Goal: Task Accomplishment & Management: Complete application form

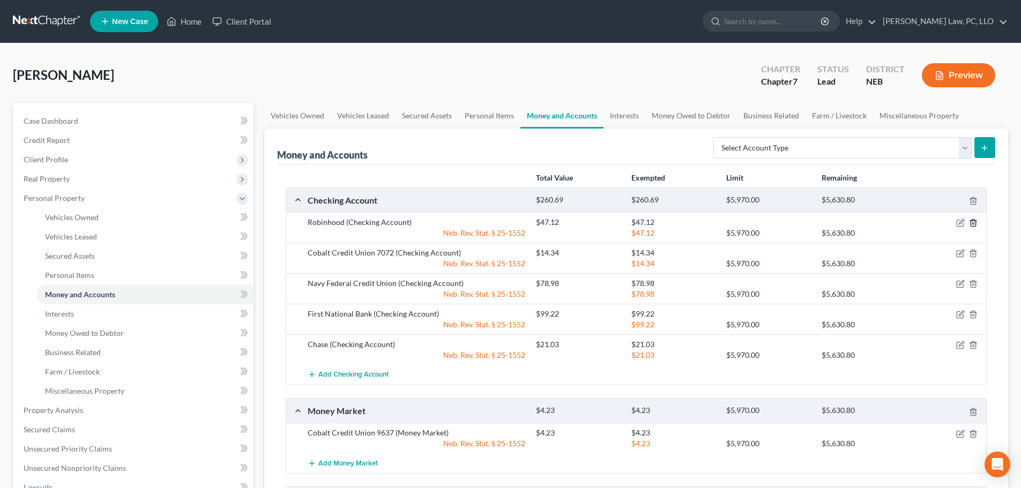
click at [975, 222] on icon "button" at bounding box center [973, 223] width 9 height 9
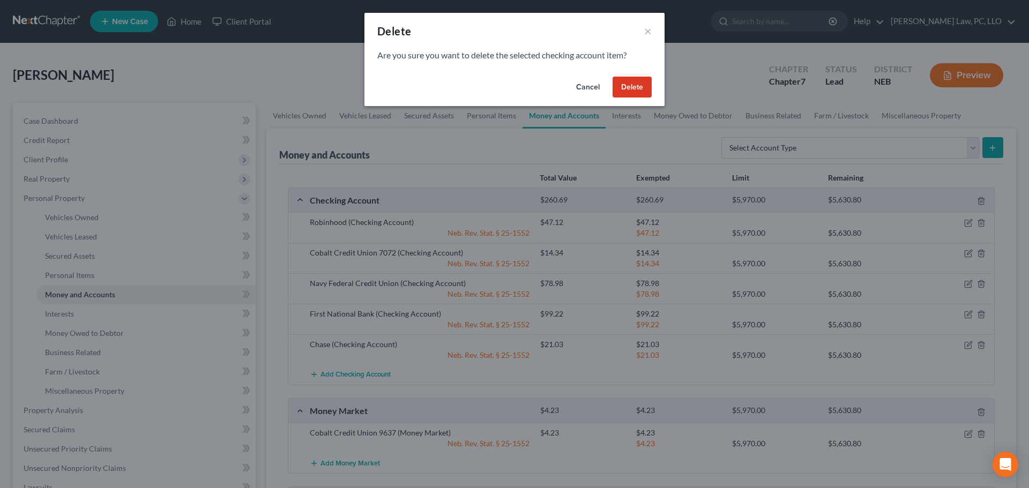
drag, startPoint x: 582, startPoint y: 86, endPoint x: 288, endPoint y: 4, distance: 305.6
click at [583, 86] on button "Cancel" at bounding box center [588, 87] width 41 height 21
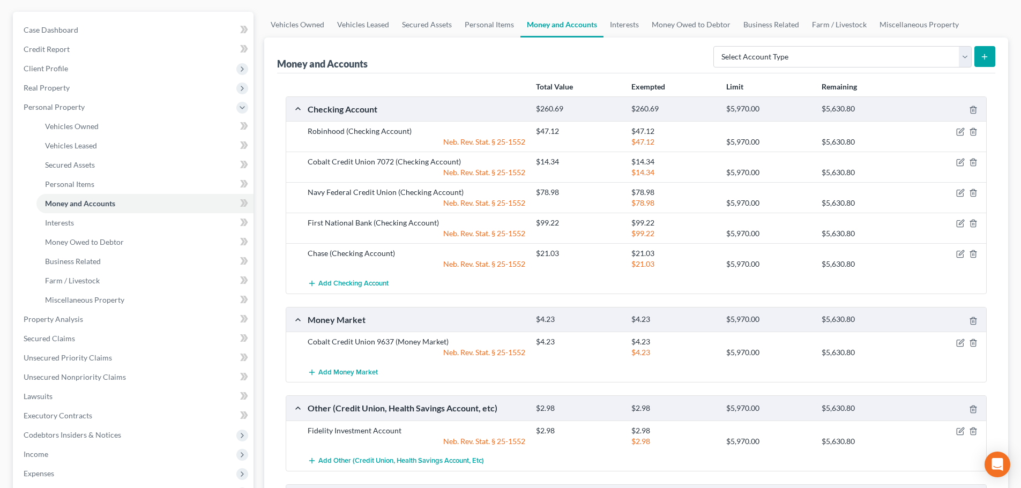
scroll to position [107, 0]
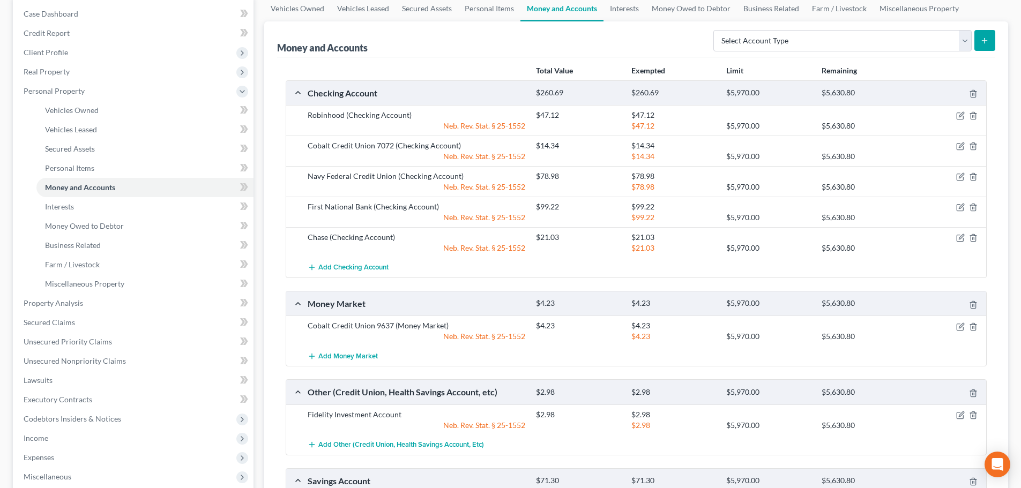
click at [264, 116] on div "Vehicles Owned Vehicles Leased Secured Assets Personal Items Money and Accounts…" at bounding box center [636, 315] width 755 height 639
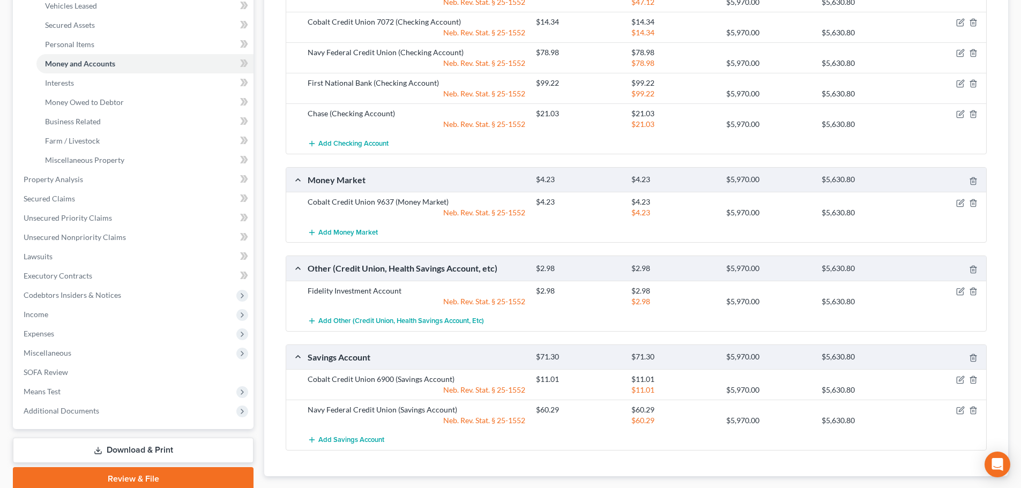
scroll to position [214, 0]
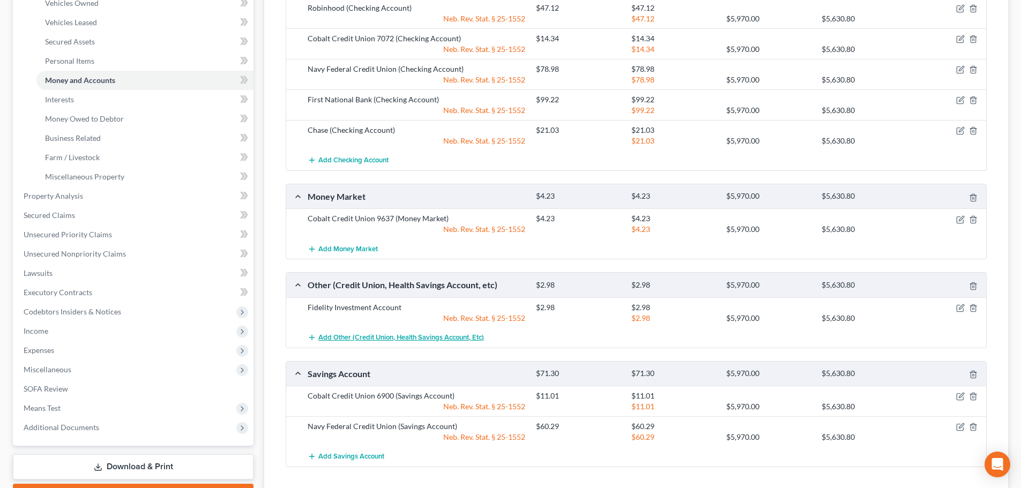
click at [371, 337] on span "Add Other (Credit Union, Health Savings Account, etc)" at bounding box center [401, 337] width 166 height 9
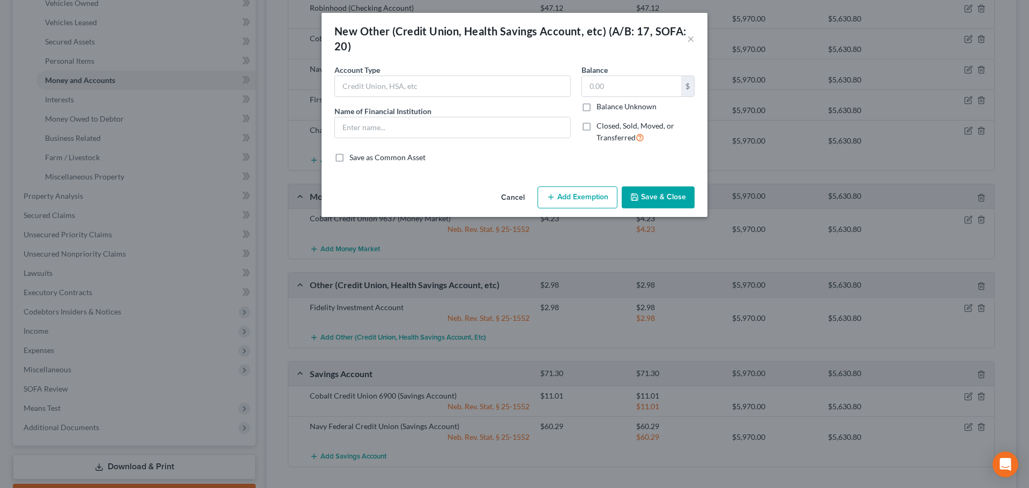
click at [379, 74] on label "Account Type" at bounding box center [357, 69] width 46 height 11
click at [382, 89] on input "text" at bounding box center [452, 86] width 235 height 20
type input "Venmo"
click at [397, 130] on input "text" at bounding box center [452, 127] width 235 height 20
type input "Venmo"
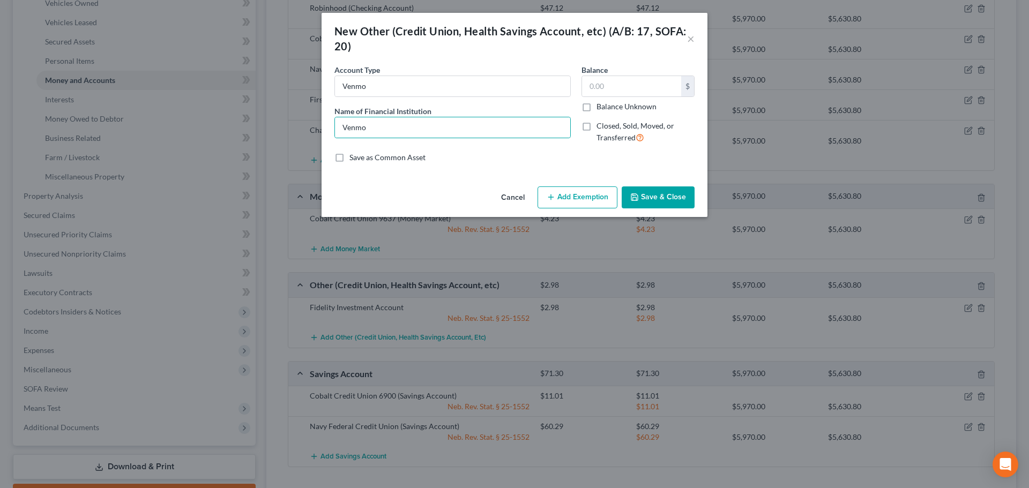
click at [681, 201] on button "Save & Close" at bounding box center [658, 198] width 73 height 23
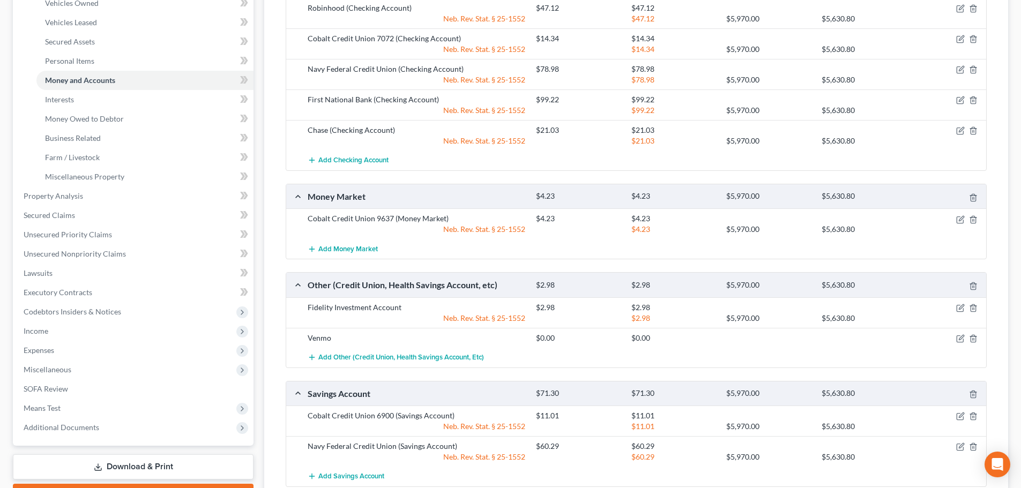
drag, startPoint x: 257, startPoint y: 99, endPoint x: 292, endPoint y: 147, distance: 59.8
click at [257, 99] on div "Case Dashboard Payments Invoices Payments Payments Credit Report Client Profile" at bounding box center [133, 218] width 251 height 659
click at [378, 357] on span "Add Other (Credit Union, Health Savings Account, etc)" at bounding box center [401, 357] width 166 height 9
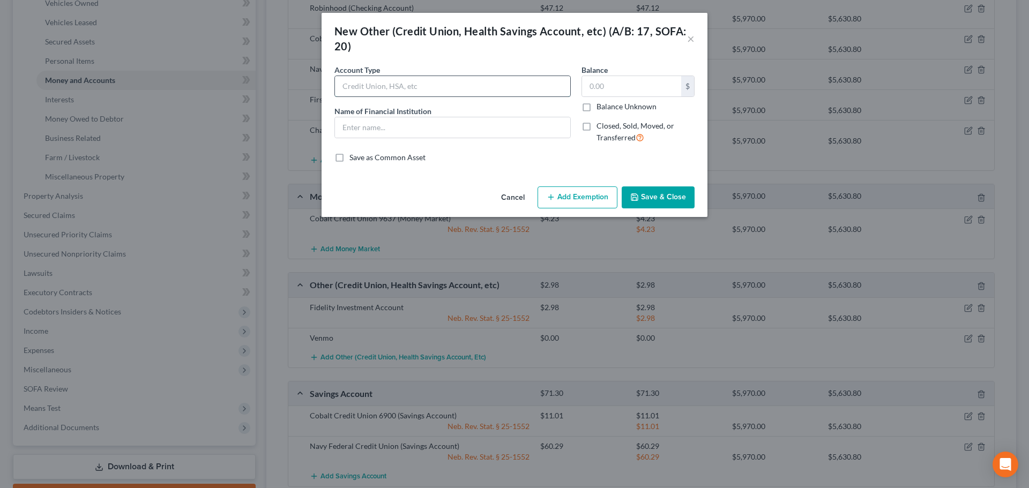
drag, startPoint x: 424, startPoint y: 87, endPoint x: 426, endPoint y: 94, distance: 7.2
click at [424, 87] on input "text" at bounding box center [452, 86] width 235 height 20
type input "CashApp"
click at [421, 133] on input "text" at bounding box center [452, 127] width 235 height 20
type input "Cash App"
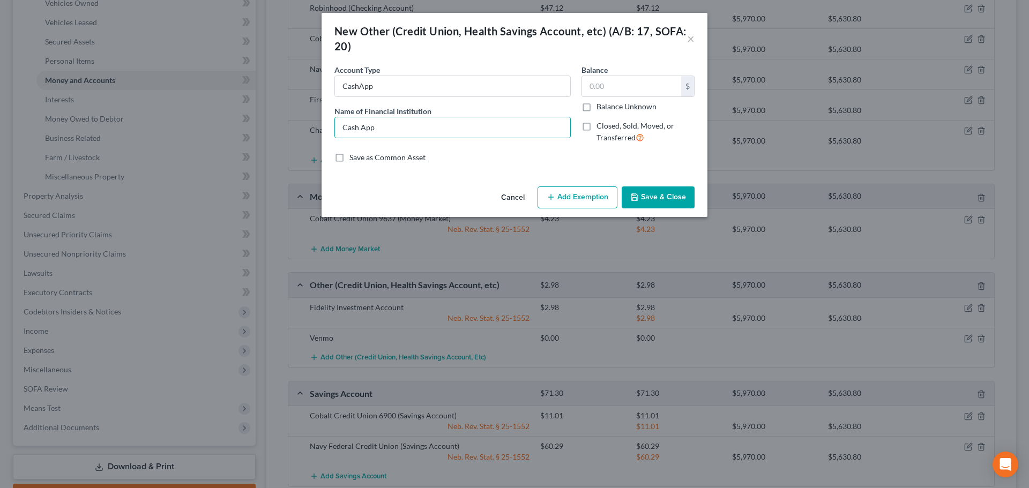
click at [646, 190] on button "Save & Close" at bounding box center [658, 198] width 73 height 23
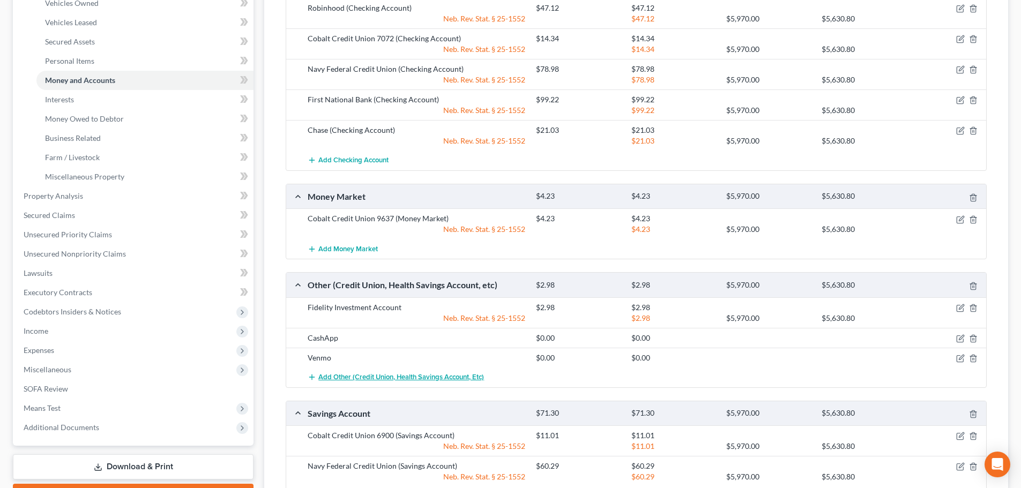
click at [333, 377] on span "Add Other (Credit Union, Health Savings Account, etc)" at bounding box center [401, 377] width 166 height 9
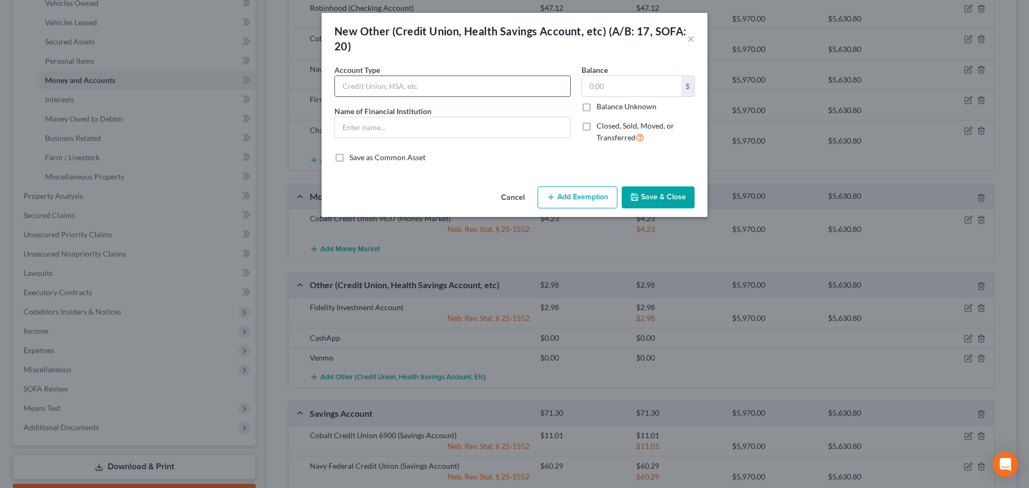
click at [398, 83] on input "text" at bounding box center [452, 86] width 235 height 20
type input "PayPal"
drag, startPoint x: 407, startPoint y: 131, endPoint x: 409, endPoint y: 136, distance: 5.8
click at [407, 131] on input "text" at bounding box center [452, 127] width 235 height 20
type input "PayPal"
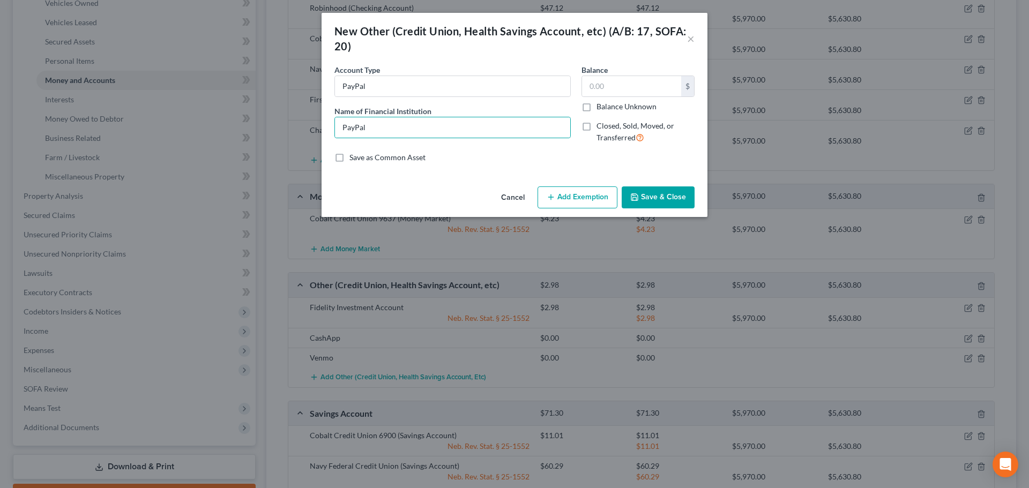
click at [669, 199] on button "Save & Close" at bounding box center [658, 198] width 73 height 23
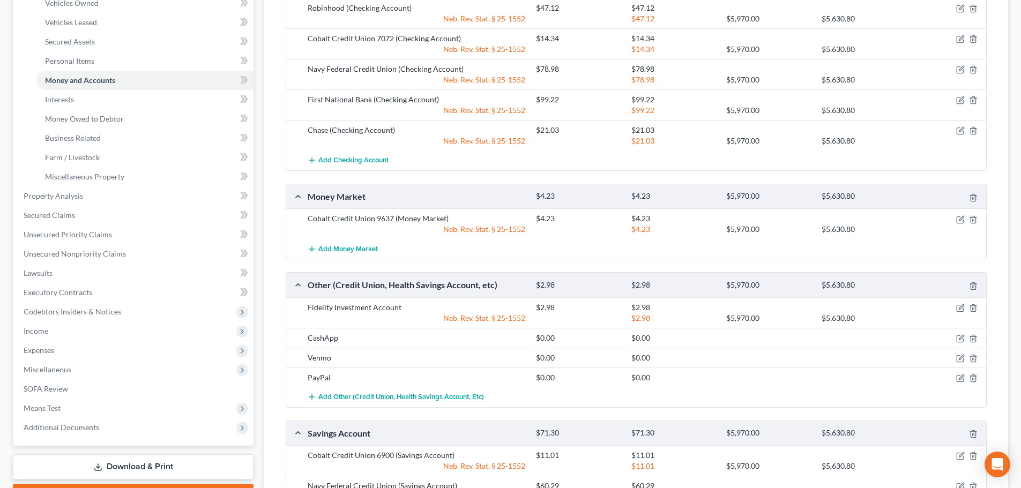
drag, startPoint x: 271, startPoint y: 74, endPoint x: 278, endPoint y: 78, distance: 7.9
click at [271, 74] on div "Money and Accounts Select Account Type Brokerage (A/B: 18, SOFA: 20) Cash on Ha…" at bounding box center [636, 233] width 744 height 638
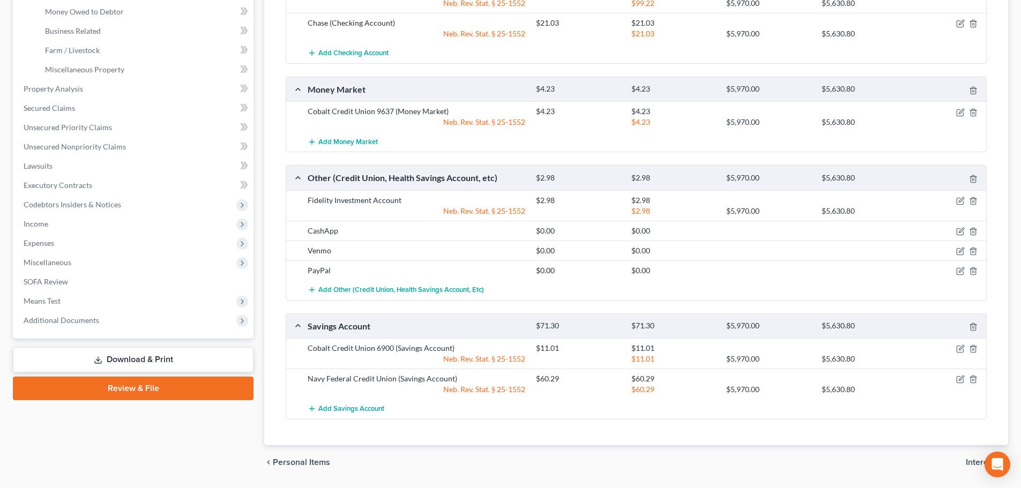
scroll to position [268, 0]
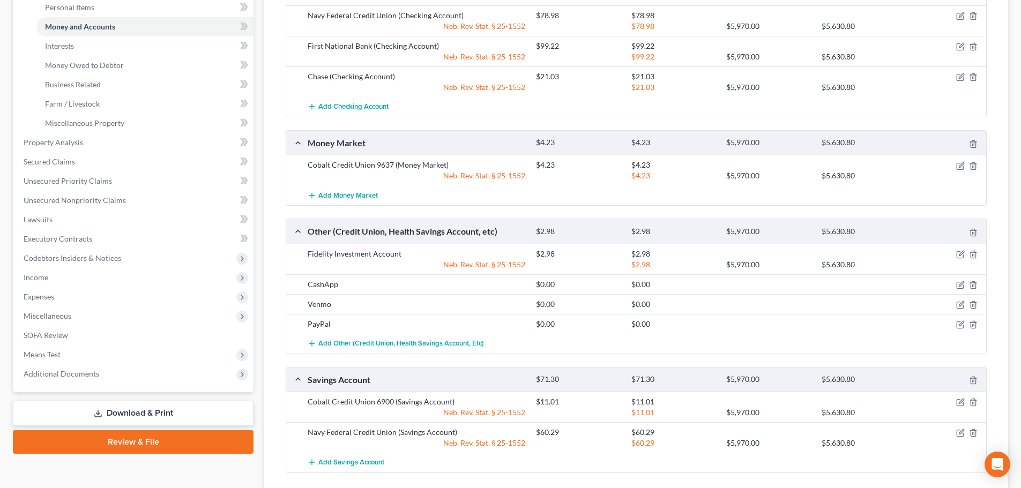
click at [259, 118] on div "Vehicles Owned Vehicles Leased Secured Assets Personal Items Money and Accounts…" at bounding box center [636, 184] width 755 height 698
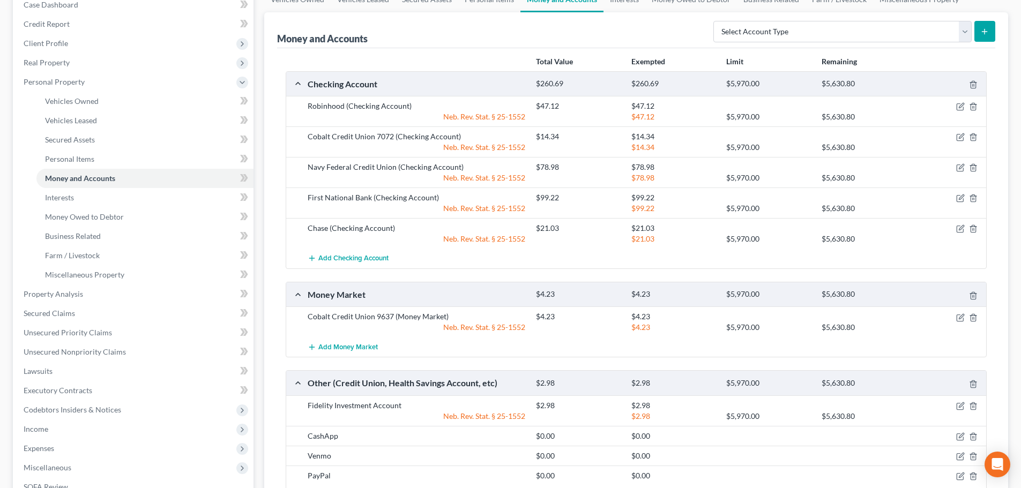
scroll to position [54, 0]
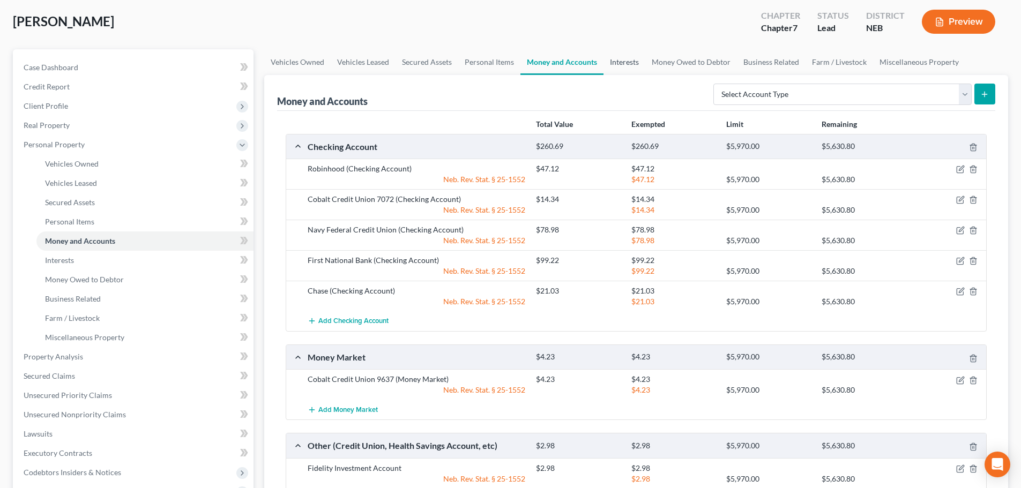
click at [611, 68] on link "Interests" at bounding box center [624, 62] width 42 height 26
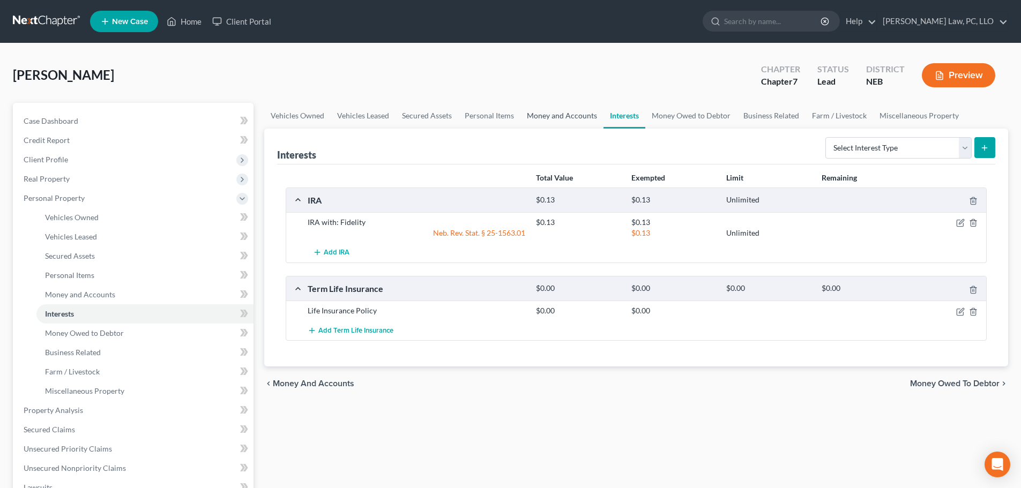
click at [557, 109] on link "Money and Accounts" at bounding box center [561, 116] width 83 height 26
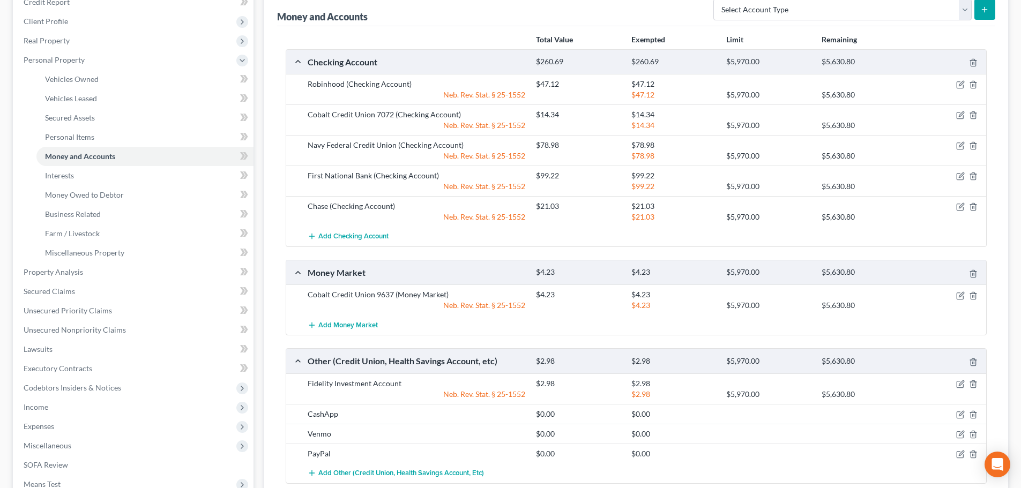
scroll to position [214, 0]
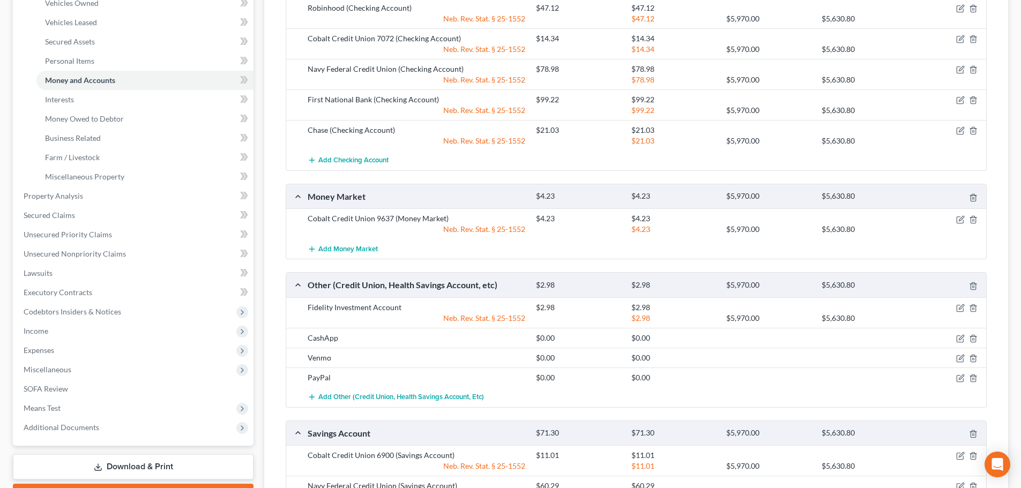
drag, startPoint x: 257, startPoint y: 108, endPoint x: 267, endPoint y: 120, distance: 15.2
click at [257, 108] on div "Case Dashboard Payments Invoices Payments Payments Credit Report Client Profile" at bounding box center [133, 238] width 251 height 698
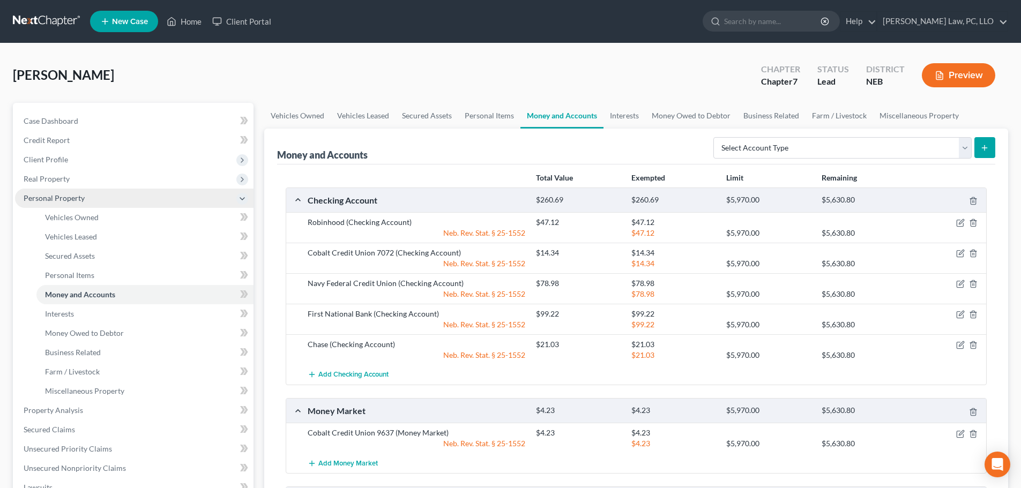
click at [146, 193] on span "Personal Property" at bounding box center [134, 198] width 238 height 19
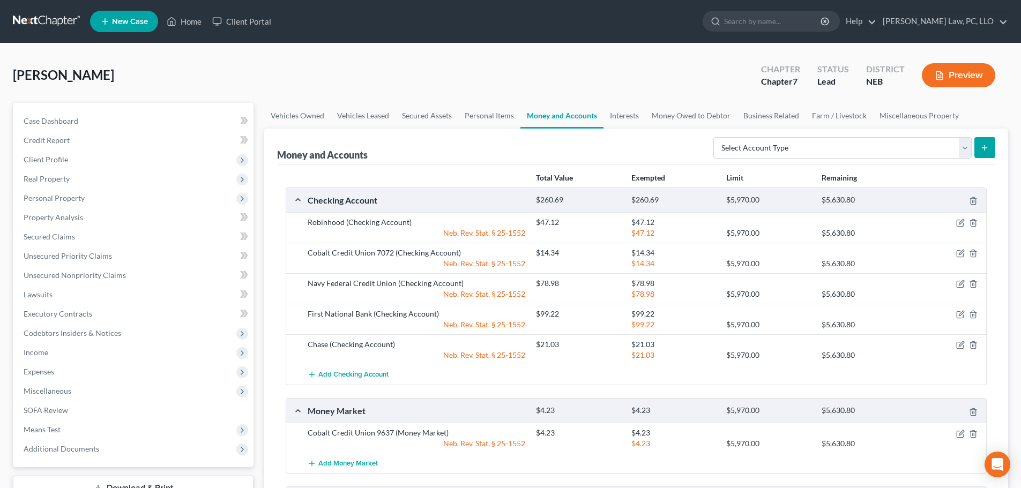
click at [293, 86] on div "[PERSON_NAME] Upgraded Chapter Chapter 7 Status Lead District NEB Preview" at bounding box center [510, 79] width 995 height 47
click at [38, 215] on span "Property Analysis" at bounding box center [53, 217] width 59 height 9
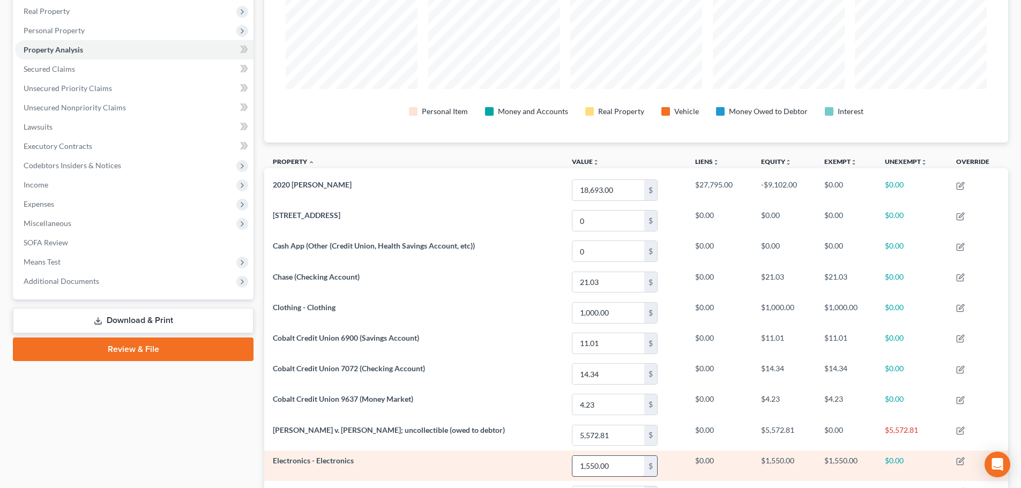
scroll to position [151, 0]
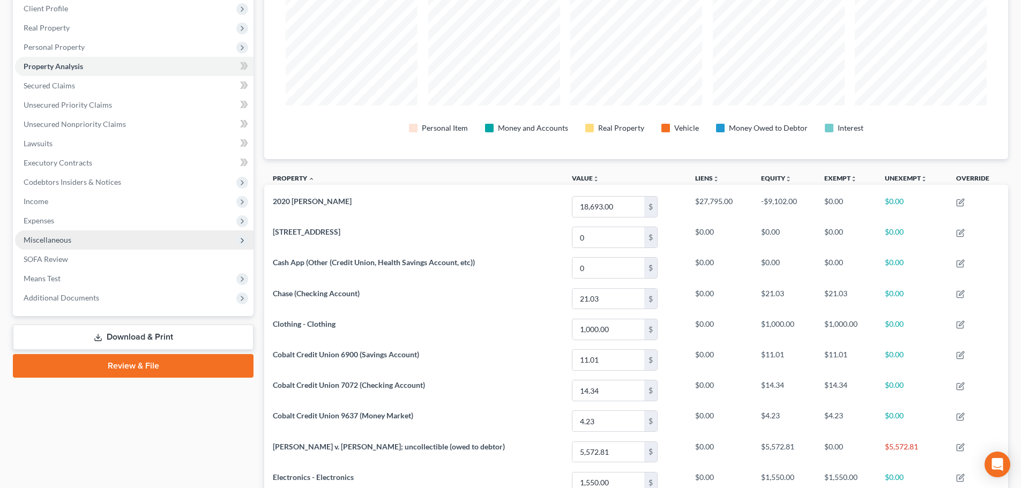
click at [61, 241] on span "Miscellaneous" at bounding box center [48, 239] width 48 height 9
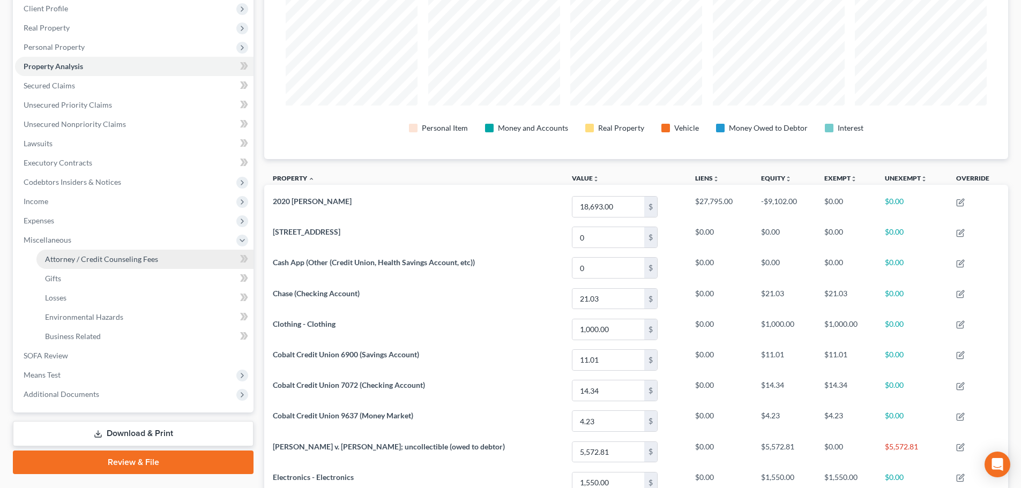
click at [69, 255] on span "Attorney / Credit Counseling Fees" at bounding box center [101, 259] width 113 height 9
select select "2"
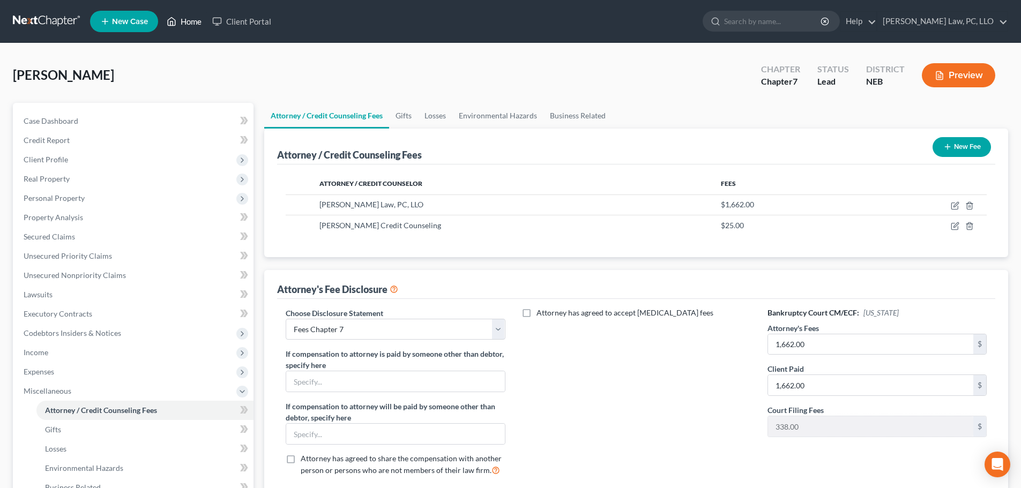
click at [174, 19] on icon at bounding box center [172, 22] width 8 height 8
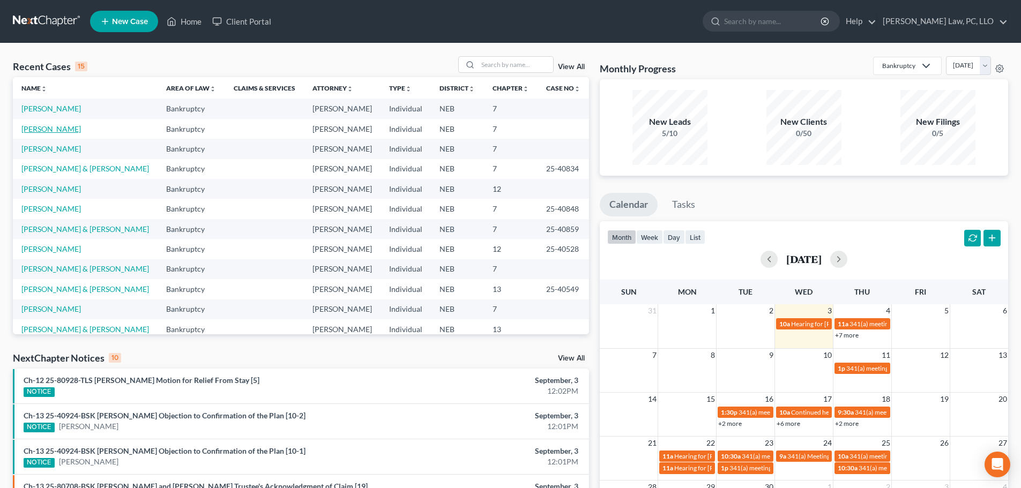
click at [72, 129] on link "[PERSON_NAME]" at bounding box center [50, 128] width 59 height 9
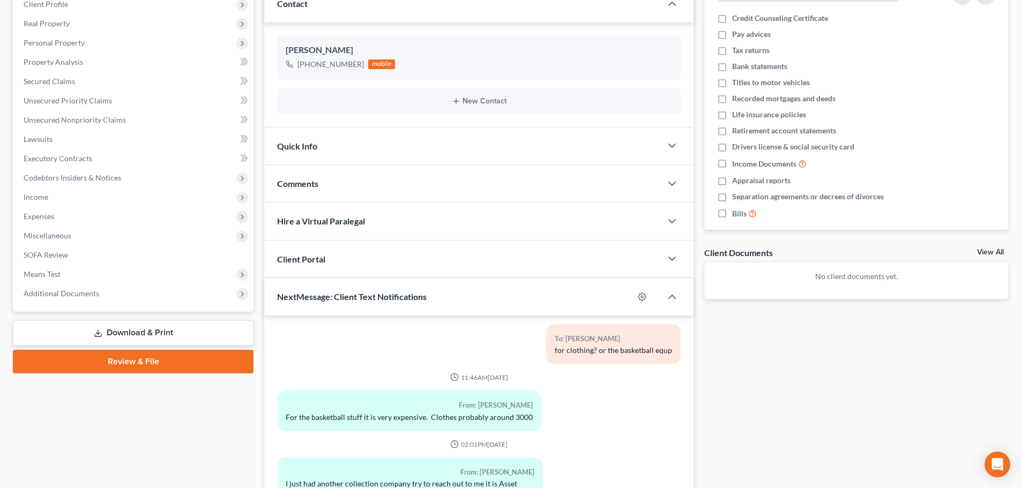
scroll to position [264, 0]
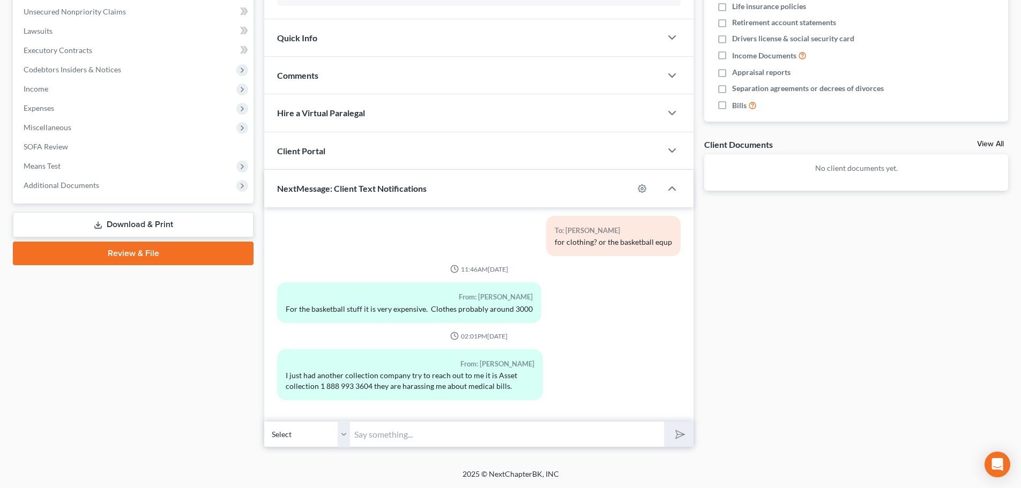
click at [397, 436] on input "text" at bounding box center [507, 434] width 314 height 26
type input "If they call again, let them know you are filing and give them our information."
click at [676, 435] on icon "submit" at bounding box center [677, 434] width 15 height 15
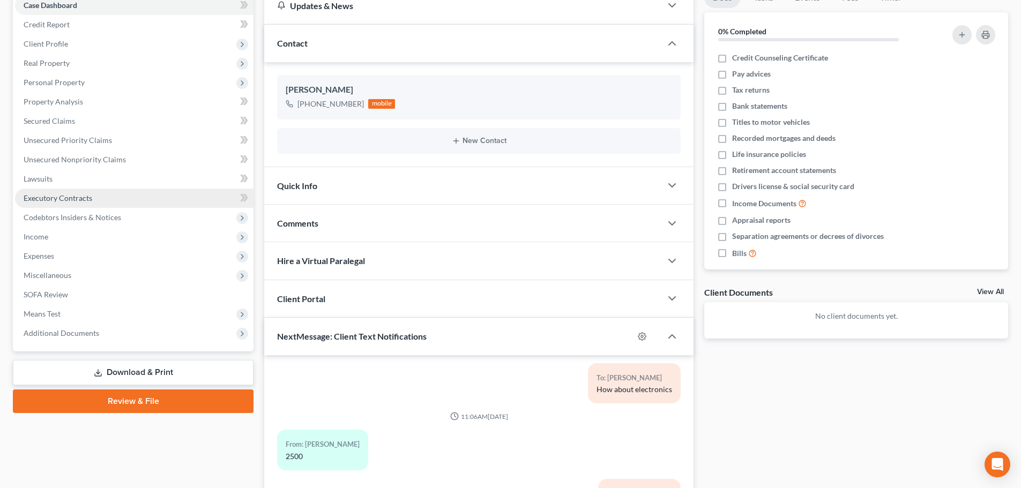
scroll to position [103, 0]
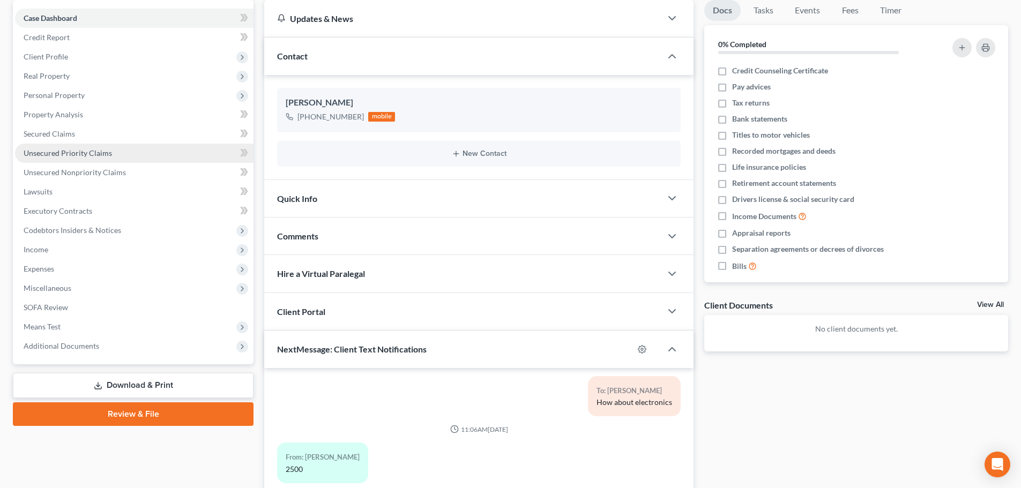
click at [73, 155] on span "Unsecured Priority Claims" at bounding box center [68, 152] width 88 height 9
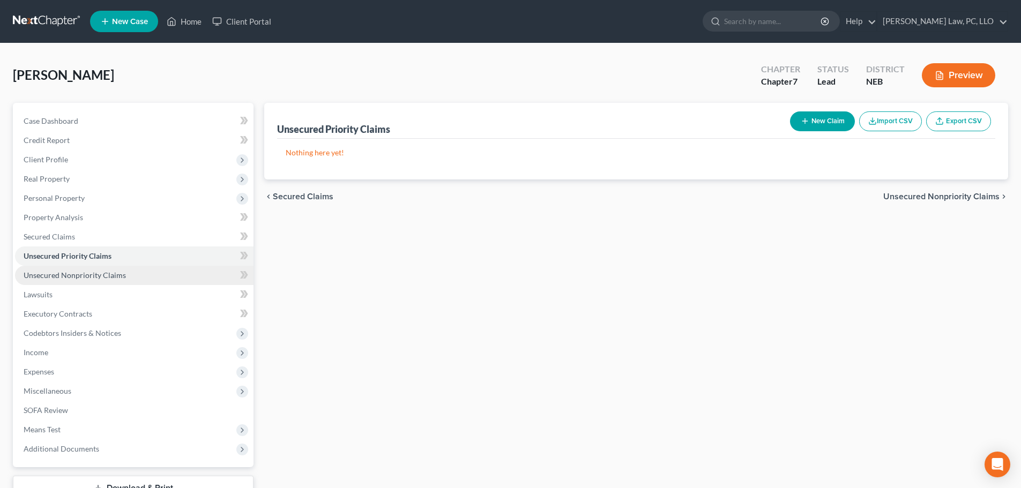
click at [91, 284] on link "Unsecured Nonpriority Claims" at bounding box center [134, 275] width 238 height 19
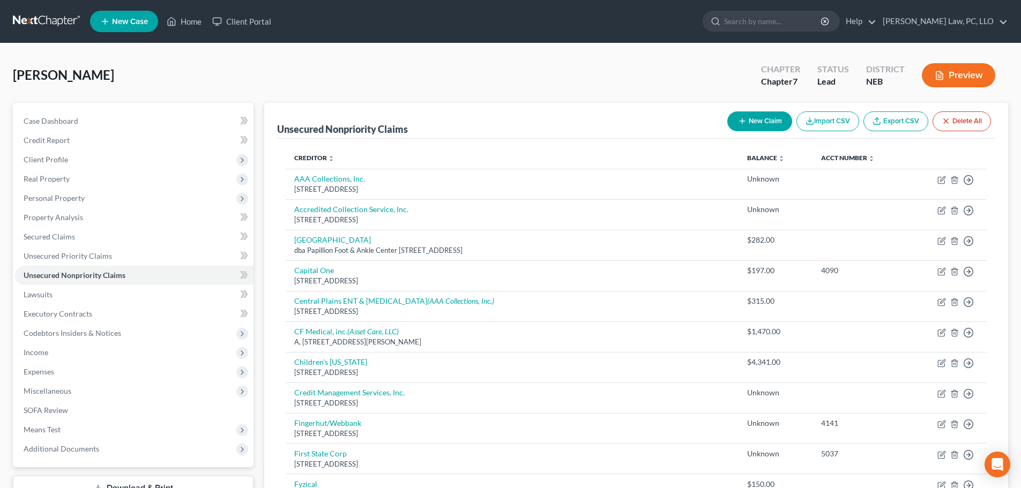
click at [764, 118] on button "New Claim" at bounding box center [759, 121] width 65 height 20
select select "0"
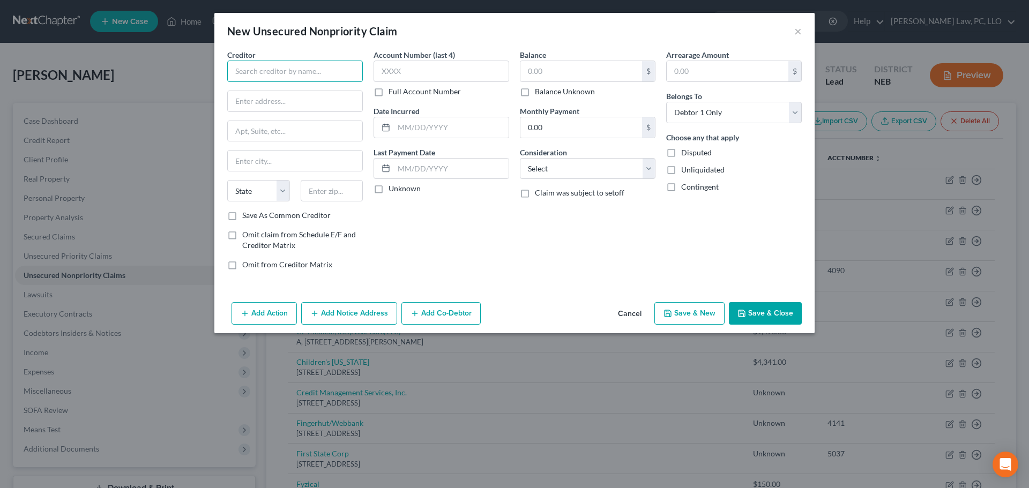
click at [249, 71] on input "text" at bounding box center [295, 71] width 136 height 21
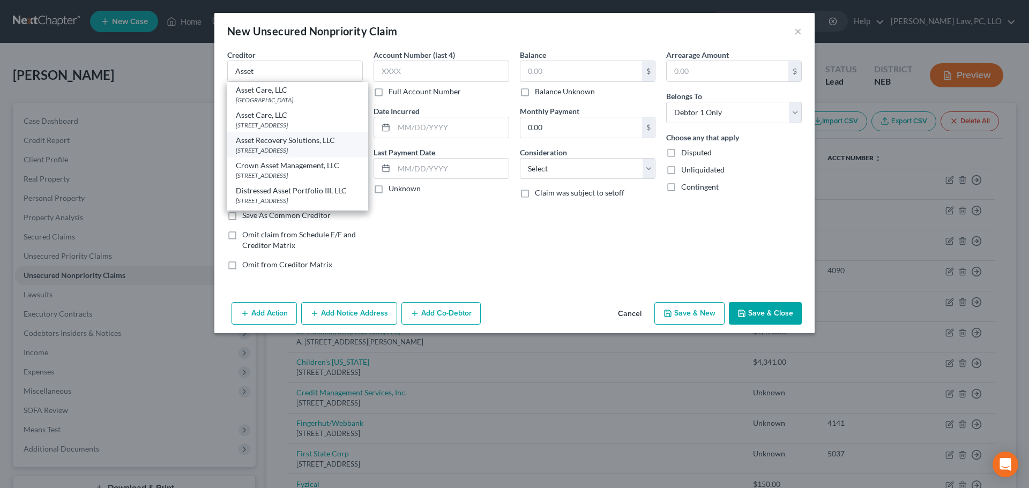
click at [323, 146] on div "Asset Recovery Solutions, LLC" at bounding box center [298, 140] width 124 height 11
type input "Asset Recovery Solutions, LLC"
type input "[STREET_ADDRESS]"
type input "Des Plaines"
select select "14"
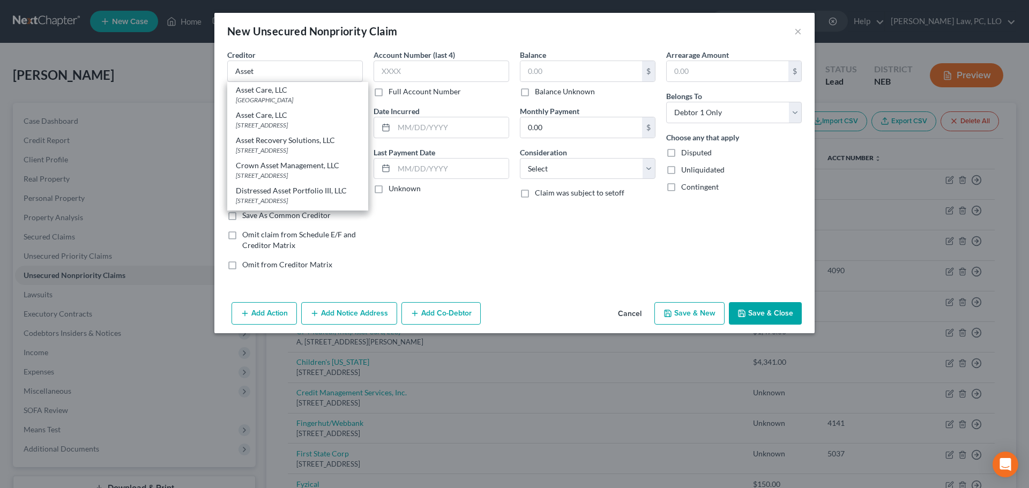
type input "60018"
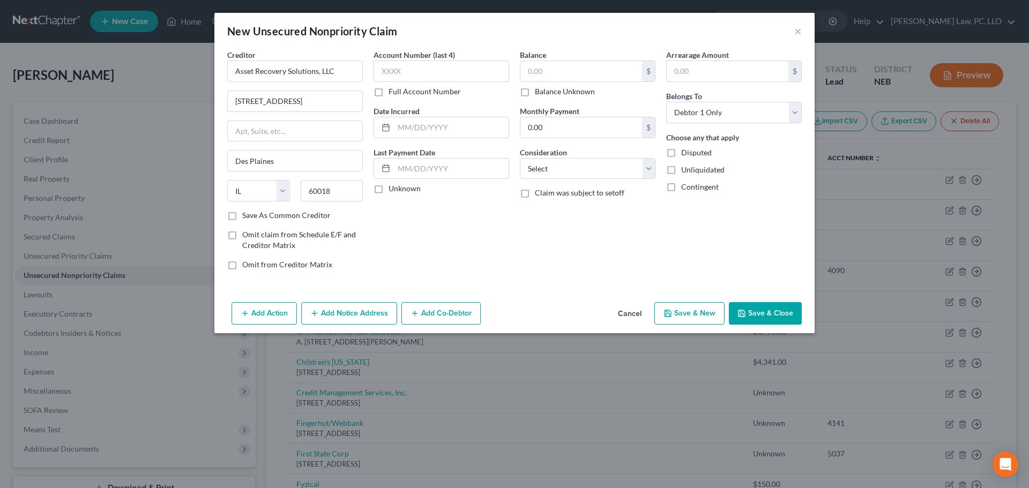
click at [535, 93] on label "Balance Unknown" at bounding box center [565, 91] width 60 height 11
click at [539, 93] on input "Balance Unknown" at bounding box center [542, 89] width 7 height 7
checkbox input "true"
type input "0.00"
click at [734, 314] on button "Save & Close" at bounding box center [765, 313] width 73 height 23
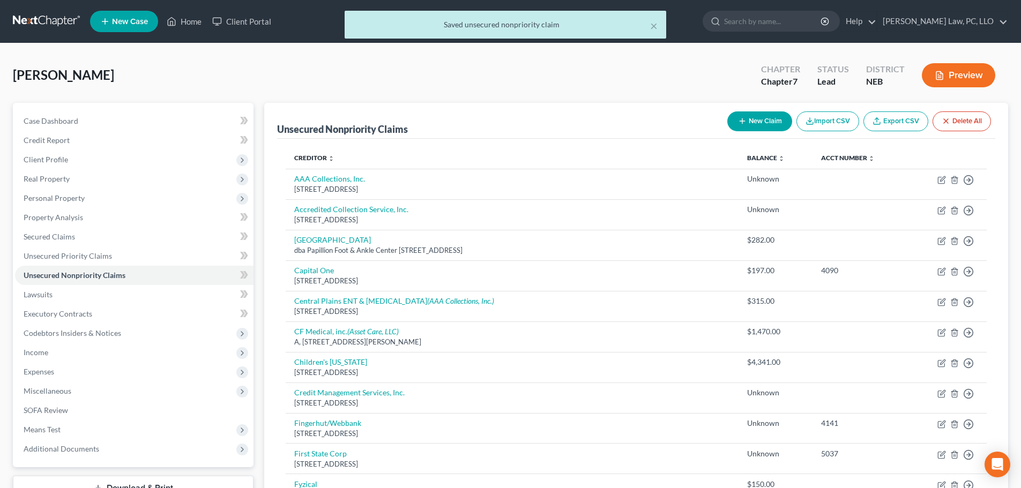
click at [198, 21] on div "× Saved unsecured nonpriority claim" at bounding box center [505, 27] width 1021 height 33
click at [192, 21] on div "× Saved unsecured nonpriority claim" at bounding box center [505, 27] width 1021 height 33
click at [179, 20] on div "× Saved unsecured nonpriority claim" at bounding box center [505, 27] width 1021 height 33
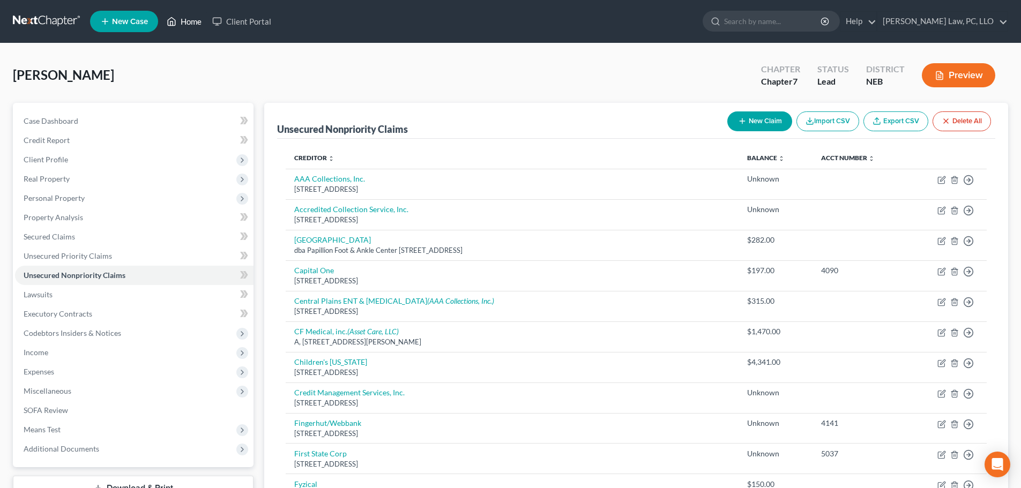
click at [190, 23] on link "Home" at bounding box center [184, 21] width 46 height 19
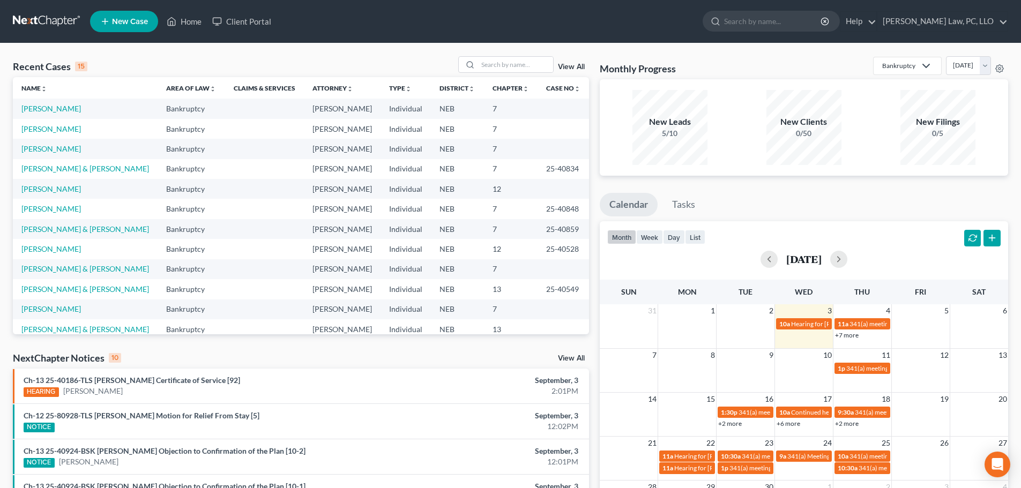
click at [117, 23] on span "New Case" at bounding box center [130, 22] width 36 height 8
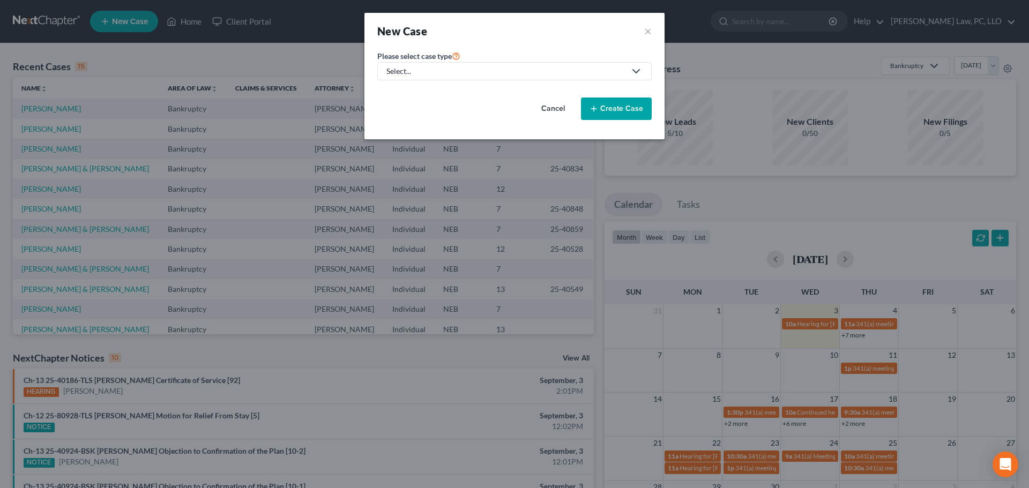
click at [400, 73] on div "Select..." at bounding box center [505, 71] width 239 height 11
click at [416, 96] on div "Bankruptcy" at bounding box center [438, 92] width 102 height 11
select select "48"
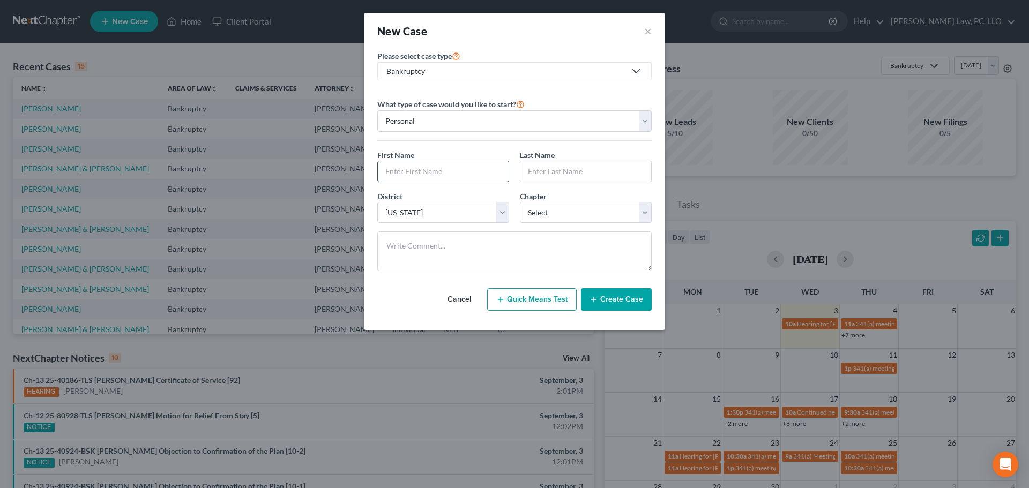
click at [432, 174] on input "text" at bounding box center [443, 171] width 131 height 20
type input "[PERSON_NAME]"
click at [548, 217] on select "Select 7 11 12 13" at bounding box center [586, 212] width 132 height 21
select select "0"
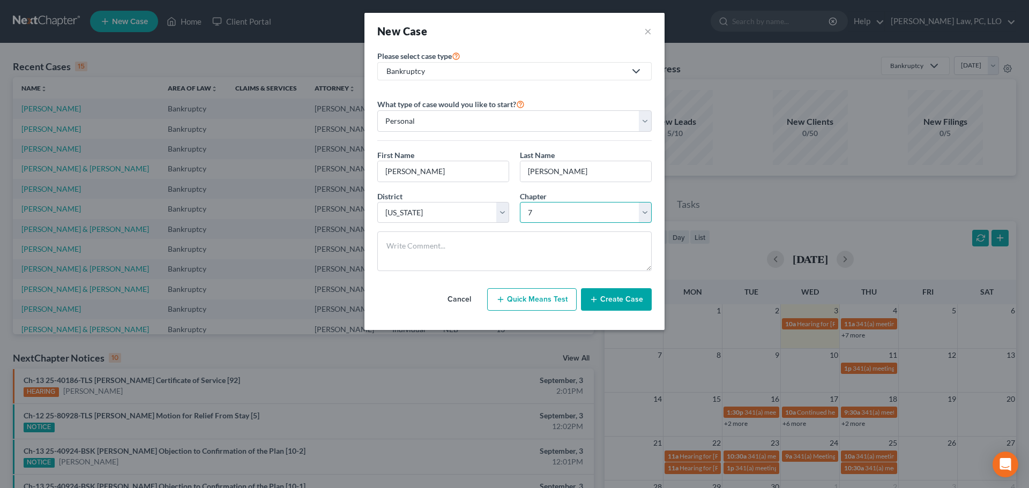
click at [520, 202] on select "Select 7 11 12 13" at bounding box center [586, 212] width 132 height 21
click at [621, 299] on button "Create Case" at bounding box center [616, 299] width 71 height 23
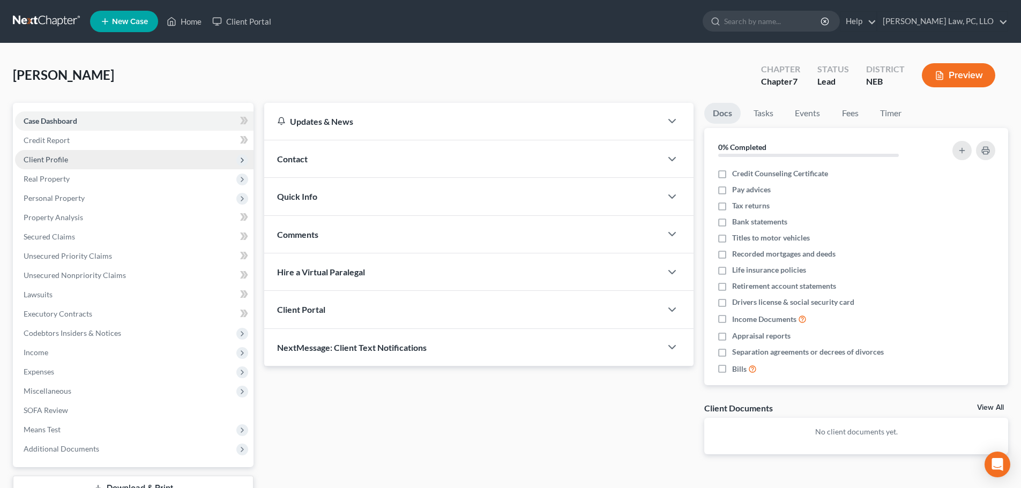
click at [74, 165] on span "Client Profile" at bounding box center [134, 159] width 238 height 19
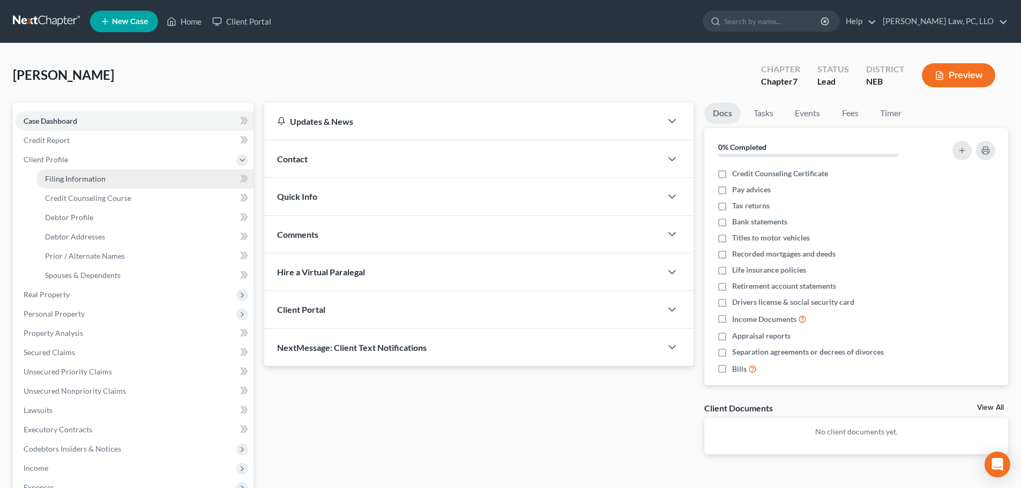
click at [77, 178] on span "Filing Information" at bounding box center [75, 178] width 61 height 9
select select "1"
select select "0"
select select "48"
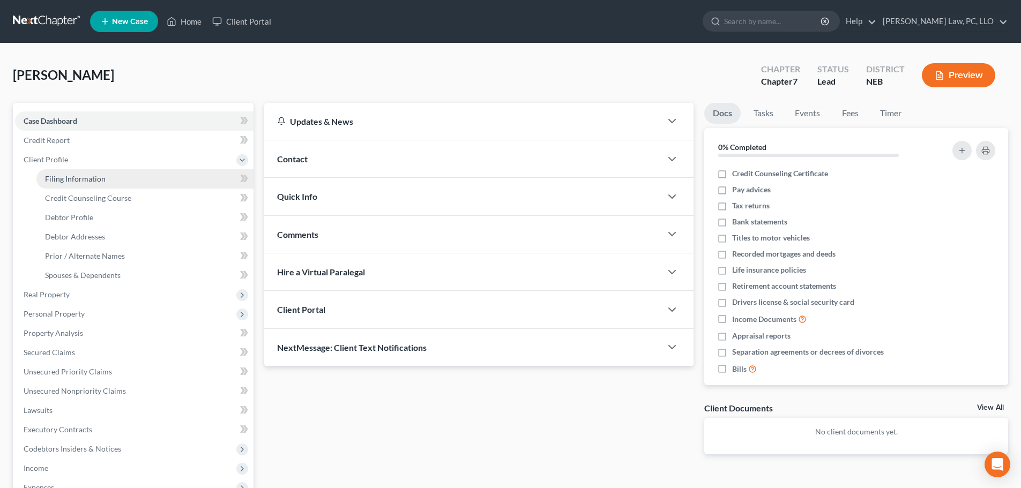
select select "0"
select select "30"
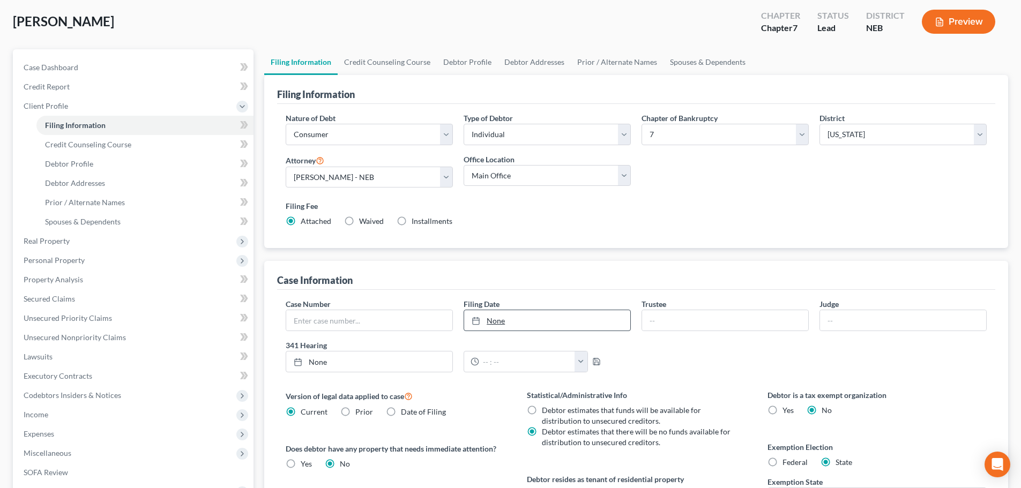
click at [566, 331] on link "None" at bounding box center [547, 320] width 166 height 20
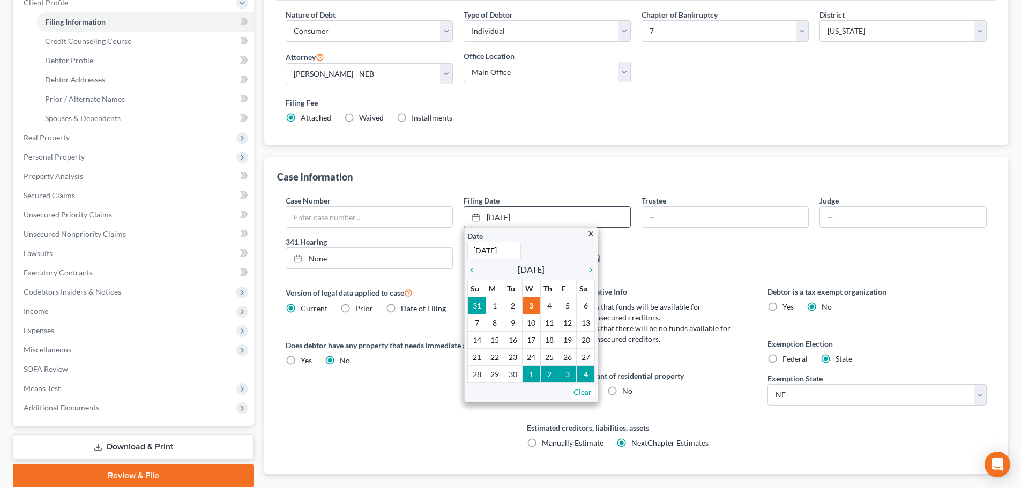
scroll to position [161, 0]
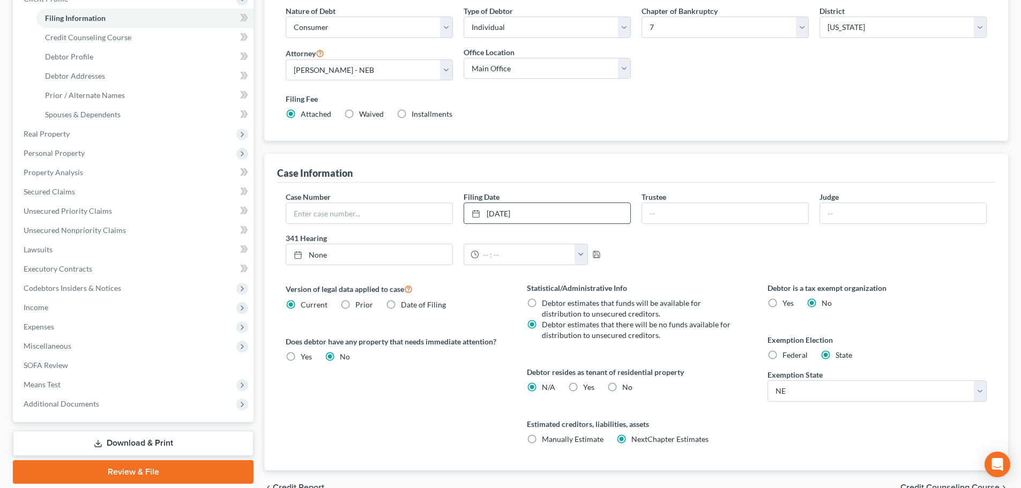
click at [583, 385] on label "Yes Yes" at bounding box center [588, 387] width 11 height 11
click at [587, 385] on input "Yes Yes" at bounding box center [590, 385] width 7 height 7
radio input "true"
radio input "false"
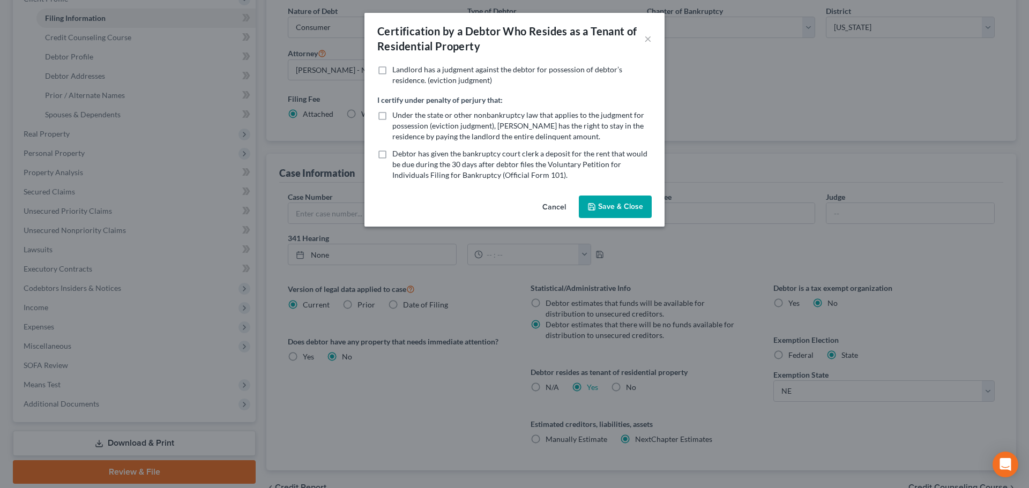
click at [608, 210] on button "Save & Close" at bounding box center [615, 207] width 73 height 23
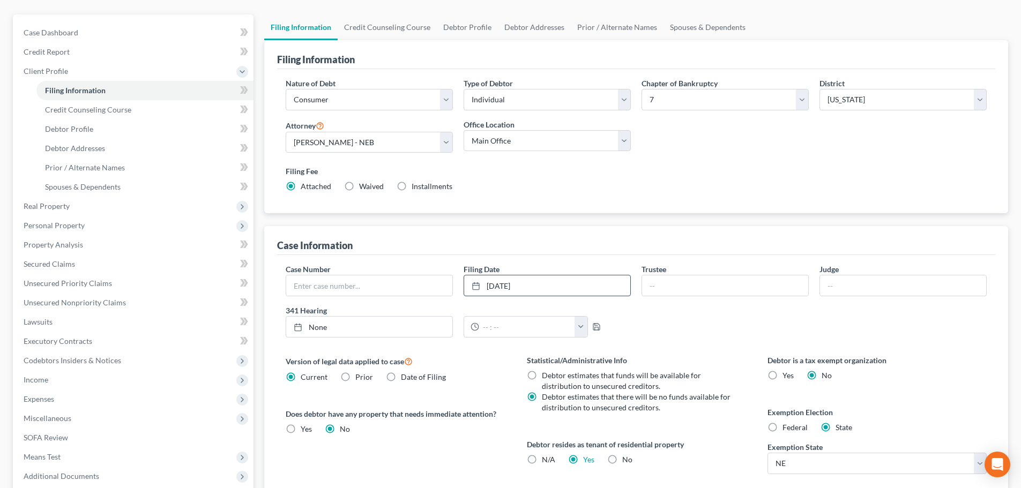
scroll to position [0, 0]
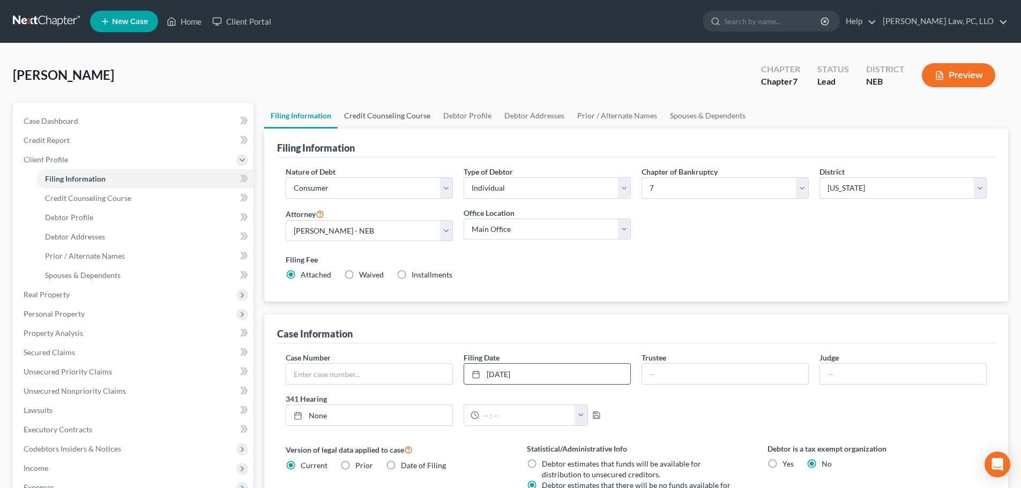
click at [401, 116] on link "Credit Counseling Course" at bounding box center [387, 116] width 99 height 26
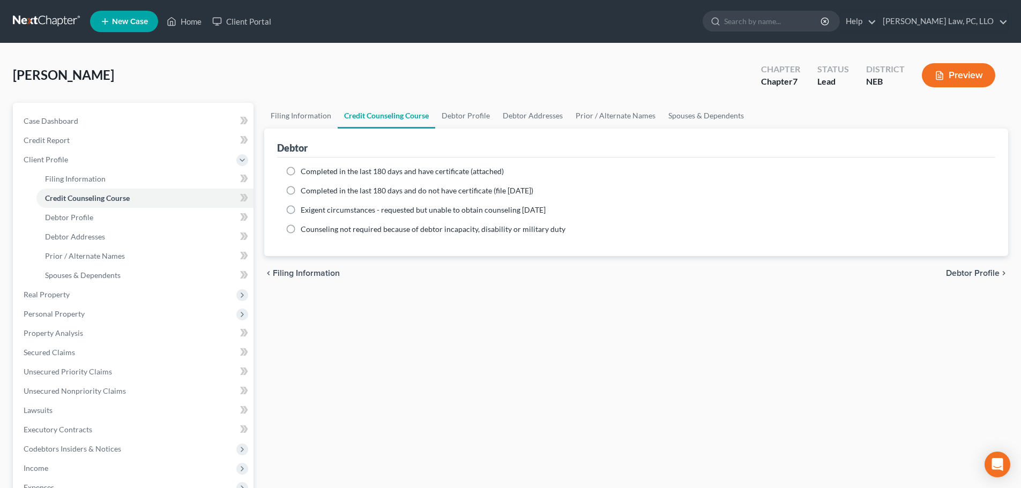
click at [692, 292] on div "Filing Information Credit Counseling Course Debtor Profile Debtor Addresses Pri…" at bounding box center [636, 374] width 755 height 542
click at [387, 170] on span "Completed in the last 180 days and have certificate (attached)" at bounding box center [402, 171] width 203 height 9
click at [312, 170] on input "Completed in the last 180 days and have certificate (attached)" at bounding box center [308, 169] width 7 height 7
radio input "true"
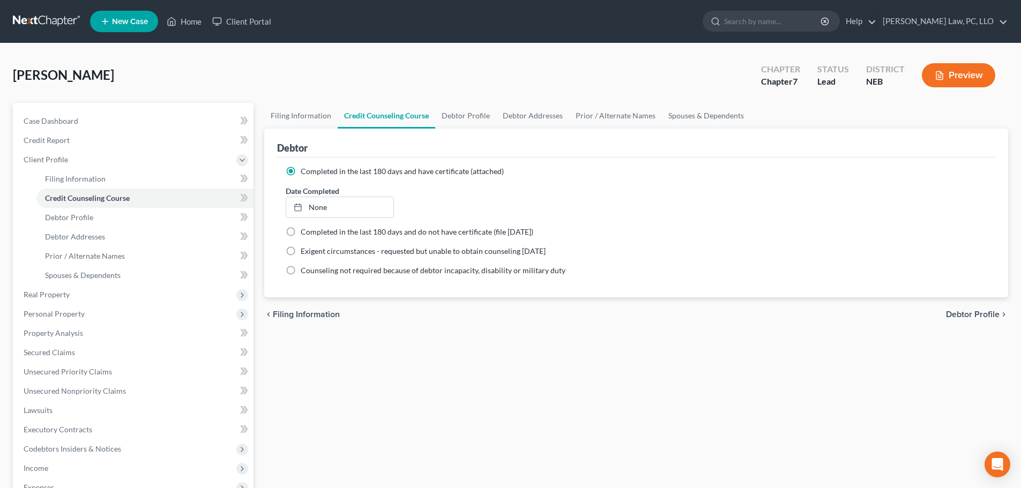
click at [372, 195] on div "Date Completed None close Date Time chevron_left [DATE] chevron_right Su M Tu W…" at bounding box center [339, 201] width 118 height 33
type input "[DATE]"
click at [371, 200] on link "None" at bounding box center [339, 207] width 107 height 20
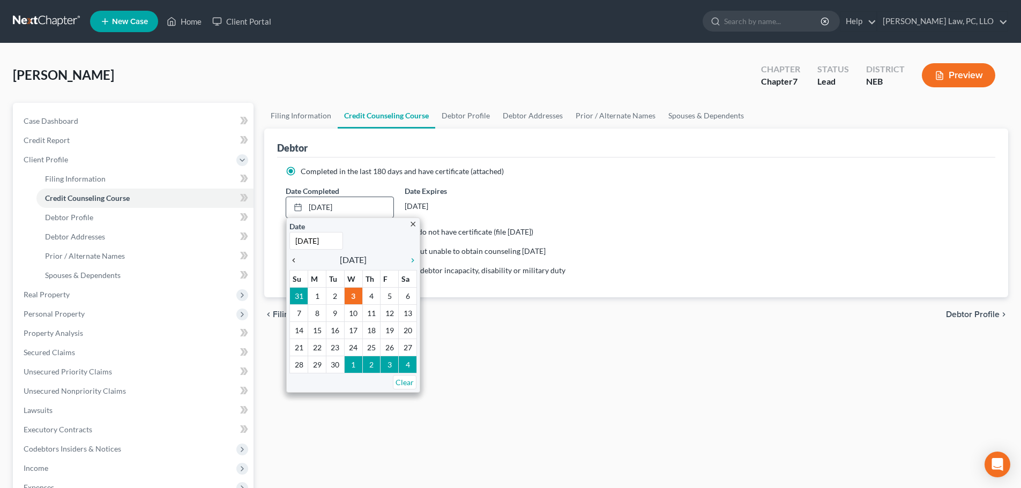
click at [298, 261] on icon "chevron_left" at bounding box center [296, 260] width 14 height 9
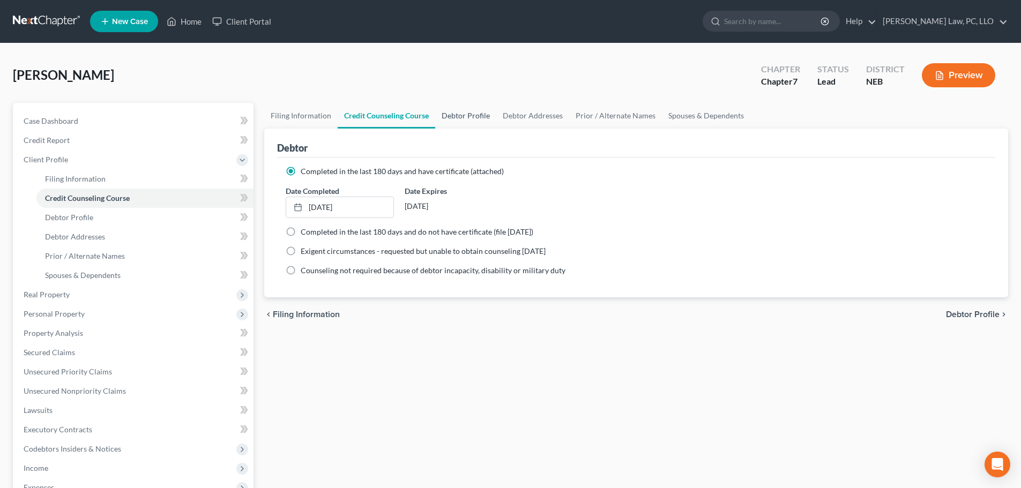
click at [455, 118] on link "Debtor Profile" at bounding box center [465, 116] width 61 height 26
select select "0"
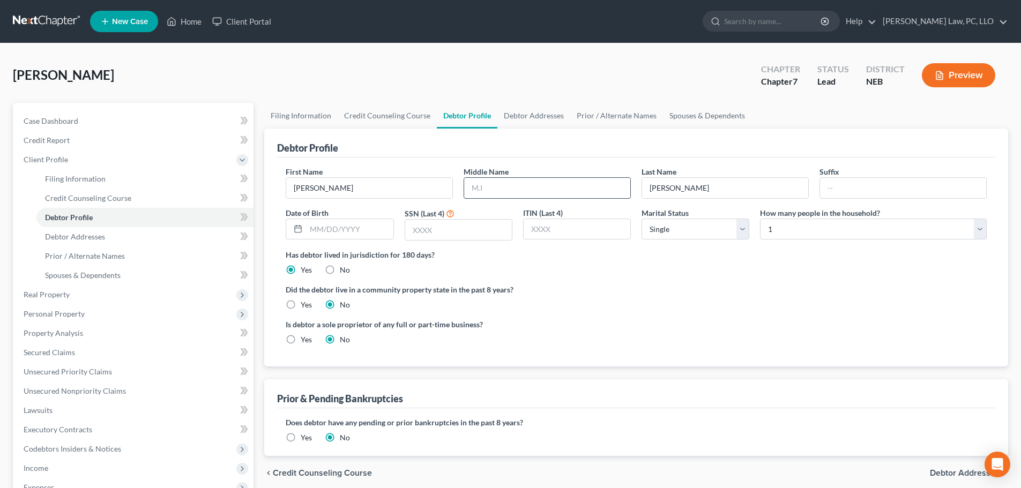
click at [492, 190] on input "text" at bounding box center [547, 188] width 166 height 20
type input "r"
type input "R."
click at [419, 226] on input "text" at bounding box center [458, 230] width 107 height 20
type input "6806"
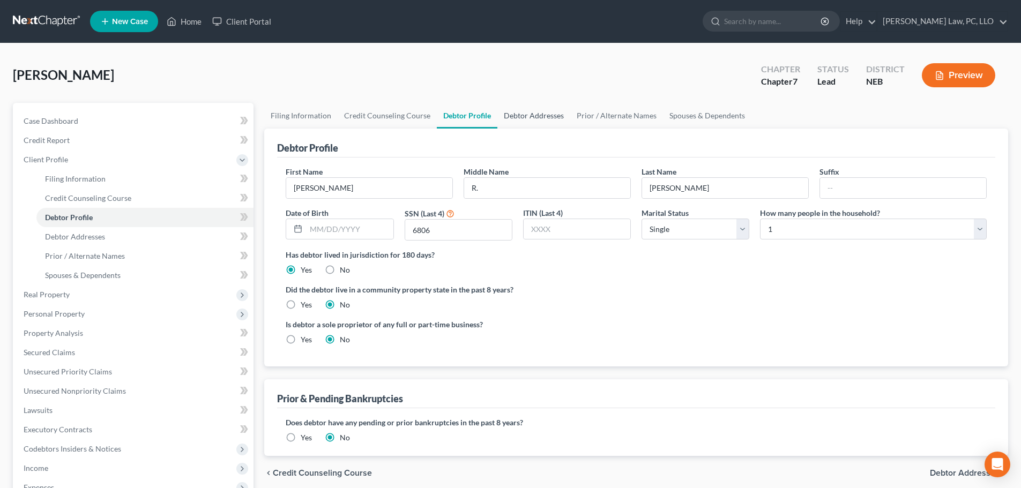
click at [564, 114] on link "Debtor Addresses" at bounding box center [533, 116] width 73 height 26
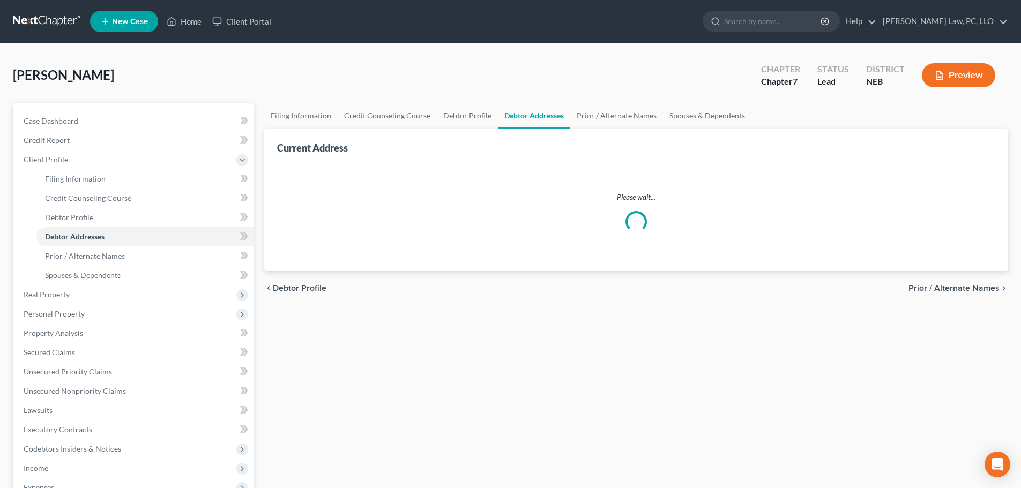
select select "0"
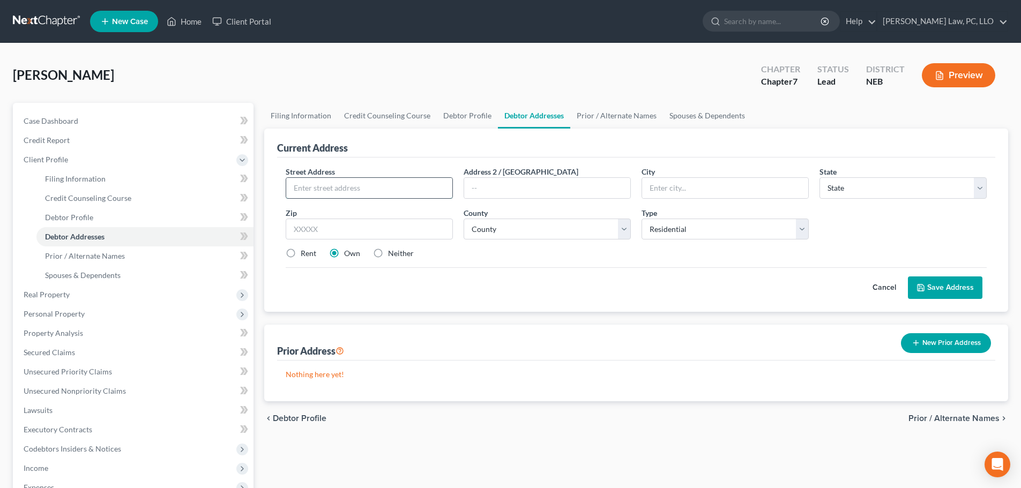
click at [346, 190] on input "text" at bounding box center [369, 188] width 166 height 20
type input "[STREET_ADDRESS]"
type input "[GEOGRAPHIC_DATA]"
select select "30"
type input "68106"
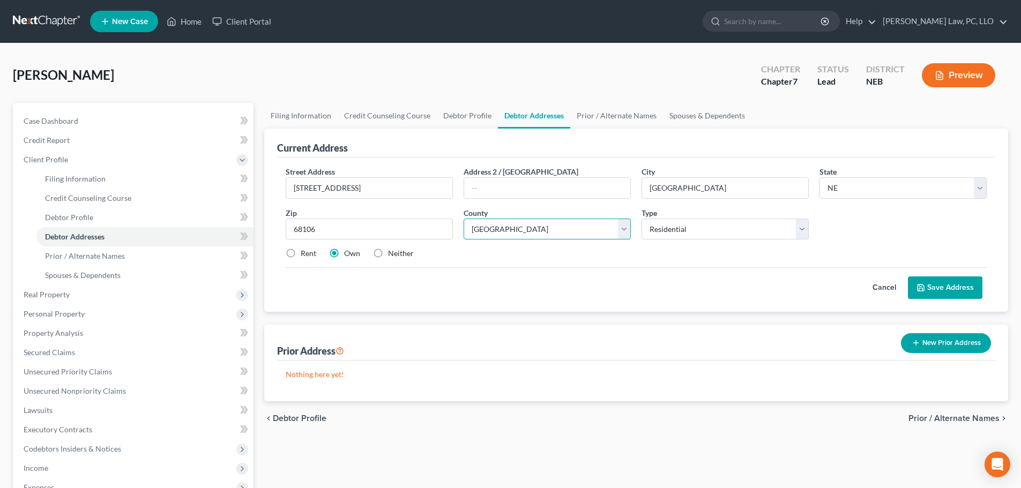
click at [516, 223] on select "County [GEOGRAPHIC_DATA] [GEOGRAPHIC_DATA] [GEOGRAPHIC_DATA] [GEOGRAPHIC_DATA] …" at bounding box center [547, 229] width 167 height 21
select select "27"
click at [464, 219] on select "County [GEOGRAPHIC_DATA] [GEOGRAPHIC_DATA] [GEOGRAPHIC_DATA] [GEOGRAPHIC_DATA] …" at bounding box center [547, 229] width 167 height 21
drag, startPoint x: 308, startPoint y: 253, endPoint x: 734, endPoint y: 281, distance: 427.0
click at [308, 252] on label "Rent" at bounding box center [309, 253] width 16 height 11
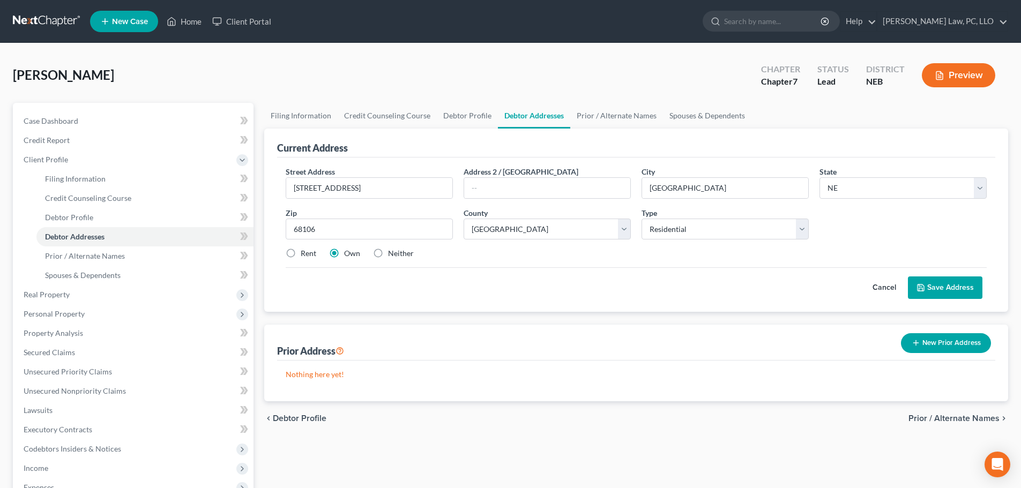
click at [308, 252] on input "Rent" at bounding box center [308, 251] width 7 height 7
radio input "true"
click at [959, 285] on button "Save Address" at bounding box center [945, 288] width 74 height 23
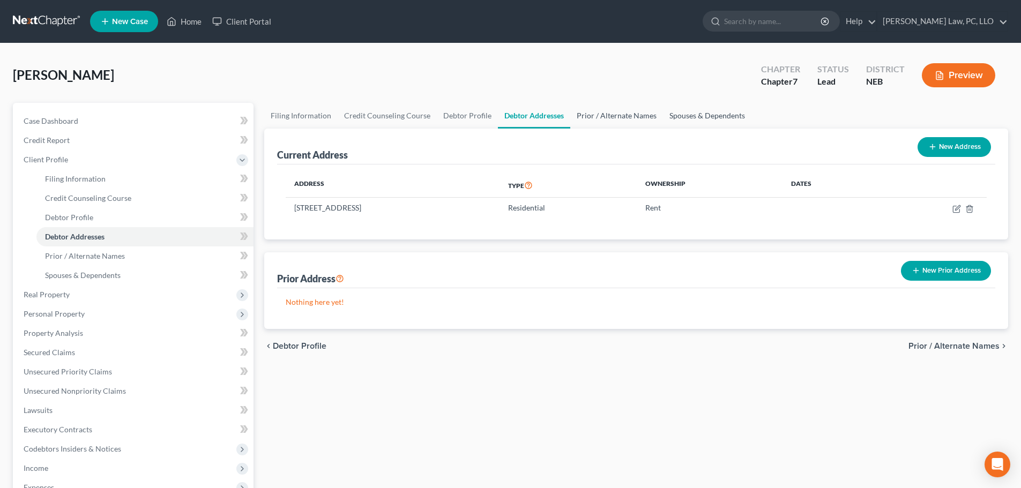
drag, startPoint x: 639, startPoint y: 114, endPoint x: 712, endPoint y: 123, distance: 73.0
click at [639, 114] on link "Prior / Alternate Names" at bounding box center [616, 116] width 93 height 26
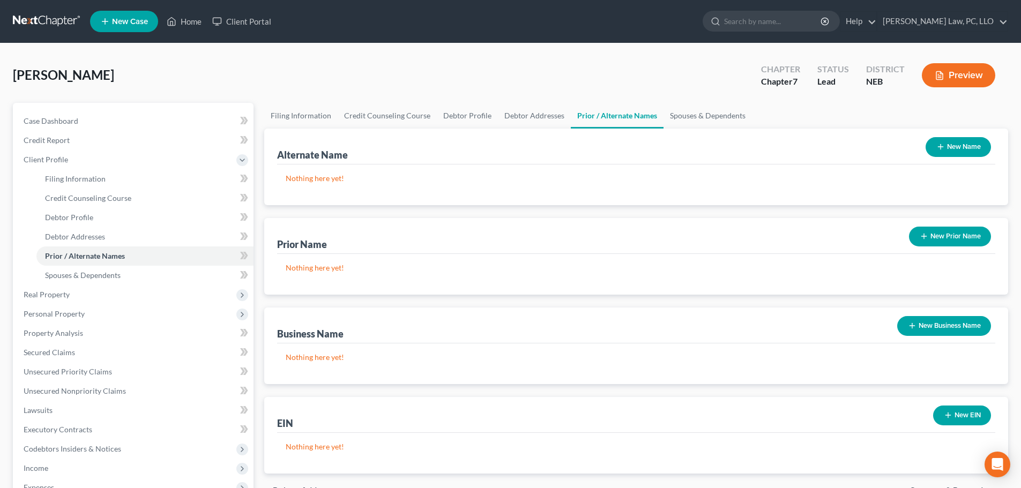
drag, startPoint x: 945, startPoint y: 149, endPoint x: 830, endPoint y: 149, distance: 115.2
click at [945, 149] on button "New Name" at bounding box center [958, 147] width 65 height 20
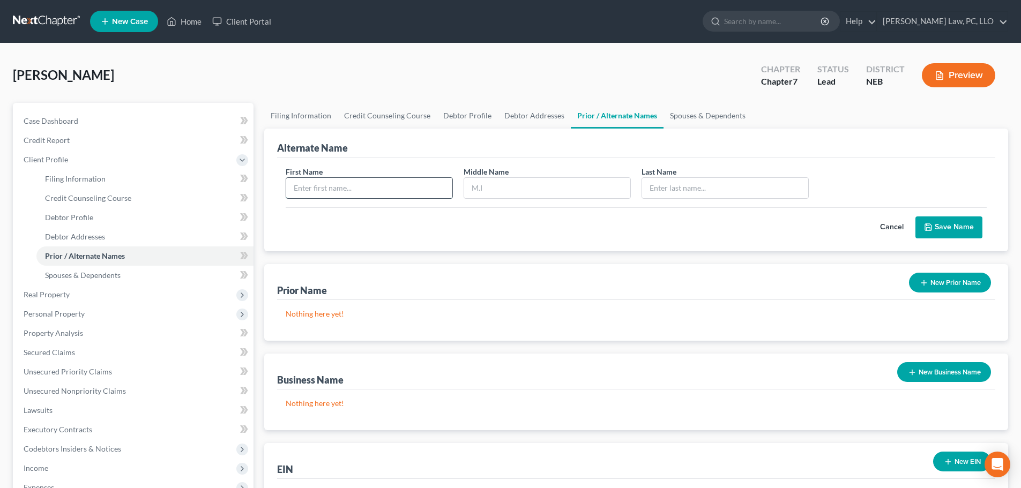
click at [317, 188] on input "text" at bounding box center [369, 188] width 166 height 20
type input "[PERSON_NAME]"
click at [936, 226] on button "Save Name" at bounding box center [948, 228] width 67 height 23
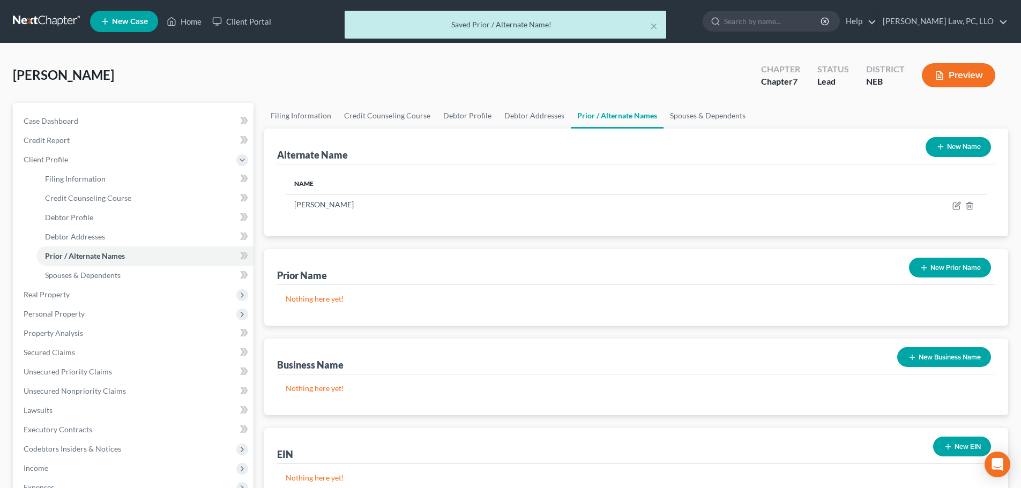
click at [933, 145] on button "New Name" at bounding box center [958, 147] width 65 height 20
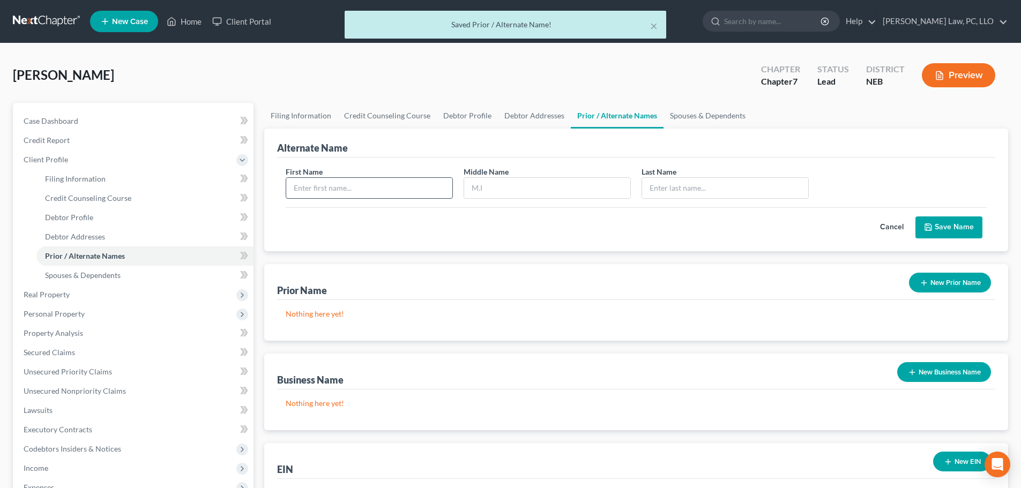
click at [355, 184] on input "text" at bounding box center [369, 188] width 166 height 20
type input "[PERSON_NAME]"
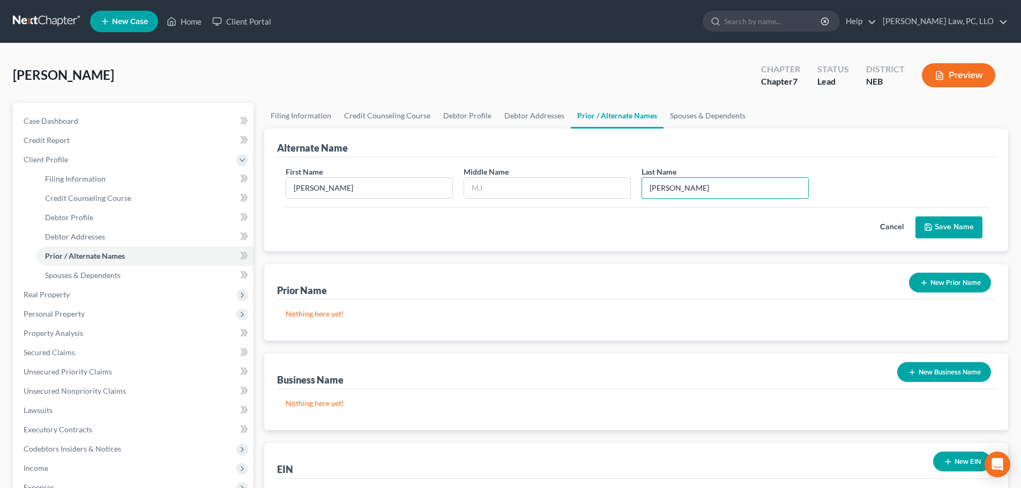
type input "[PERSON_NAME]"
click at [944, 230] on button "Save Name" at bounding box center [948, 228] width 67 height 23
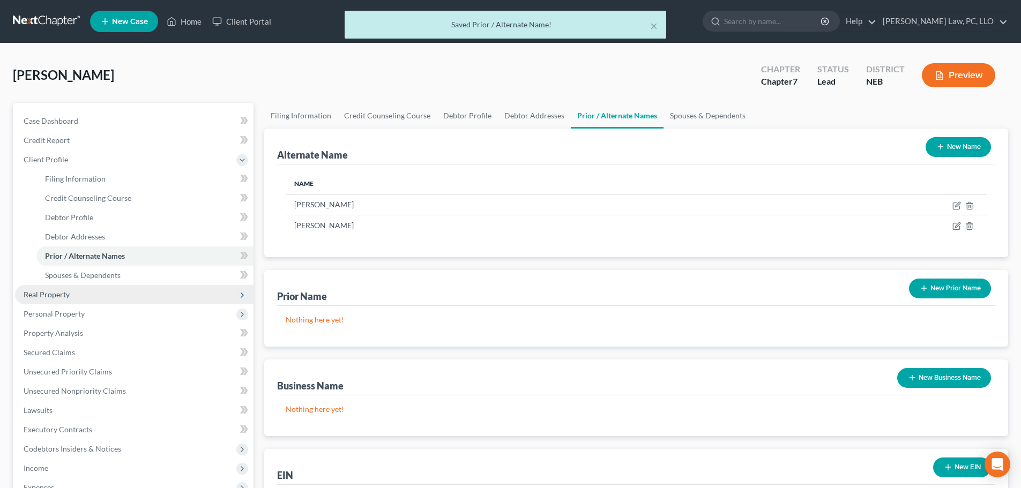
click at [86, 301] on span "Real Property" at bounding box center [134, 294] width 238 height 19
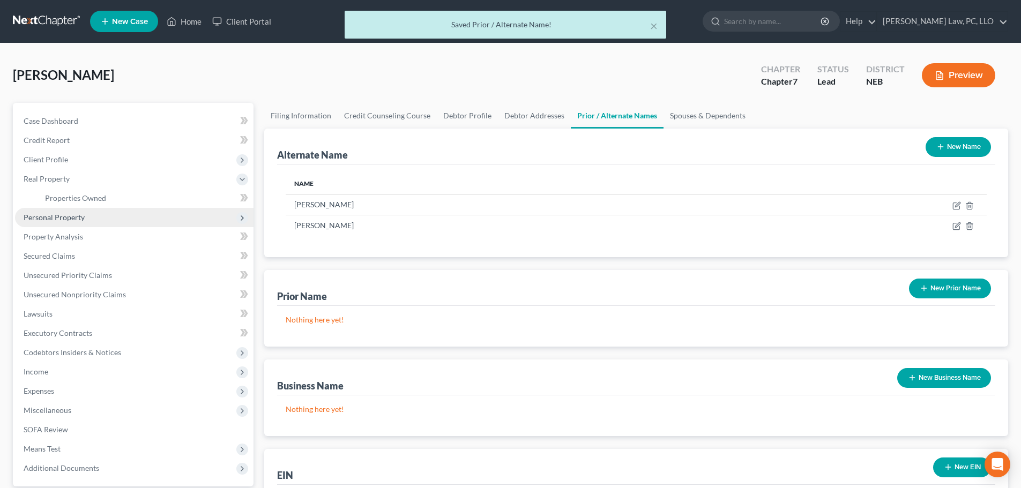
click at [71, 218] on span "Personal Property" at bounding box center [54, 217] width 61 height 9
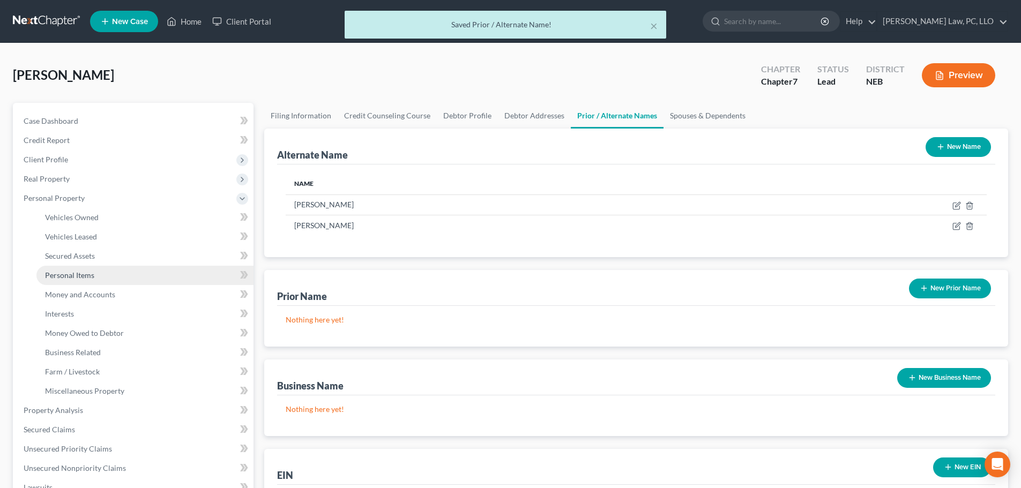
click at [77, 272] on span "Personal Items" at bounding box center [69, 275] width 49 height 9
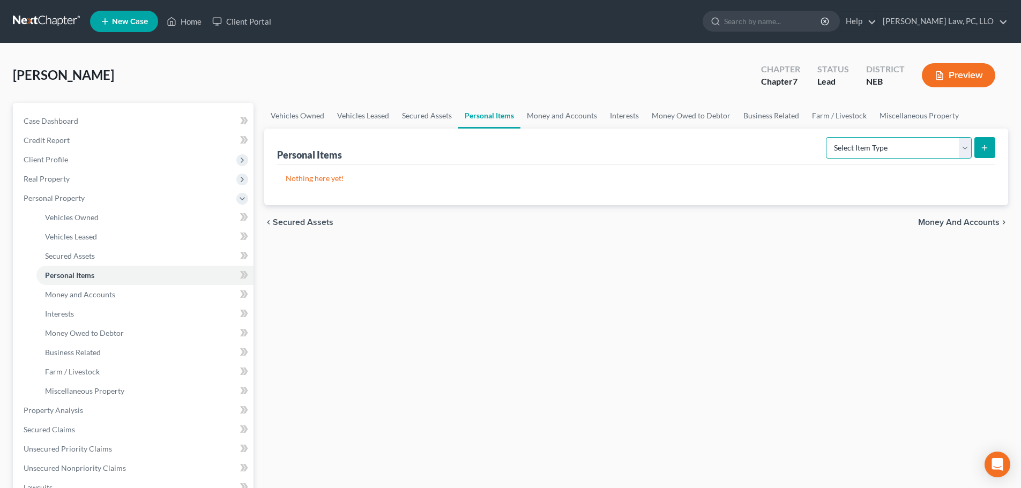
click at [875, 153] on select "Select Item Type Clothing (A/B: 11) Collectibles Of Value (A/B: 8) Electronics …" at bounding box center [899, 147] width 146 height 21
select select "collectibles_of_value"
click at [827, 137] on select "Select Item Type Clothing (A/B: 11) Collectibles Of Value (A/B: 8) Electronics …" at bounding box center [899, 147] width 146 height 21
click at [986, 150] on icon "submit" at bounding box center [984, 148] width 9 height 9
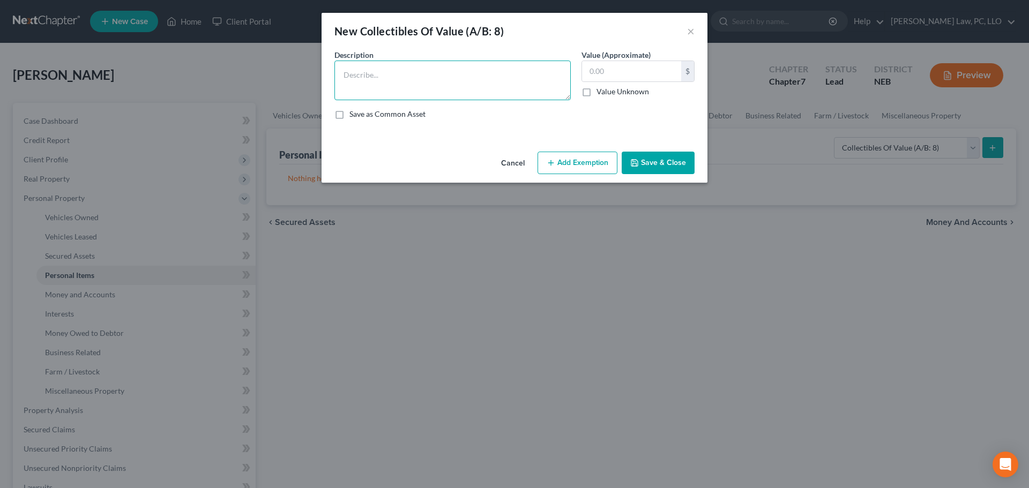
click at [424, 78] on textarea at bounding box center [452, 81] width 236 height 40
type textarea "Silver Coins"
type input "2,200"
click at [596, 162] on button "Add Exemption" at bounding box center [578, 163] width 80 height 23
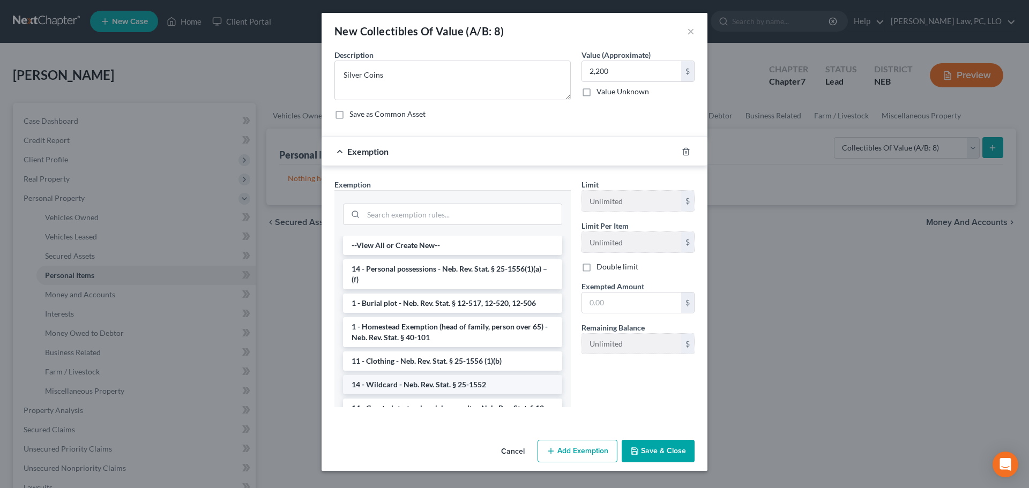
click at [433, 382] on li "14 - Wildcard - Neb. Rev. Stat. § 25-1552" at bounding box center [452, 384] width 219 height 19
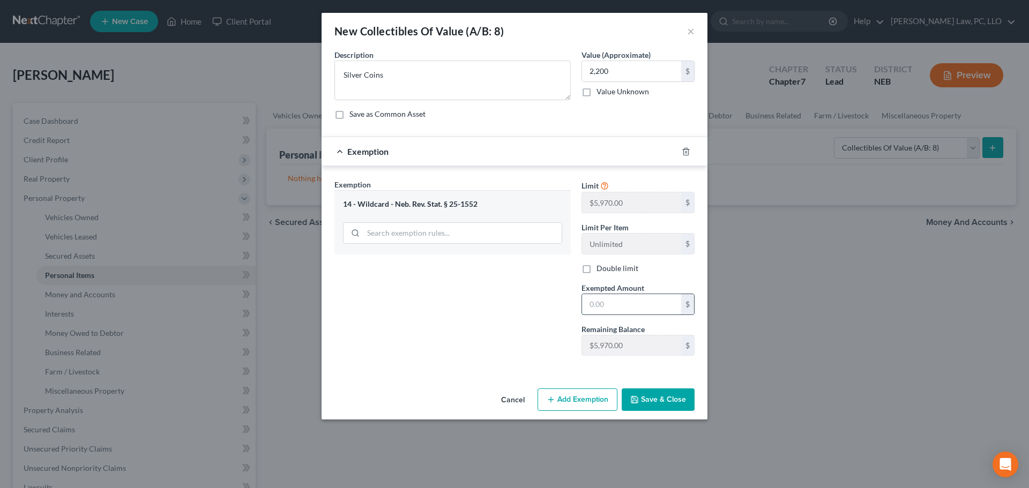
click at [606, 305] on input "text" at bounding box center [631, 304] width 99 height 20
type input "2,200"
click at [644, 399] on button "Save & Close" at bounding box center [658, 400] width 73 height 23
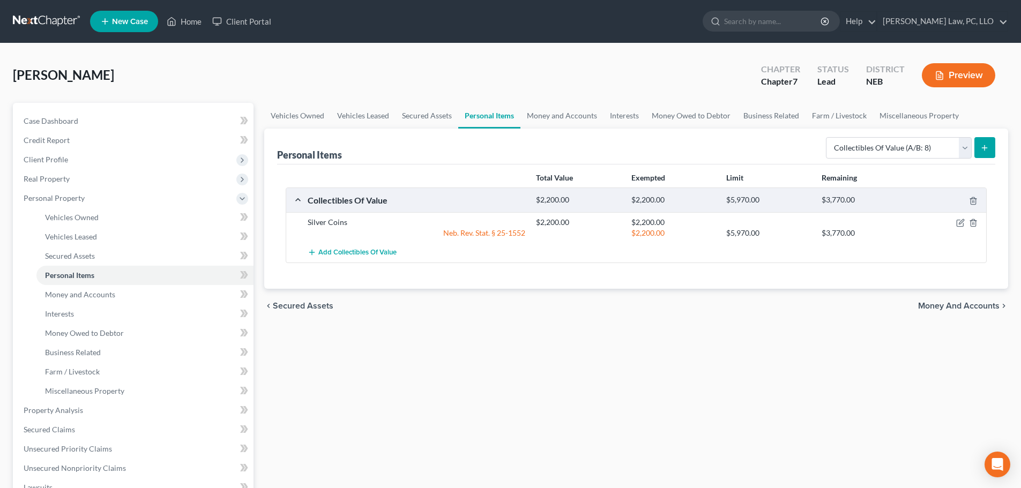
click at [899, 135] on div "Select Item Type Clothing (A/B: 11) Collectibles Of Value (A/B: 8) Electronics …" at bounding box center [909, 147] width 174 height 28
click at [896, 150] on select "Select Item Type Clothing (A/B: 11) Collectibles Of Value (A/B: 8) Electronics …" at bounding box center [899, 147] width 146 height 21
select select "household_goods"
click at [827, 137] on select "Select Item Type Clothing (A/B: 11) Collectibles Of Value (A/B: 8) Electronics …" at bounding box center [899, 147] width 146 height 21
click at [981, 147] on icon "submit" at bounding box center [984, 148] width 9 height 9
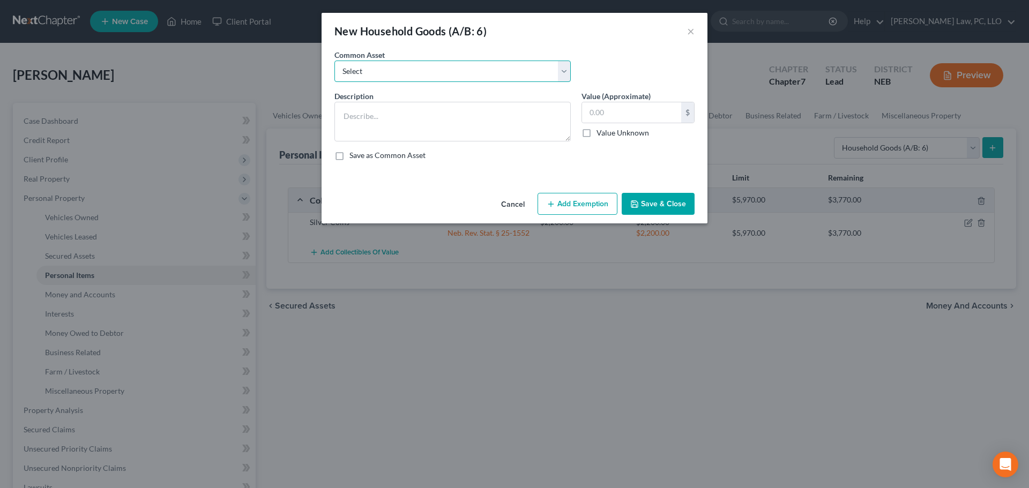
click at [451, 66] on select "Select Household Goods and Furniture" at bounding box center [452, 71] width 236 height 21
select select "0"
click at [334, 61] on select "Select Household Goods and Furniture" at bounding box center [452, 71] width 236 height 21
type textarea "Household Goods and Furniture"
click at [648, 117] on input "1,500.00" at bounding box center [631, 112] width 99 height 20
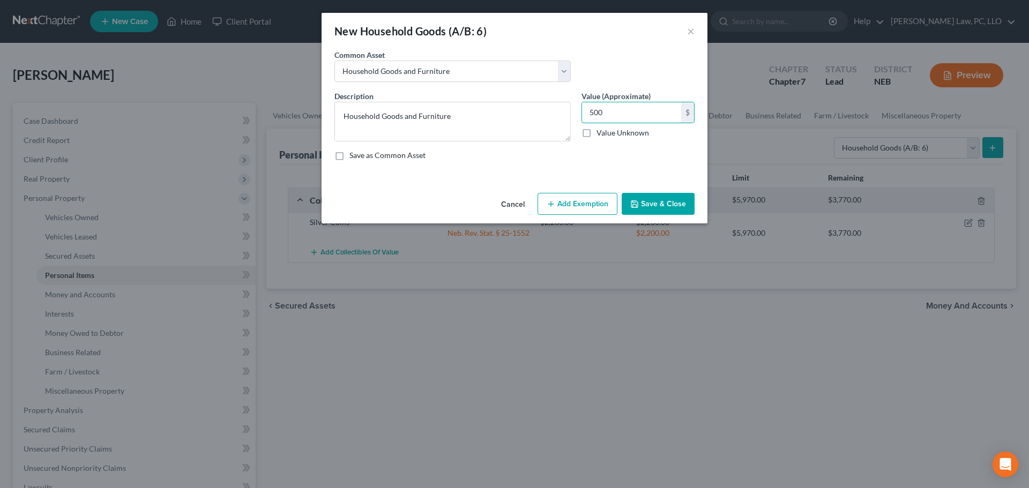
type input "500"
click at [580, 206] on button "Add Exemption" at bounding box center [578, 204] width 80 height 23
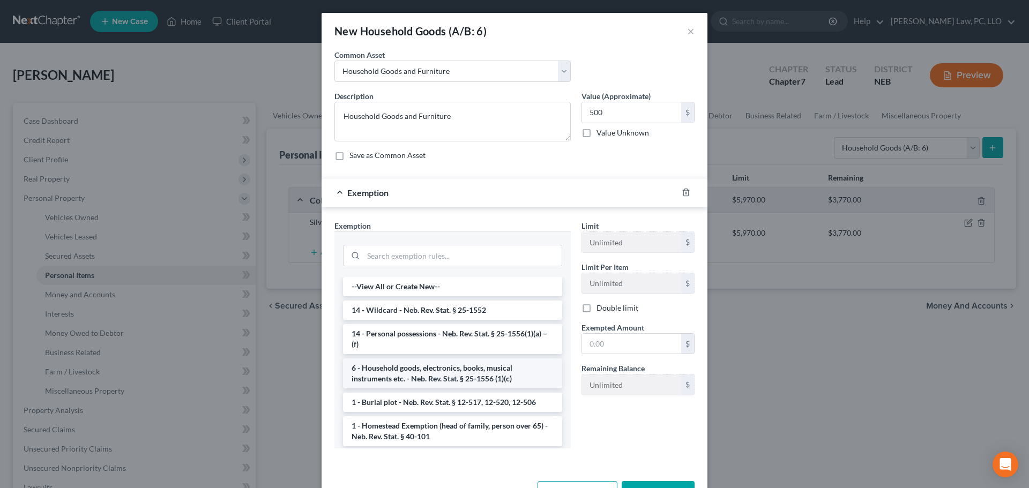
click at [424, 364] on li "6 - Household goods, electronics, books, musical instruments etc. - Neb. Rev. S…" at bounding box center [452, 374] width 219 height 30
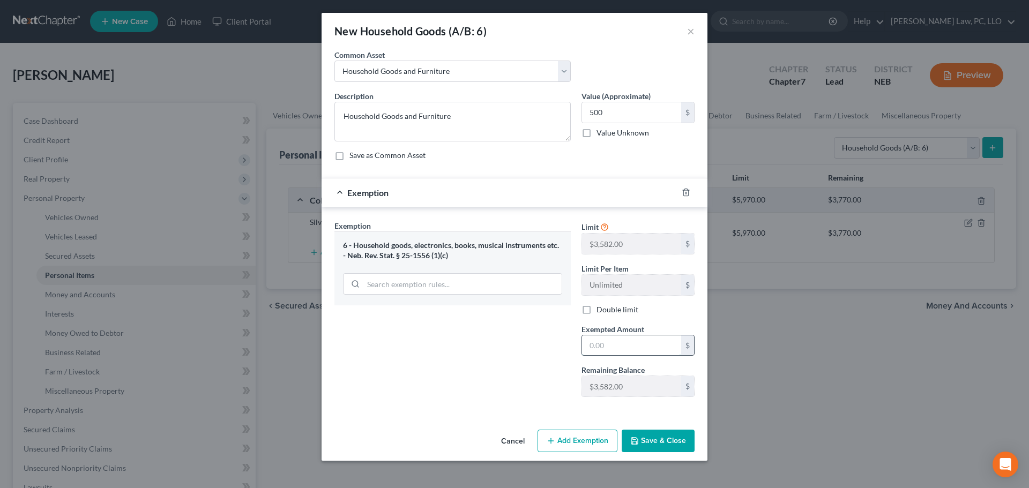
click at [601, 336] on input "text" at bounding box center [631, 345] width 99 height 20
type input "500"
click at [544, 396] on div "Exemption Set must be selected for CA. Exemption * 6 - Household goods, electro…" at bounding box center [452, 312] width 247 height 185
click at [658, 438] on button "Save & Close" at bounding box center [658, 441] width 73 height 23
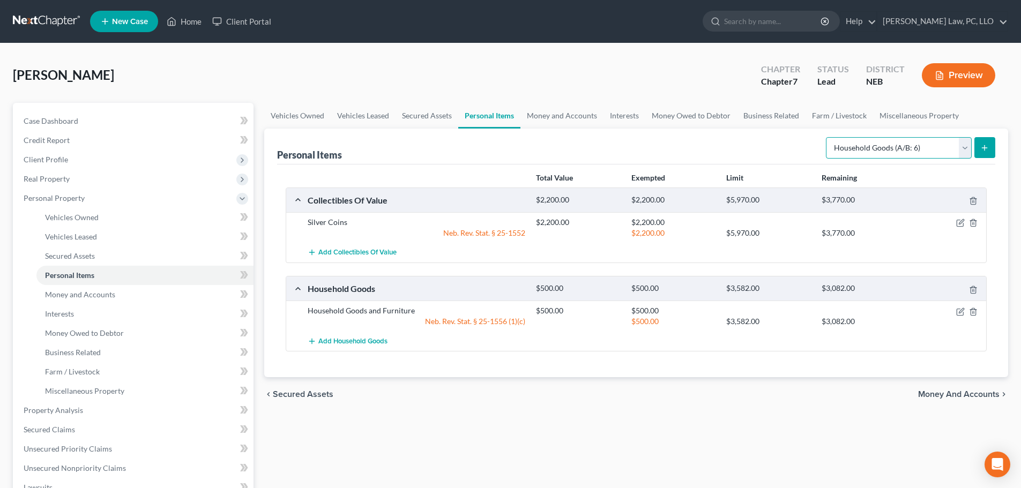
click at [872, 154] on select "Select Item Type Clothing (A/B: 11) Collectibles Of Value (A/B: 8) Electronics …" at bounding box center [899, 147] width 146 height 21
select select "electronics"
click at [827, 137] on select "Select Item Type Clothing (A/B: 11) Collectibles Of Value (A/B: 8) Electronics …" at bounding box center [899, 147] width 146 height 21
click at [981, 147] on icon "submit" at bounding box center [984, 148] width 9 height 9
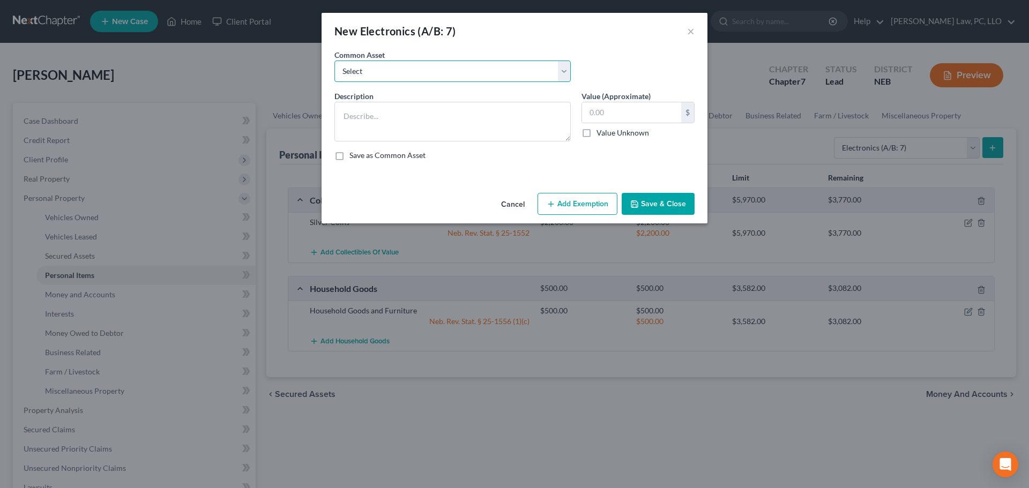
click at [498, 73] on select "Select Electronics" at bounding box center [452, 71] width 236 height 21
select select "0"
click at [334, 61] on select "Select Electronics" at bounding box center [452, 71] width 236 height 21
type textarea "Electronics"
click at [609, 116] on input "text" at bounding box center [631, 112] width 99 height 20
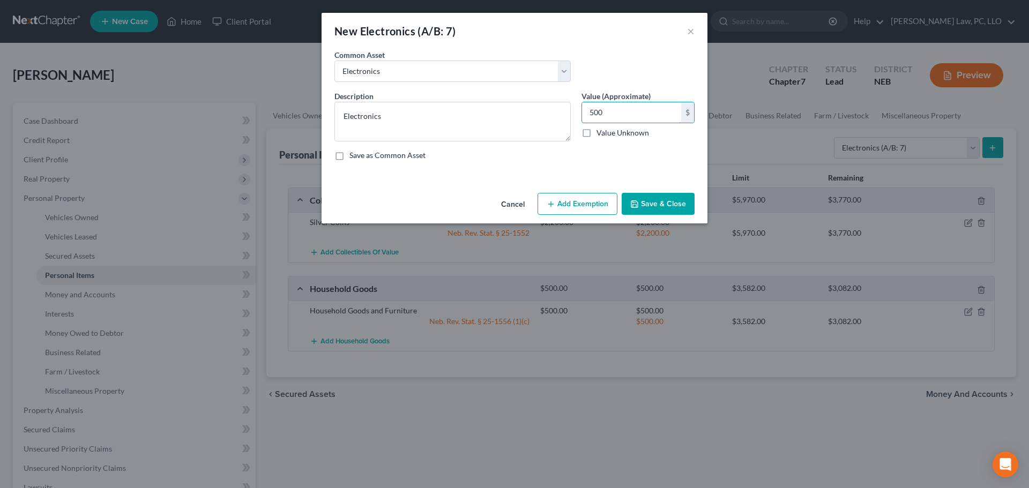
type input "500"
click at [586, 207] on button "Add Exemption" at bounding box center [578, 204] width 80 height 23
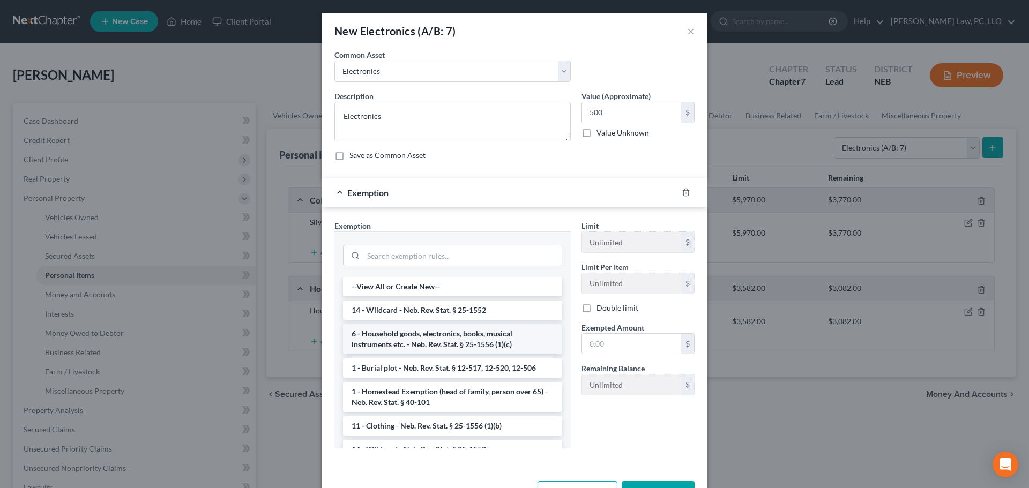
click at [471, 336] on li "6 - Household goods, electronics, books, musical instruments etc. - Neb. Rev. S…" at bounding box center [452, 339] width 219 height 30
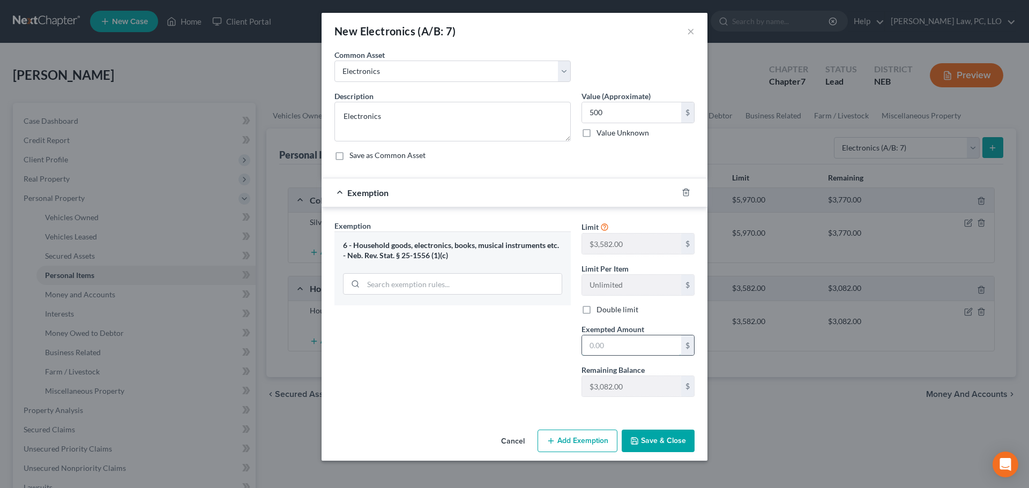
click at [624, 344] on input "text" at bounding box center [631, 345] width 99 height 20
type input "500"
drag, startPoint x: 532, startPoint y: 353, endPoint x: 614, endPoint y: 419, distance: 105.3
click at [533, 355] on div "Exemption Set must be selected for CA. Exemption * 6 - Household goods, electro…" at bounding box center [452, 312] width 247 height 185
click at [654, 445] on button "Save & Close" at bounding box center [658, 441] width 73 height 23
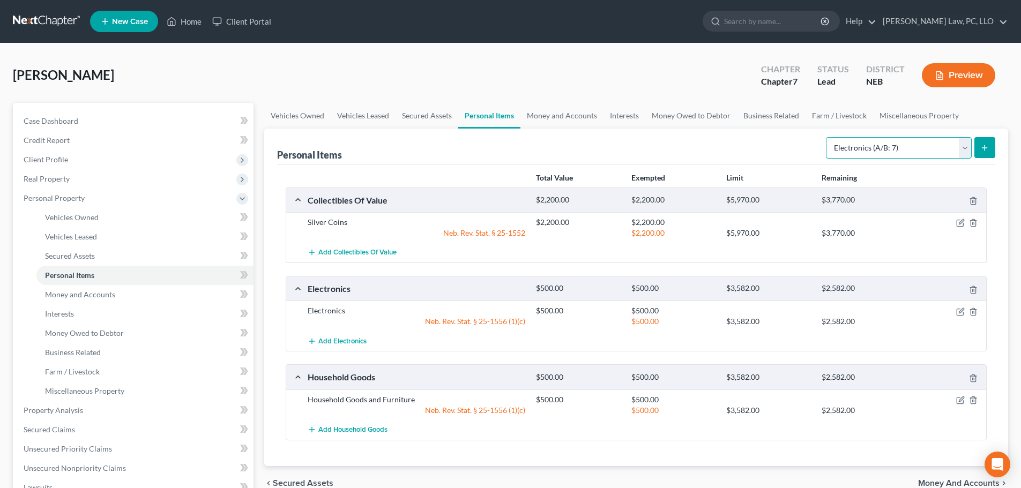
click at [867, 152] on select "Select Item Type Clothing (A/B: 11) Collectibles Of Value (A/B: 8) Electronics …" at bounding box center [899, 147] width 146 height 21
select select "clothing"
click at [827, 137] on select "Select Item Type Clothing (A/B: 11) Collectibles Of Value (A/B: 8) Electronics …" at bounding box center [899, 147] width 146 height 21
click at [978, 145] on button "submit" at bounding box center [984, 147] width 21 height 21
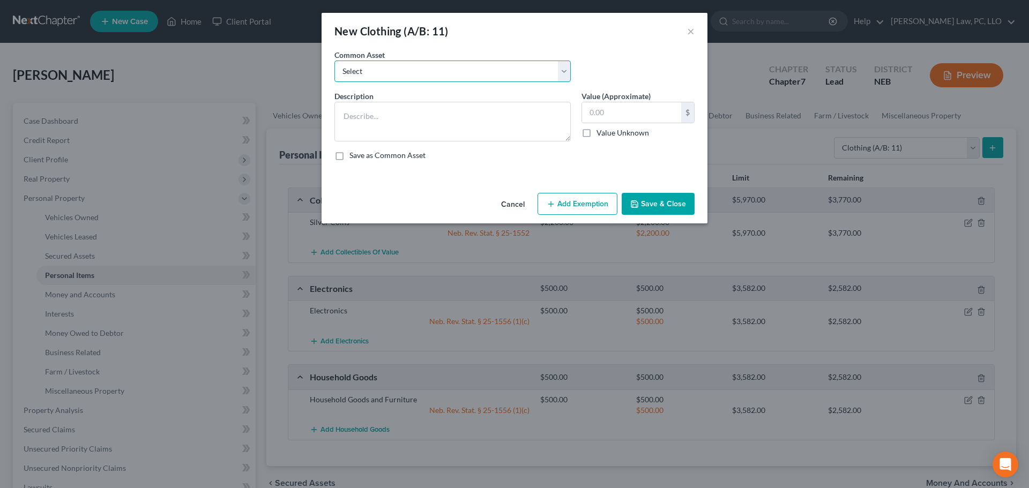
drag, startPoint x: 506, startPoint y: 73, endPoint x: 504, endPoint y: 80, distance: 7.8
click at [506, 73] on select "Select Clothing" at bounding box center [452, 71] width 236 height 21
select select "0"
click at [334, 61] on select "Select Clothing" at bounding box center [452, 71] width 236 height 21
type textarea "Clothing"
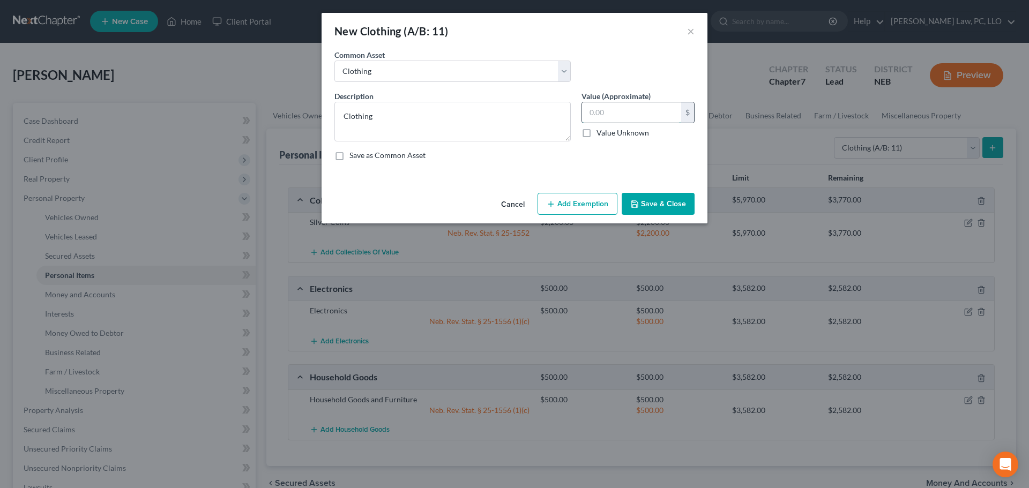
click at [607, 106] on input "text" at bounding box center [631, 112] width 99 height 20
type input "100"
click at [571, 210] on button "Add Exemption" at bounding box center [578, 204] width 80 height 23
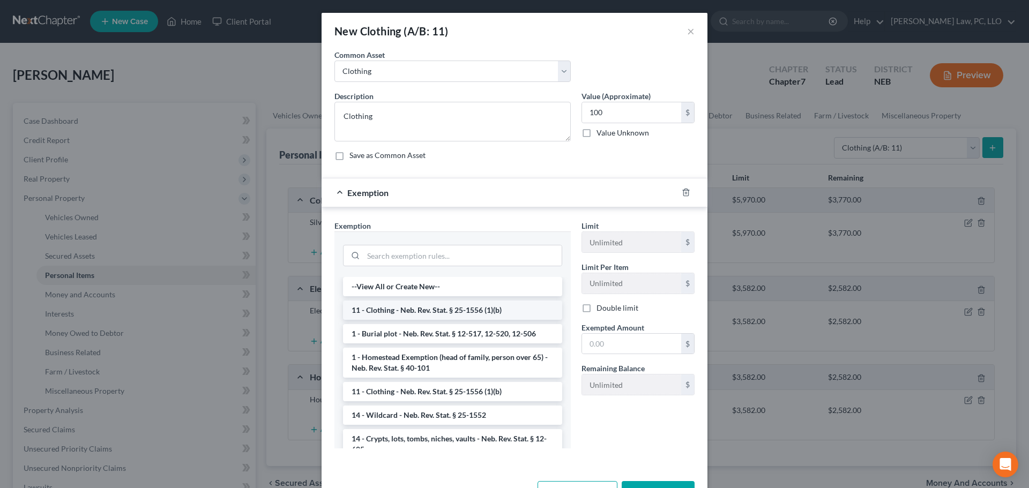
click at [449, 311] on li "11 - Clothing - Neb. Rev. Stat. § 25-1556 (1)(b)" at bounding box center [452, 310] width 219 height 19
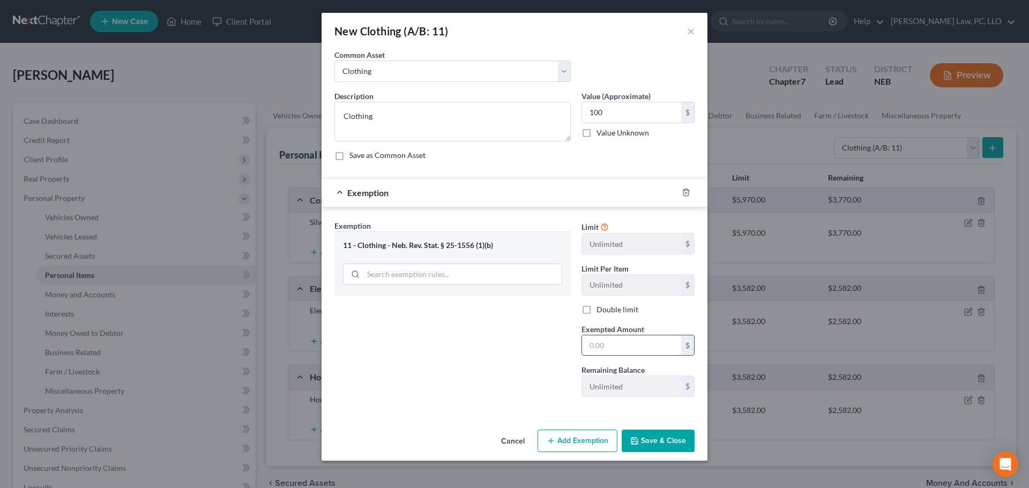
drag, startPoint x: 618, startPoint y: 344, endPoint x: 611, endPoint y: 344, distance: 6.4
click at [618, 344] on input "text" at bounding box center [631, 345] width 99 height 20
type input "100"
click at [510, 353] on div "Exemption Set must be selected for CA. Exemption * 11 - Clothing - Neb. Rev. St…" at bounding box center [452, 312] width 247 height 185
click at [646, 440] on button "Save & Close" at bounding box center [658, 441] width 73 height 23
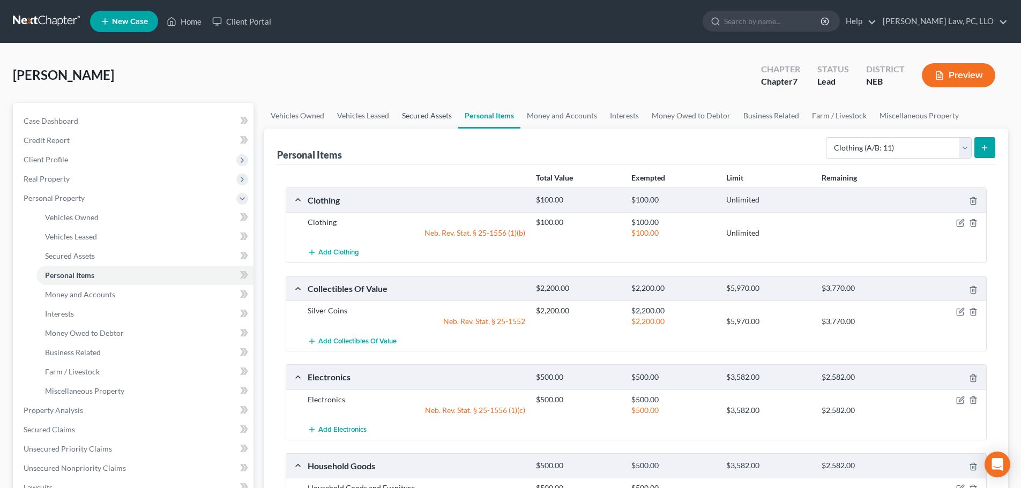
drag, startPoint x: 415, startPoint y: 115, endPoint x: 395, endPoint y: 121, distance: 20.7
click at [415, 115] on link "Secured Assets" at bounding box center [427, 116] width 63 height 26
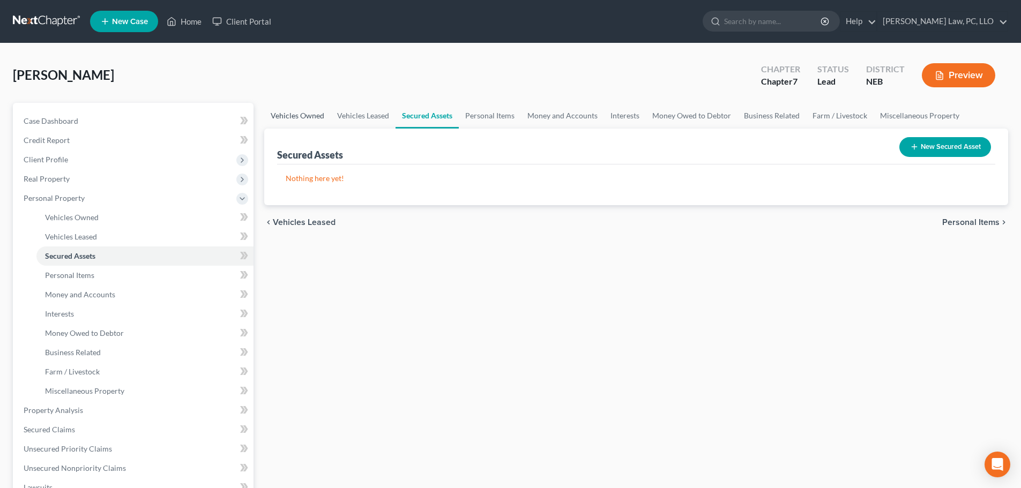
click at [309, 117] on link "Vehicles Owned" at bounding box center [297, 116] width 66 height 26
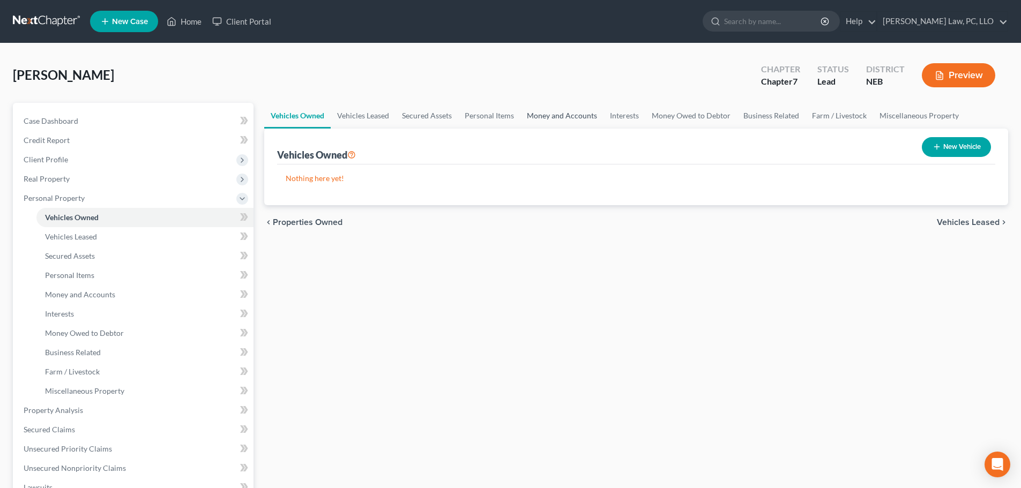
click at [552, 120] on link "Money and Accounts" at bounding box center [561, 116] width 83 height 26
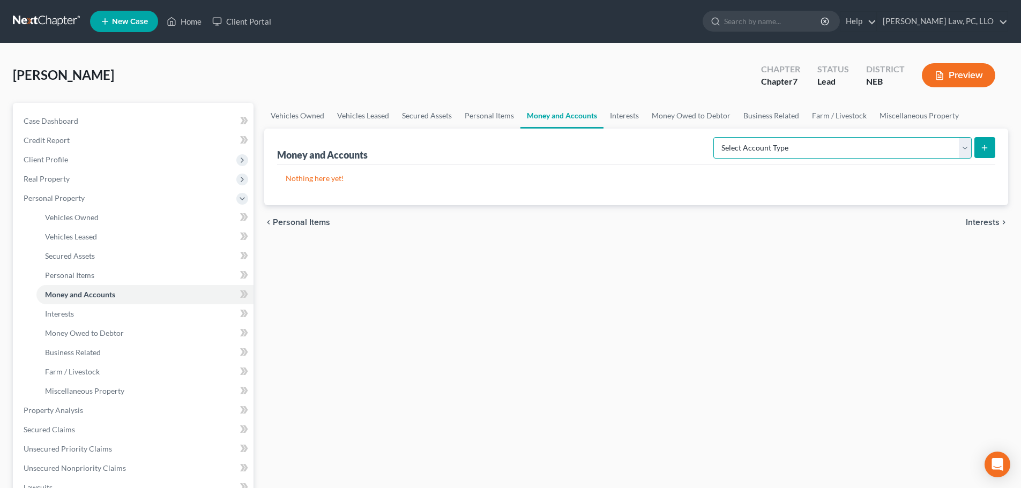
click at [835, 151] on select "Select Account Type Brokerage (A/B: 18, SOFA: 20) Cash on Hand (A/B: 16) Certif…" at bounding box center [842, 147] width 258 height 21
select select "checking"
click at [716, 137] on select "Select Account Type Brokerage (A/B: 18, SOFA: 20) Cash on Hand (A/B: 16) Certif…" at bounding box center [842, 147] width 258 height 21
click at [988, 145] on icon "submit" at bounding box center [984, 148] width 9 height 9
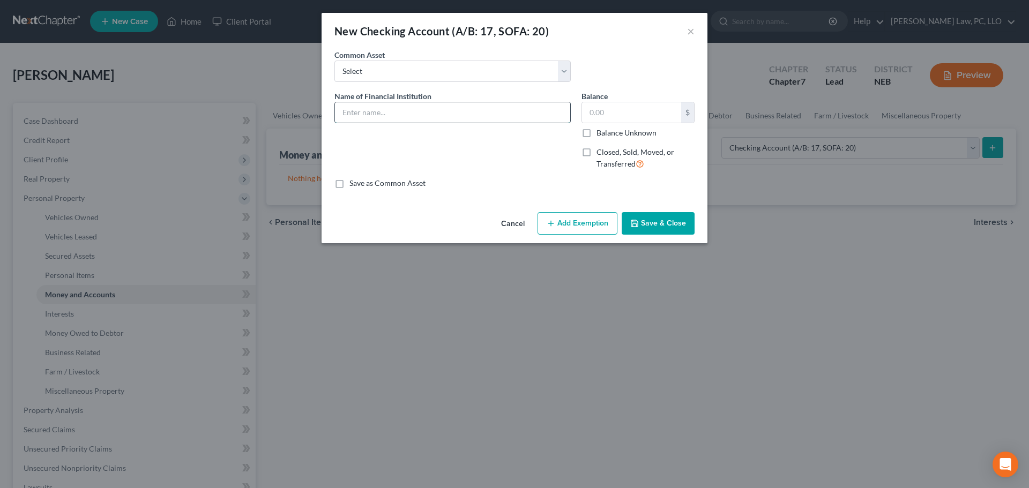
click at [401, 113] on input "text" at bounding box center [452, 112] width 235 height 20
type input "First National Bank Of Omaha"
click at [647, 118] on input "text" at bounding box center [631, 112] width 99 height 20
type input "188.48"
click at [575, 227] on button "Add Exemption" at bounding box center [578, 223] width 80 height 23
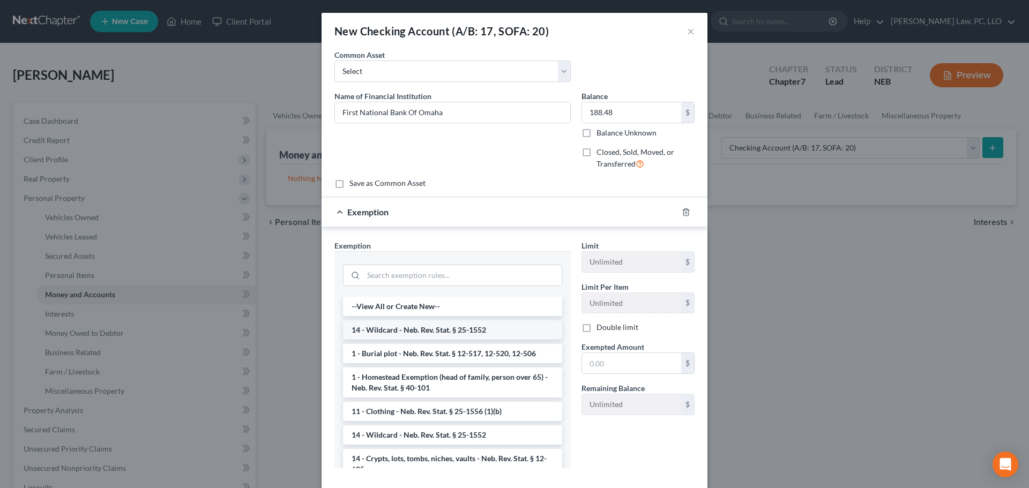
click at [418, 325] on li "14 - Wildcard - Neb. Rev. Stat. § 25-1552" at bounding box center [452, 329] width 219 height 19
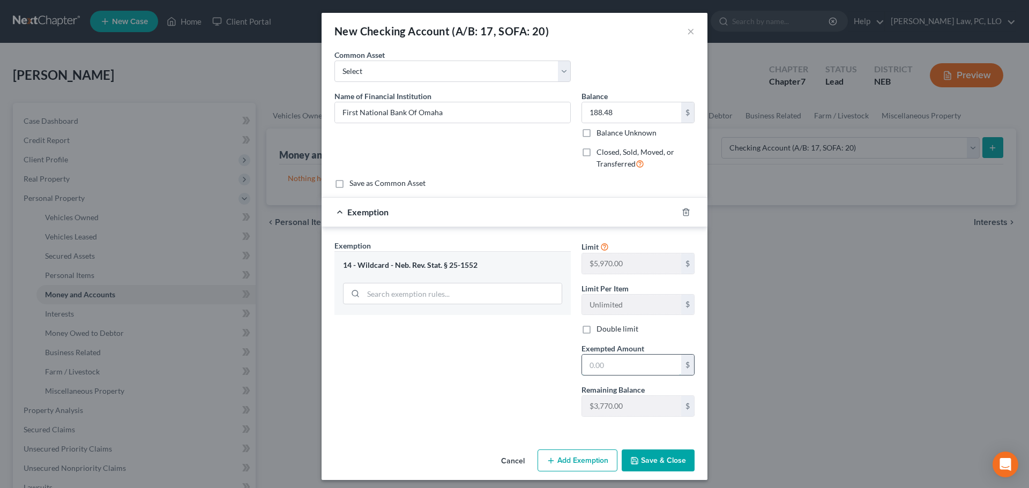
drag, startPoint x: 600, startPoint y: 367, endPoint x: 594, endPoint y: 368, distance: 5.4
click at [600, 367] on input "text" at bounding box center [631, 365] width 99 height 20
type input "188.48"
click at [638, 465] on button "Save & Close" at bounding box center [658, 461] width 73 height 23
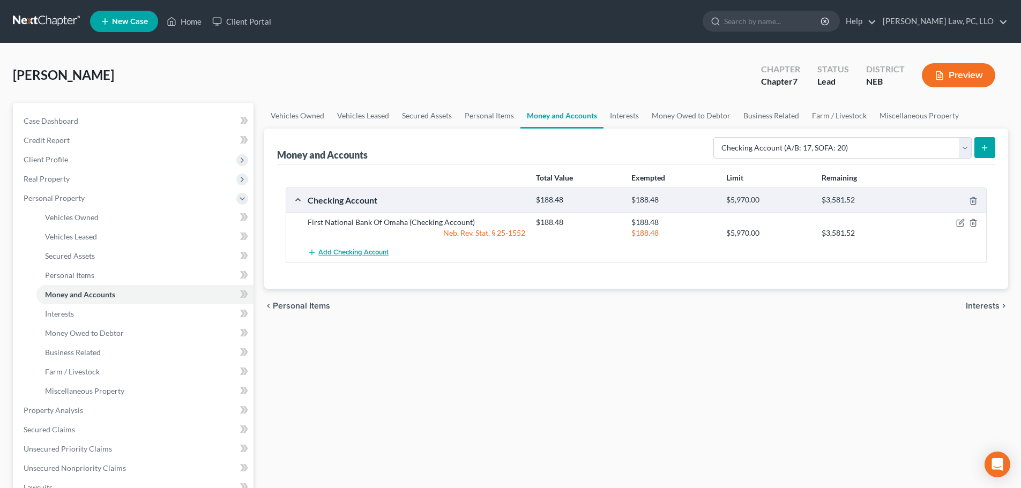
click at [363, 255] on span "Add Checking Account" at bounding box center [353, 253] width 70 height 9
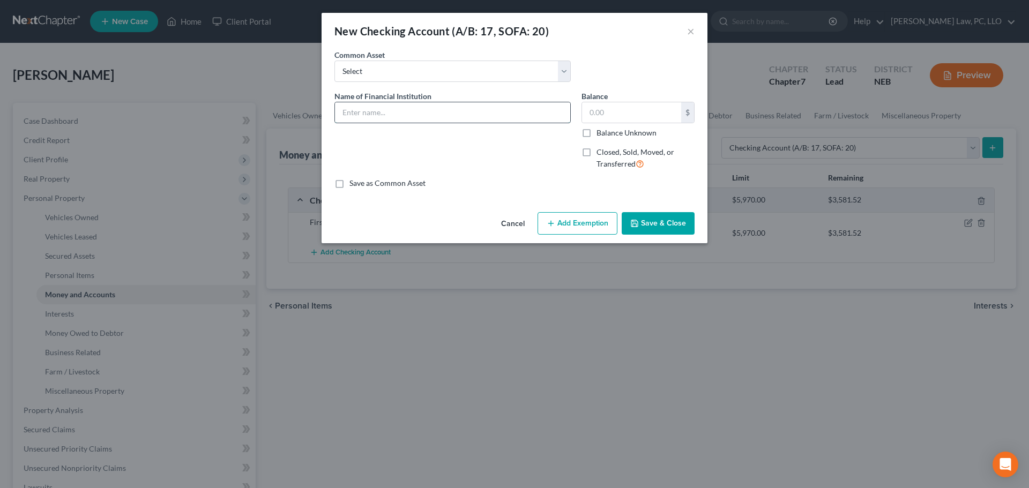
drag, startPoint x: 367, startPoint y: 116, endPoint x: 359, endPoint y: 121, distance: 8.6
click at [366, 117] on input "text" at bounding box center [452, 112] width 235 height 20
type input "First National Bank Of Omaha"
click at [602, 119] on input "text" at bounding box center [631, 112] width 99 height 20
type input "25.05"
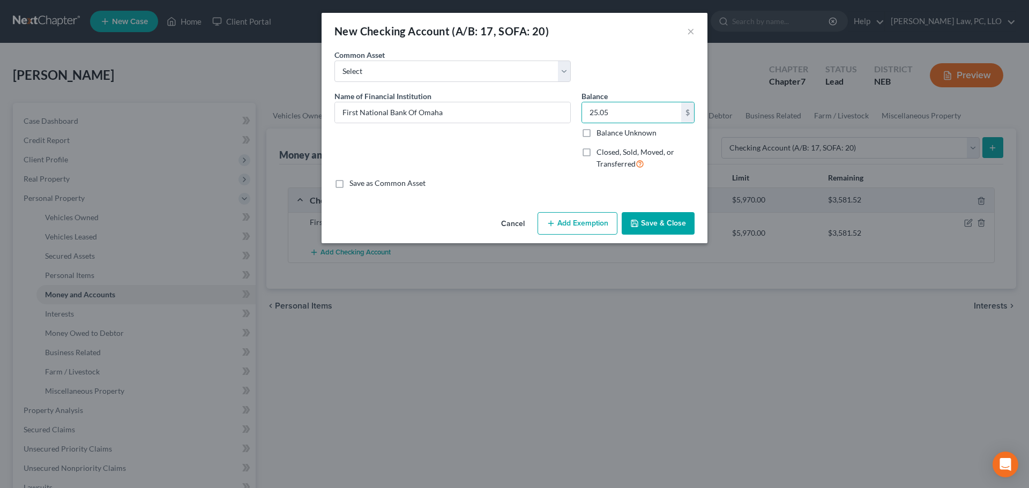
click at [595, 222] on button "Add Exemption" at bounding box center [578, 223] width 80 height 23
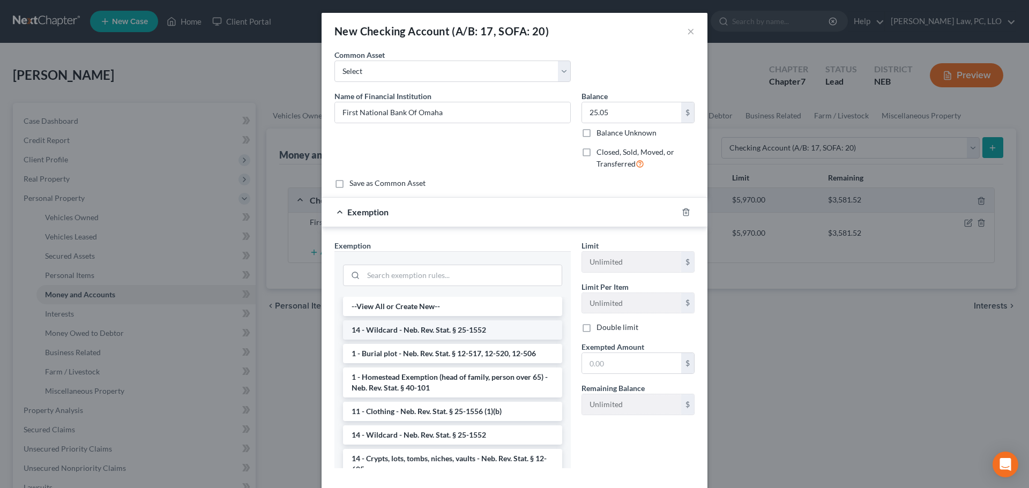
click at [397, 326] on li "14 - Wildcard - Neb. Rev. Stat. § 25-1552" at bounding box center [452, 329] width 219 height 19
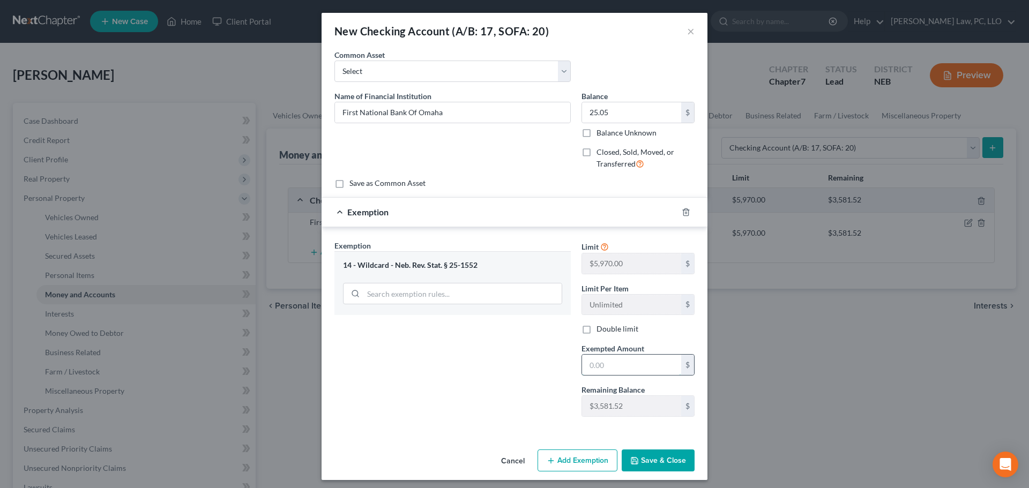
click at [605, 361] on input "text" at bounding box center [631, 365] width 99 height 20
type input "25.05"
click at [652, 456] on button "Save & Close" at bounding box center [658, 461] width 73 height 23
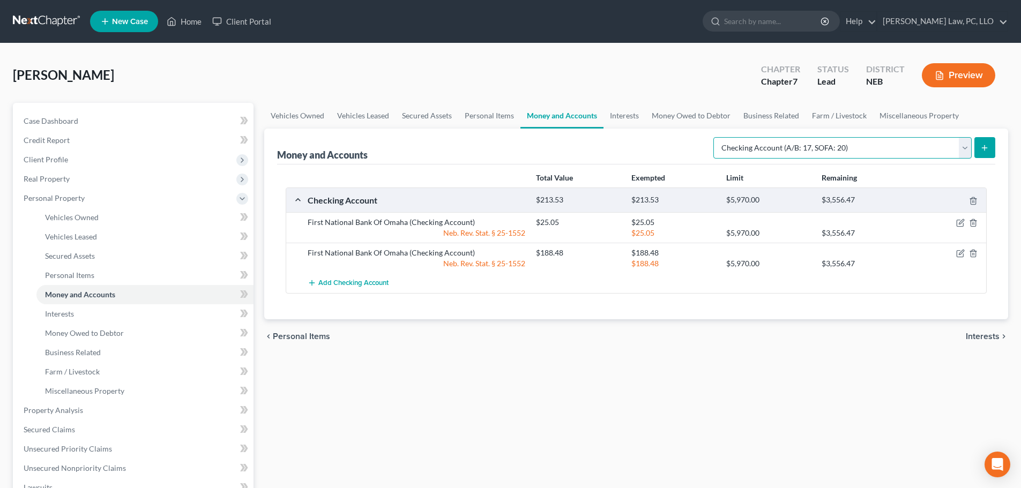
click at [769, 156] on select "Select Account Type Brokerage (A/B: 18, SOFA: 20) Cash on Hand (A/B: 16) Certif…" at bounding box center [842, 147] width 258 height 21
select select "cash_on_hand"
click at [716, 137] on select "Select Account Type Brokerage (A/B: 18, SOFA: 20) Cash on Hand (A/B: 16) Certif…" at bounding box center [842, 147] width 258 height 21
click at [990, 150] on button "submit" at bounding box center [984, 147] width 21 height 21
click at [630, 122] on link "Interests" at bounding box center [624, 116] width 42 height 26
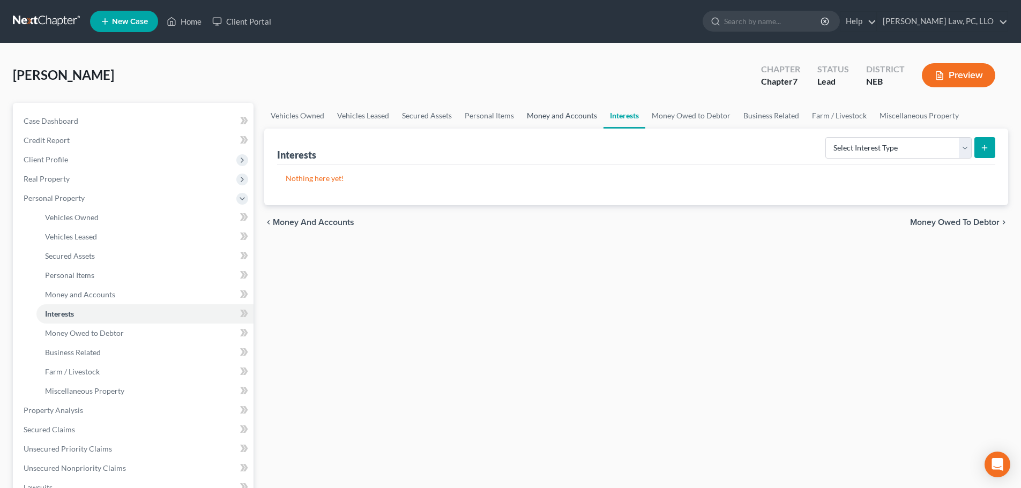
click at [566, 120] on link "Money and Accounts" at bounding box center [561, 116] width 83 height 26
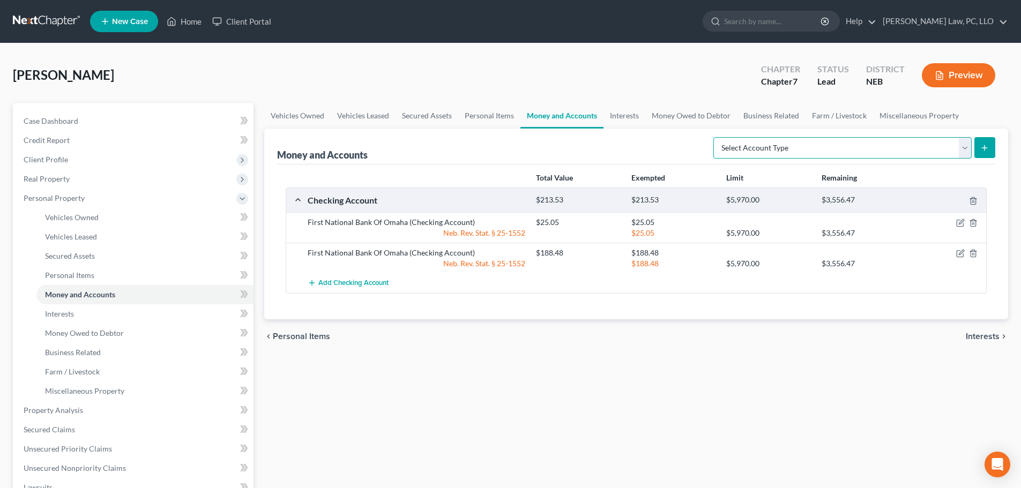
drag, startPoint x: 858, startPoint y: 152, endPoint x: 847, endPoint y: 155, distance: 11.6
click at [858, 152] on select "Select Account Type Brokerage (A/B: 18, SOFA: 20) Cash on Hand (A/B: 16) Certif…" at bounding box center [842, 147] width 258 height 21
select select "cash_on_hand"
click at [716, 137] on select "Select Account Type Brokerage (A/B: 18, SOFA: 20) Cash on Hand (A/B: 16) Certif…" at bounding box center [842, 147] width 258 height 21
click at [978, 150] on button "submit" at bounding box center [984, 147] width 21 height 21
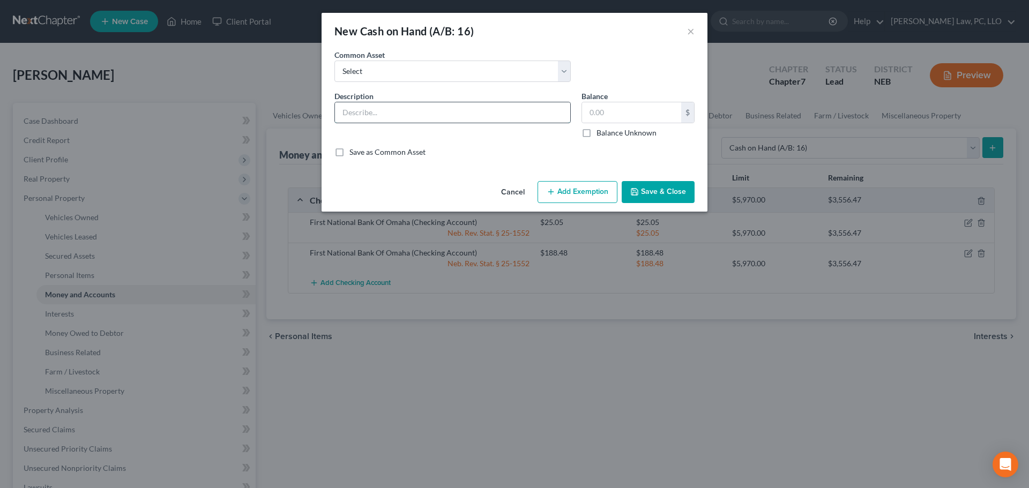
click at [373, 110] on input "text" at bounding box center [452, 112] width 235 height 20
type input "Cash on Hand"
click at [662, 117] on input "text" at bounding box center [631, 112] width 99 height 20
type input "38"
click at [639, 196] on icon "button" at bounding box center [634, 192] width 9 height 9
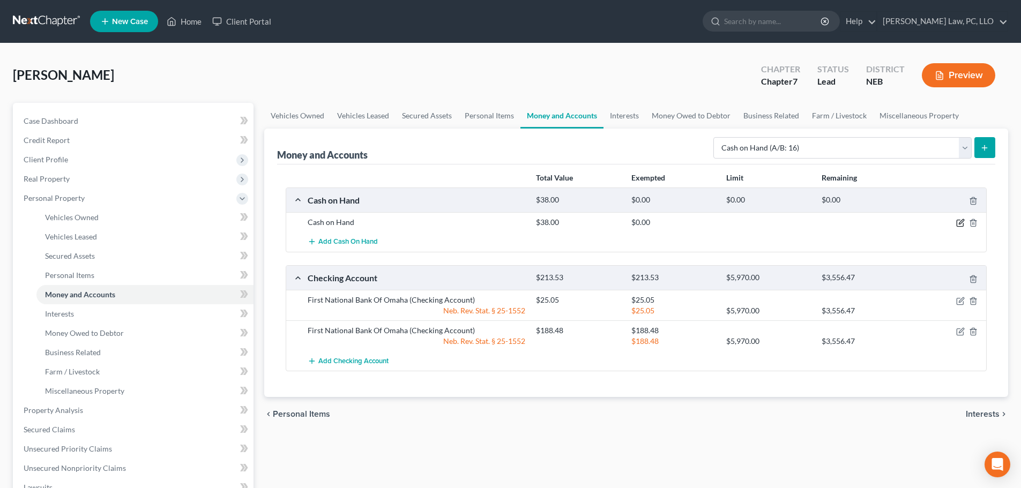
click at [957, 221] on icon "button" at bounding box center [960, 223] width 9 height 9
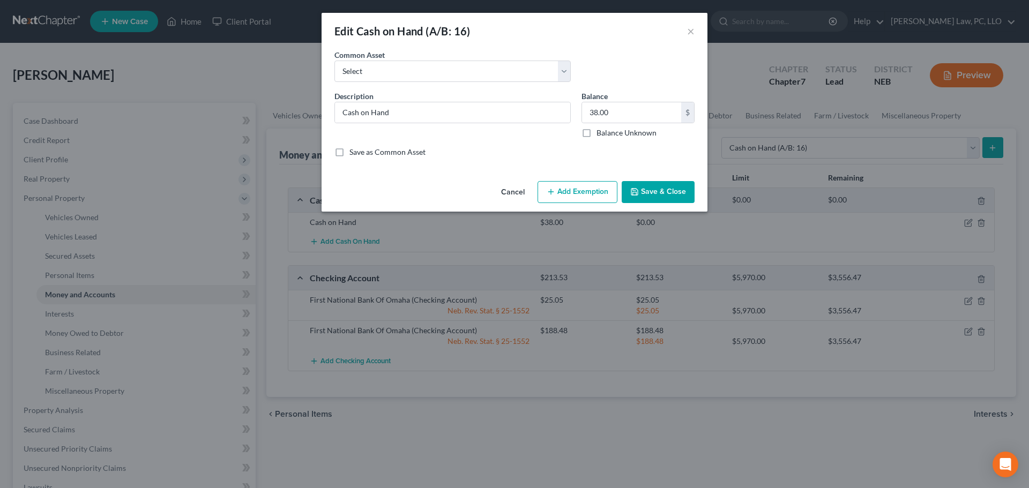
click at [560, 191] on button "Add Exemption" at bounding box center [578, 192] width 80 height 23
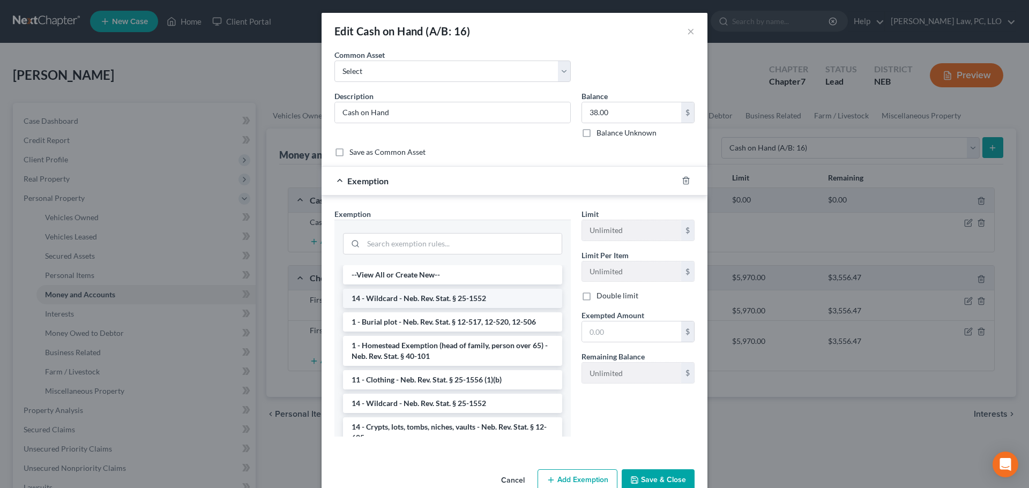
click at [428, 297] on li "14 - Wildcard - Neb. Rev. Stat. § 25-1552" at bounding box center [452, 298] width 219 height 19
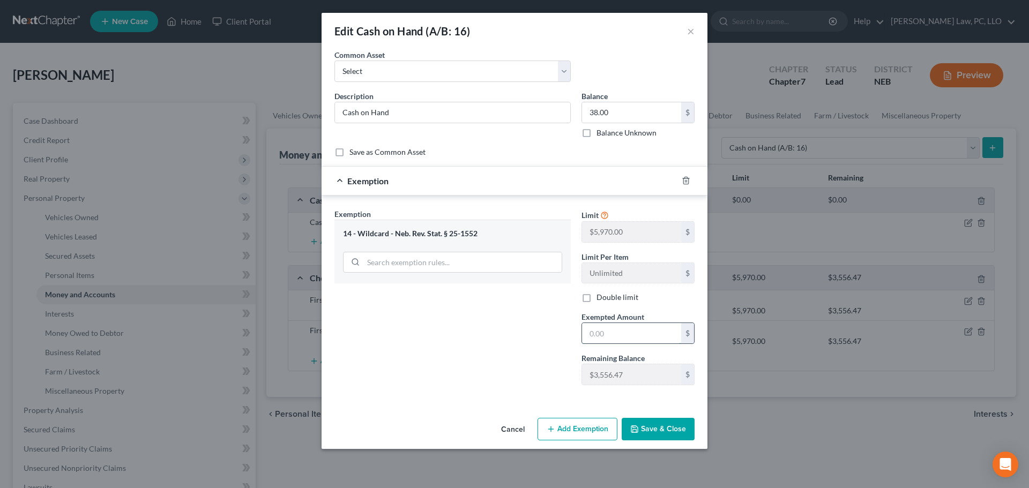
click at [595, 333] on input "text" at bounding box center [631, 333] width 99 height 20
type input "38"
click at [520, 346] on div "Exemption Set must be selected for CA. Exemption * 14 - Wildcard - Neb. Rev. St…" at bounding box center [452, 300] width 247 height 185
click at [645, 428] on button "Save & Close" at bounding box center [658, 429] width 73 height 23
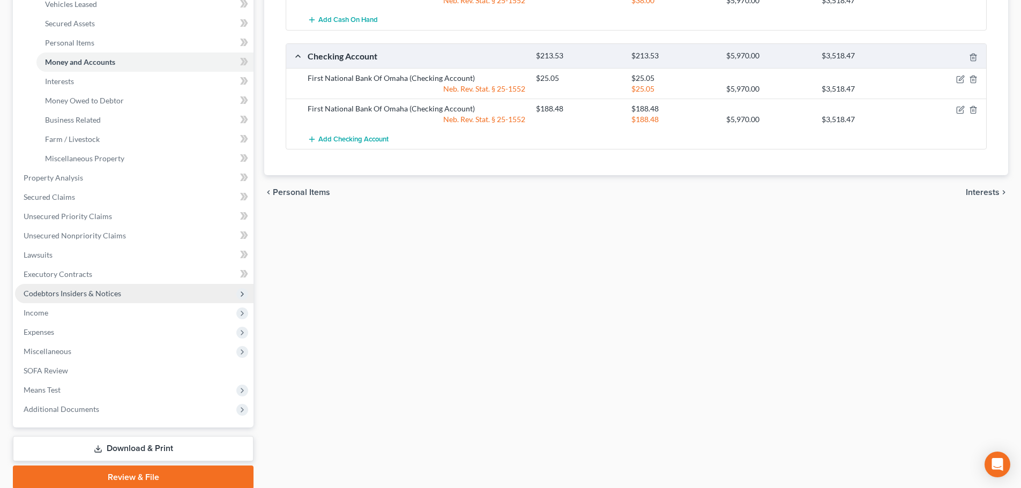
scroll to position [268, 0]
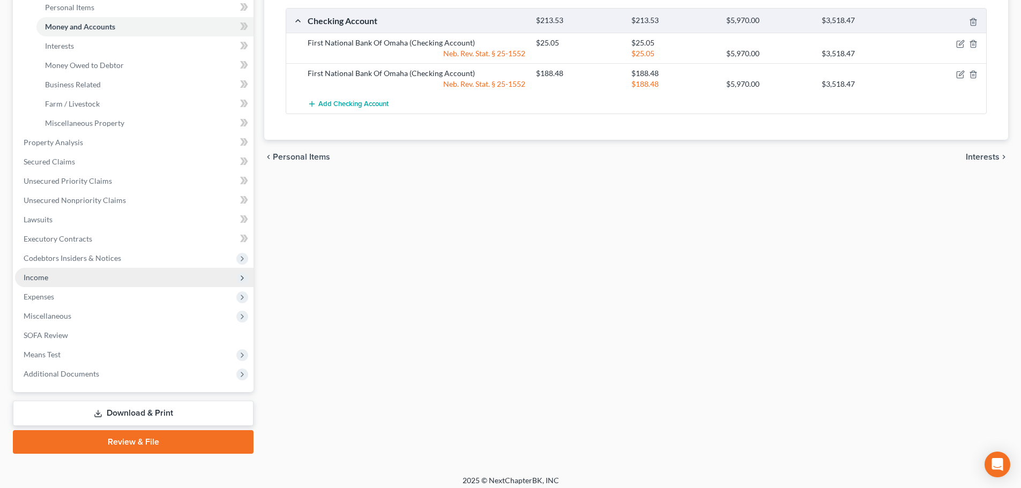
click at [48, 274] on span "Income" at bounding box center [134, 277] width 238 height 19
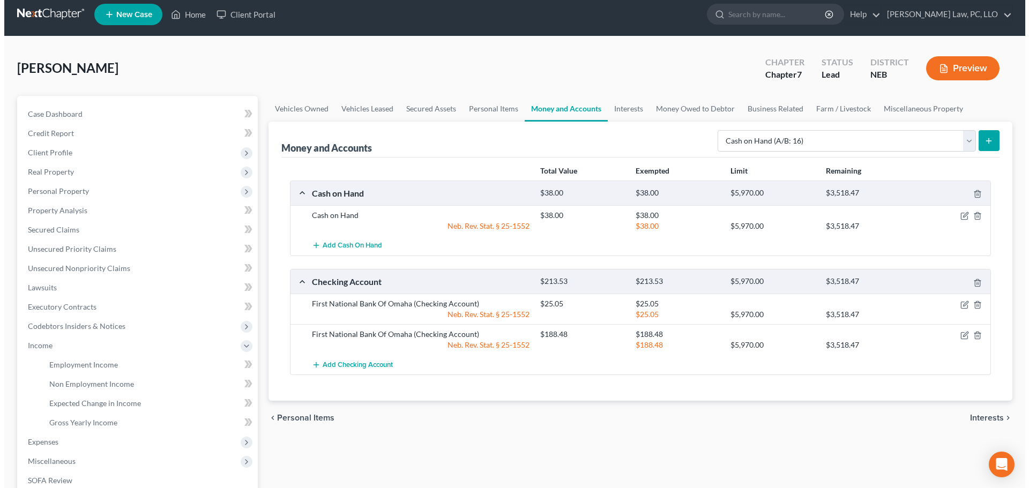
scroll to position [0, 0]
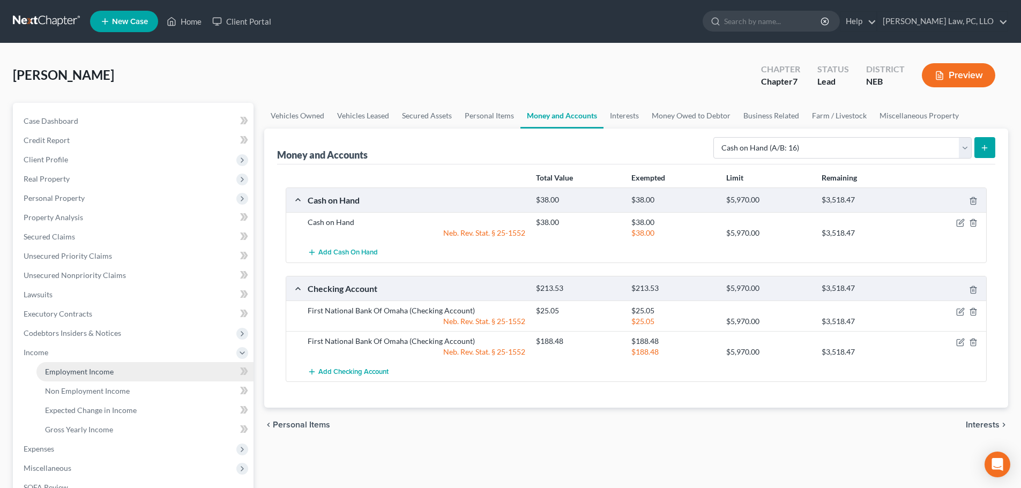
click at [53, 369] on span "Employment Income" at bounding box center [79, 371] width 69 height 9
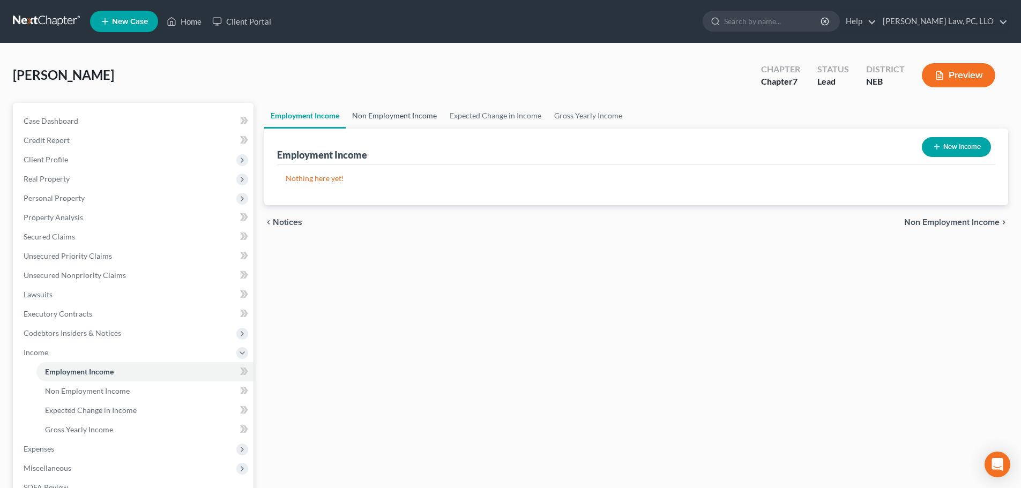
click at [425, 115] on link "Non Employment Income" at bounding box center [395, 116] width 98 height 26
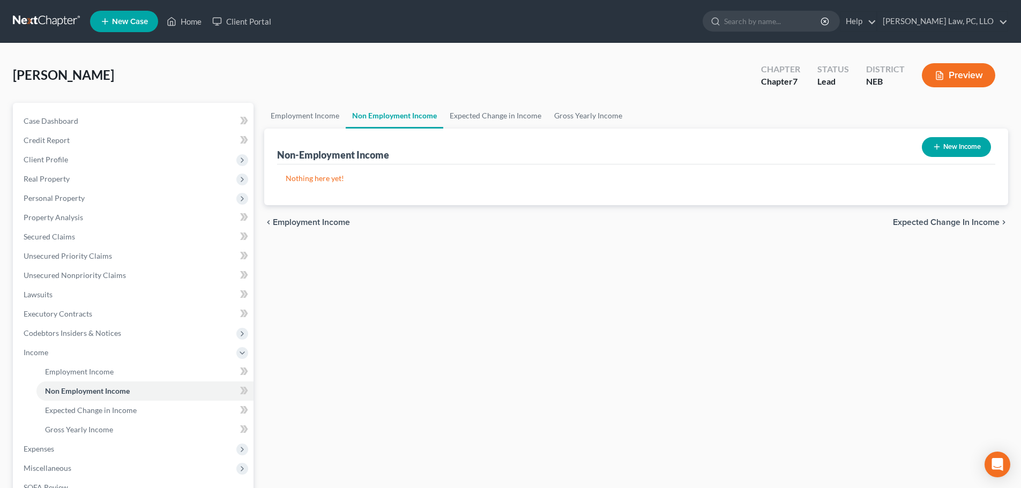
click at [944, 148] on button "New Income" at bounding box center [956, 147] width 69 height 20
select select "0"
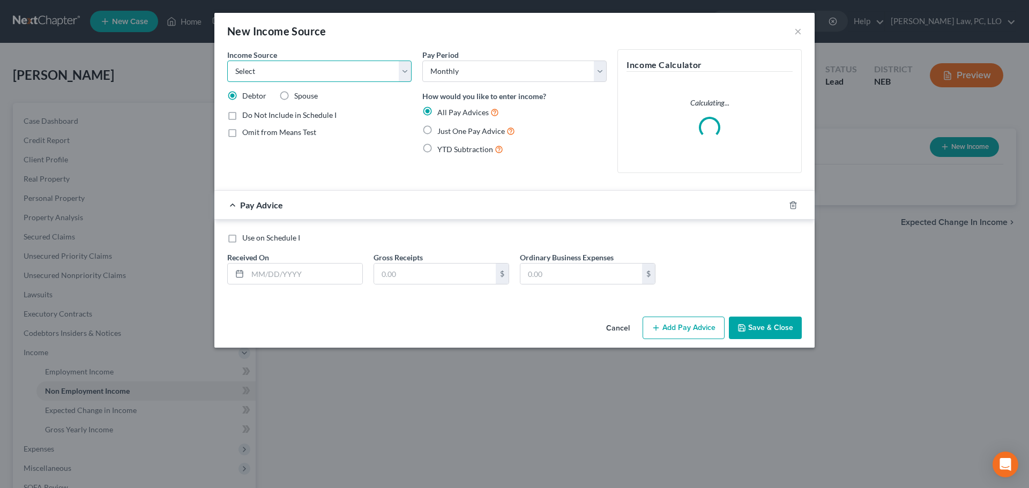
click at [258, 76] on select "Select Unemployment Disability (from employer) Pension Retirement Social Securi…" at bounding box center [319, 71] width 184 height 21
select select "4"
click at [227, 61] on select "Select Unemployment Disability (from employer) Pension Retirement Social Securi…" at bounding box center [319, 71] width 184 height 21
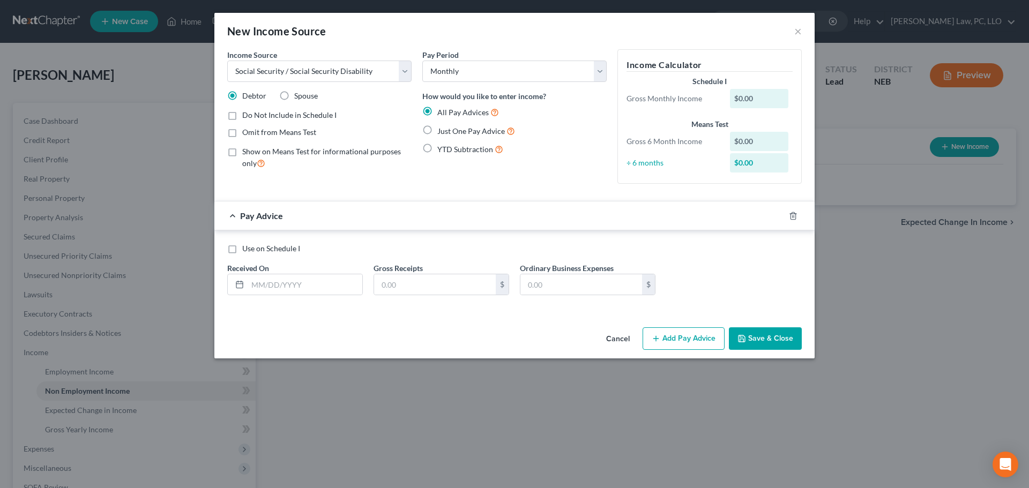
drag, startPoint x: 292, startPoint y: 131, endPoint x: 289, endPoint y: 140, distance: 9.2
click at [292, 131] on span "Omit from Means Test" at bounding box center [279, 132] width 74 height 9
click at [253, 131] on input "Omit from Means Test" at bounding box center [250, 130] width 7 height 7
checkbox input "true"
click at [437, 126] on span "Just One Pay Advice" at bounding box center [471, 130] width 68 height 9
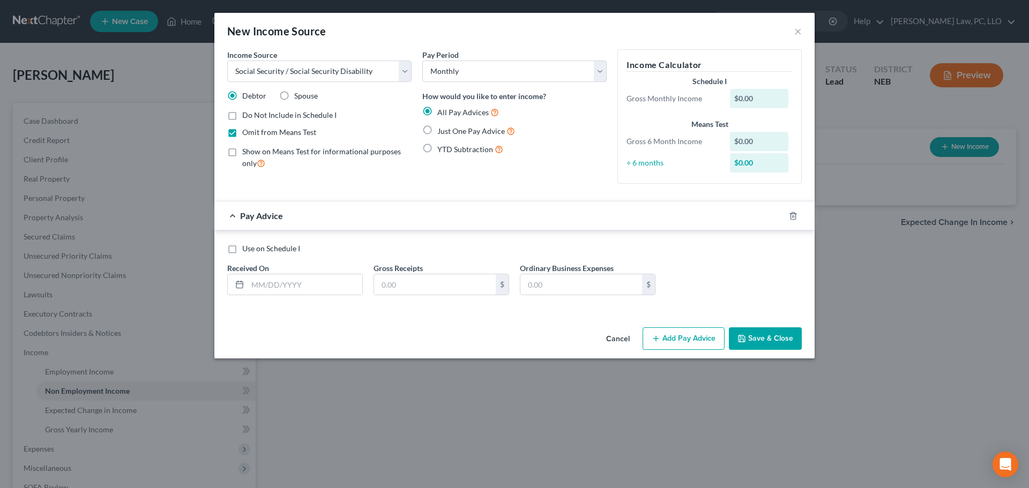
click at [442, 126] on input "Just One Pay Advice" at bounding box center [445, 128] width 7 height 7
radio input "true"
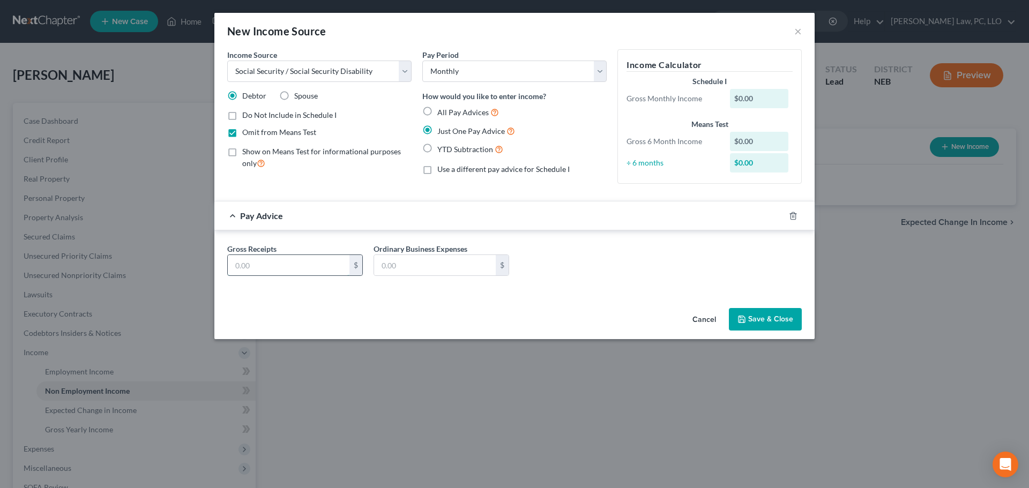
drag, startPoint x: 273, startPoint y: 270, endPoint x: 261, endPoint y: 266, distance: 12.9
click at [273, 270] on input "text" at bounding box center [289, 265] width 122 height 20
type input "1,398"
click at [761, 320] on button "Save & Close" at bounding box center [765, 319] width 73 height 23
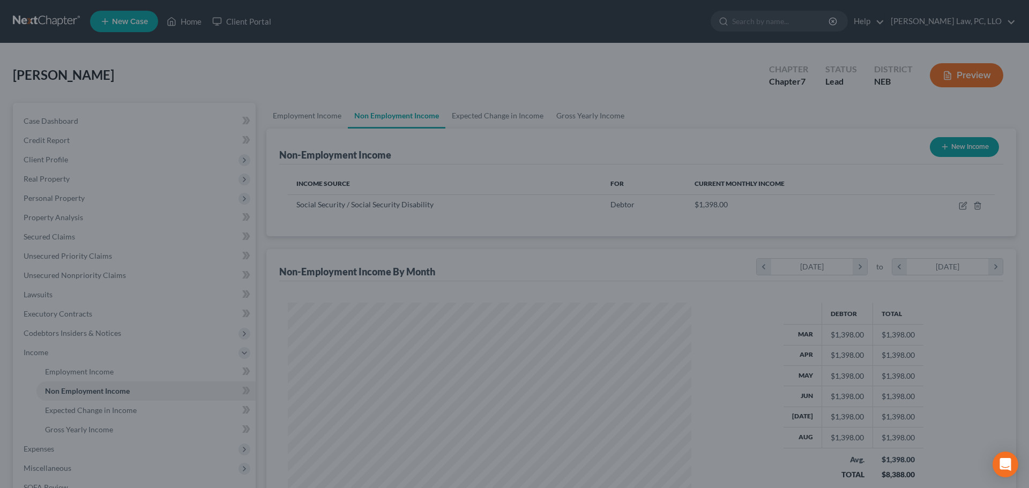
scroll to position [200, 421]
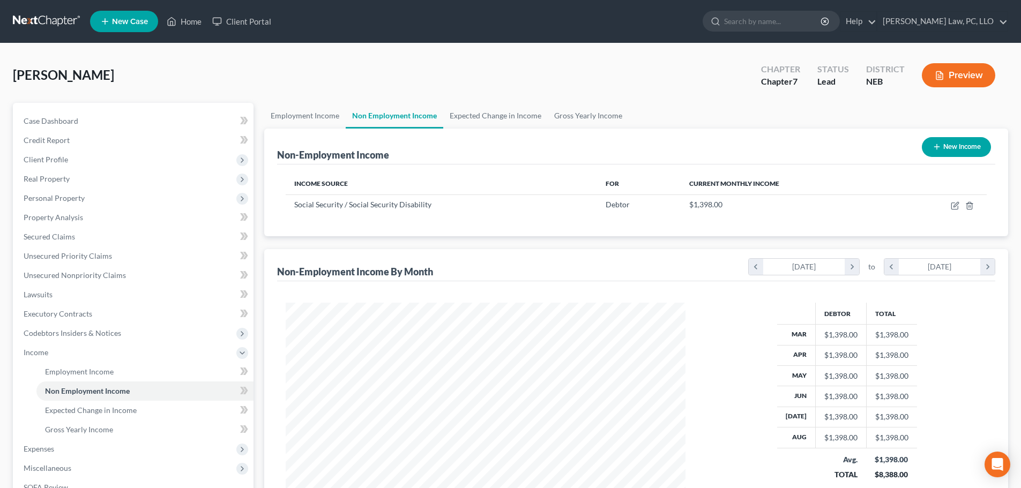
click at [946, 148] on button "New Income" at bounding box center [956, 147] width 69 height 20
select select "0"
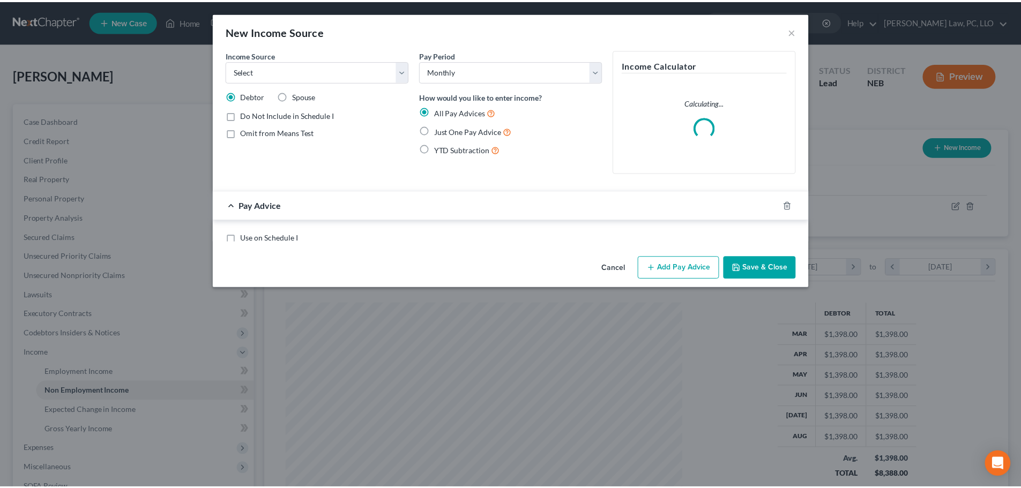
scroll to position [202, 425]
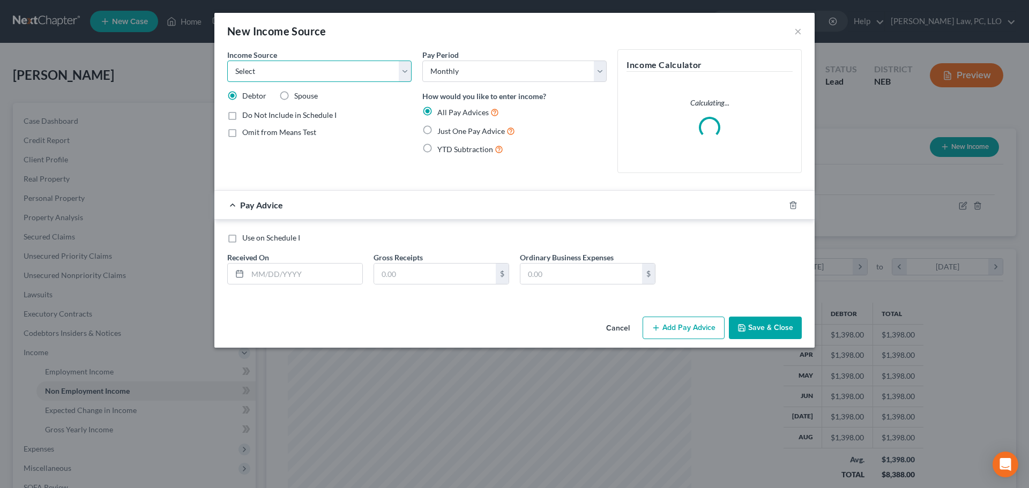
click at [346, 72] on select "Select Unemployment Disability (from employer) Pension Retirement Social Securi…" at bounding box center [319, 71] width 184 height 21
select select "5"
click at [227, 61] on select "Select Unemployment Disability (from employer) Pension Retirement Social Securi…" at bounding box center [319, 71] width 184 height 21
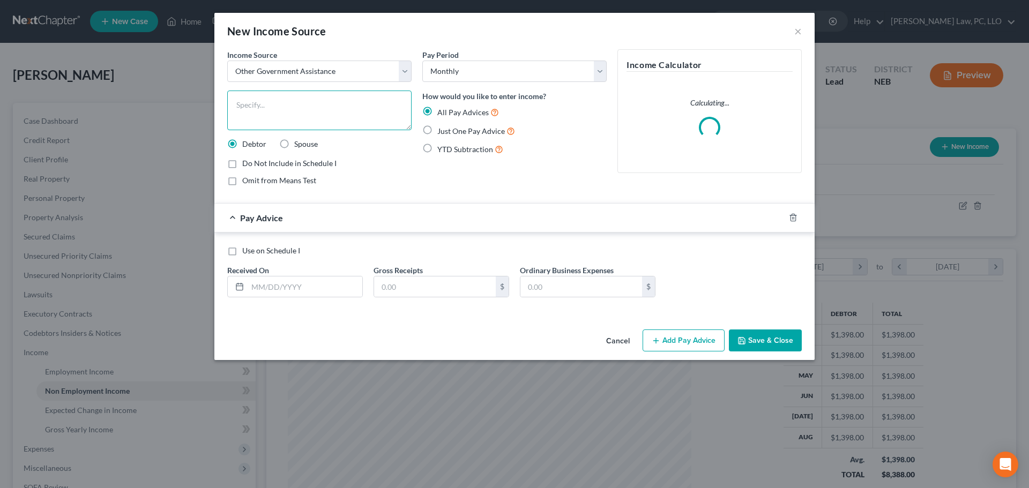
click at [296, 118] on textarea at bounding box center [319, 111] width 184 height 40
type textarea "Food Stamps"
click at [288, 184] on span "Omit from Means Test" at bounding box center [279, 180] width 74 height 9
click at [253, 182] on input "Omit from Means Test" at bounding box center [250, 178] width 7 height 7
checkbox input "true"
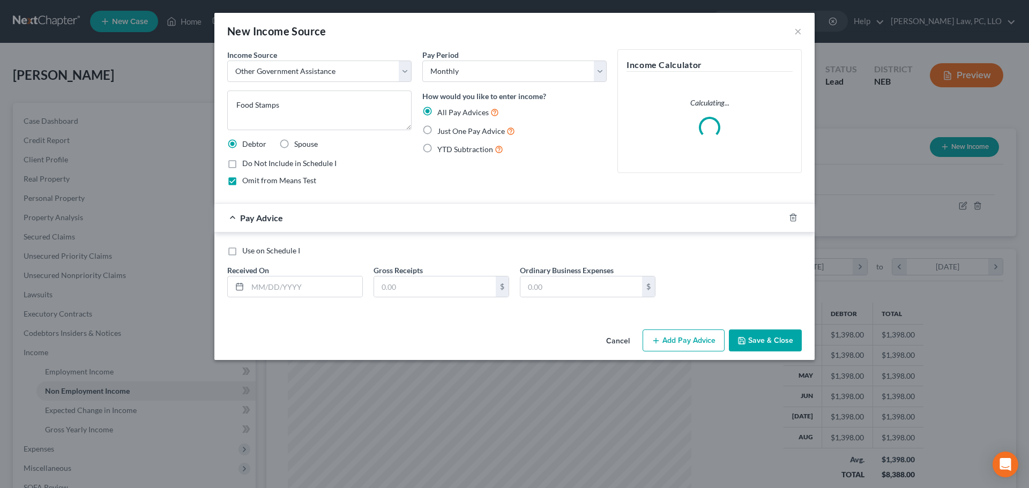
click at [437, 129] on label "Just One Pay Advice" at bounding box center [476, 131] width 78 height 12
click at [442, 129] on input "Just One Pay Advice" at bounding box center [445, 128] width 7 height 7
radio input "true"
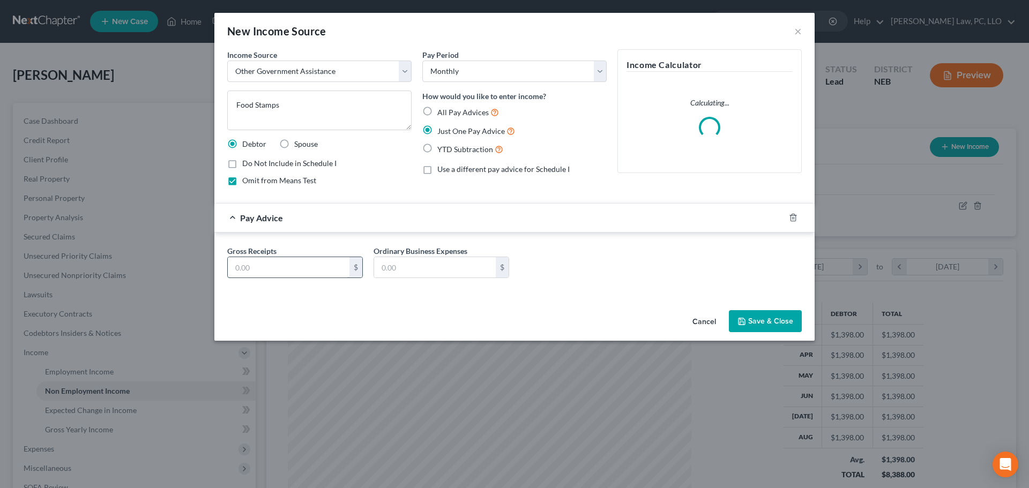
drag, startPoint x: 283, startPoint y: 266, endPoint x: 284, endPoint y: 276, distance: 9.7
click at [283, 266] on input "text" at bounding box center [289, 267] width 122 height 20
type input "99.00"
click at [767, 322] on button "Save & Close" at bounding box center [765, 321] width 73 height 23
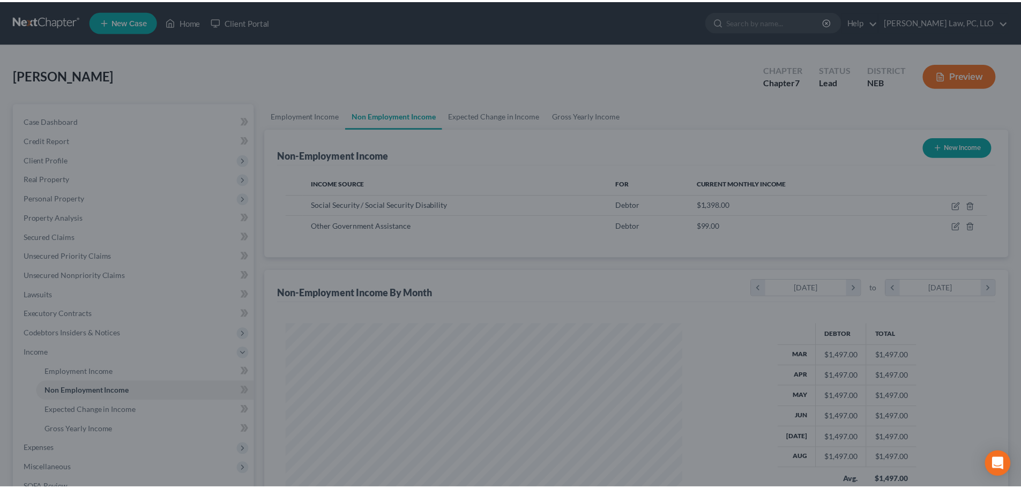
scroll to position [535729, 535507]
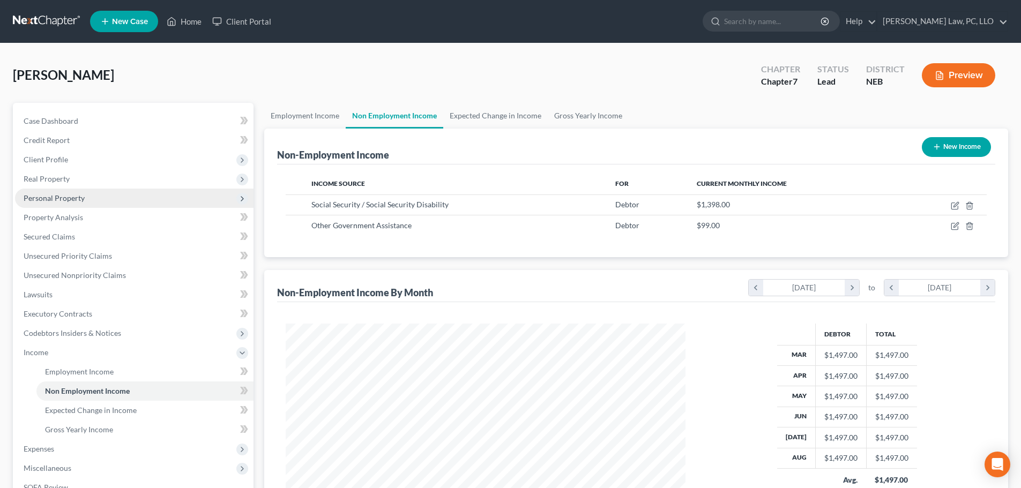
click at [93, 201] on span "Personal Property" at bounding box center [134, 198] width 238 height 19
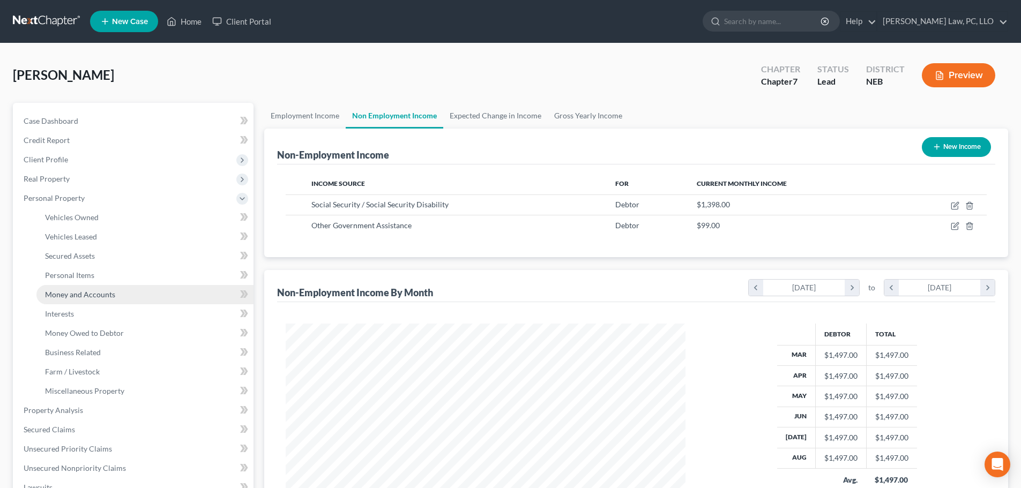
click at [93, 294] on span "Money and Accounts" at bounding box center [80, 294] width 70 height 9
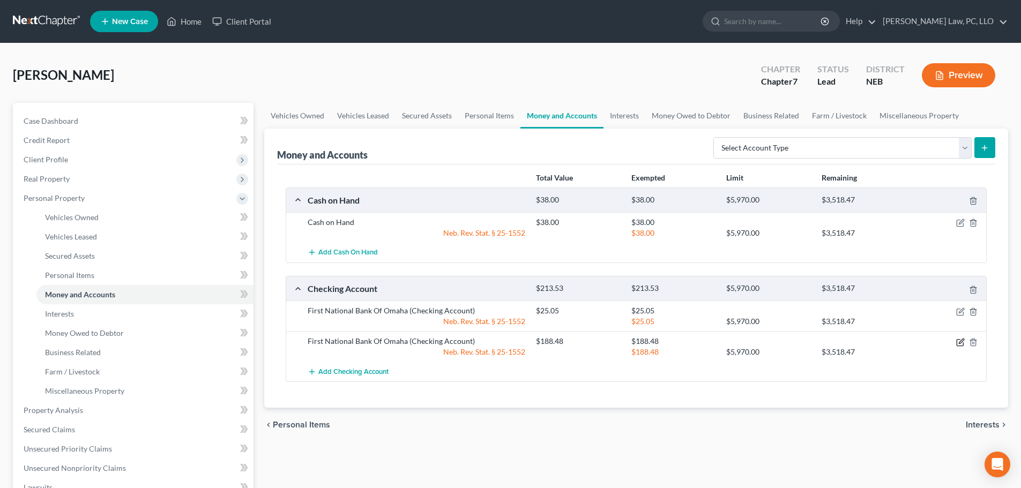
click at [959, 342] on icon "button" at bounding box center [960, 342] width 9 height 9
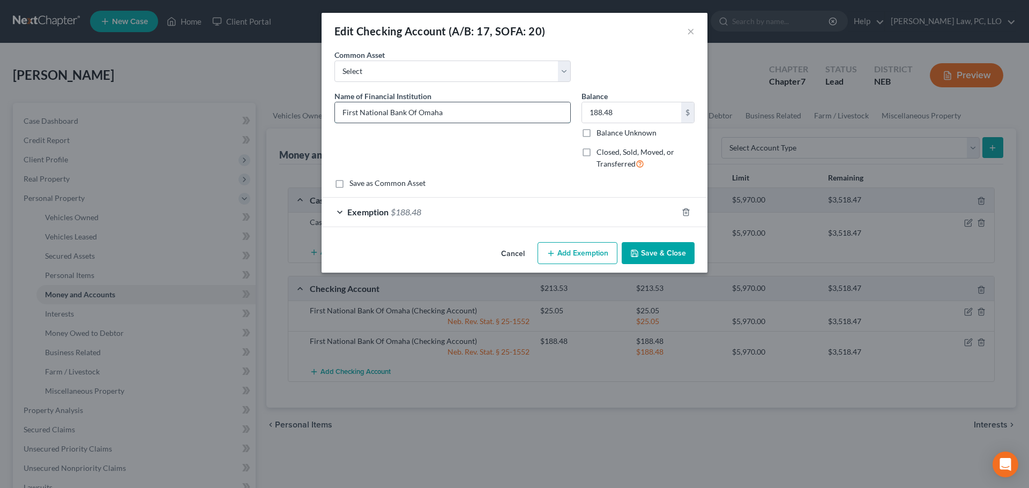
click at [484, 111] on input "First National Bank Of Omaha" at bounding box center [452, 112] width 235 height 20
type input "First National Bank Of Omaha 1359"
click at [647, 252] on button "Save & Close" at bounding box center [658, 253] width 73 height 23
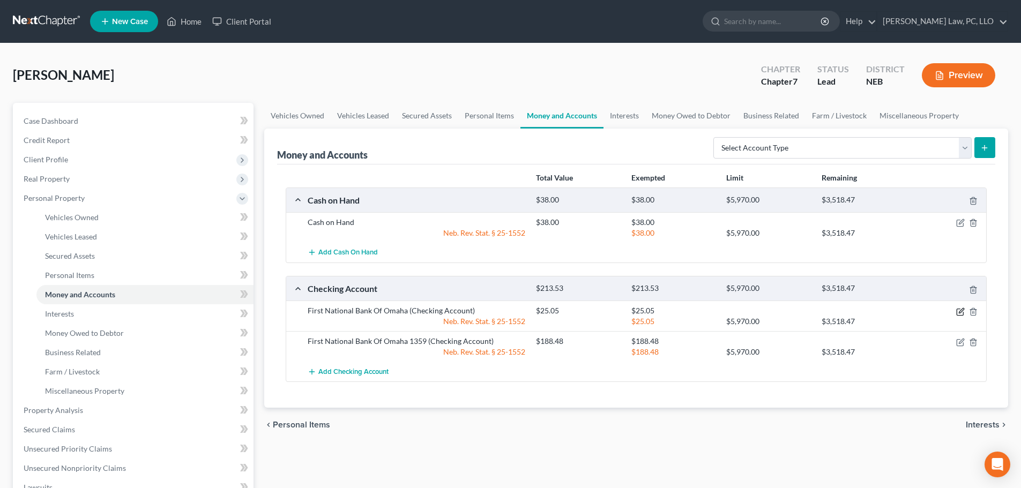
click at [960, 311] on icon "button" at bounding box center [961, 310] width 5 height 5
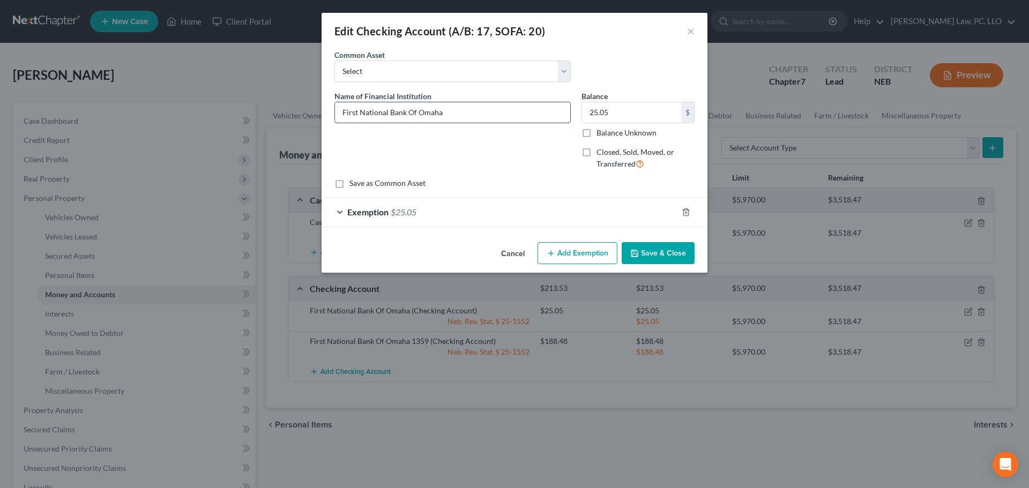
drag, startPoint x: 510, startPoint y: 104, endPoint x: 508, endPoint y: 113, distance: 9.4
click at [509, 108] on input "First National Bank Of Omaha" at bounding box center [452, 112] width 235 height 20
type input "First National Bank Of Omaha 9018"
click at [650, 258] on button "Save & Close" at bounding box center [658, 253] width 73 height 23
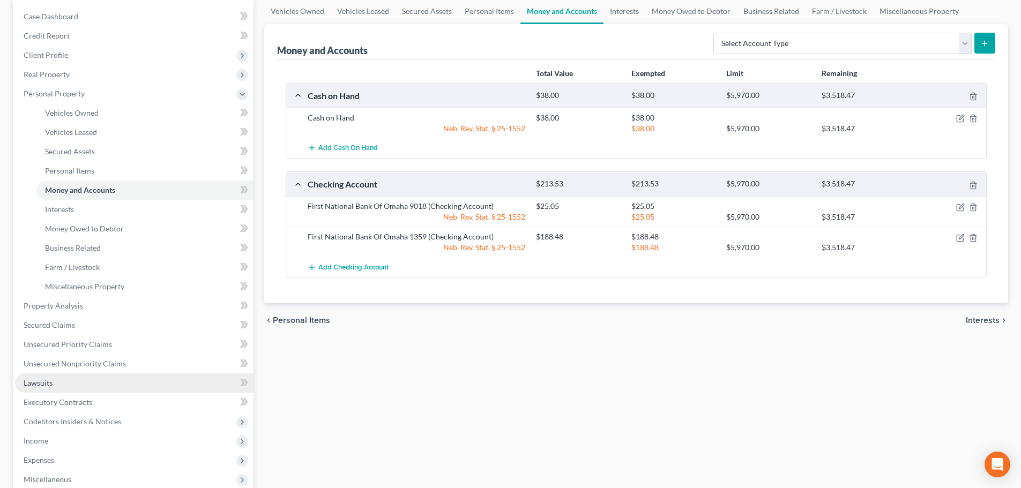
scroll to position [107, 0]
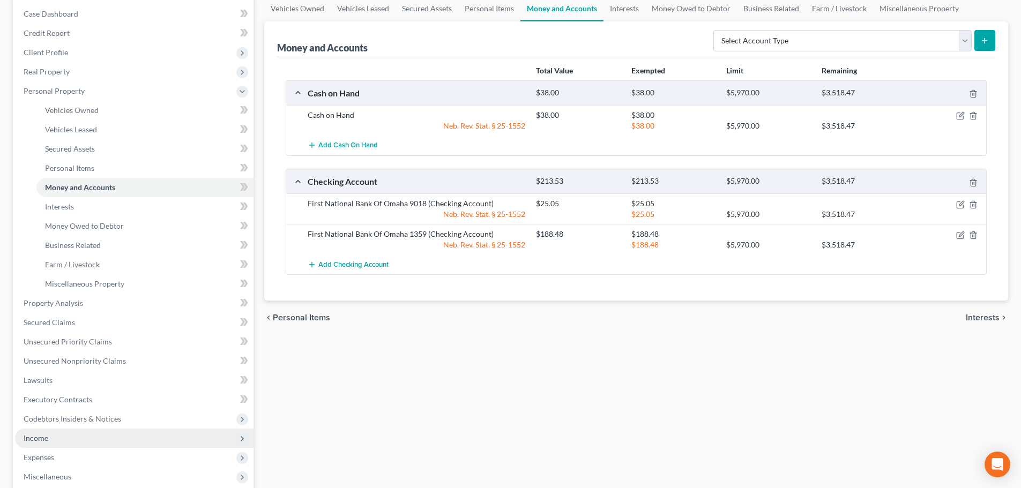
click at [51, 444] on span "Income" at bounding box center [134, 438] width 238 height 19
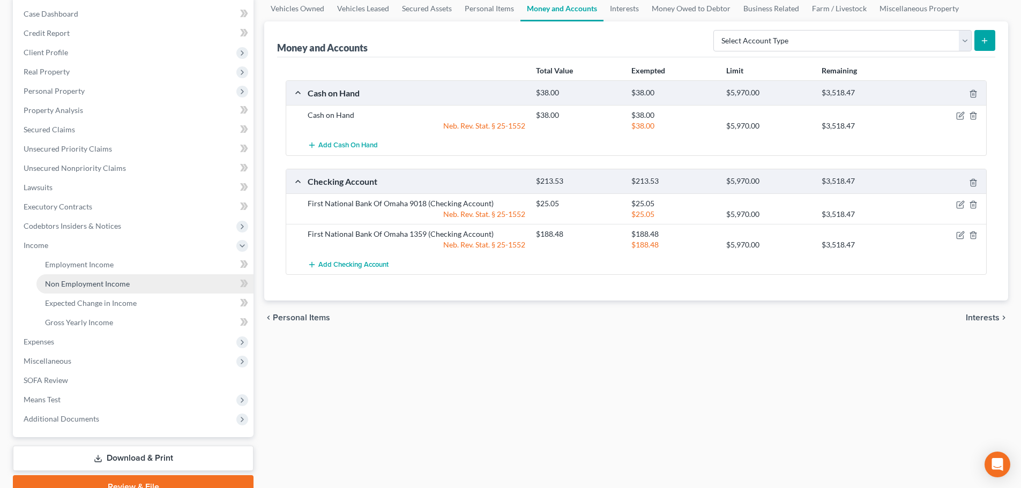
click at [66, 282] on span "Non Employment Income" at bounding box center [87, 283] width 85 height 9
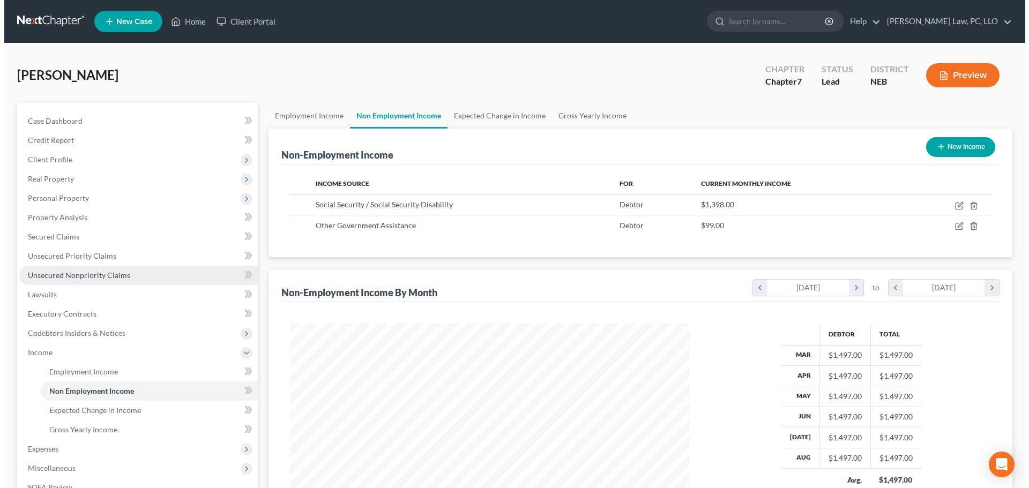
scroll to position [200, 421]
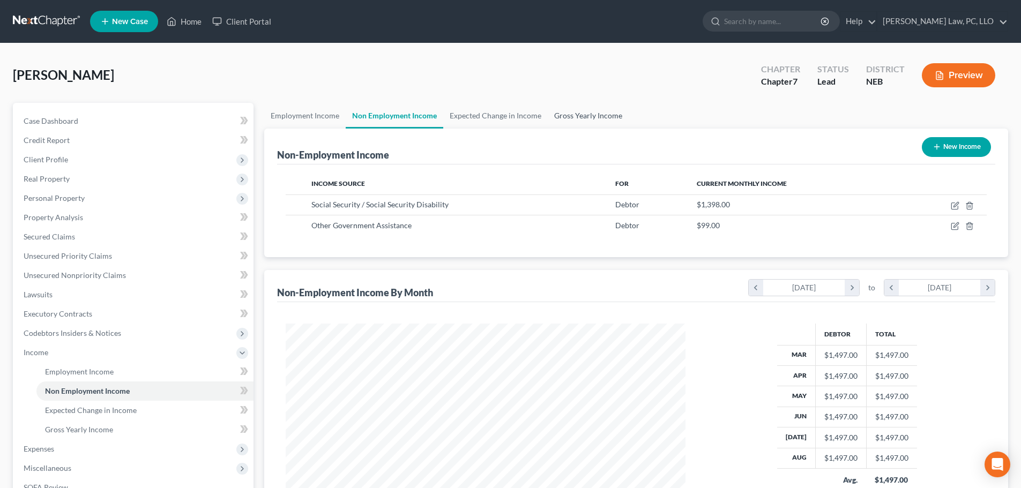
click at [592, 118] on link "Gross Yearly Income" at bounding box center [588, 116] width 81 height 26
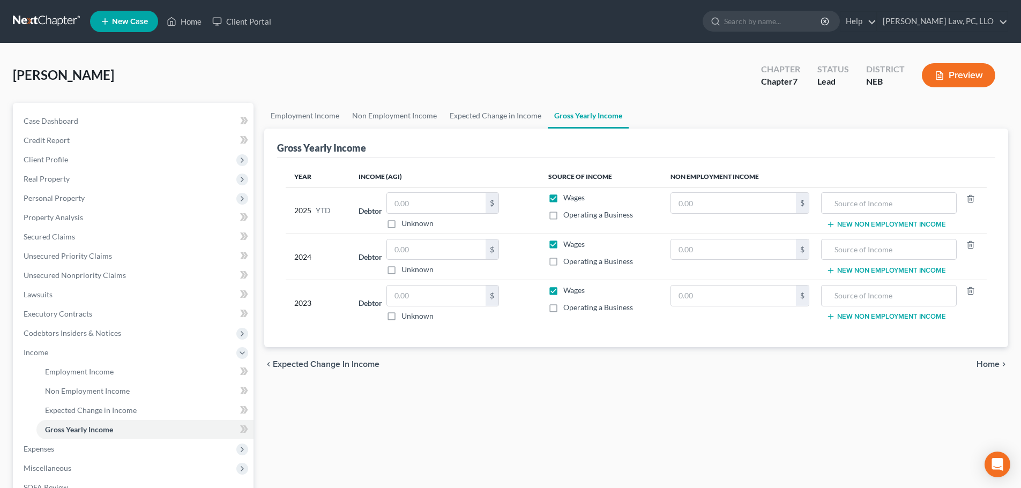
click at [563, 198] on label "Wages" at bounding box center [573, 197] width 21 height 11
click at [568, 198] on input "Wages" at bounding box center [571, 195] width 7 height 7
checkbox input "false"
click at [684, 203] on input "text" at bounding box center [733, 203] width 125 height 20
type input "12,582.00"
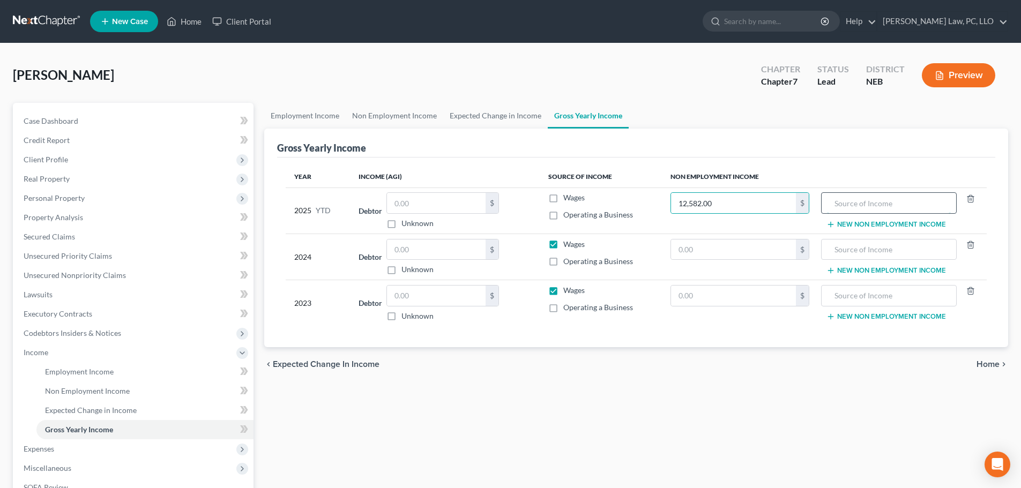
click at [855, 203] on input "text" at bounding box center [888, 203] width 123 height 20
type input "Social Security"
click at [855, 223] on button "New Non Employment Income" at bounding box center [886, 224] width 120 height 9
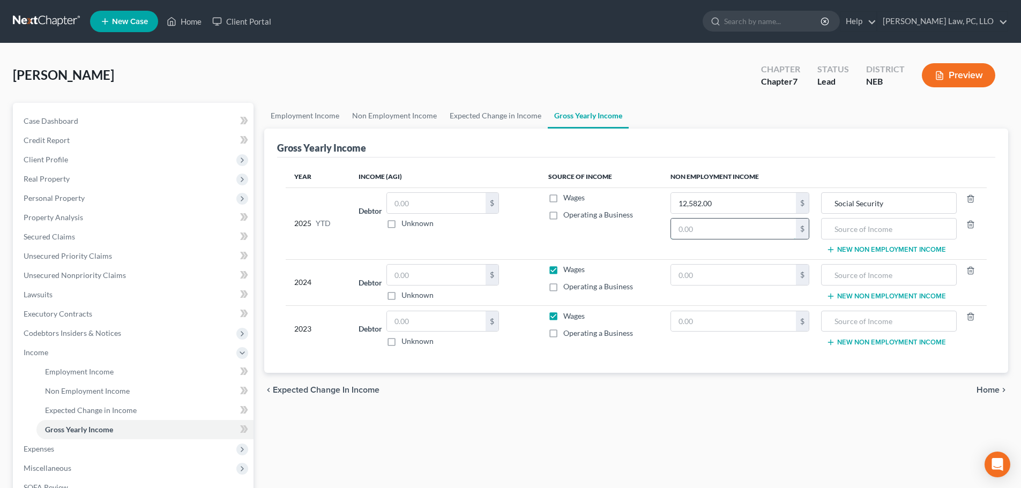
click at [689, 235] on input "text" at bounding box center [733, 229] width 125 height 20
type input "891.00"
type input "Food Stamps"
click at [683, 272] on input "text" at bounding box center [733, 275] width 125 height 20
click at [689, 282] on input "text" at bounding box center [733, 275] width 125 height 20
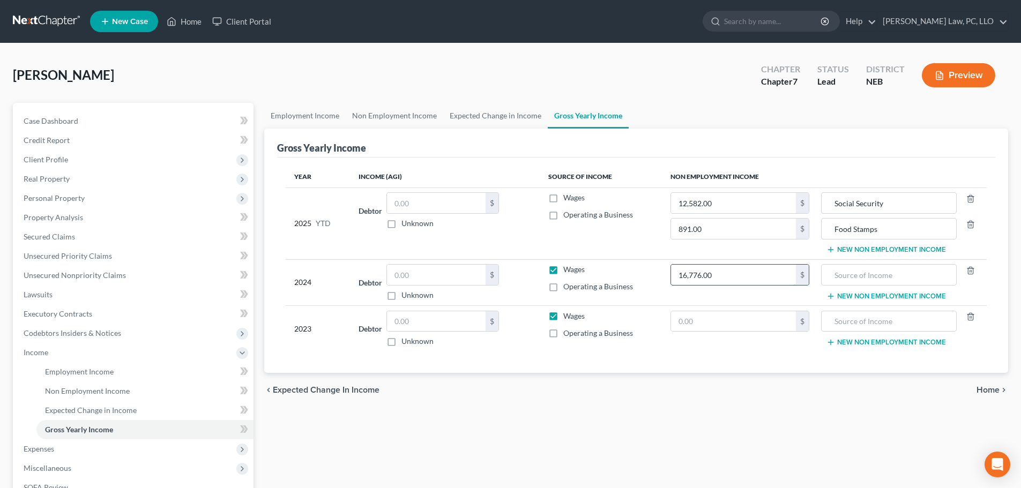
type input "16,776.00"
type input "Social Security"
click at [681, 316] on input "text" at bounding box center [733, 321] width 125 height 20
type input "16,000.00"
type input "Social Security"
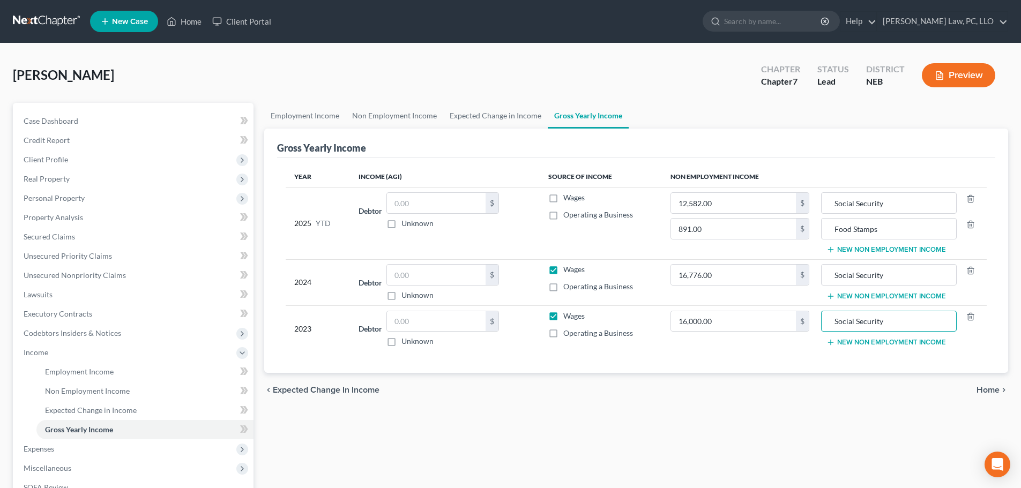
drag, startPoint x: 556, startPoint y: 272, endPoint x: 560, endPoint y: 313, distance: 41.4
click at [563, 272] on label "Wages" at bounding box center [573, 269] width 21 height 11
click at [568, 271] on input "Wages" at bounding box center [571, 267] width 7 height 7
checkbox input "false"
click at [563, 314] on label "Wages" at bounding box center [573, 316] width 21 height 11
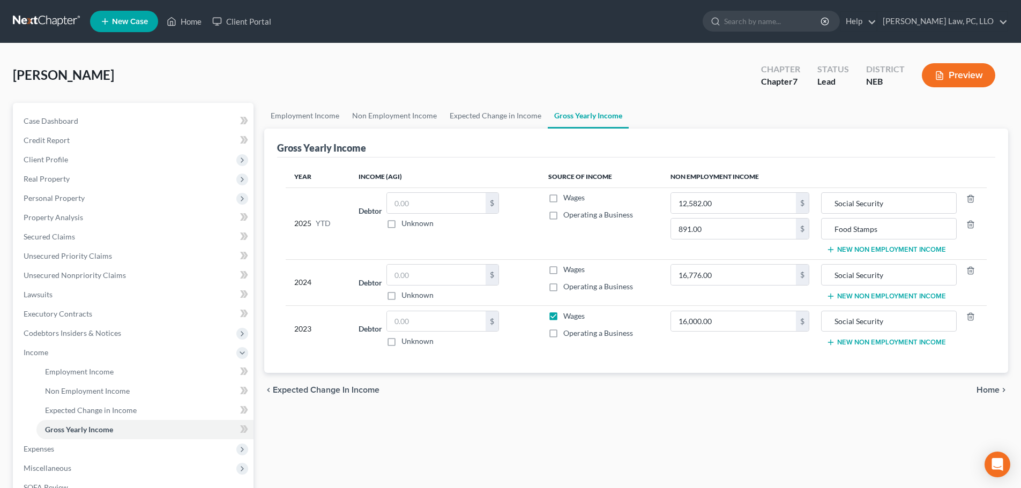
click at [568, 314] on input "Wages" at bounding box center [571, 314] width 7 height 7
checkbox input "false"
click at [435, 264] on td "Debtor $ Unknown Balance Undetermined $ Unknown" at bounding box center [444, 282] width 189 height 46
click at [436, 203] on input "text" at bounding box center [436, 203] width 99 height 20
click at [494, 116] on link "Expected Change in Income" at bounding box center [495, 116] width 105 height 26
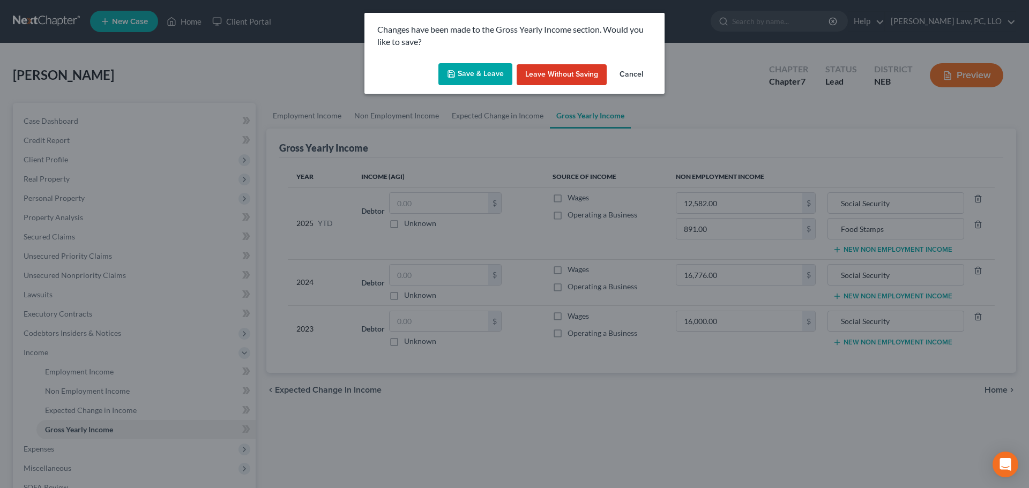
click at [494, 76] on button "Save & Leave" at bounding box center [475, 74] width 74 height 23
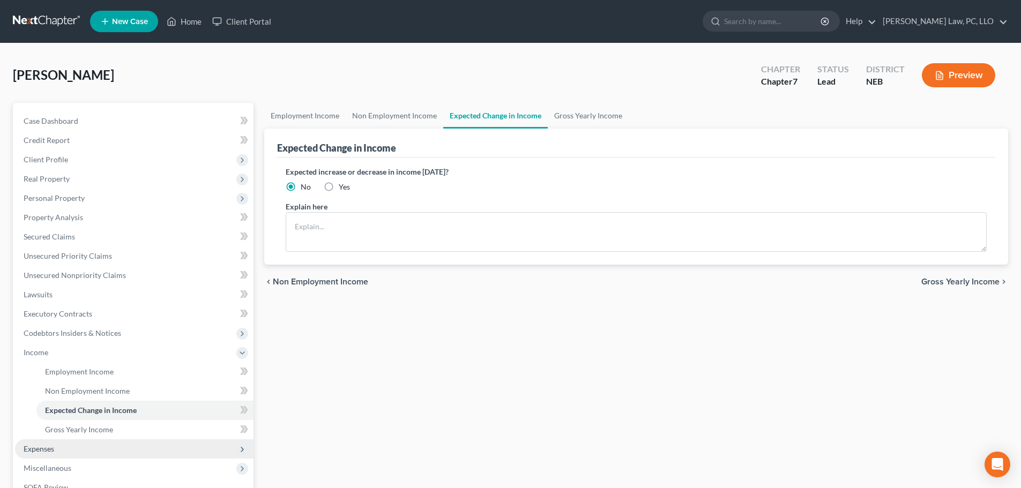
click at [25, 450] on span "Expenses" at bounding box center [39, 448] width 31 height 9
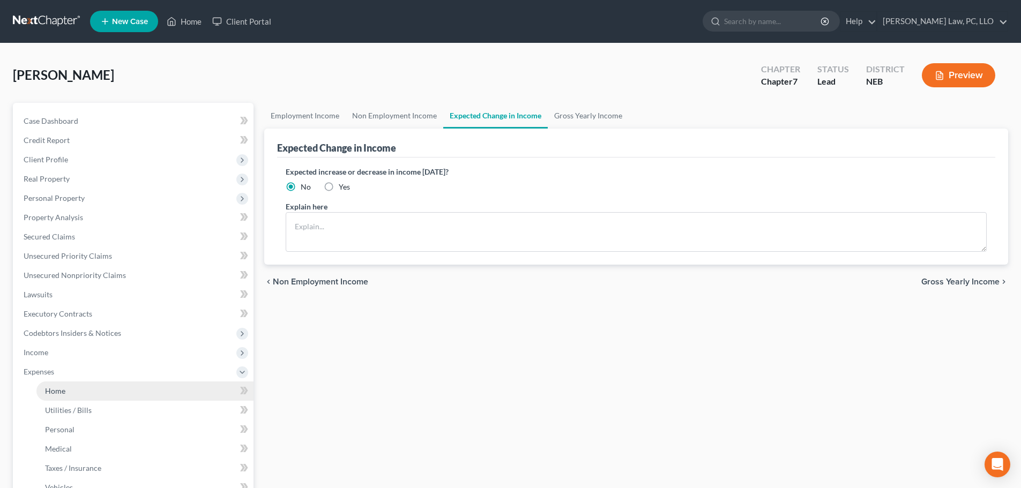
click at [68, 391] on link "Home" at bounding box center [144, 391] width 217 height 19
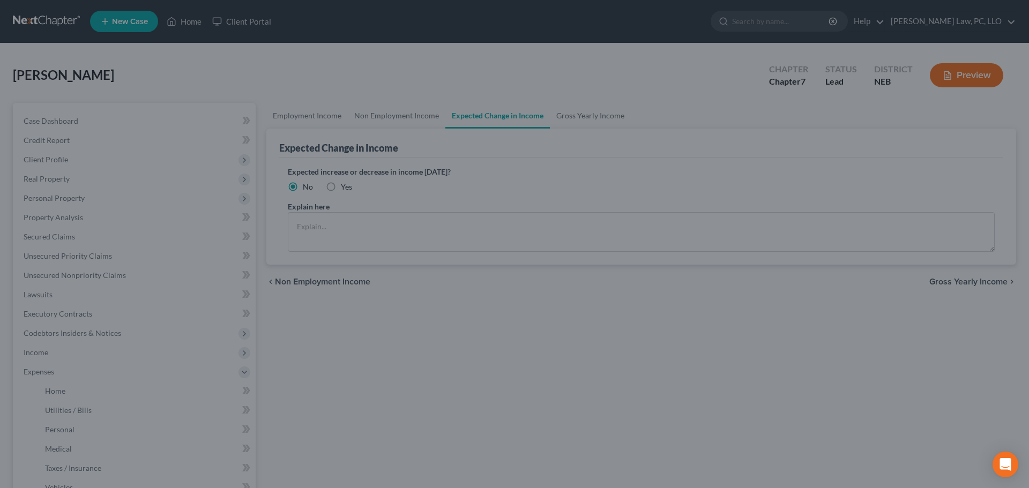
click at [113, 401] on div at bounding box center [514, 244] width 1029 height 488
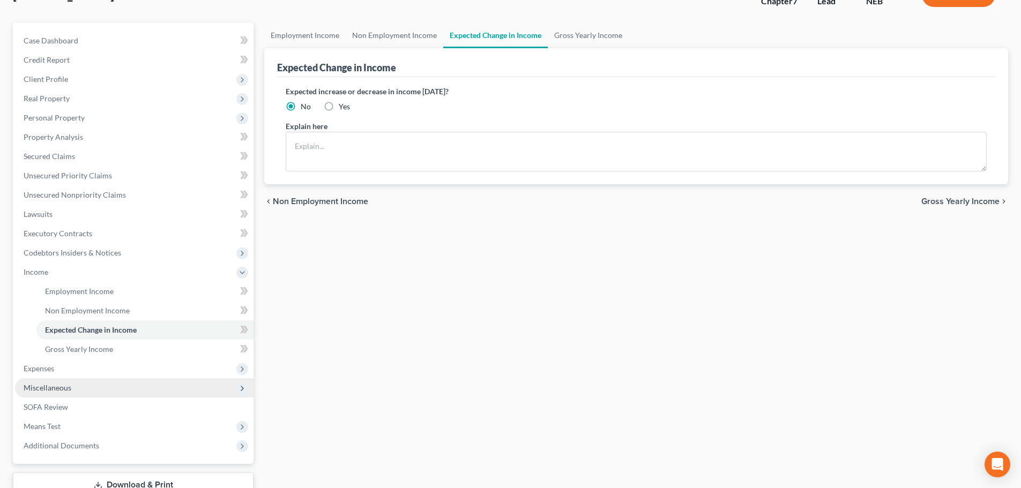
scroll to position [107, 0]
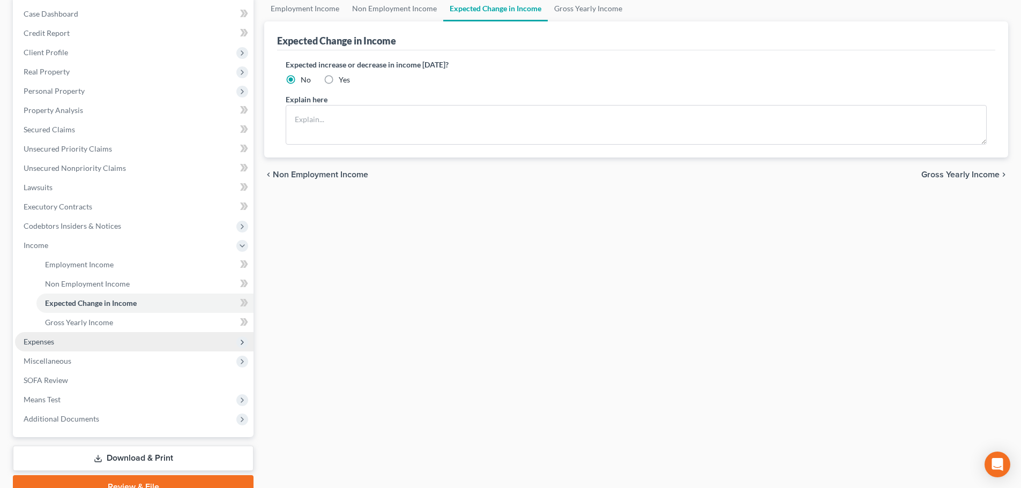
click at [71, 343] on span "Expenses" at bounding box center [134, 341] width 238 height 19
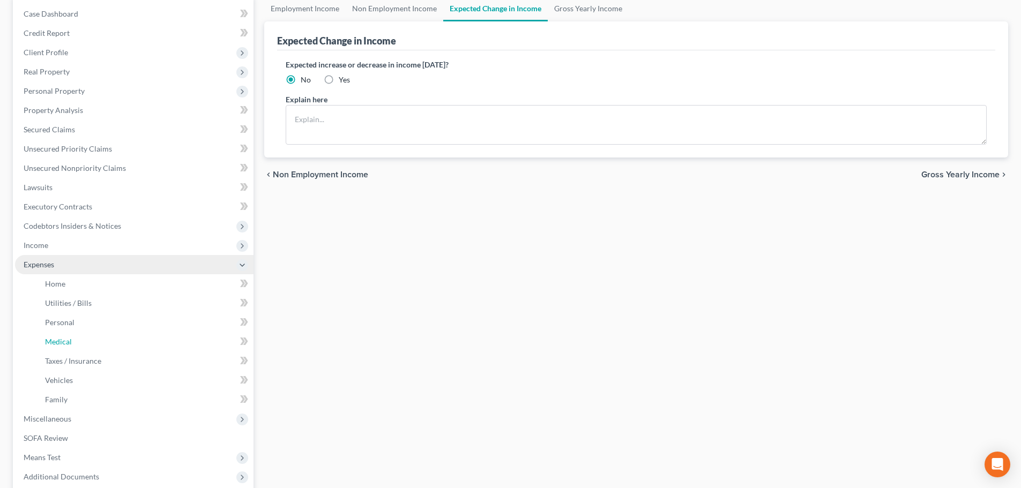
click at [71, 343] on link "Medical" at bounding box center [144, 341] width 217 height 19
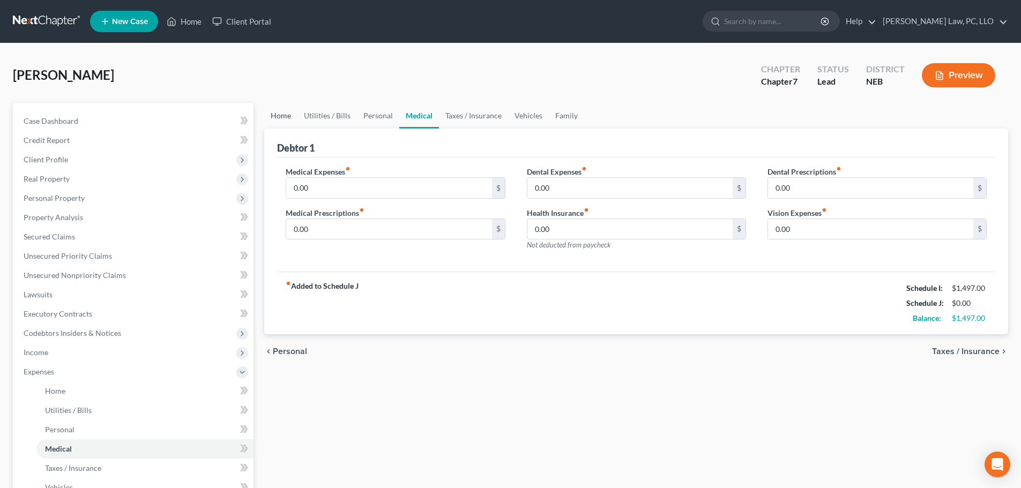
click at [286, 111] on link "Home" at bounding box center [280, 116] width 33 height 26
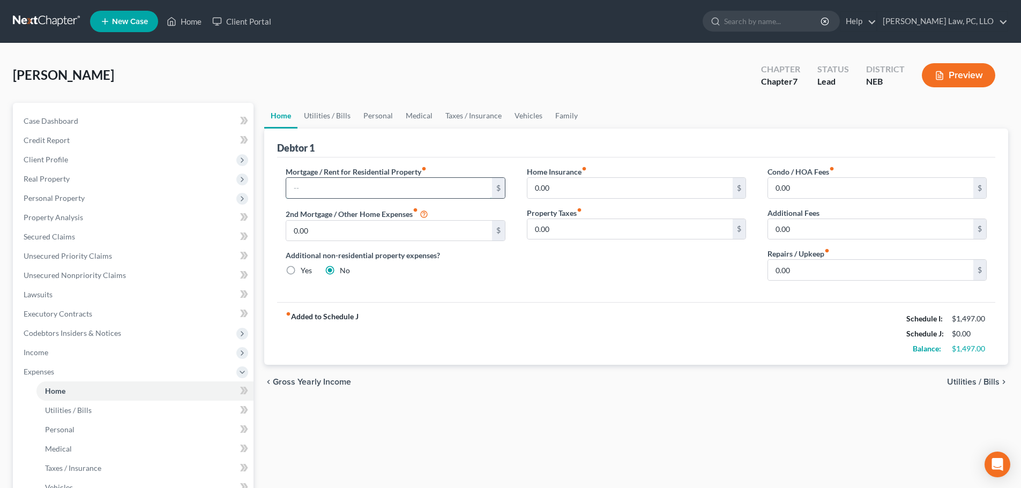
click at [314, 193] on input "text" at bounding box center [388, 188] width 205 height 20
type input "957.00"
click at [322, 111] on link "Utilities / Bills" at bounding box center [326, 116] width 59 height 26
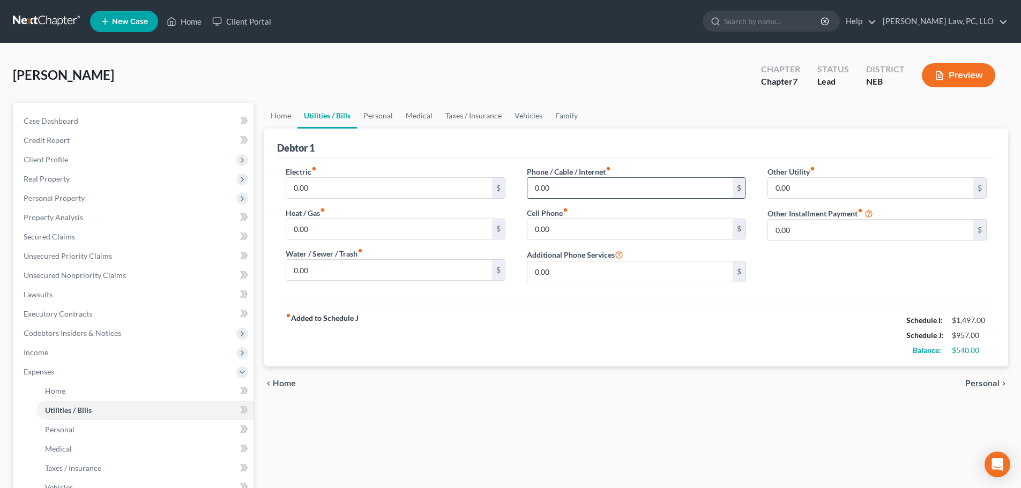
click at [564, 184] on input "0.00" at bounding box center [629, 188] width 205 height 20
type input "19.00"
type input "15.00"
click at [373, 124] on link "Personal" at bounding box center [378, 116] width 42 height 26
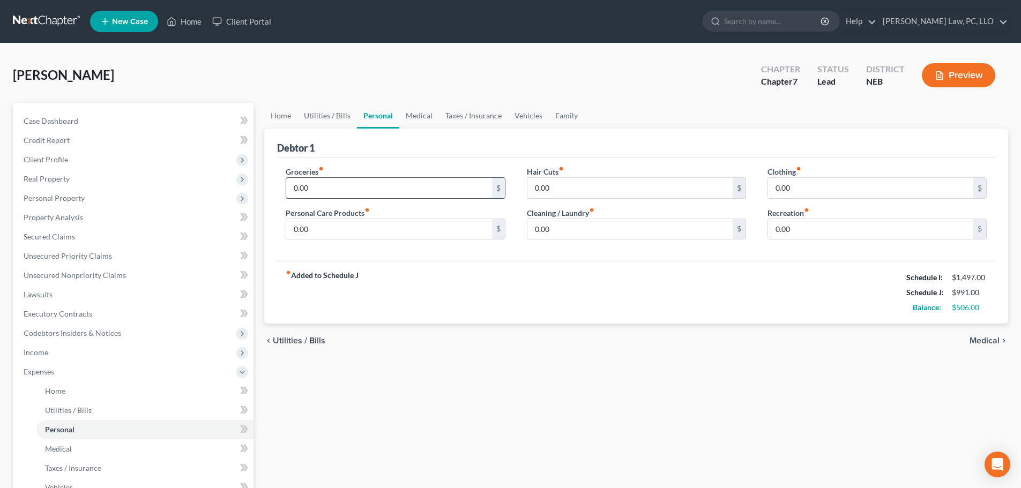
click at [335, 189] on input "0.00" at bounding box center [388, 188] width 205 height 20
type input "400.00"
type input "25.00"
type input "20.00"
click at [799, 189] on input "0.00" at bounding box center [870, 188] width 205 height 20
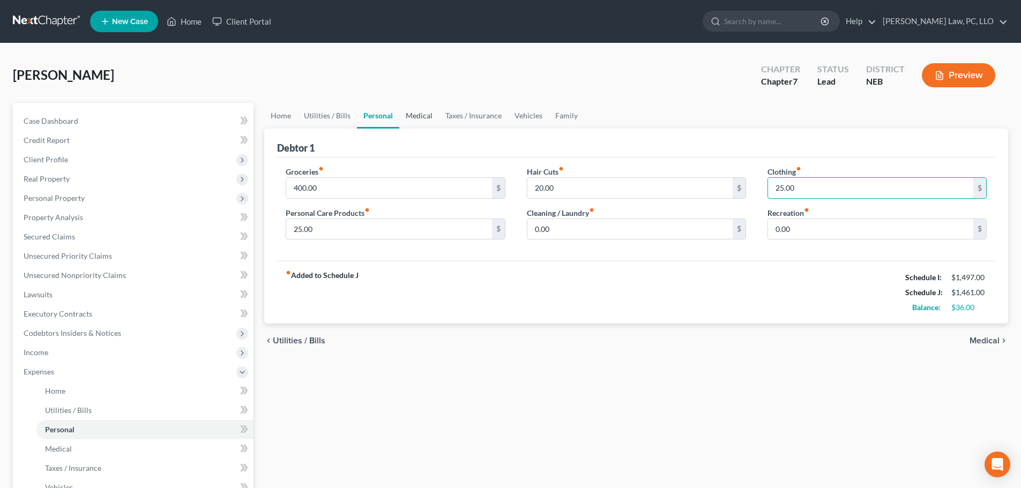
type input "25.00"
click at [422, 113] on link "Medical" at bounding box center [419, 116] width 40 height 26
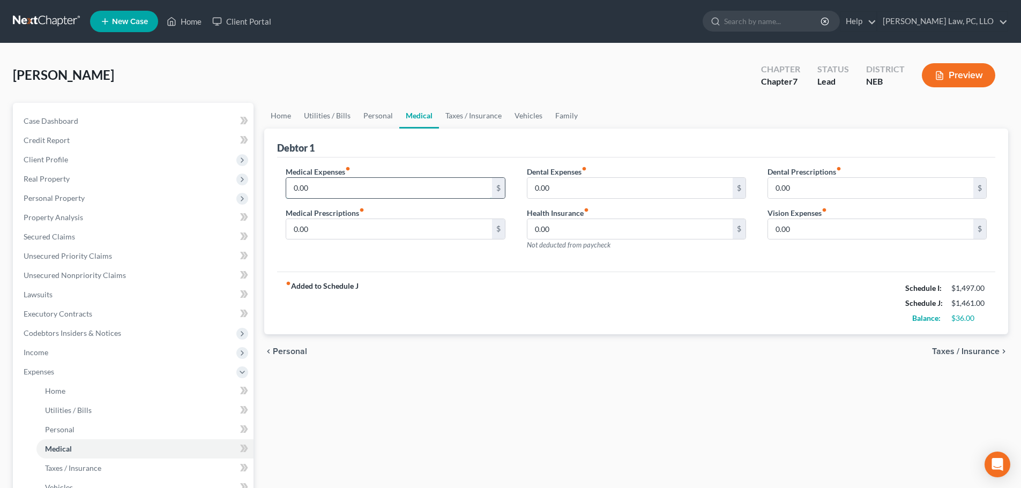
click at [338, 182] on input "0.00" at bounding box center [388, 188] width 205 height 20
type input "20.00"
click at [517, 122] on link "Vehicles" at bounding box center [528, 116] width 41 height 26
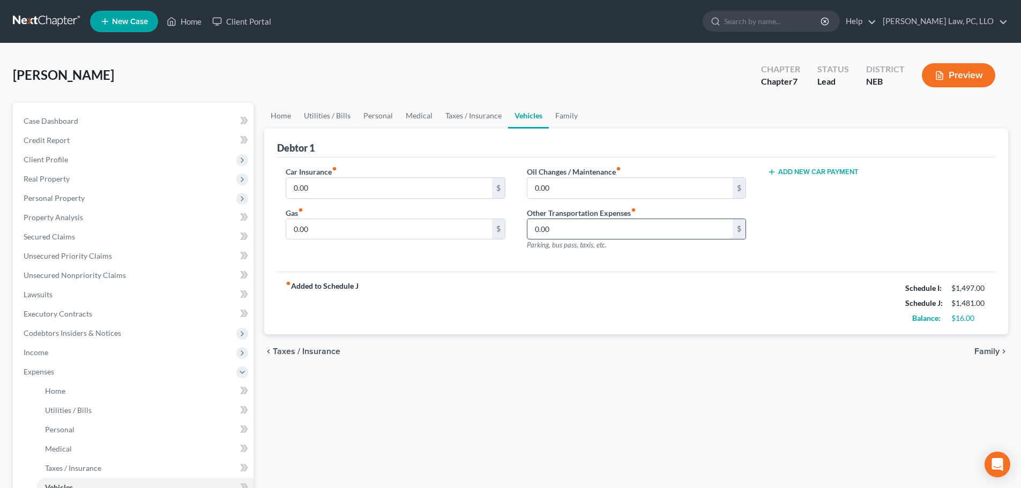
click at [557, 232] on input "0.00" at bounding box center [629, 229] width 205 height 20
type input "25.00"
click at [562, 118] on link "Family" at bounding box center [566, 116] width 35 height 26
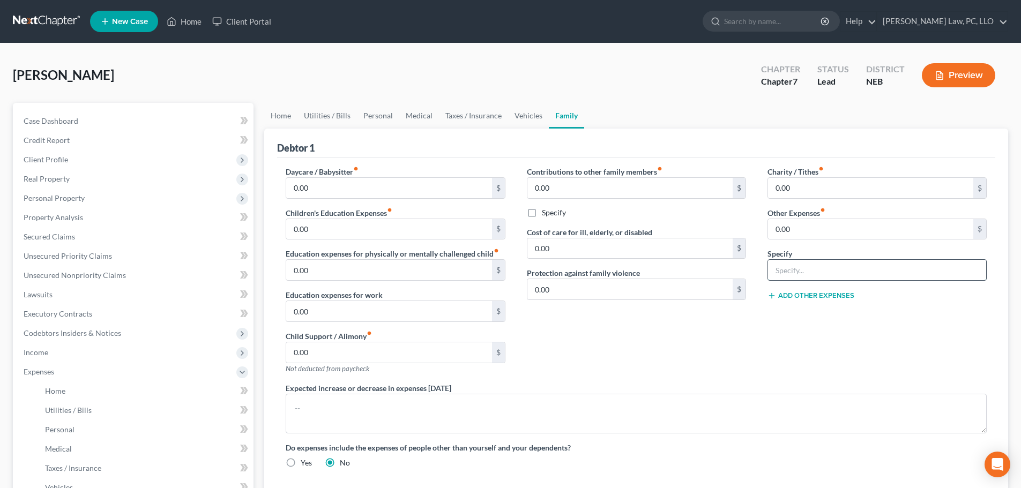
drag, startPoint x: 790, startPoint y: 273, endPoint x: 784, endPoint y: 276, distance: 6.5
click at [789, 274] on input "text" at bounding box center [877, 270] width 218 height 20
type input "Tobacco"
click at [831, 236] on input "0.00" at bounding box center [870, 229] width 205 height 20
type input "80.00"
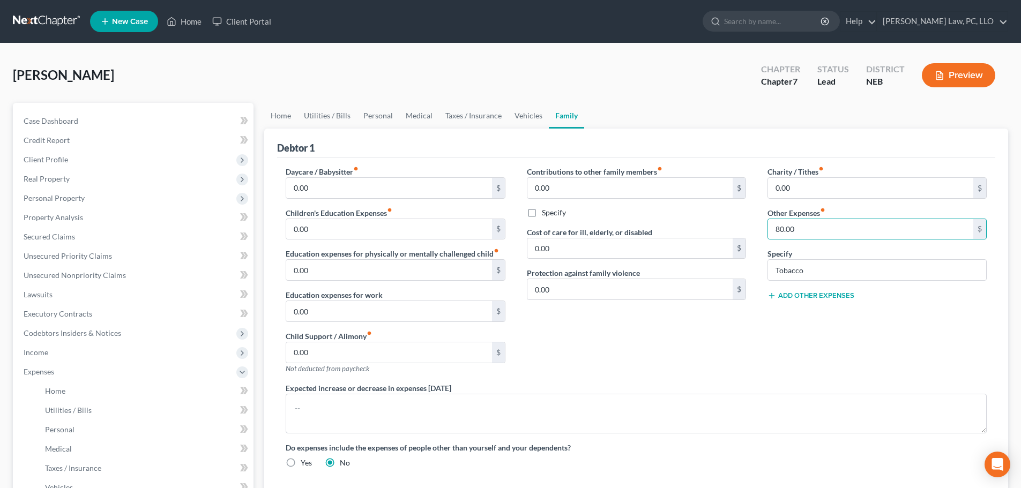
click at [821, 293] on button "Add Other Expenses" at bounding box center [810, 296] width 87 height 9
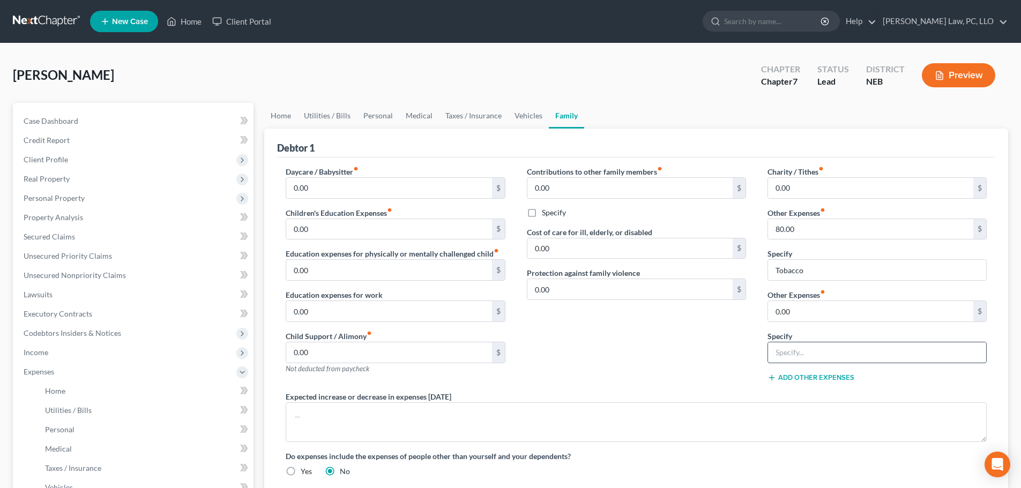
click at [794, 349] on input "text" at bounding box center [877, 352] width 218 height 20
click at [660, 340] on div "Contributions to other family members fiber_manual_record 0.00 $ Specify Cost o…" at bounding box center [636, 278] width 241 height 225
click at [431, 119] on link "Medical" at bounding box center [419, 116] width 40 height 26
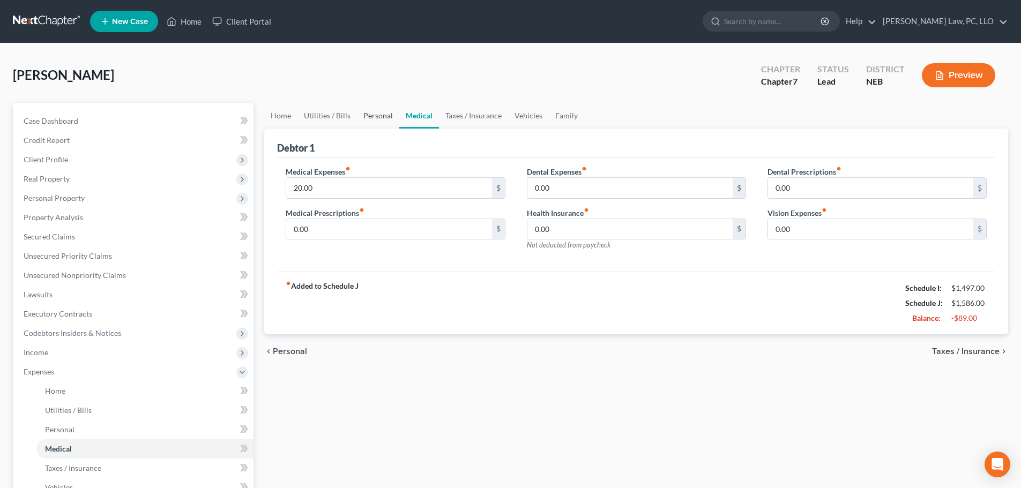
click at [375, 123] on link "Personal" at bounding box center [378, 116] width 42 height 26
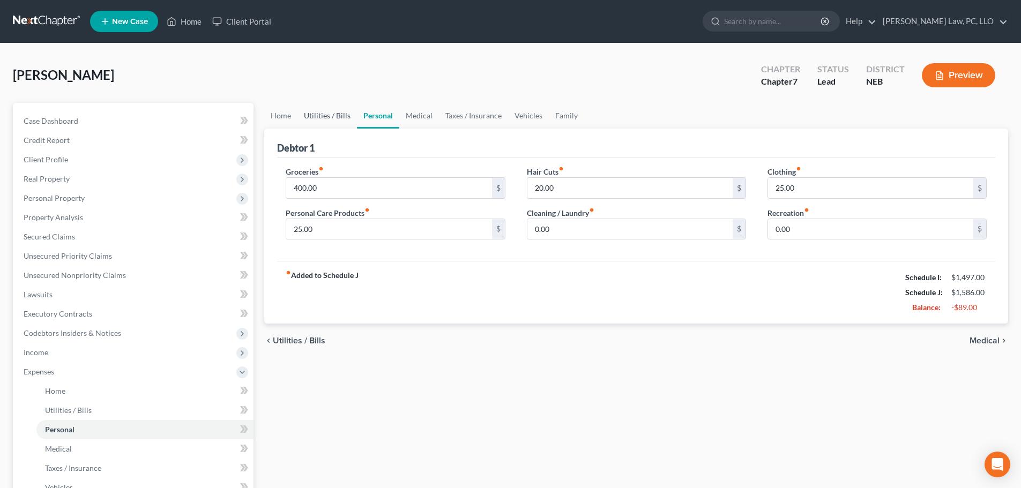
click at [337, 120] on link "Utilities / Bills" at bounding box center [326, 116] width 59 height 26
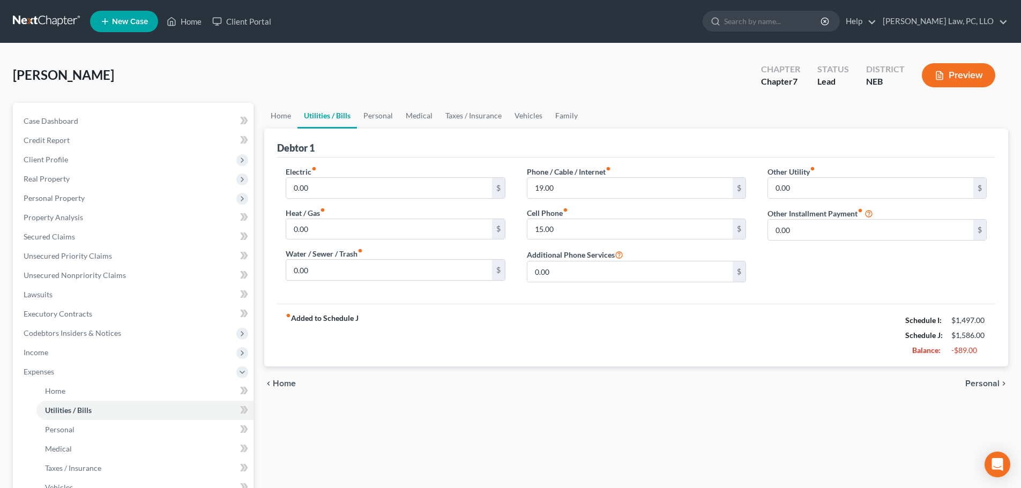
click at [301, 120] on link "Utilities / Bills" at bounding box center [326, 116] width 59 height 26
click at [265, 119] on link "Home" at bounding box center [280, 116] width 33 height 26
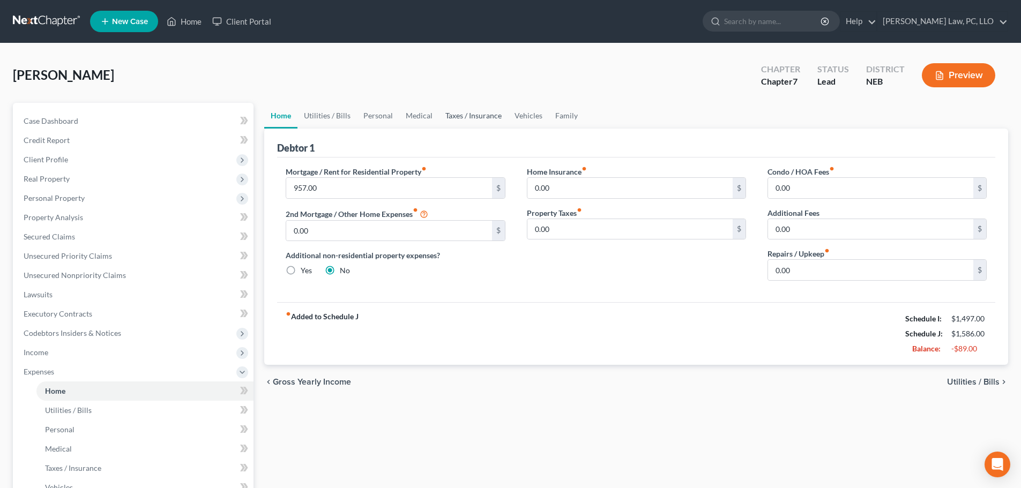
click at [472, 119] on link "Taxes / Insurance" at bounding box center [473, 116] width 69 height 26
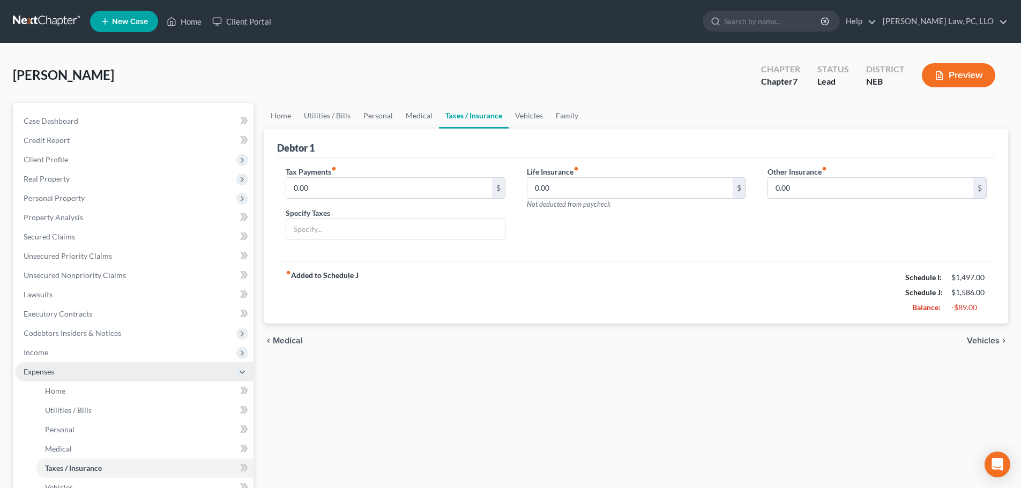
click at [32, 367] on span "Expenses" at bounding box center [39, 371] width 31 height 9
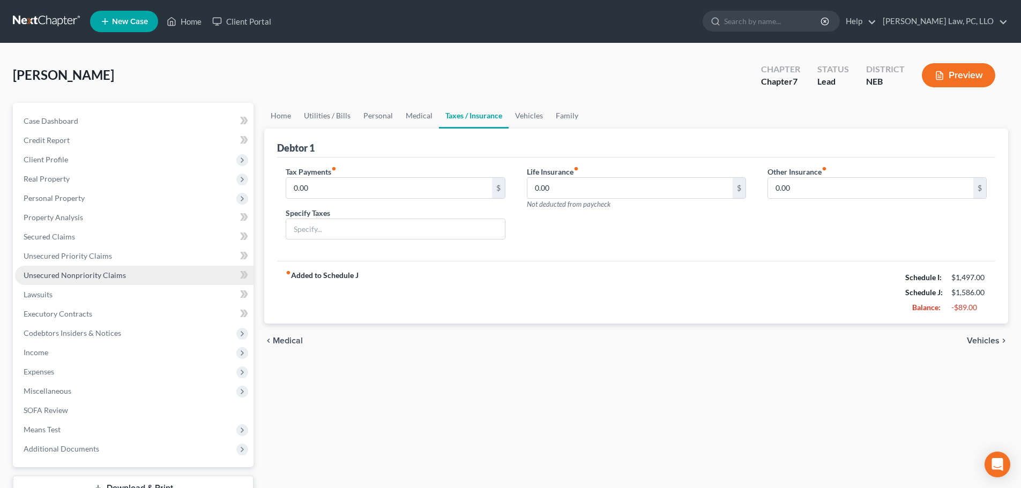
click at [106, 282] on link "Unsecured Nonpriority Claims" at bounding box center [134, 275] width 238 height 19
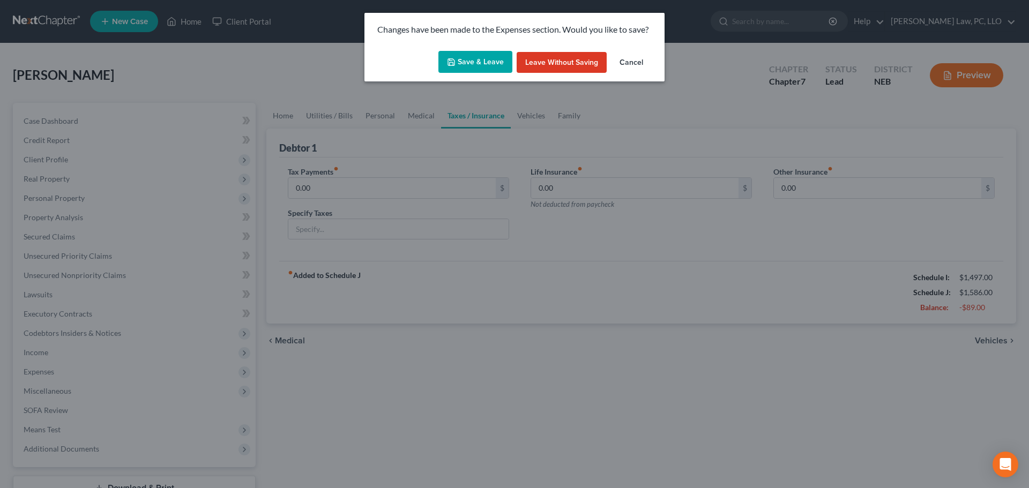
click at [464, 59] on button "Save & Leave" at bounding box center [475, 62] width 74 height 23
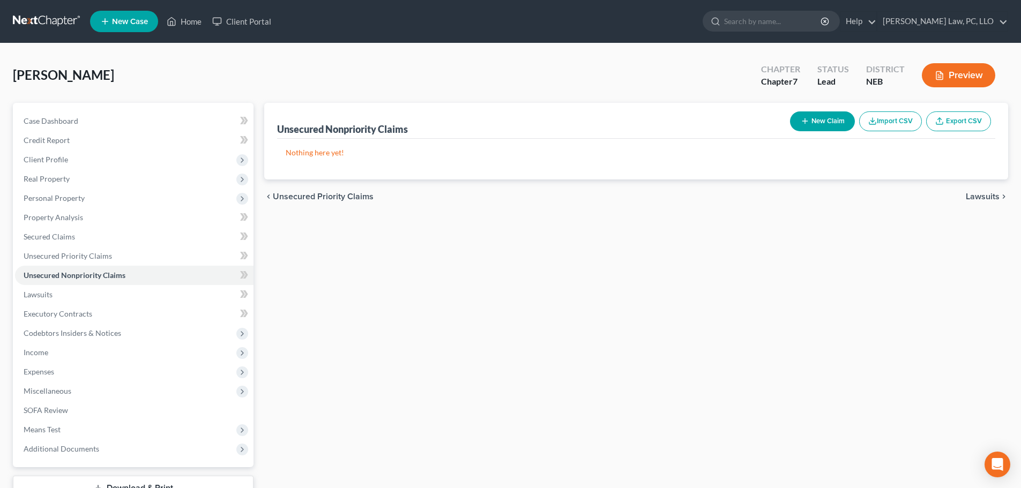
click at [806, 121] on icon "button" at bounding box center [805, 121] width 9 height 9
select select "0"
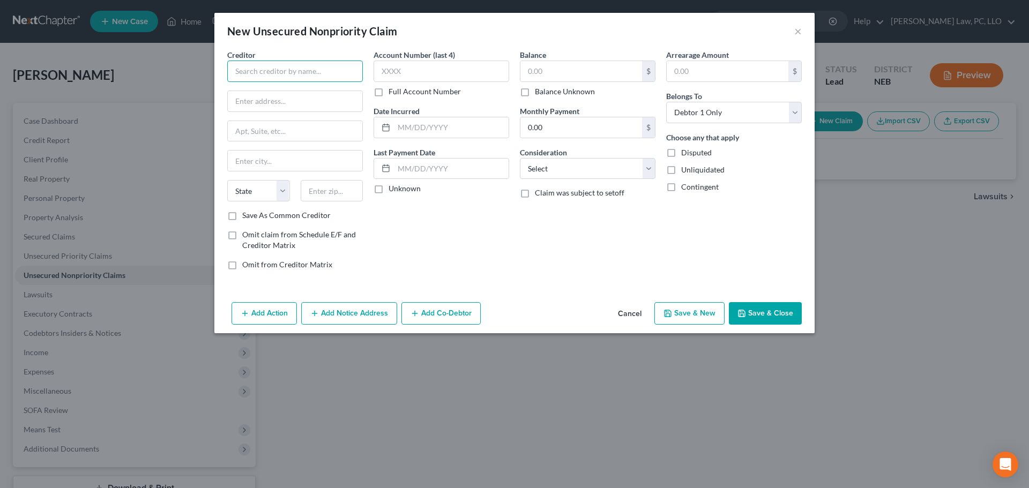
click at [318, 79] on input "text" at bounding box center [295, 71] width 136 height 21
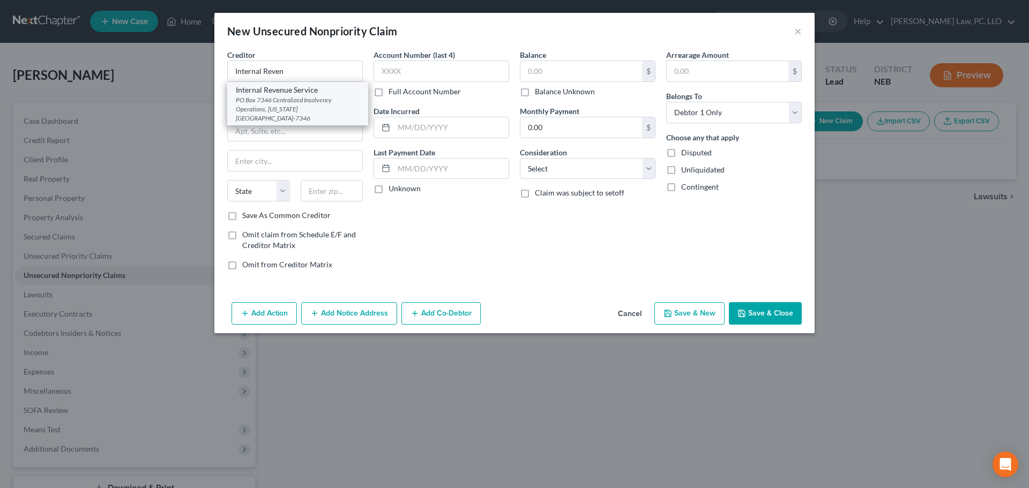
click at [331, 98] on div "PO Box 7346 Centralized Insolvency Operations, Pennsylvania, PA 19101-7346" at bounding box center [298, 108] width 124 height 27
type input "Internal Revenue Service"
type input "PO Box 7346"
type input "Centralized Insolvency Operations"
type input "Pennsylvania"
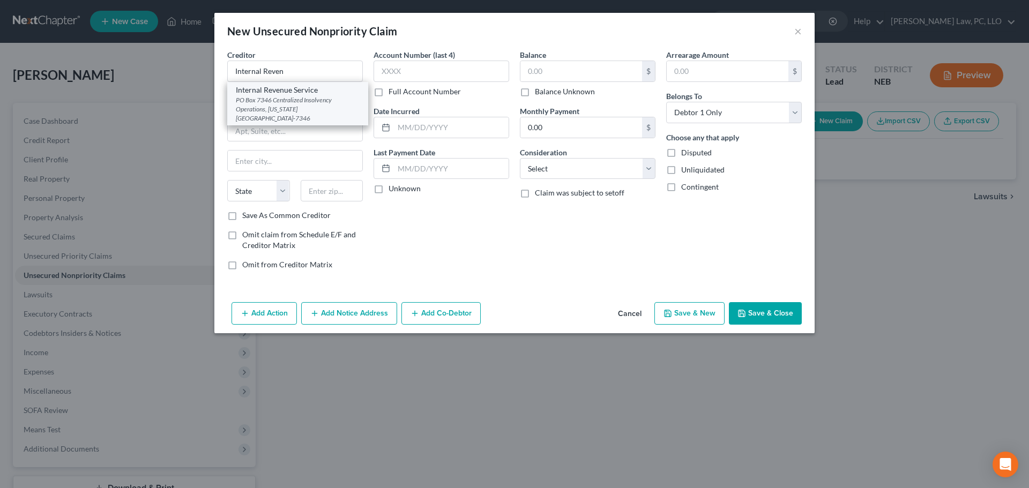
select select "39"
type input "19101-7346"
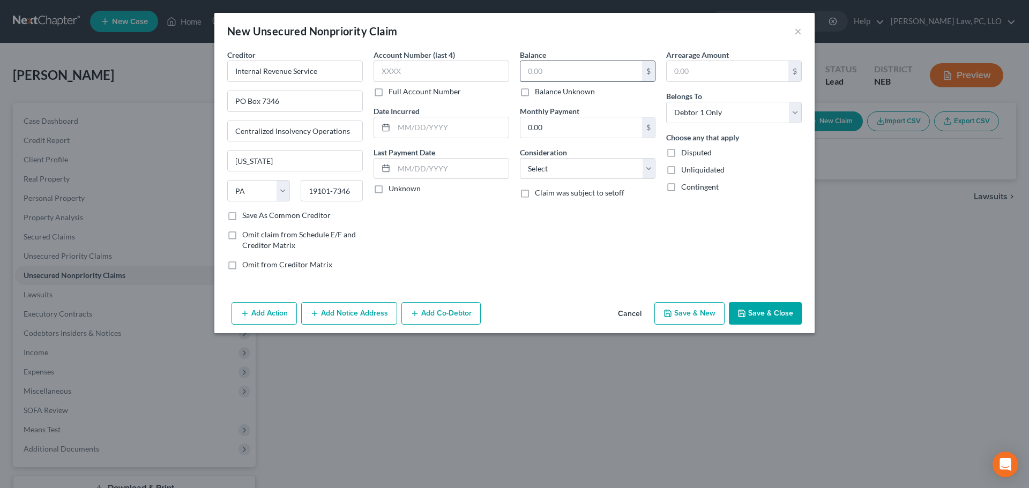
click at [569, 75] on input "text" at bounding box center [581, 71] width 122 height 20
click at [772, 314] on button "Save & Close" at bounding box center [765, 313] width 73 height 23
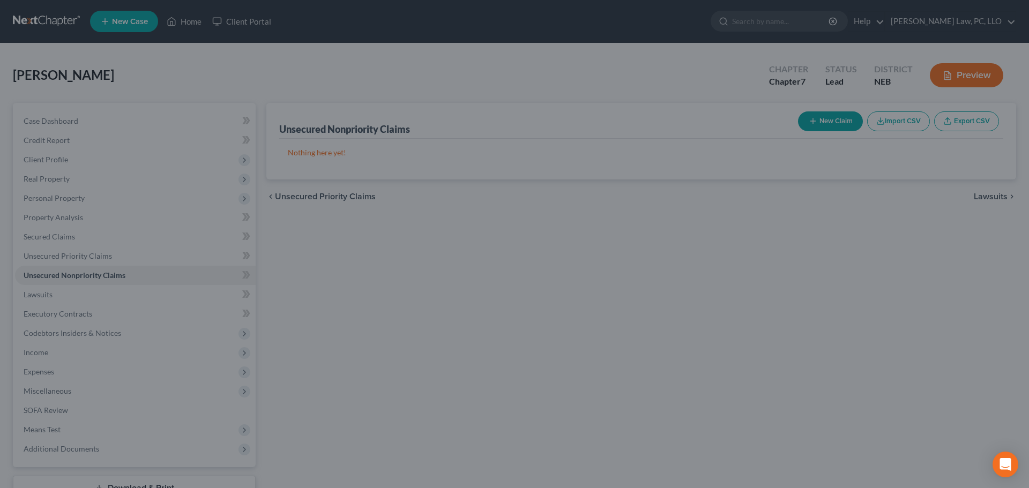
type input "11,847.00"
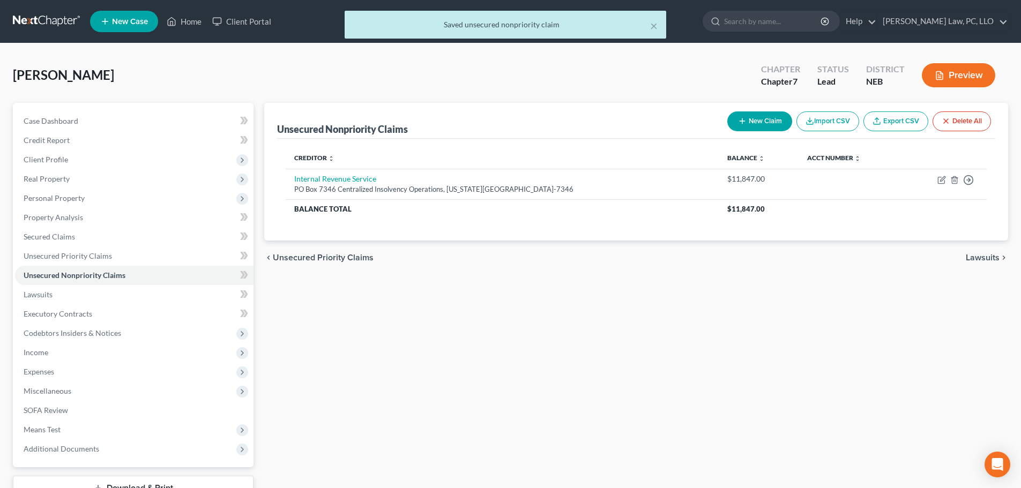
click at [763, 122] on button "New Claim" at bounding box center [759, 121] width 65 height 20
select select "0"
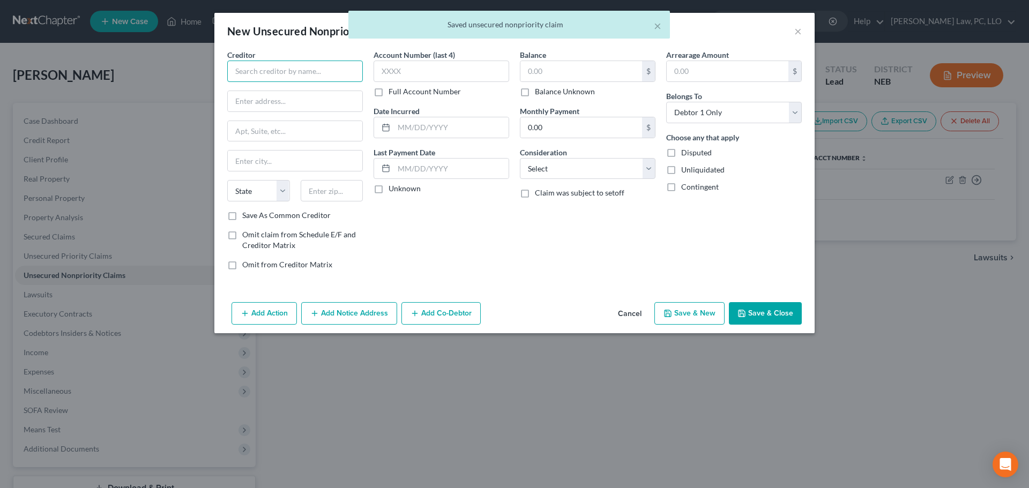
click at [298, 78] on input "text" at bounding box center [295, 71] width 136 height 21
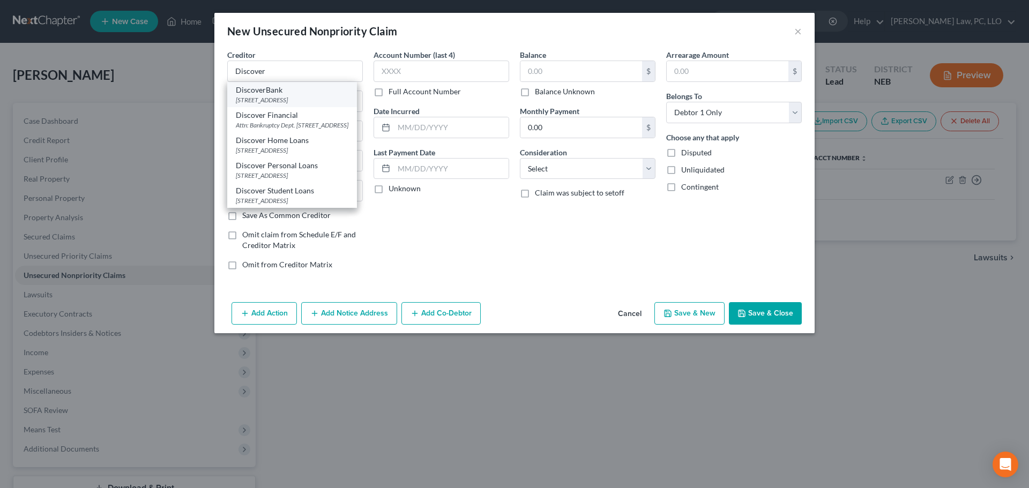
click at [293, 95] on div "PO Box 15316, Wilmington, DE 19850" at bounding box center [292, 99] width 113 height 9
type input "DiscoverBank"
type input "PO Box 15316"
type input "Wilmington"
select select "7"
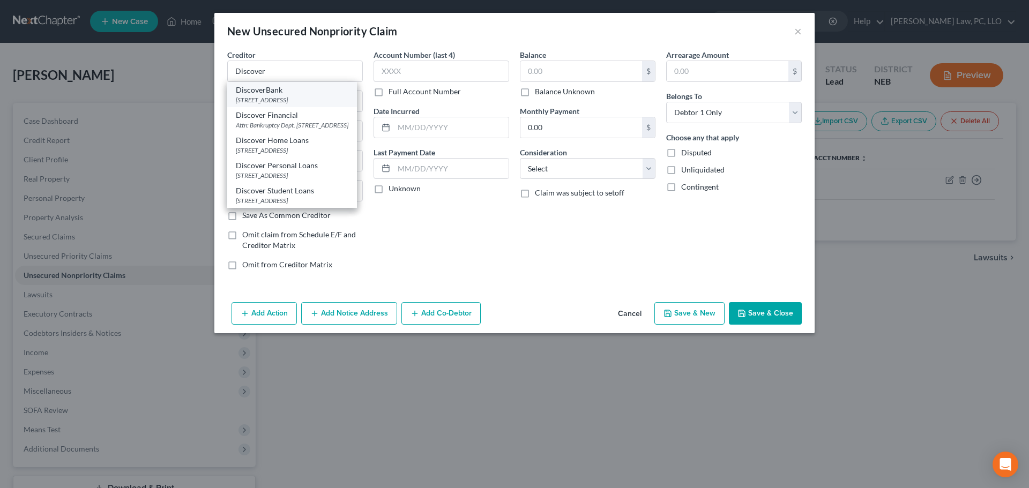
type input "19850"
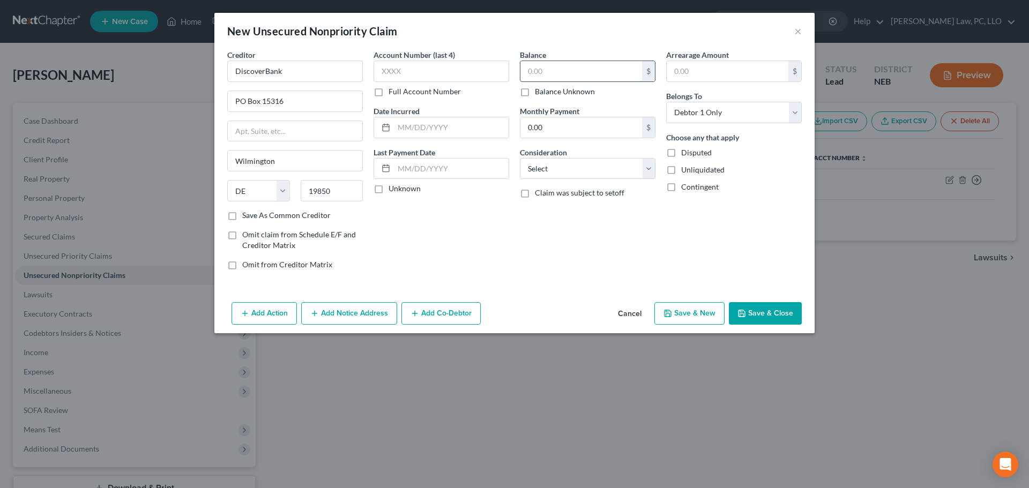
click at [606, 79] on input "text" at bounding box center [581, 71] width 122 height 20
click at [542, 88] on label "Balance Unknown" at bounding box center [565, 91] width 60 height 11
click at [542, 88] on input "Balance Unknown" at bounding box center [542, 89] width 7 height 7
checkbox input "true"
type input "0.00"
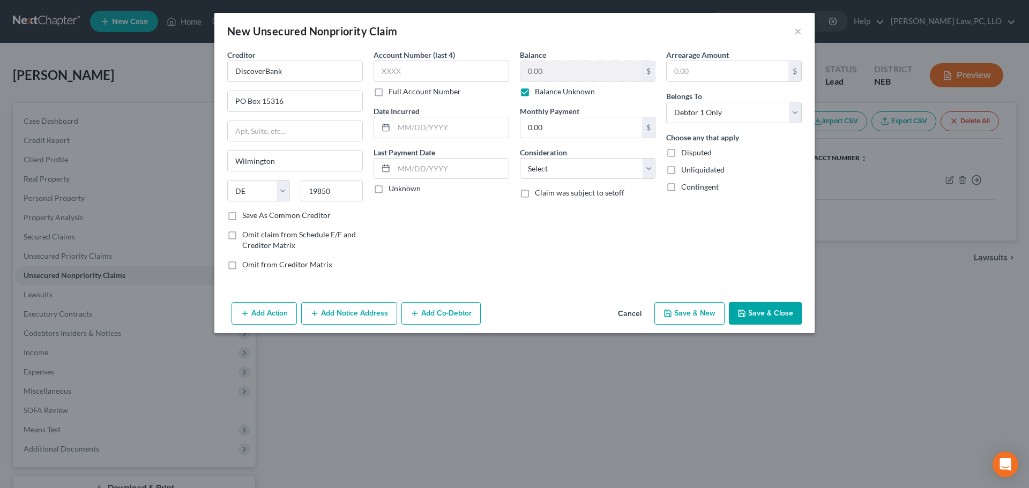
click at [688, 311] on button "Save & New" at bounding box center [689, 313] width 70 height 23
select select "0"
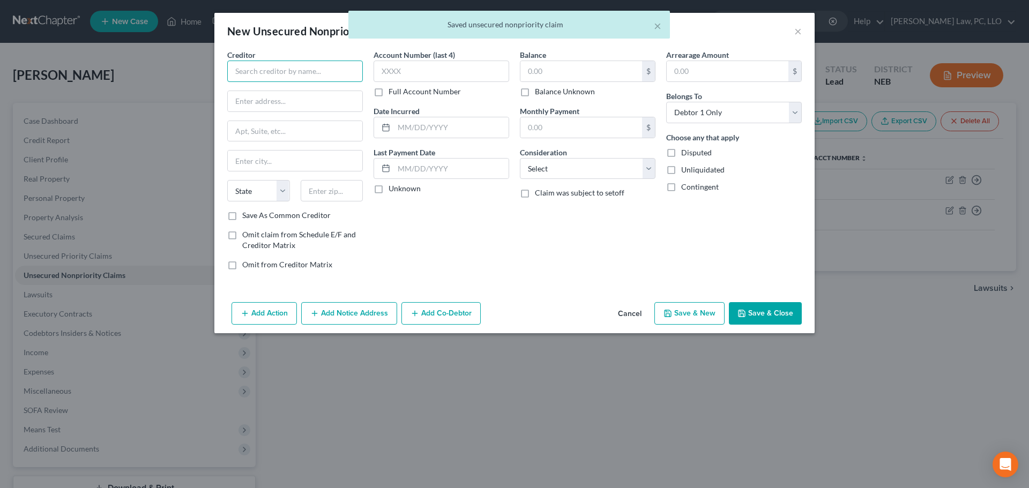
click at [302, 75] on input "text" at bounding box center [295, 71] width 136 height 21
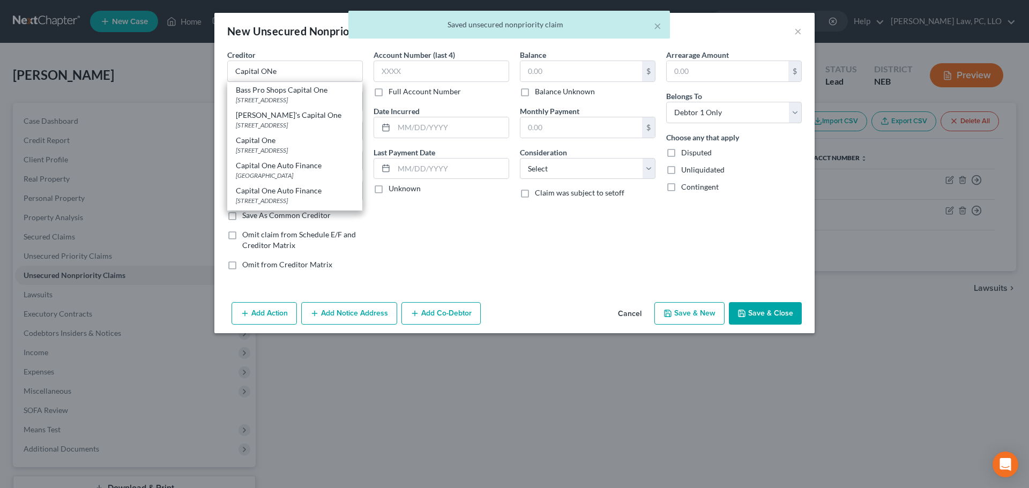
click at [295, 144] on div "Capital One" at bounding box center [295, 140] width 118 height 11
type input "Capital One"
type input "PO Box 31293"
type input "Salt Lake City"
select select "46"
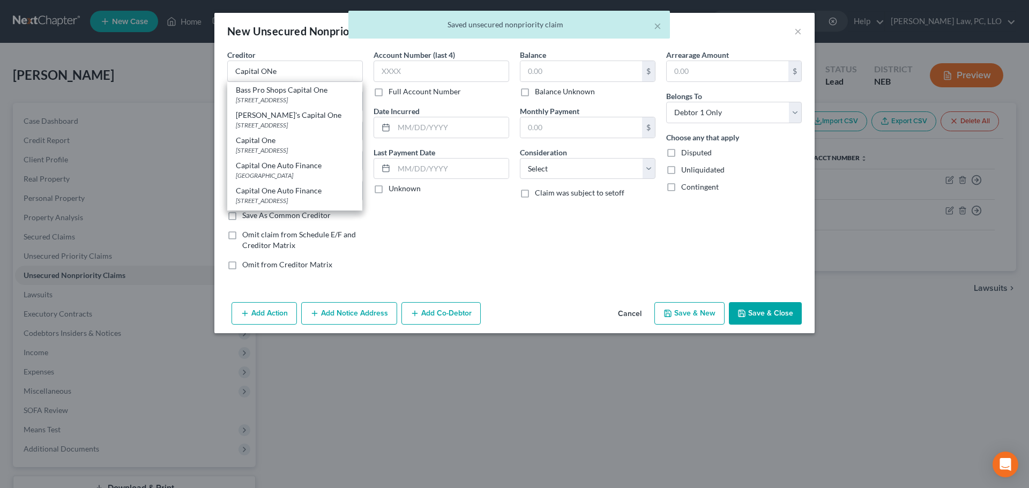
type input "84131"
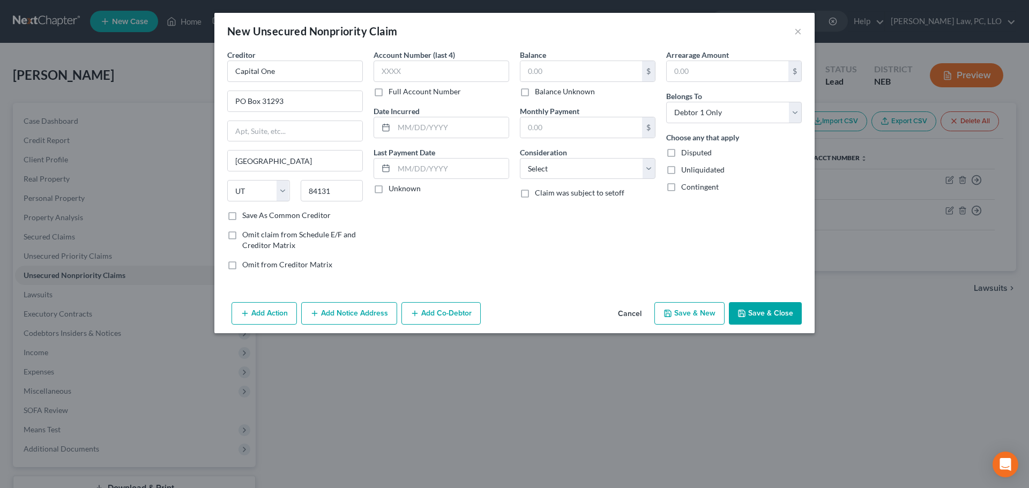
click at [574, 93] on label "Balance Unknown" at bounding box center [565, 91] width 60 height 11
click at [546, 93] on input "Balance Unknown" at bounding box center [542, 89] width 7 height 7
checkbox input "true"
type input "0.00"
click at [699, 316] on button "Save & New" at bounding box center [689, 313] width 70 height 23
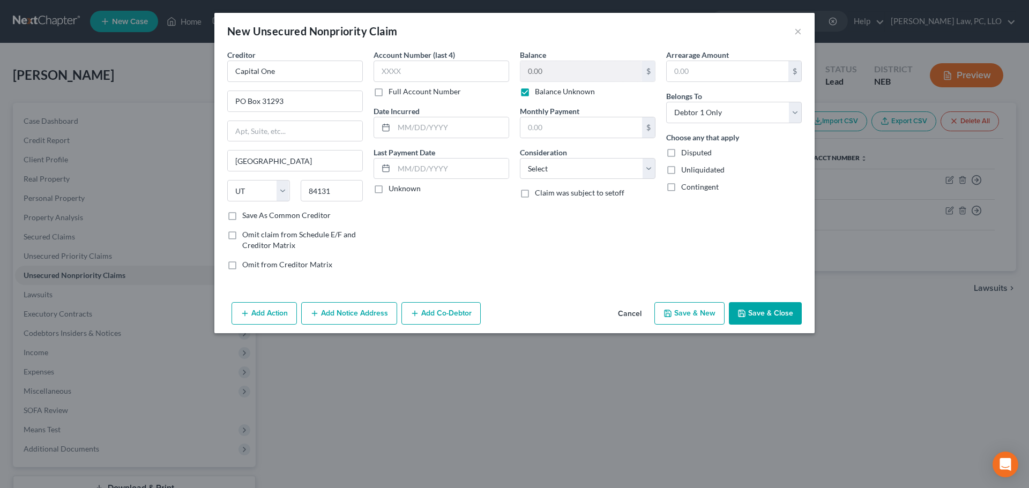
select select "0"
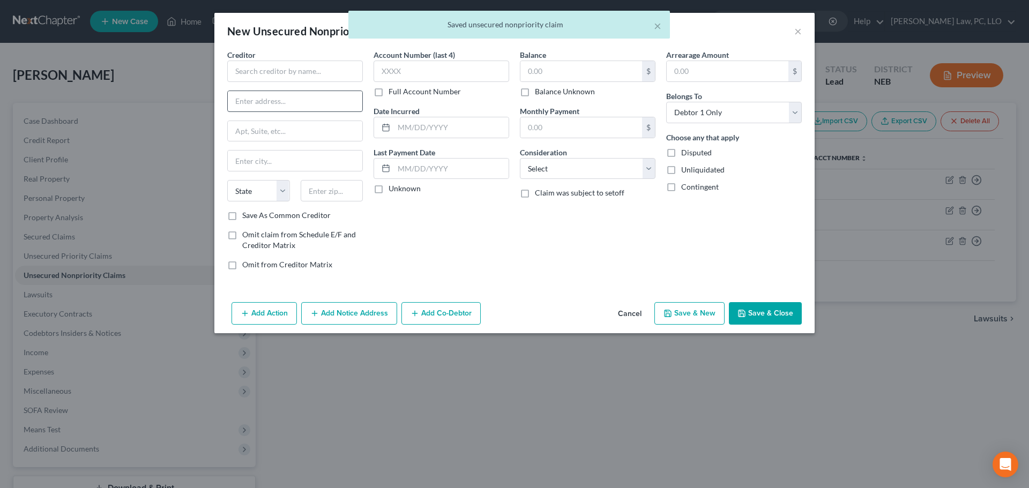
type input "0.00"
click at [288, 77] on input "text" at bounding box center [295, 71] width 136 height 21
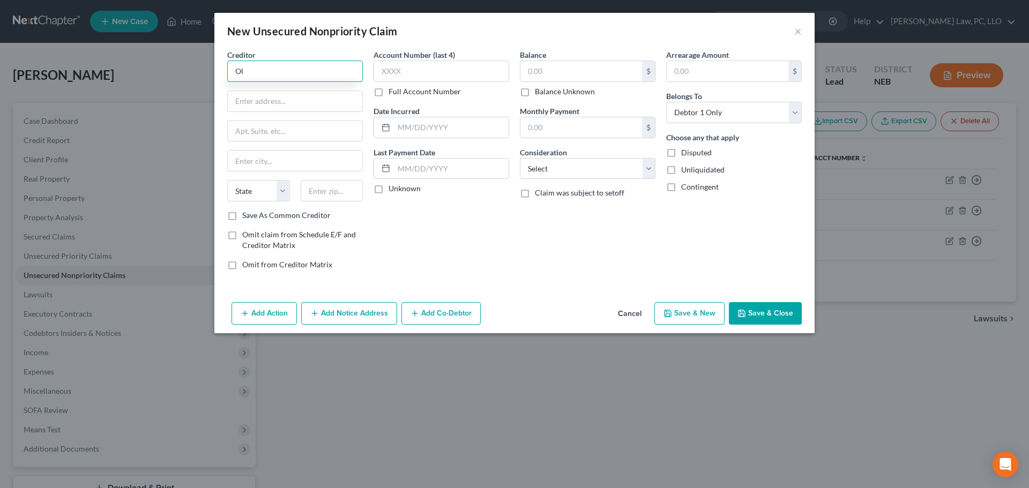
type input "O"
click at [273, 103] on div "PO Box 94033, Palatine, IL 60094" at bounding box center [291, 99] width 111 height 9
type input "BMO Bank"
type input "PO Box 94033"
type input "Palatine"
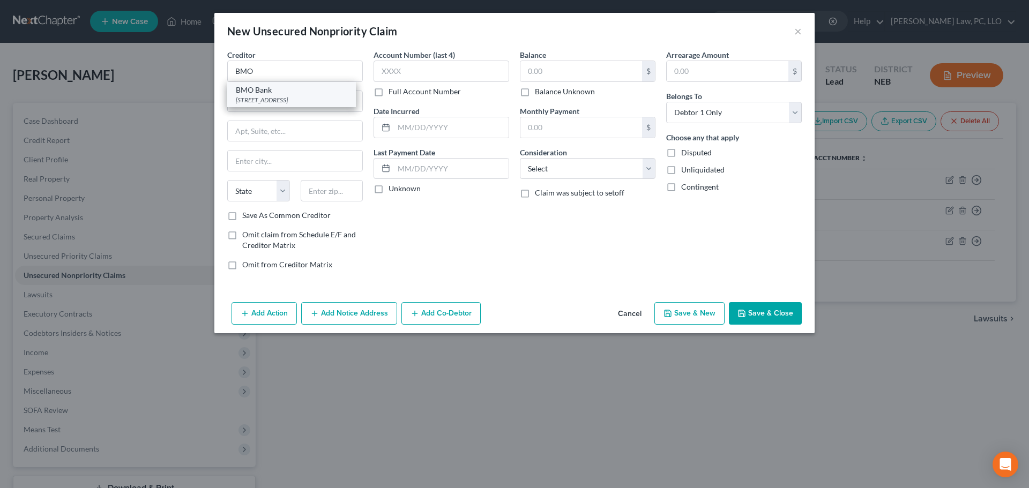
select select "14"
type input "60094"
click at [567, 95] on label "Balance Unknown" at bounding box center [565, 91] width 60 height 11
click at [546, 93] on input "Balance Unknown" at bounding box center [542, 89] width 7 height 7
checkbox input "true"
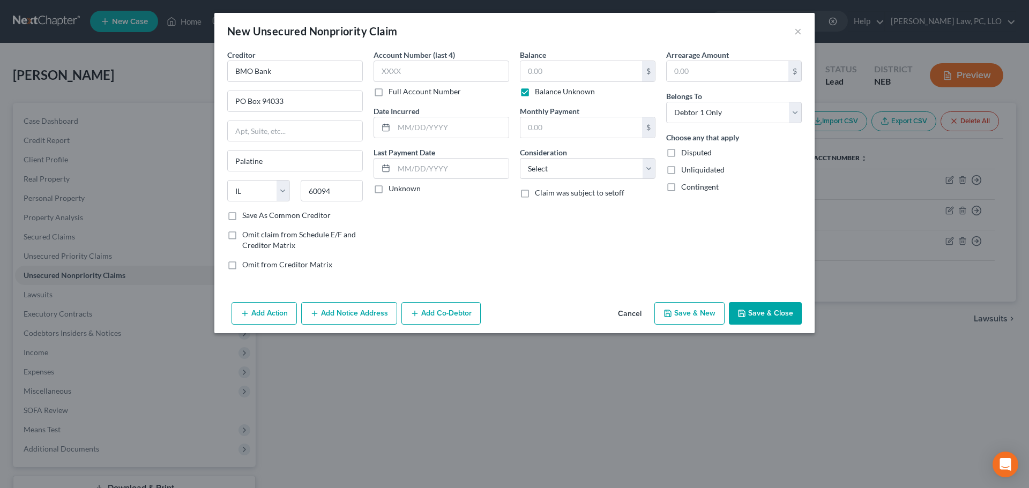
type input "0.00"
click at [674, 308] on button "Save & New" at bounding box center [689, 313] width 70 height 23
select select "0"
type input "0.00"
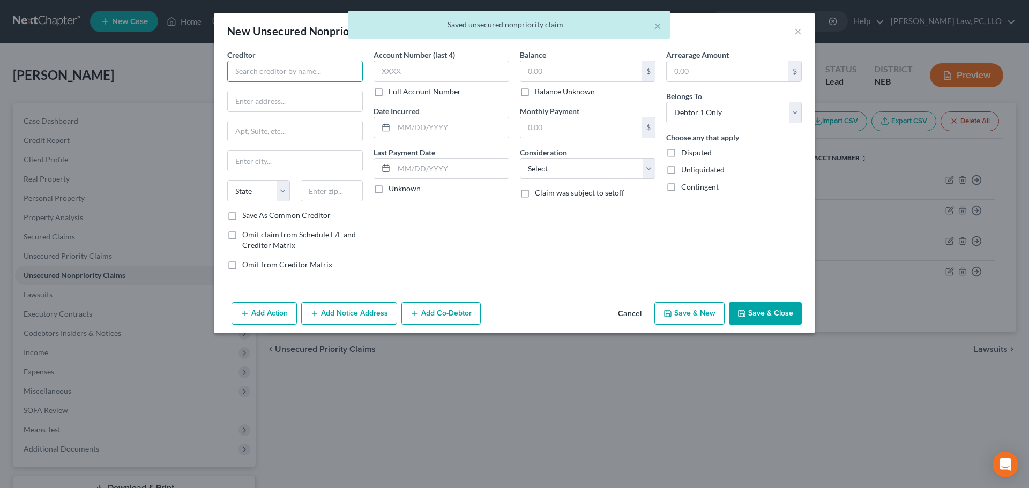
click at [257, 71] on input "text" at bounding box center [295, 71] width 136 height 21
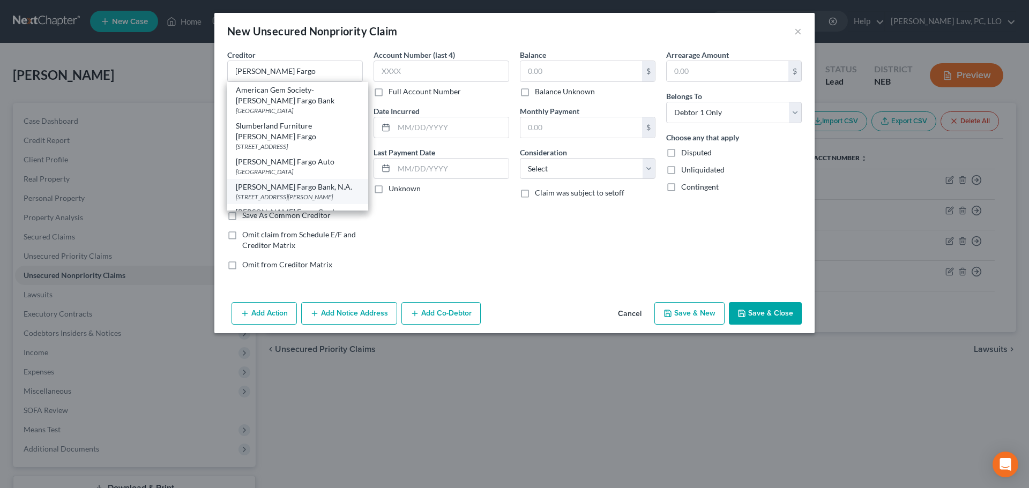
click at [296, 188] on div "Wells Fargo Bank, N.A." at bounding box center [298, 187] width 124 height 11
type input "Wells Fargo Bank, N.A."
type input "420 Montgomery St."
type input "San Francisco"
select select "4"
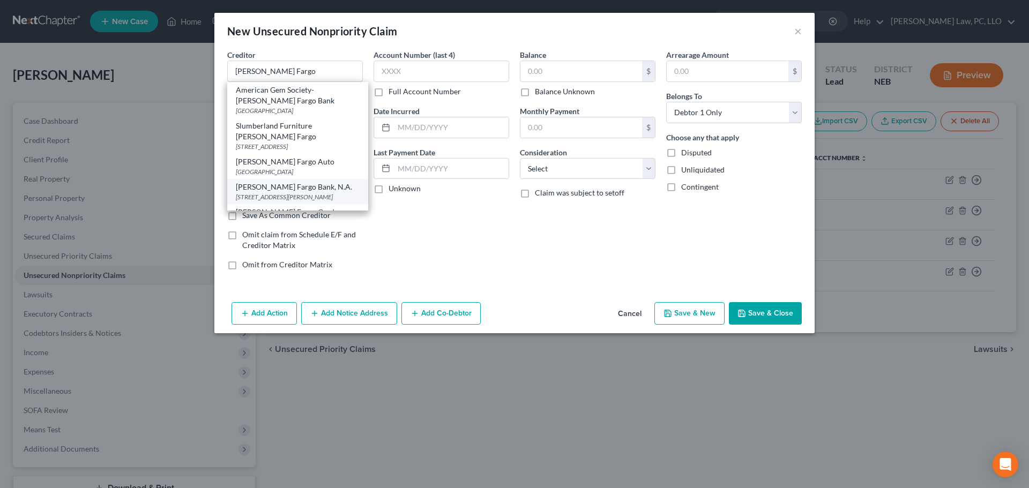
type input "94104"
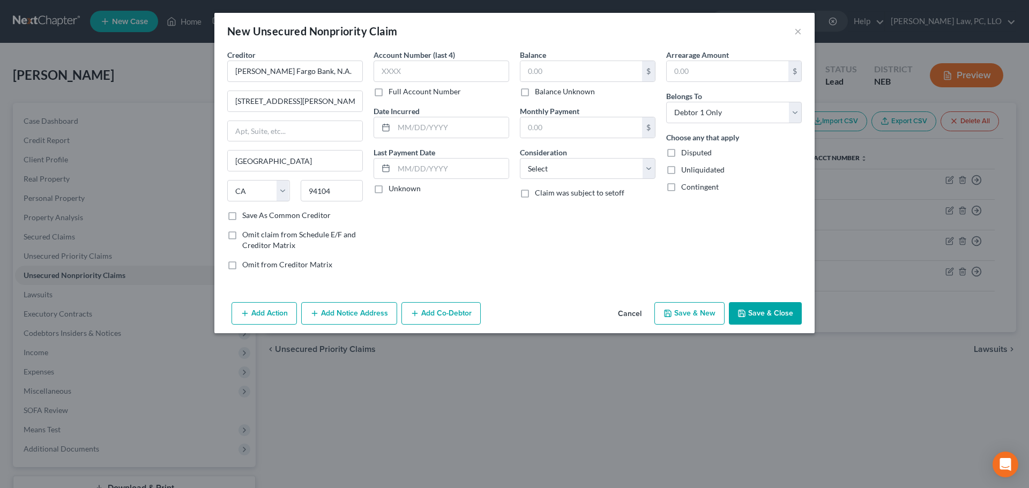
click at [535, 90] on label "Balance Unknown" at bounding box center [565, 91] width 60 height 11
click at [539, 90] on input "Balance Unknown" at bounding box center [542, 89] width 7 height 7
checkbox input "true"
type input "0.00"
click at [675, 314] on button "Save & New" at bounding box center [689, 313] width 70 height 23
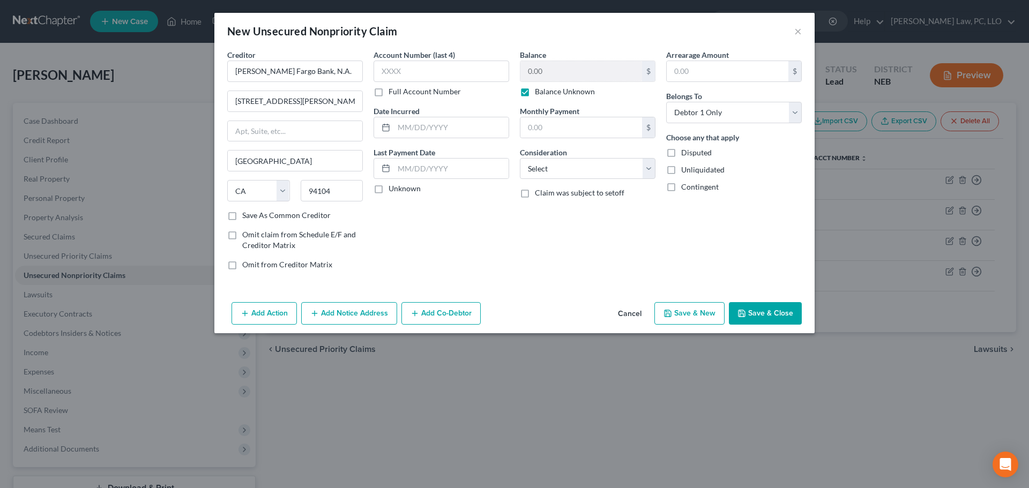
select select "0"
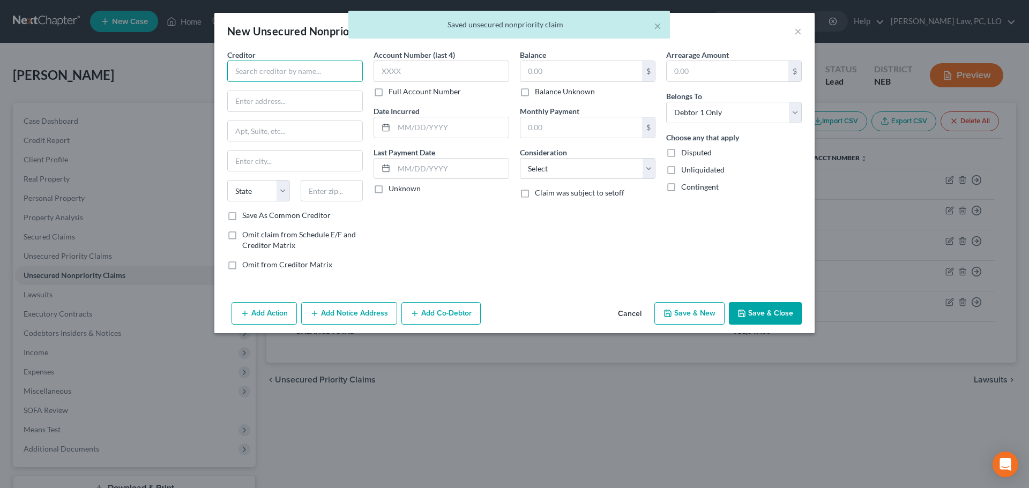
click at [320, 73] on input "text" at bounding box center [295, 71] width 136 height 21
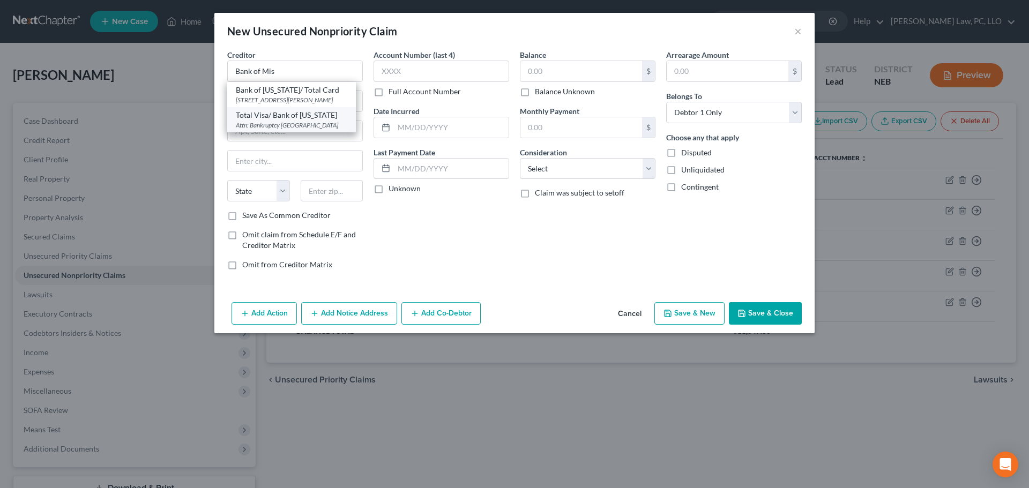
click at [300, 117] on div "Total Visa/ Bank of Missouri" at bounding box center [291, 115] width 111 height 11
type input "Total Visa/ Bank of Missouri"
type input "Attn: Bankruptcy"
type input "PO Box 85710"
type input "Sioux Falls"
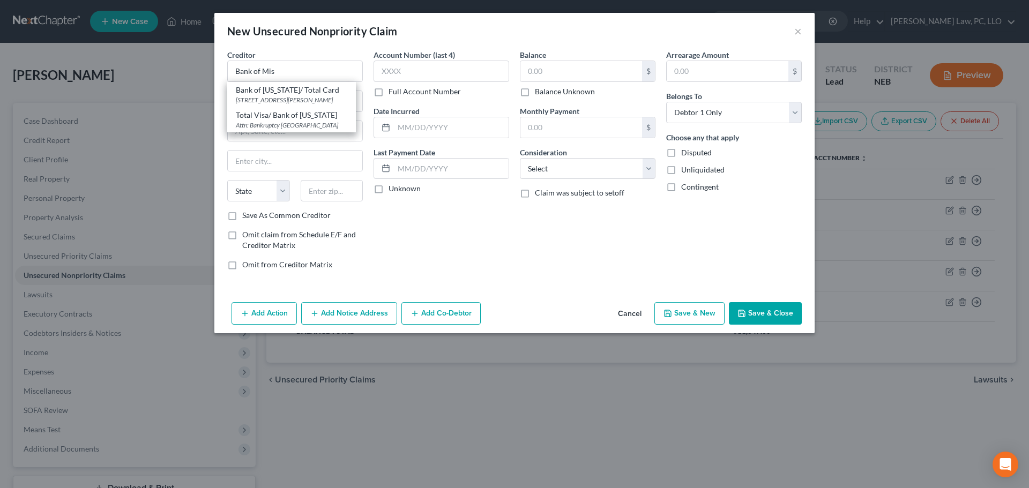
select select "43"
type input "57118"
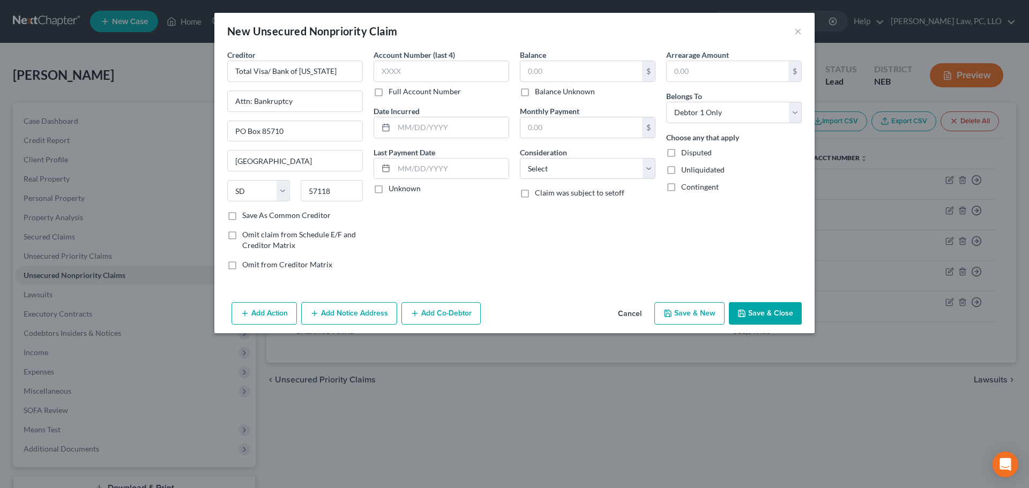
click at [548, 93] on label "Balance Unknown" at bounding box center [565, 91] width 60 height 11
click at [546, 93] on input "Balance Unknown" at bounding box center [542, 89] width 7 height 7
checkbox input "true"
type input "0.00"
click at [681, 310] on button "Save & New" at bounding box center [689, 313] width 70 height 23
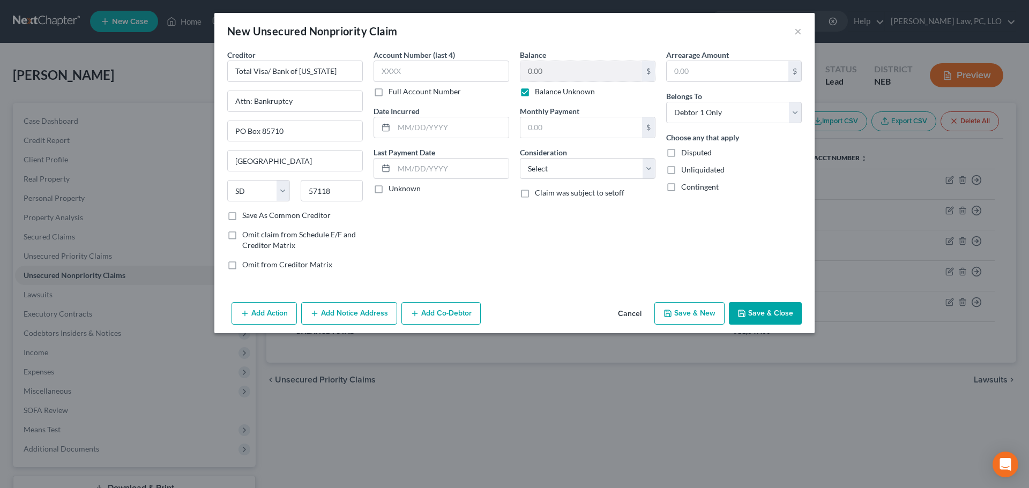
select select "0"
type input "0.00"
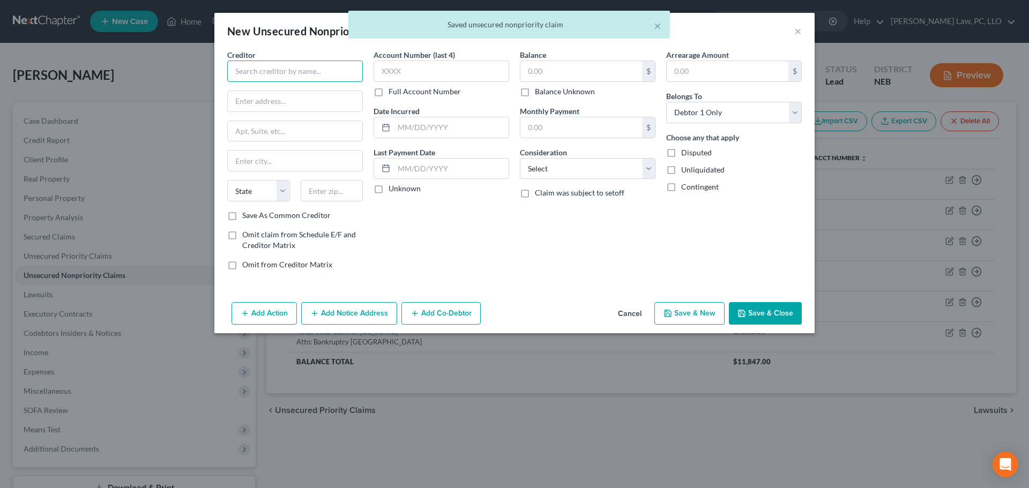
click at [286, 79] on input "text" at bounding box center [295, 71] width 136 height 21
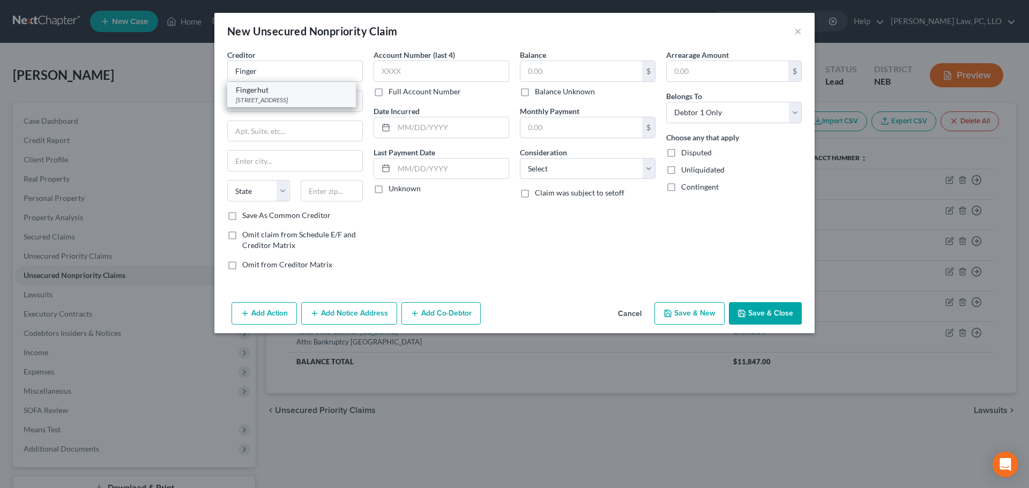
click at [288, 101] on div "6250 Ridgewood Rd., Saint Cloud, MN 56303" at bounding box center [291, 99] width 111 height 9
type input "Fingerhut"
type input "6250 Ridgewood Rd."
type input "Saint Cloud"
select select "24"
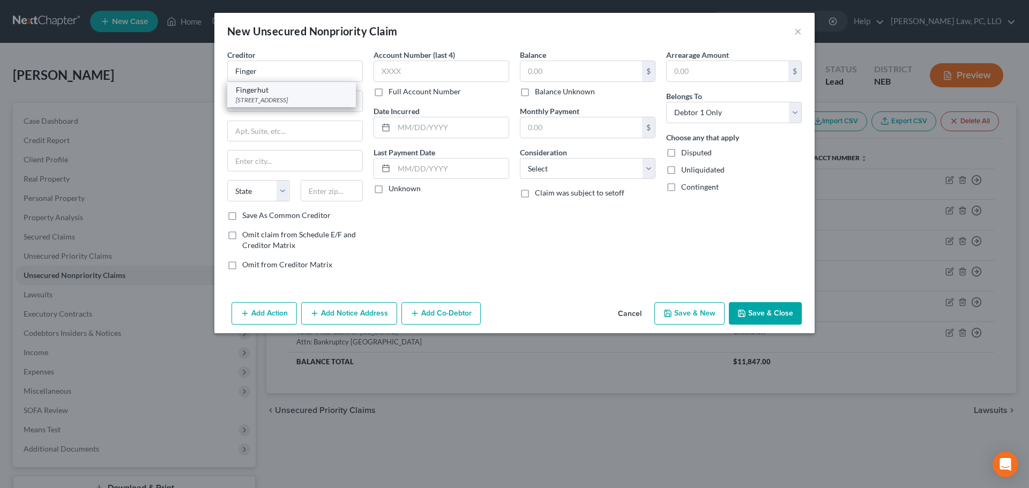
type input "56303"
click at [571, 70] on input "text" at bounding box center [581, 71] width 122 height 20
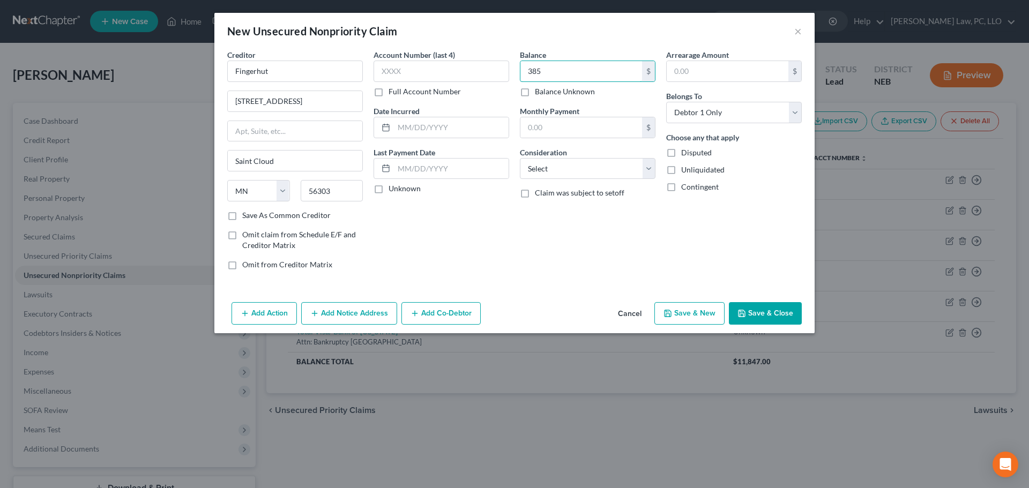
type input "385"
click at [681, 312] on button "Save & New" at bounding box center [689, 313] width 70 height 23
select select "0"
type input "385.00"
type input "0.00"
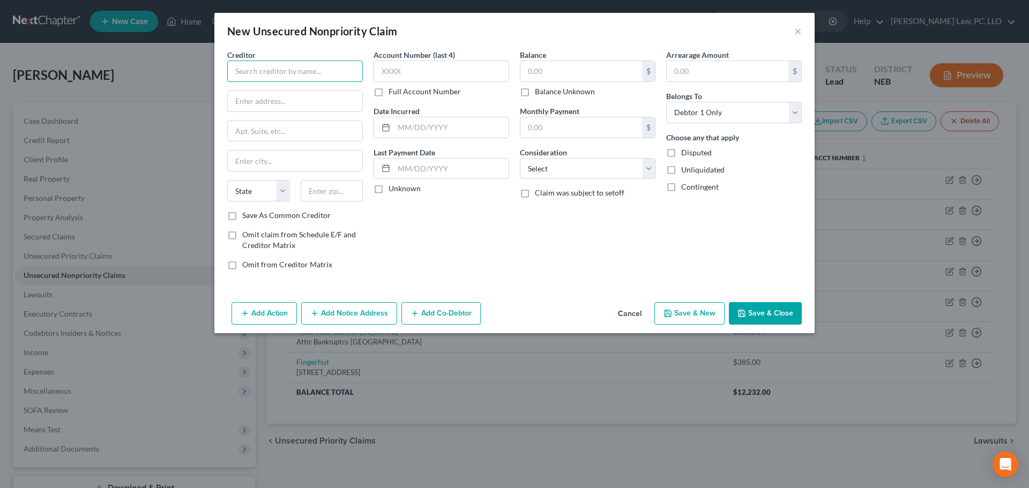
click at [282, 69] on input "text" at bounding box center [295, 71] width 136 height 21
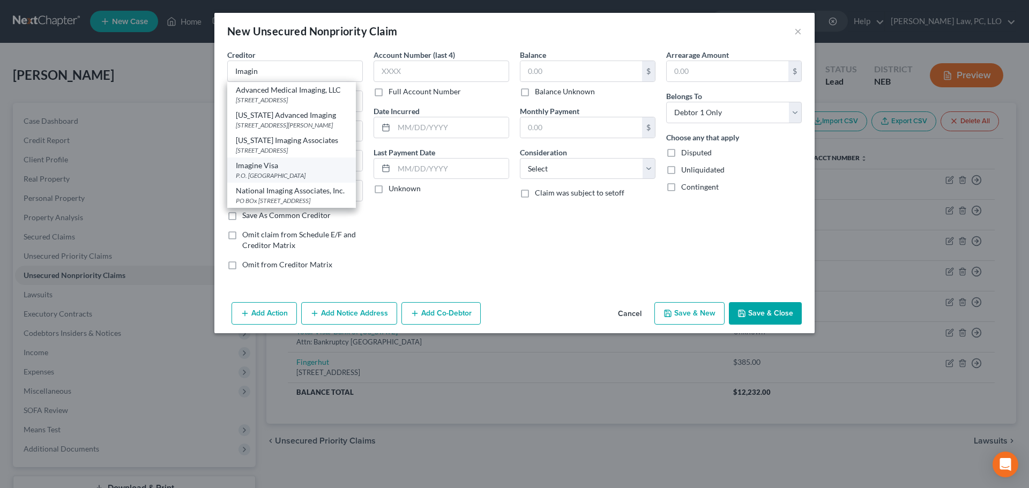
click at [294, 180] on div "P.O. Box 105824, Atlanta, GA 30348" at bounding box center [291, 175] width 111 height 9
type input "Imagine Visa"
type input "P.O. Box 105824"
type input "Atlanta"
select select "10"
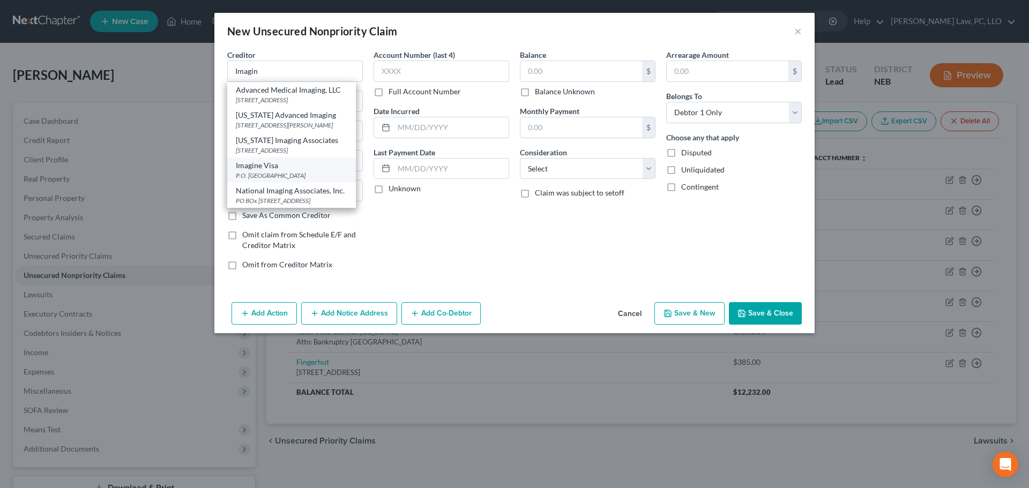
type input "30348"
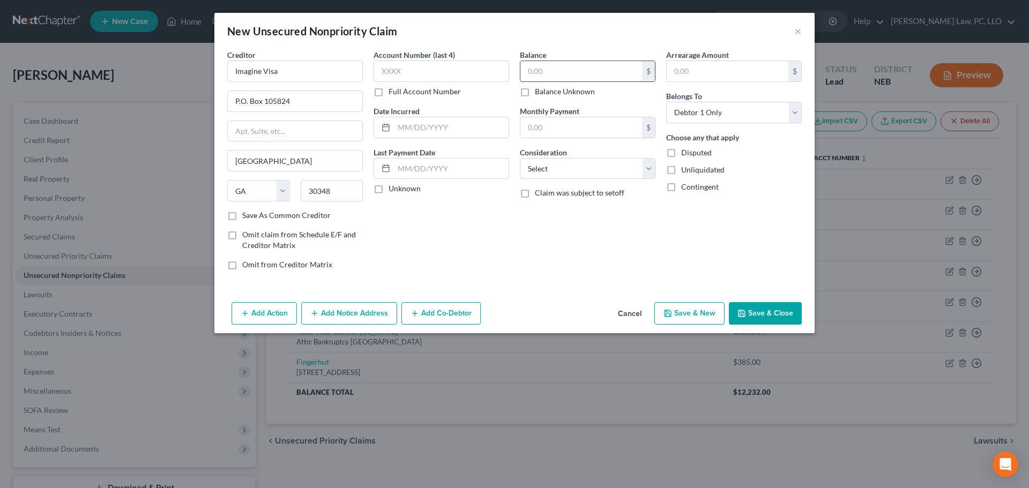
click at [539, 73] on input "text" at bounding box center [581, 71] width 122 height 20
type input "424"
click at [688, 319] on button "Save & New" at bounding box center [689, 313] width 70 height 23
select select "0"
type input "424.00"
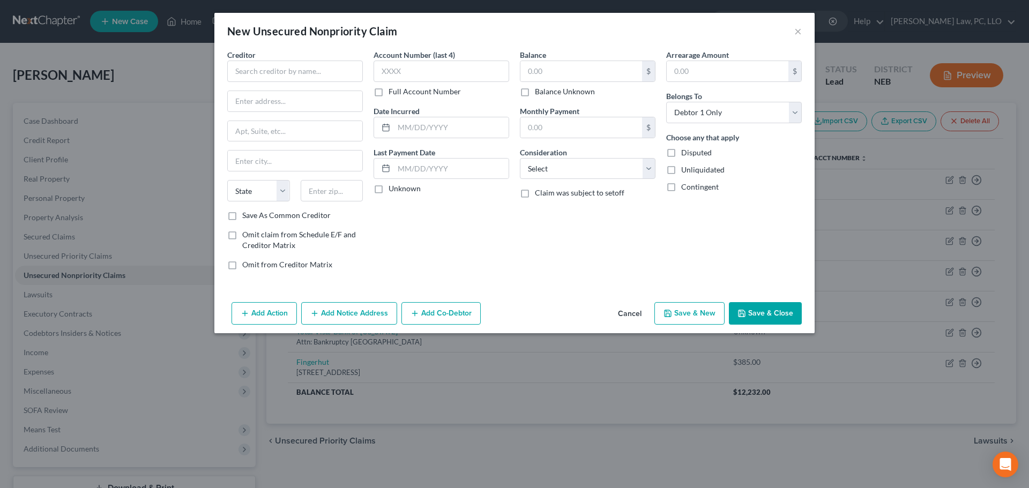
type input "0.00"
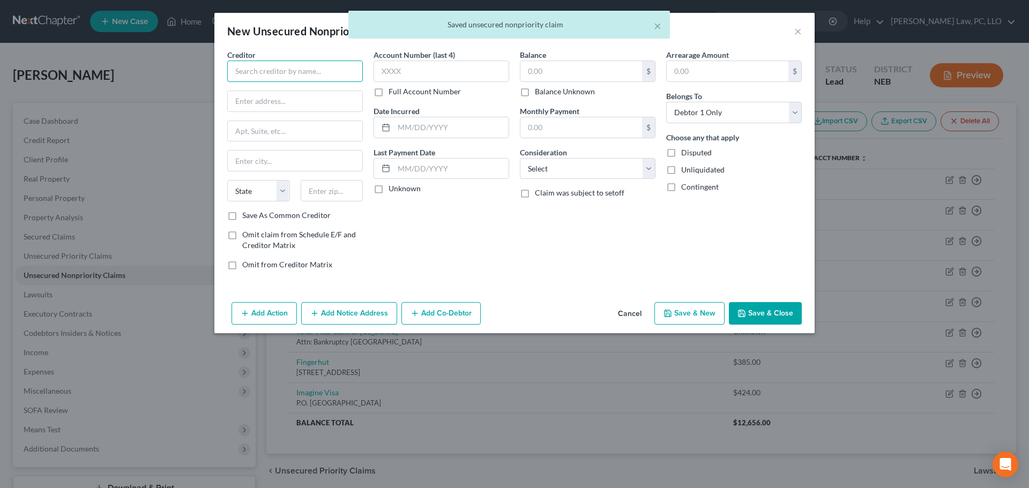
click at [281, 70] on input "text" at bounding box center [295, 71] width 136 height 21
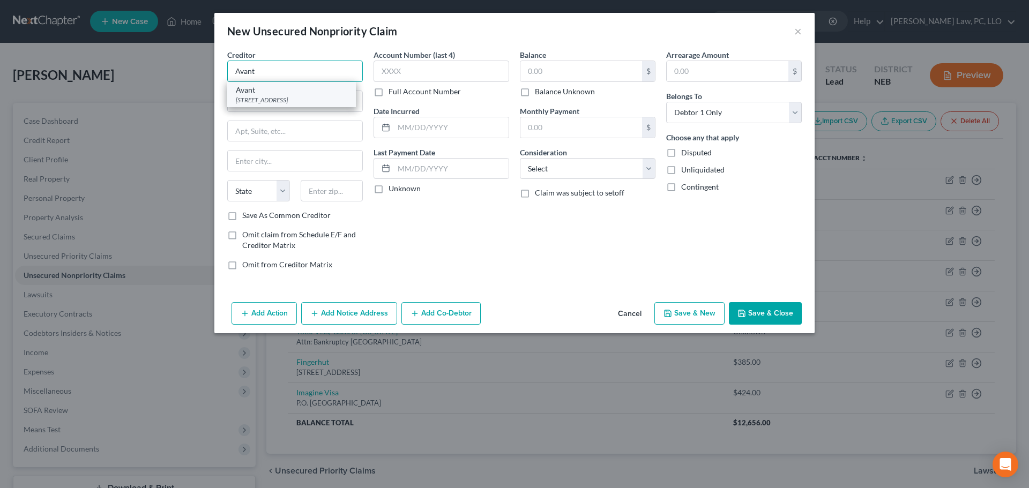
type input "Avant"
click at [262, 91] on div "Avant" at bounding box center [291, 90] width 111 height 11
type input "222 W. Merchandise Mart Plaza"
type input "STE 900"
type input "Chicago"
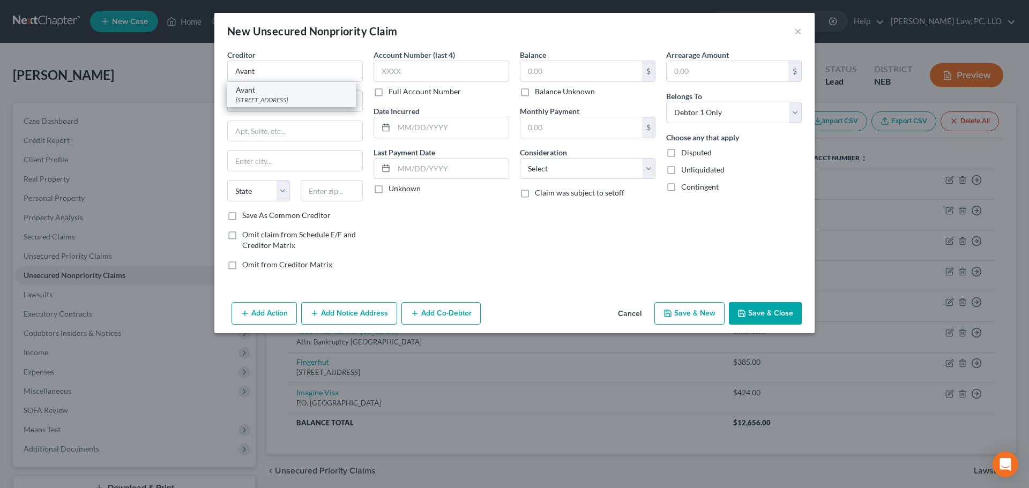
select select "14"
type input "60654"
click at [589, 78] on input "text" at bounding box center [581, 71] width 122 height 20
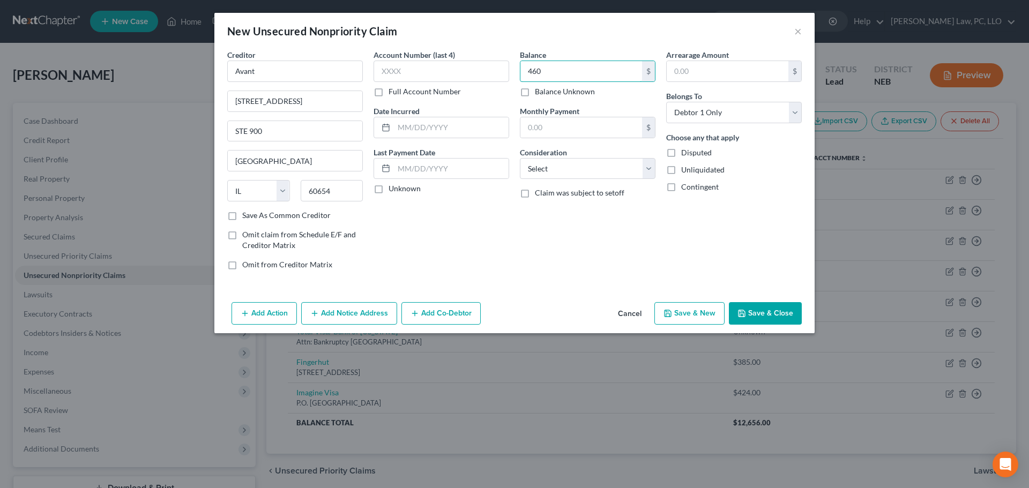
type input "460"
click at [682, 317] on button "Save & New" at bounding box center [689, 313] width 70 height 23
select select "0"
type input "460.00"
type input "0.00"
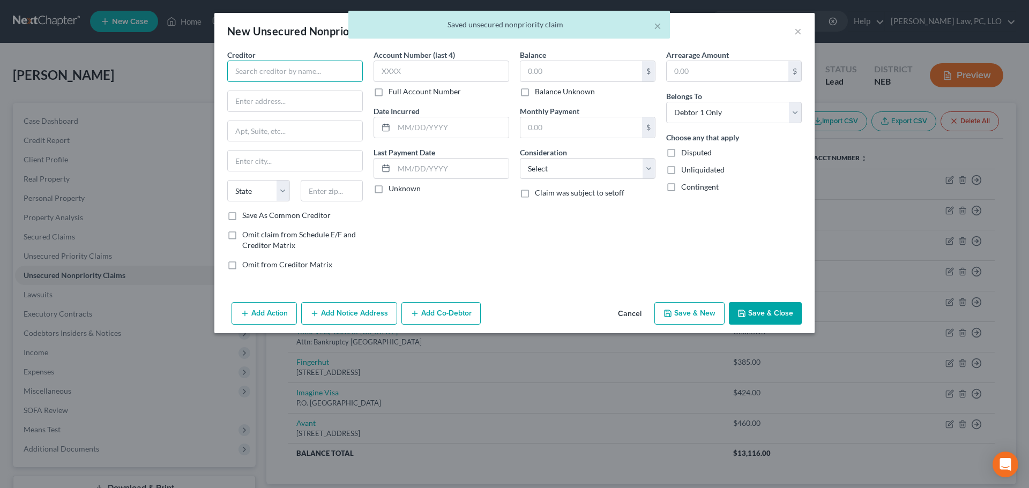
click at [258, 71] on input "text" at bounding box center [295, 71] width 136 height 21
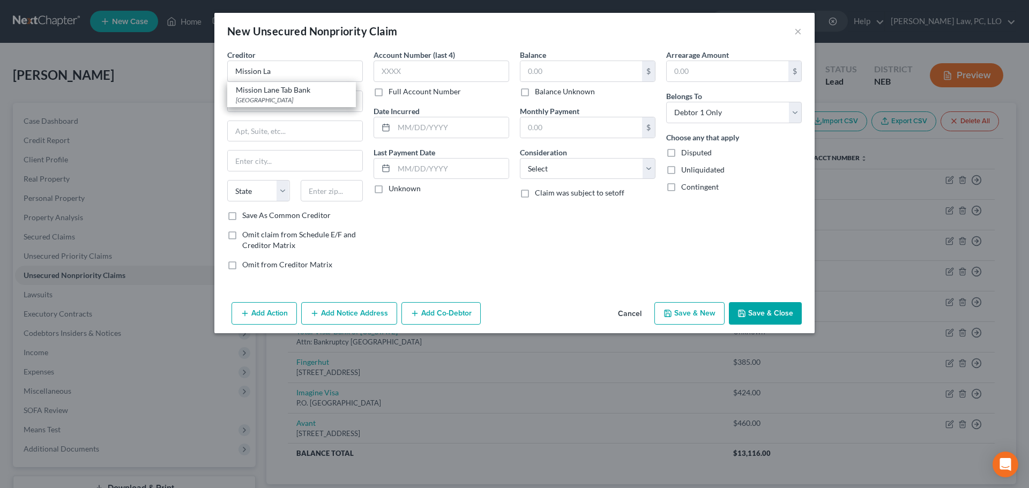
click at [270, 89] on div "Mission Lane Tab Bank" at bounding box center [291, 90] width 111 height 11
type input "Mission Lane Tab Bank"
type input "PO Box 105286"
type input "Atlanta"
select select "10"
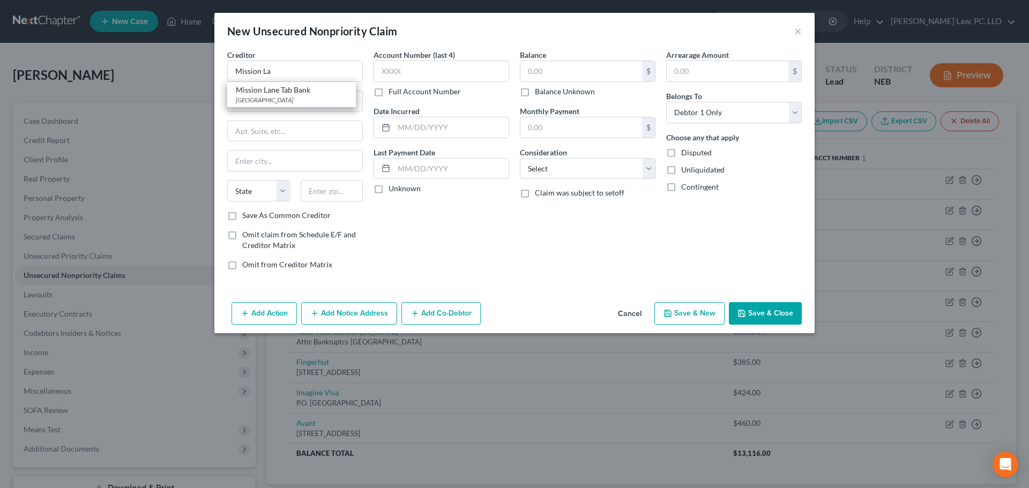
type input "30348"
click at [553, 82] on div "$ Balance Unknown" at bounding box center [588, 79] width 136 height 36
click at [553, 75] on input "text" at bounding box center [581, 71] width 122 height 20
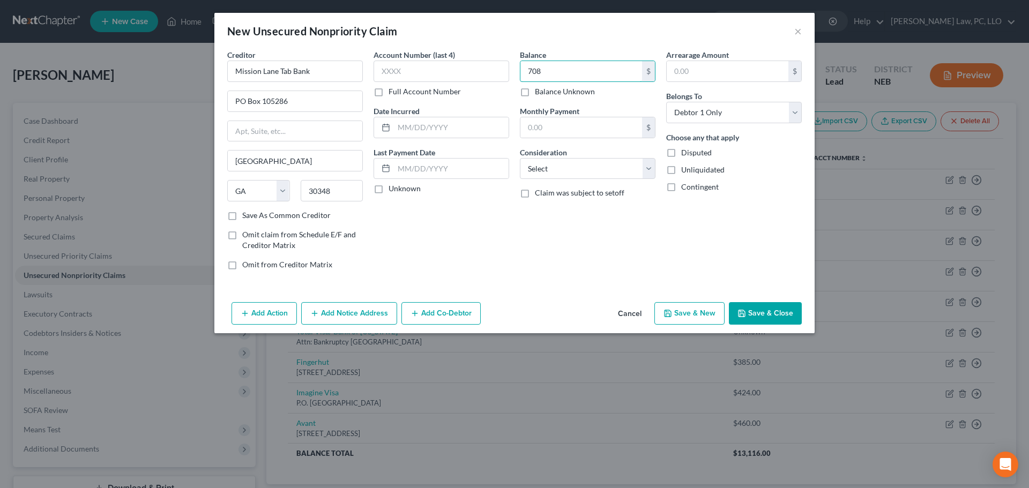
type input "708"
click at [682, 315] on button "Save & New" at bounding box center [689, 313] width 70 height 23
select select "0"
type input "708.00"
type input "0.00"
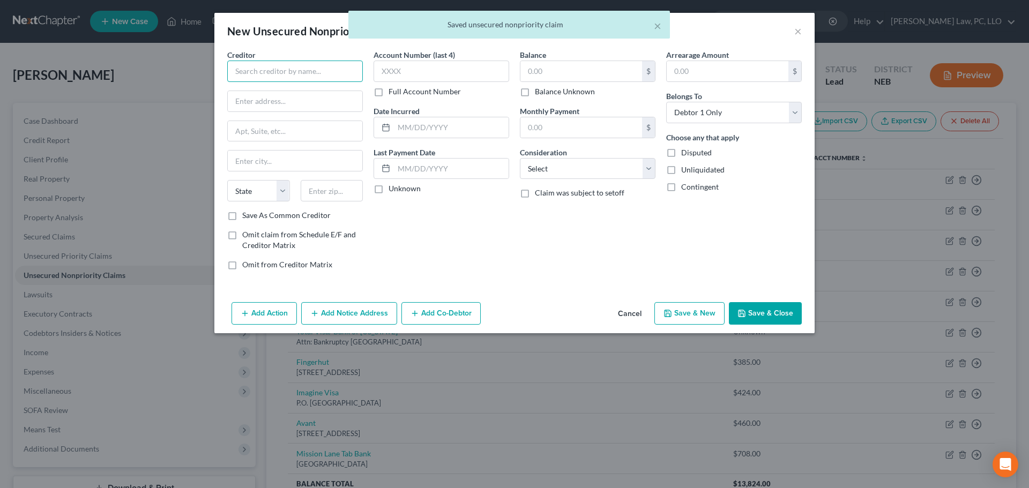
click at [245, 76] on input "text" at bounding box center [295, 71] width 136 height 21
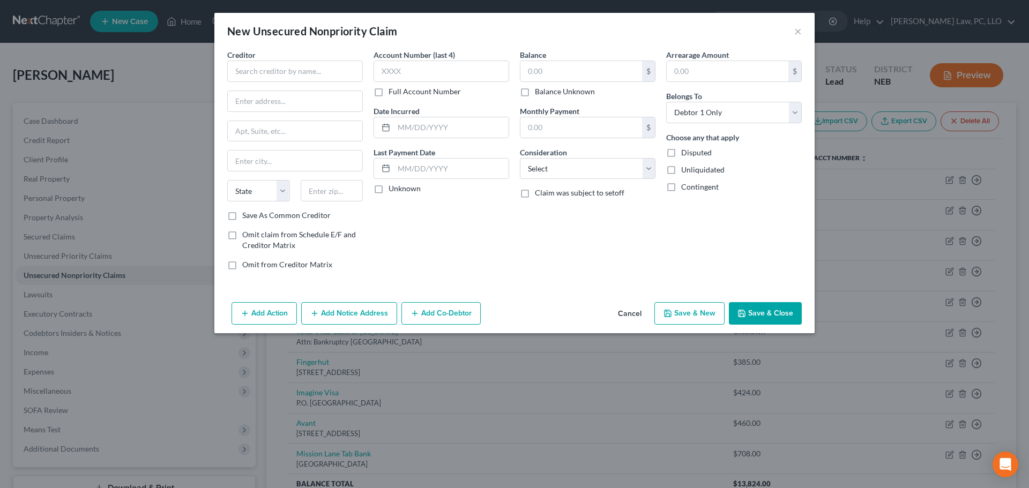
click at [623, 311] on button "Cancel" at bounding box center [629, 313] width 41 height 21
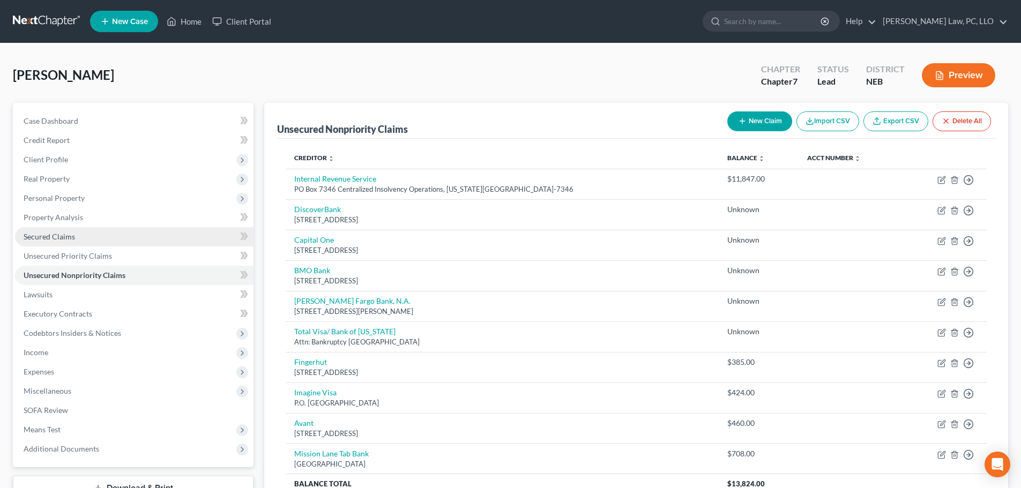
click at [71, 241] on span "Secured Claims" at bounding box center [49, 236] width 51 height 9
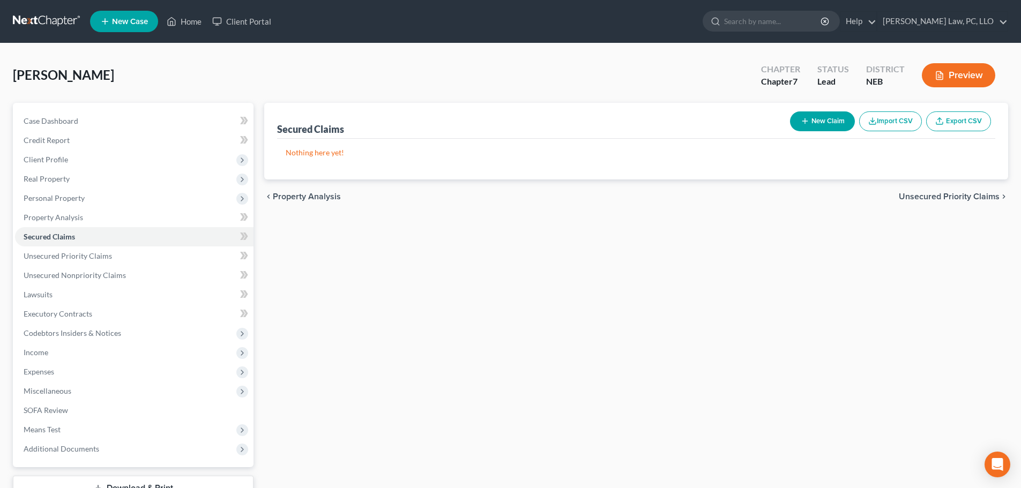
click at [807, 126] on button "New Claim" at bounding box center [822, 121] width 65 height 20
select select "0"
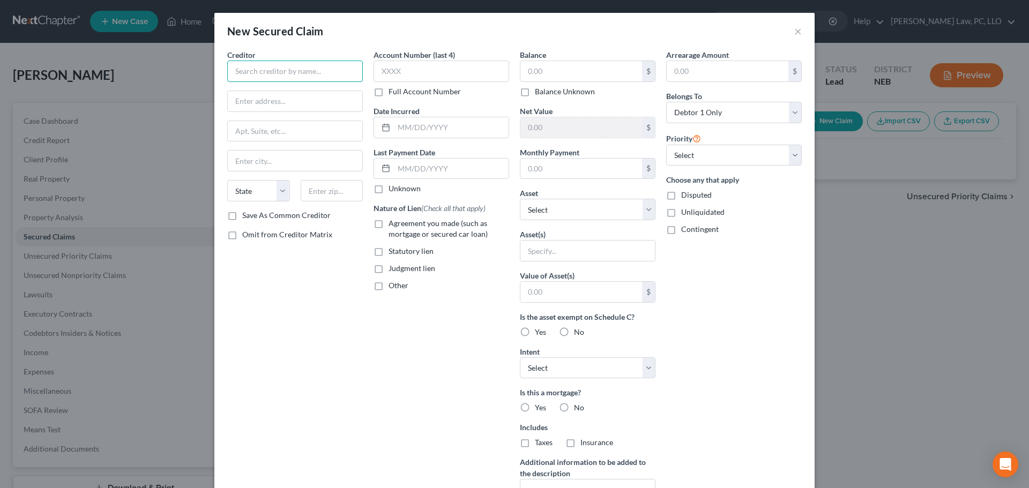
click at [332, 70] on input "text" at bounding box center [295, 71] width 136 height 21
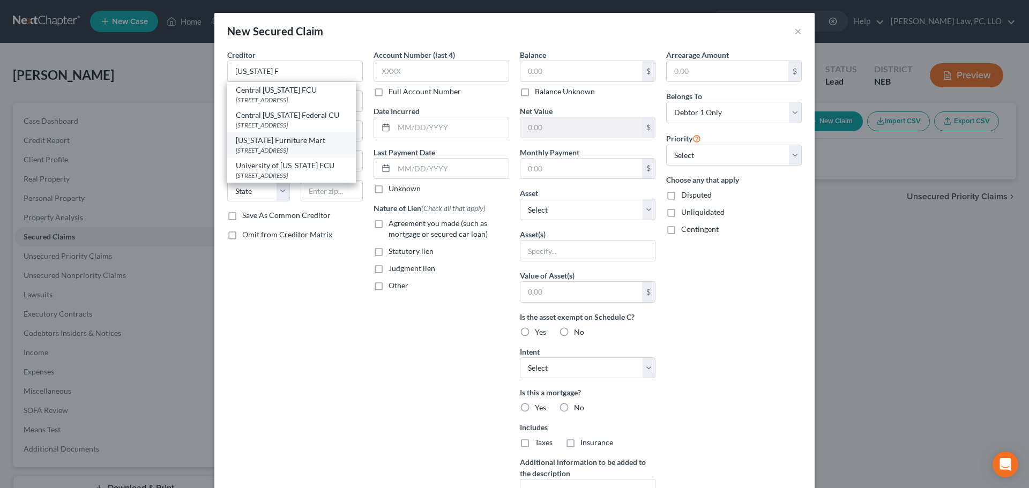
click at [301, 147] on div "PO Box 3000, Omaha, NE 68103" at bounding box center [291, 150] width 111 height 9
type input "Nebraska Furniture Mart"
type input "PO Box 3000"
type input "[GEOGRAPHIC_DATA]"
select select "30"
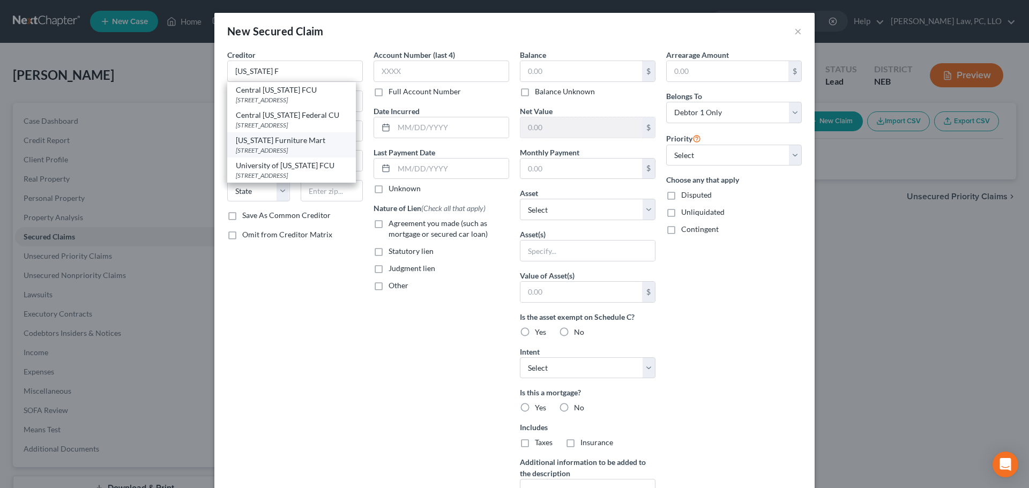
type input "68103"
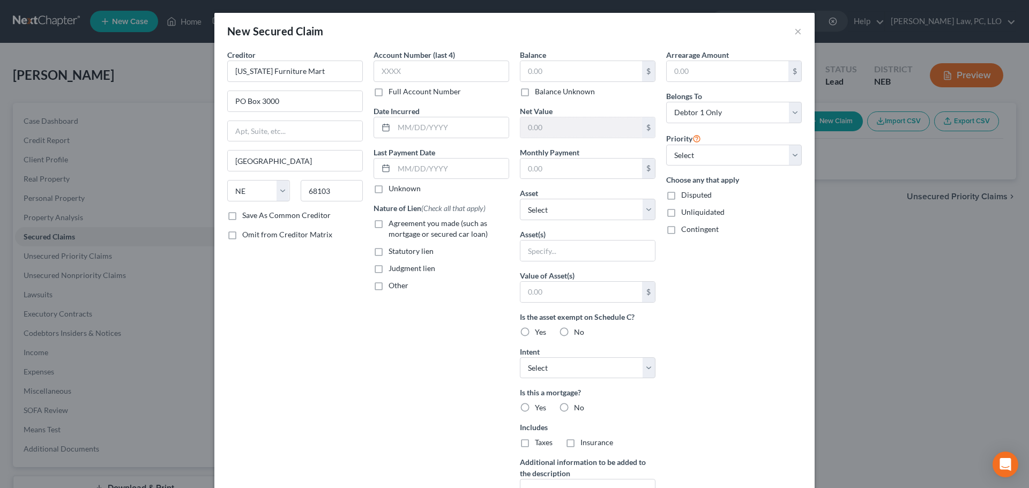
click at [415, 94] on label "Full Account Number" at bounding box center [425, 91] width 72 height 11
click at [400, 93] on input "Full Account Number" at bounding box center [396, 89] width 7 height 7
click at [416, 73] on input "text" at bounding box center [442, 71] width 136 height 21
type input "29708112"
click at [437, 226] on span "Agreement you made (such as mortgage or secured car loan)" at bounding box center [438, 229] width 99 height 20
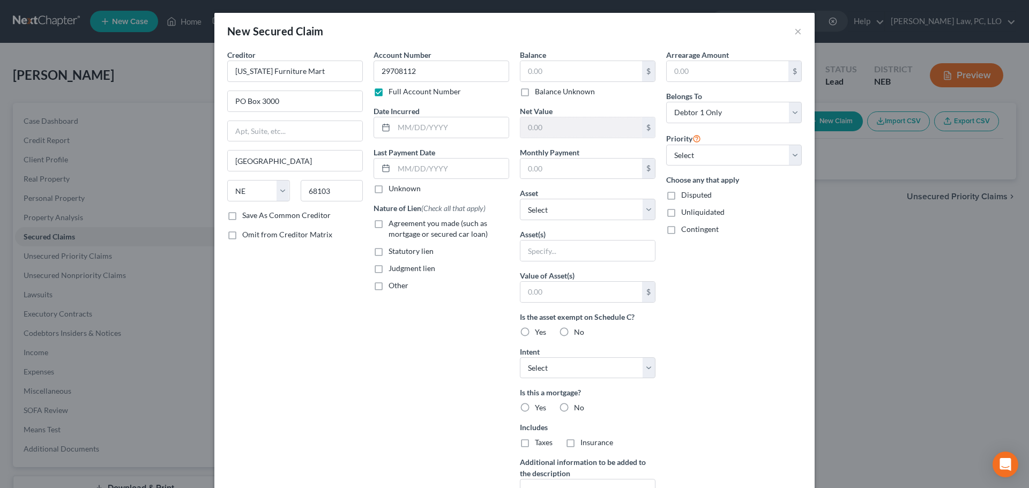
click at [400, 225] on input "Agreement you made (such as mortgage or secured car loan)" at bounding box center [396, 221] width 7 height 7
checkbox input "true"
click at [552, 76] on input "text" at bounding box center [581, 71] width 122 height 20
type input "614.25"
click at [594, 207] on select "Select Other Multiple Assets First National Bank Of Omaha 9018 (Checking Accoun…" at bounding box center [588, 209] width 136 height 21
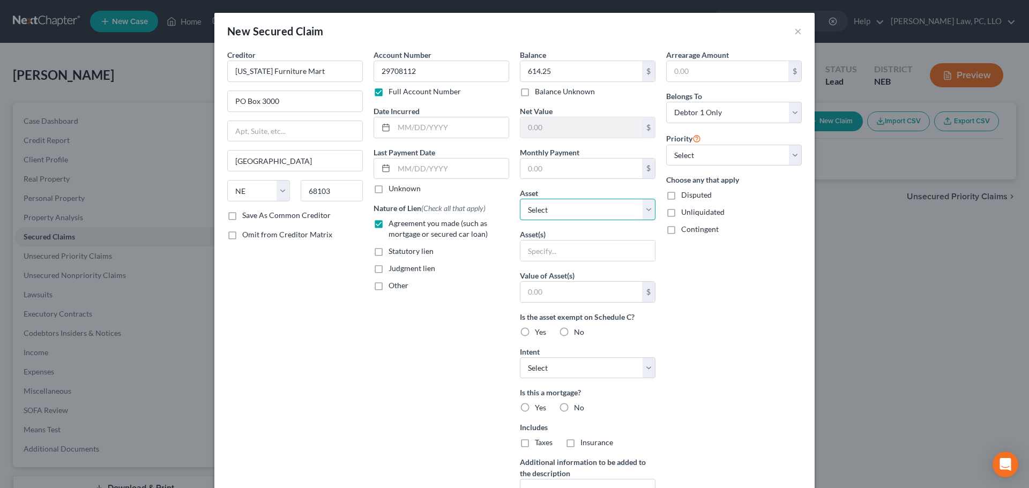
select select "5"
click at [520, 199] on select "Select Other Multiple Assets First National Bank Of Omaha 9018 (Checking Accoun…" at bounding box center [588, 209] width 136 height 21
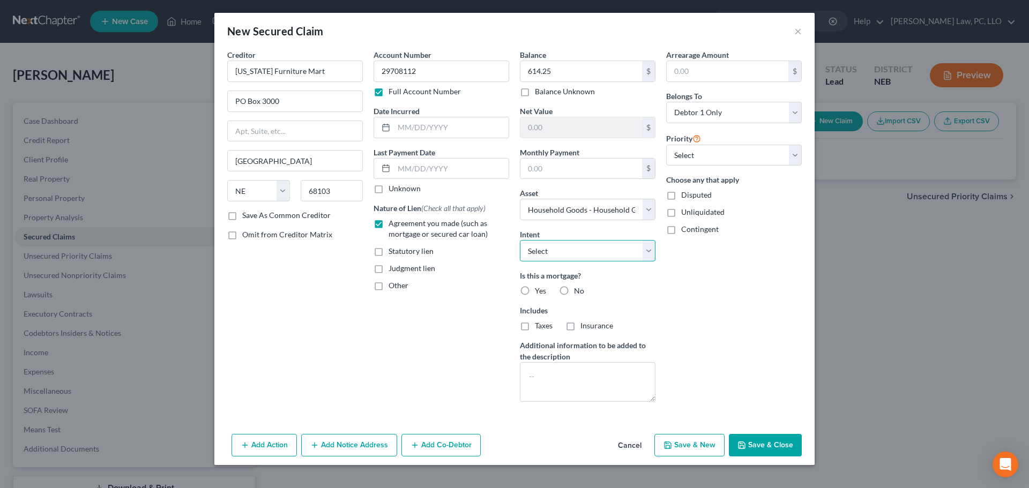
click at [580, 252] on select "Select Surrender Redeem Reaffirm Avoid Other" at bounding box center [588, 250] width 136 height 21
select select "2"
click at [520, 240] on select "Select Surrender Redeem Reaffirm Avoid Other" at bounding box center [588, 250] width 136 height 21
click at [574, 292] on label "No" at bounding box center [579, 291] width 10 height 11
click at [578, 292] on input "No" at bounding box center [581, 289] width 7 height 7
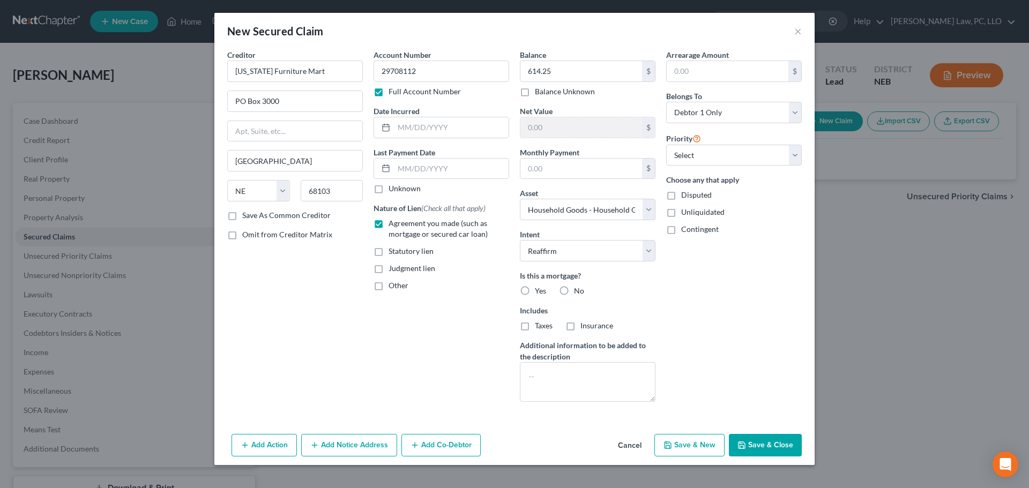
radio input "true"
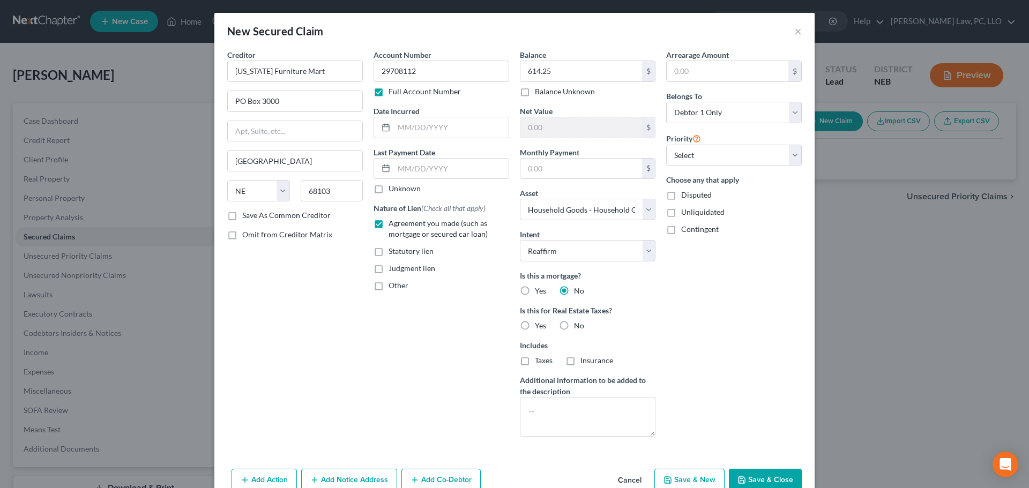
click at [574, 325] on label "No" at bounding box center [579, 325] width 10 height 11
click at [578, 325] on input "No" at bounding box center [581, 323] width 7 height 7
radio input "true"
click at [749, 480] on button "Save & Close" at bounding box center [765, 480] width 73 height 23
select select
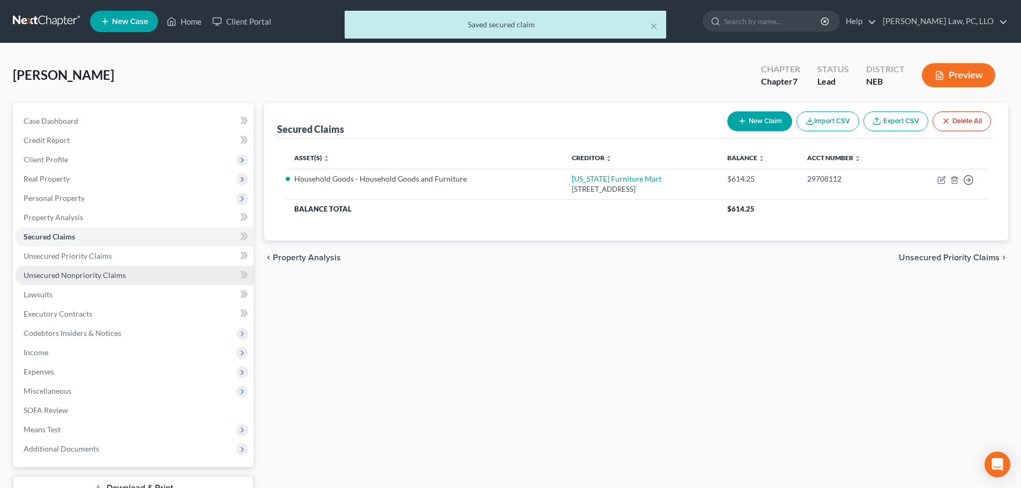
click at [110, 271] on span "Unsecured Nonpriority Claims" at bounding box center [75, 275] width 102 height 9
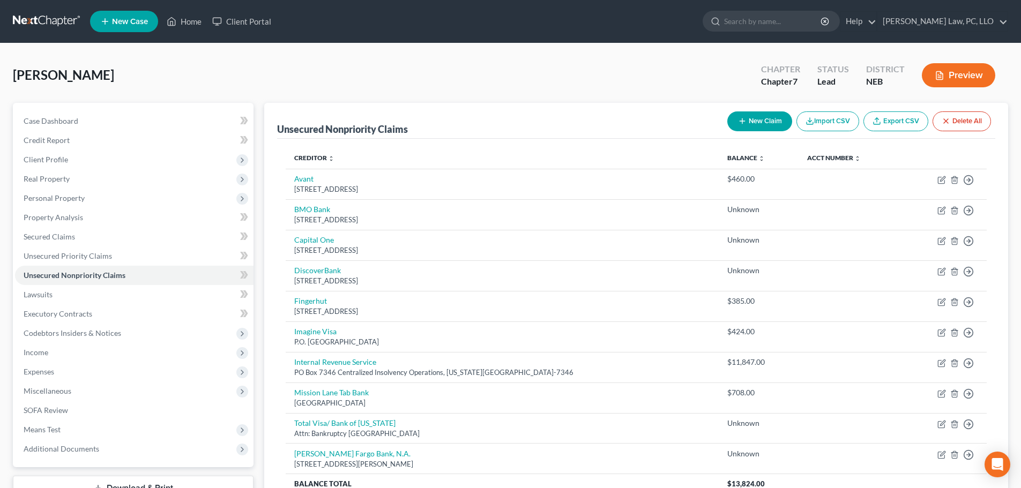
click at [754, 127] on button "New Claim" at bounding box center [759, 121] width 65 height 20
select select "0"
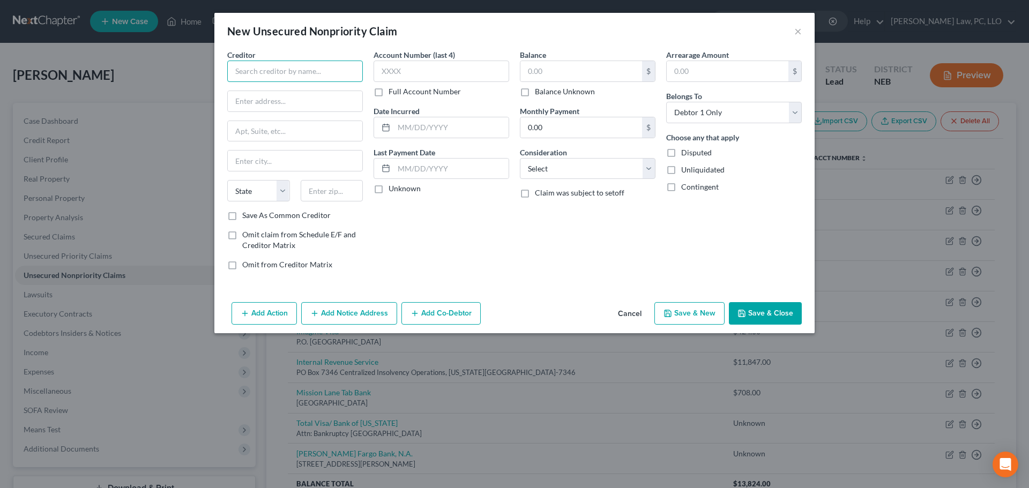
click at [331, 72] on input "text" at bounding box center [295, 71] width 136 height 21
type input "Verve"
click at [306, 98] on div "PO Box 6812, Carol Stream, IL 60197" at bounding box center [291, 99] width 111 height 9
type input "PO Box 6812"
type input "Carol Stream"
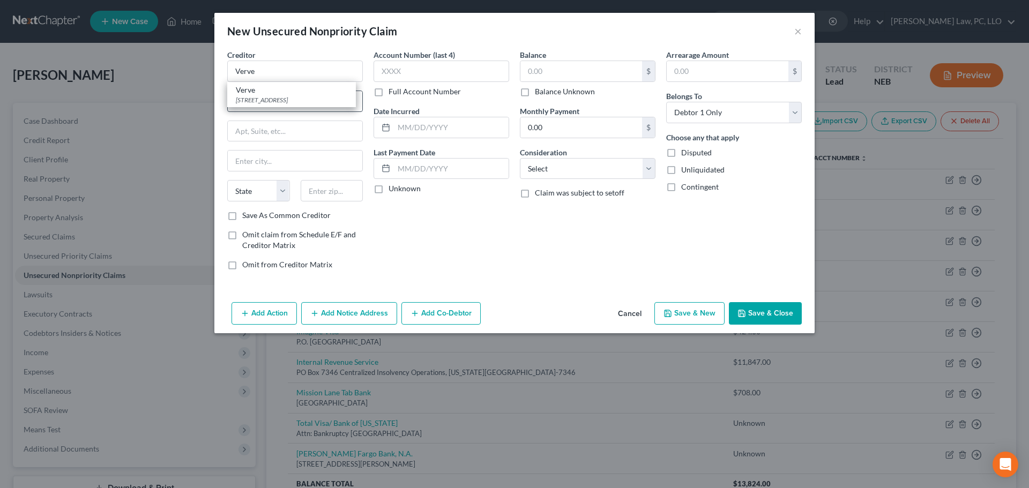
select select "14"
type input "60197"
click at [570, 69] on input "text" at bounding box center [581, 71] width 122 height 20
type input "1,353"
click at [677, 314] on button "Save & New" at bounding box center [689, 313] width 70 height 23
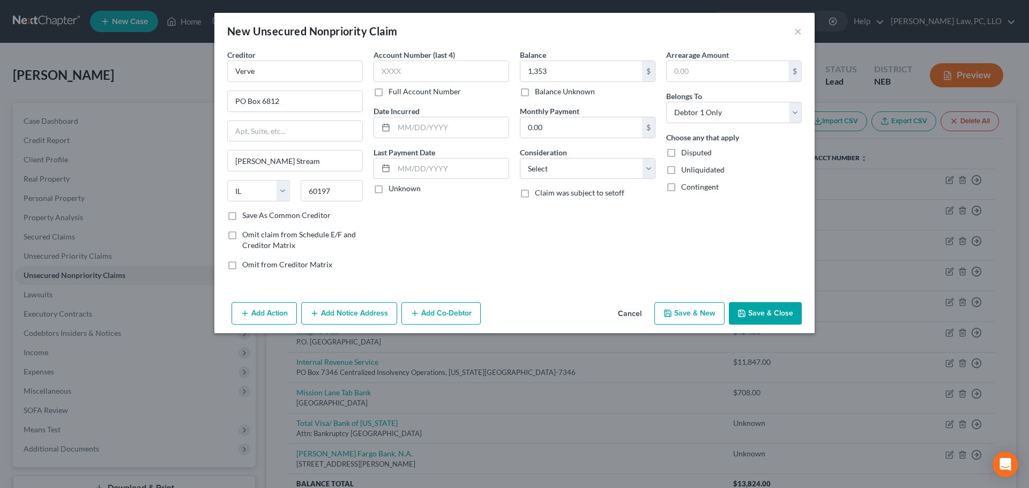
select select "0"
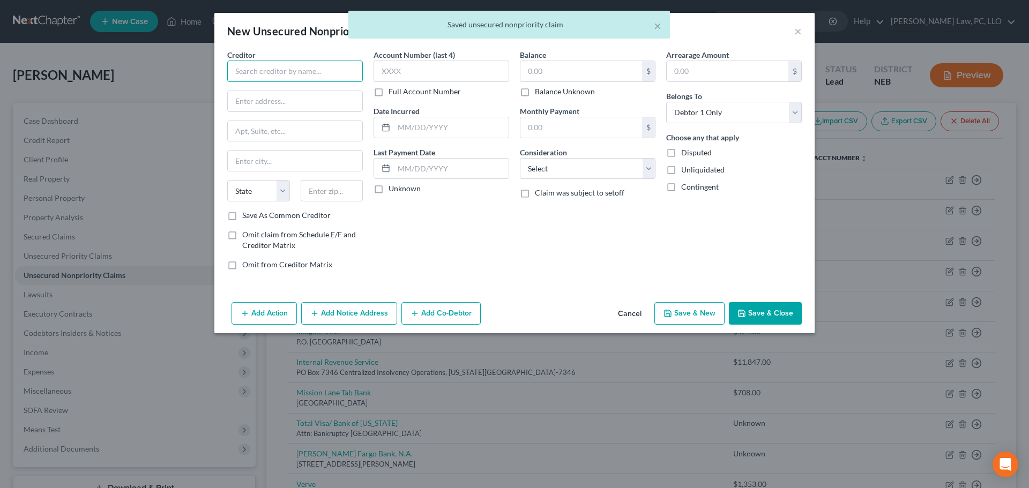
click at [304, 80] on input "text" at bounding box center [295, 71] width 136 height 21
click at [641, 316] on button "Cancel" at bounding box center [629, 313] width 41 height 21
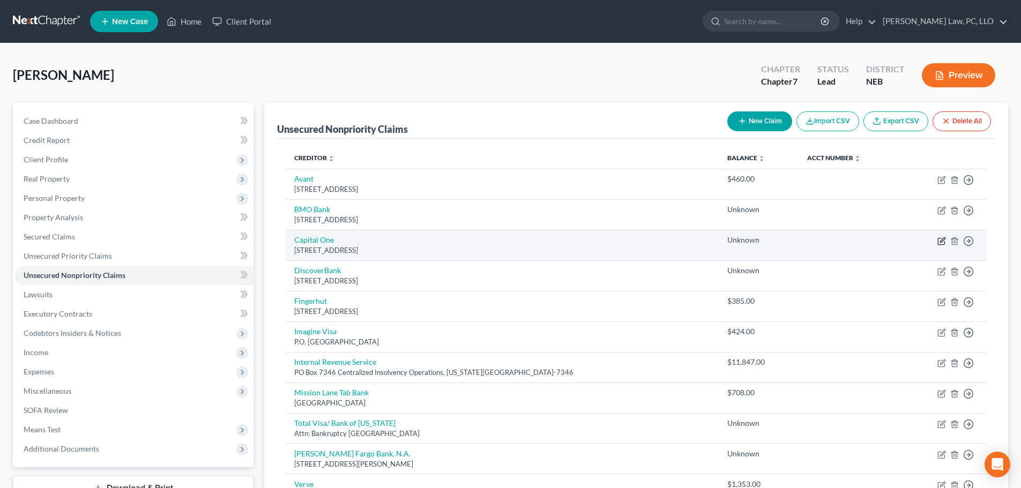
click at [941, 238] on icon "button" at bounding box center [941, 241] width 6 height 6
select select "46"
select select "0"
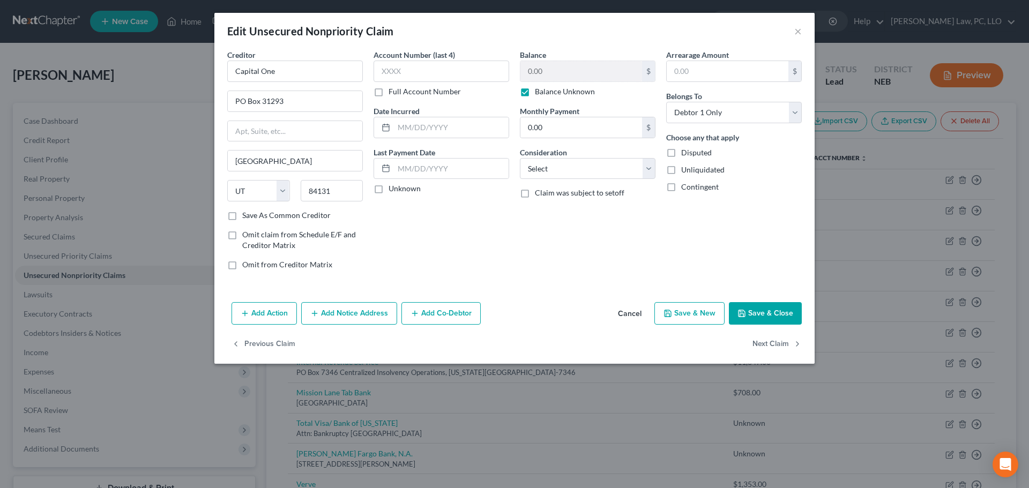
click at [559, 93] on label "Balance Unknown" at bounding box center [565, 91] width 60 height 11
click at [546, 93] on input "Balance Unknown" at bounding box center [542, 89] width 7 height 7
checkbox input "false"
click at [562, 77] on input "0.00" at bounding box center [581, 71] width 122 height 20
type input "397"
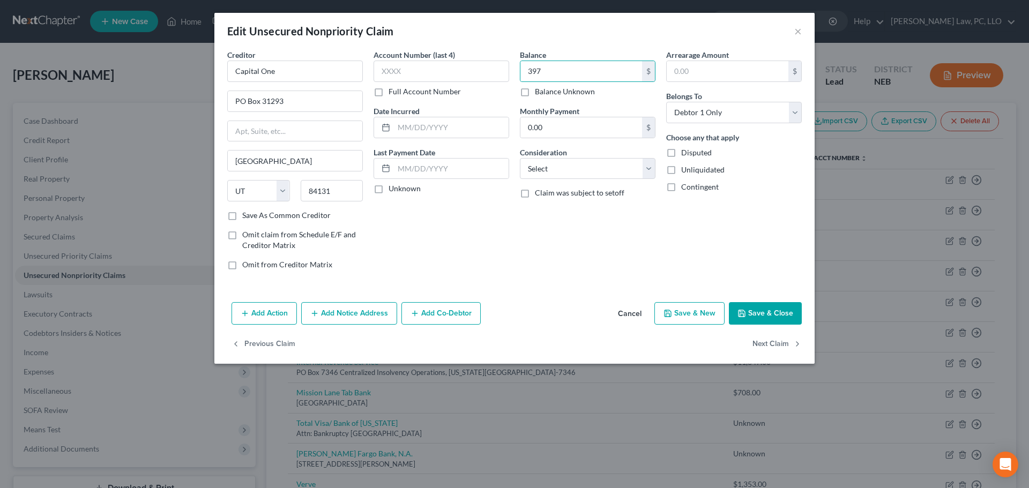
click at [682, 315] on button "Save & New" at bounding box center [689, 313] width 70 height 23
select select "0"
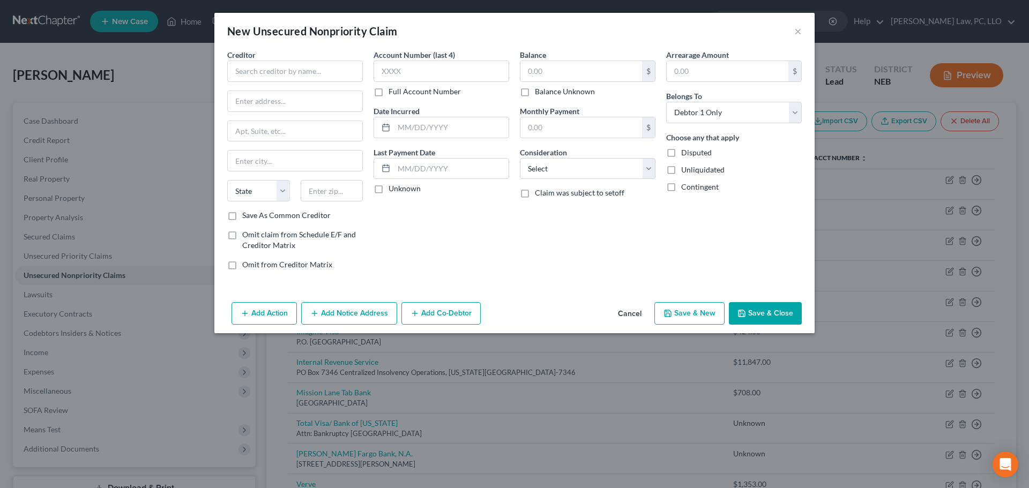
type input "397.00"
type input "0"
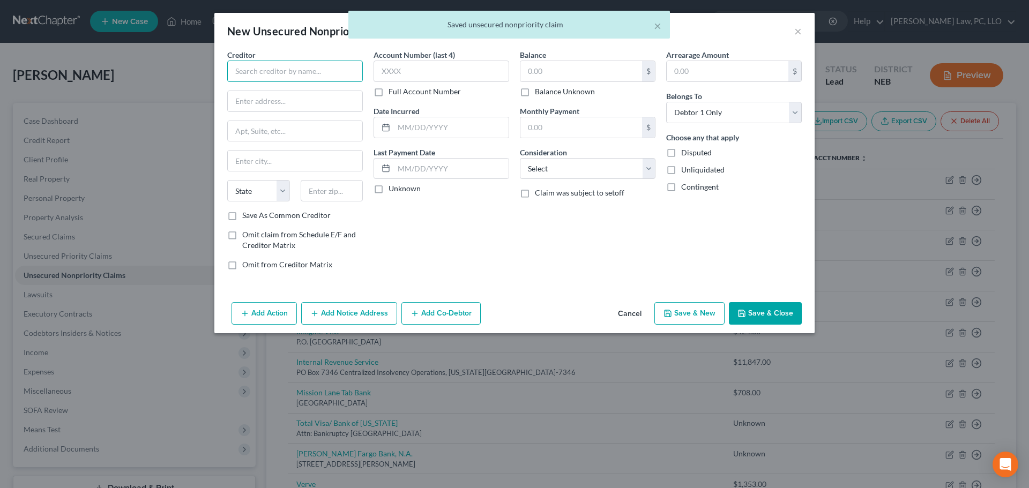
click at [296, 73] on input "text" at bounding box center [295, 71] width 136 height 21
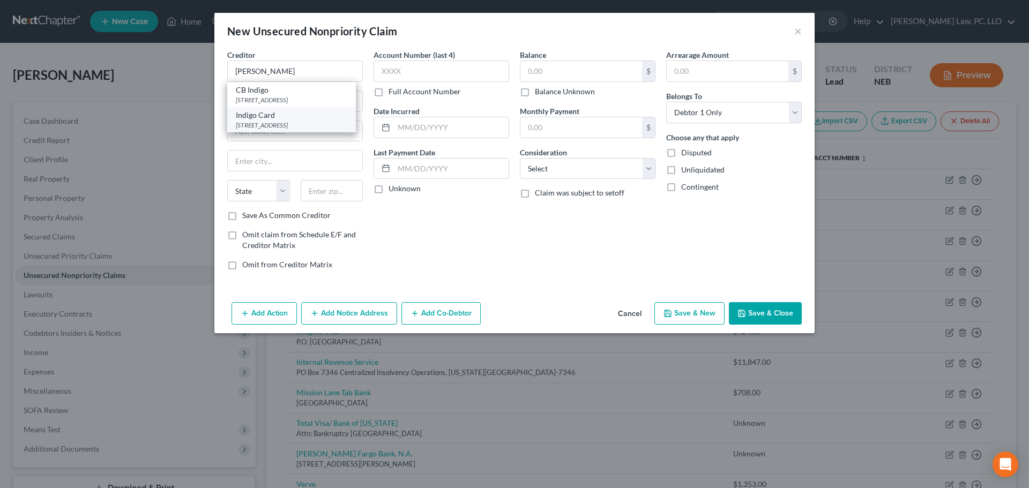
click at [281, 119] on div "Indigo Card" at bounding box center [291, 115] width 111 height 11
type input "Indigo Card"
type input "PO Box 4477"
type input "Beaverton"
select select "38"
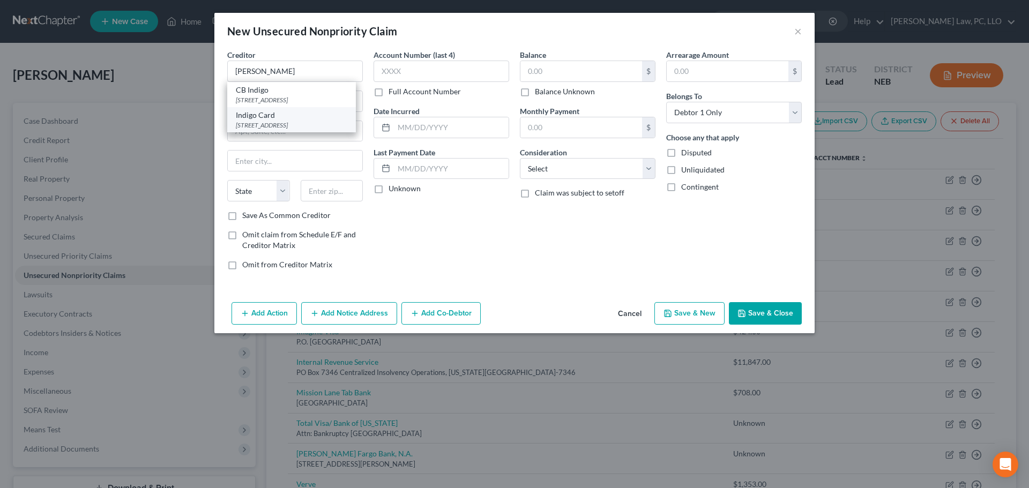
type input "97076"
click at [576, 72] on input "text" at bounding box center [581, 71] width 122 height 20
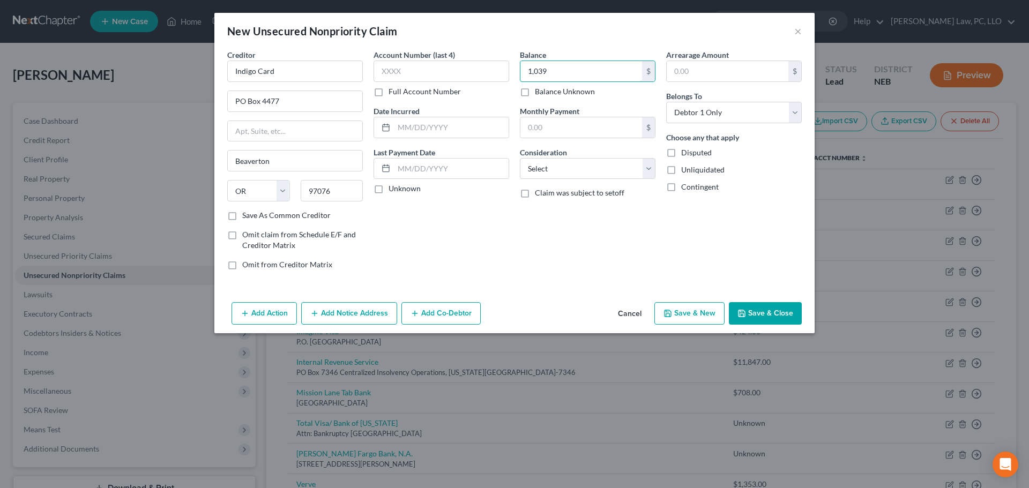
type input "1,039"
click at [678, 316] on button "Save & New" at bounding box center [689, 313] width 70 height 23
select select "0"
drag, startPoint x: 316, startPoint y: 73, endPoint x: 302, endPoint y: 90, distance: 21.7
click at [314, 73] on input "text" at bounding box center [295, 71] width 136 height 21
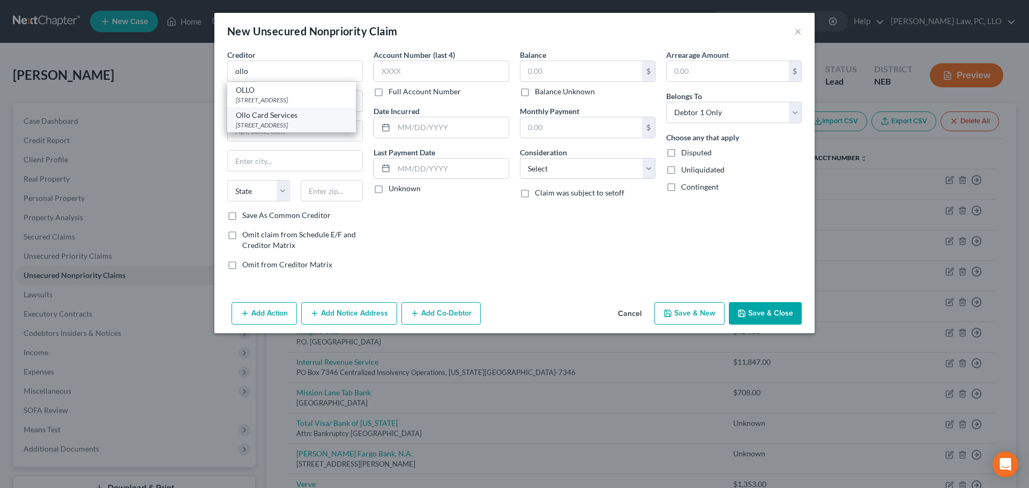
click at [303, 117] on div "Ollo Card Services" at bounding box center [291, 115] width 111 height 11
type input "Ollo Card Services"
type input "PO Box 9222"
type input "Old Bethpage"
select select "35"
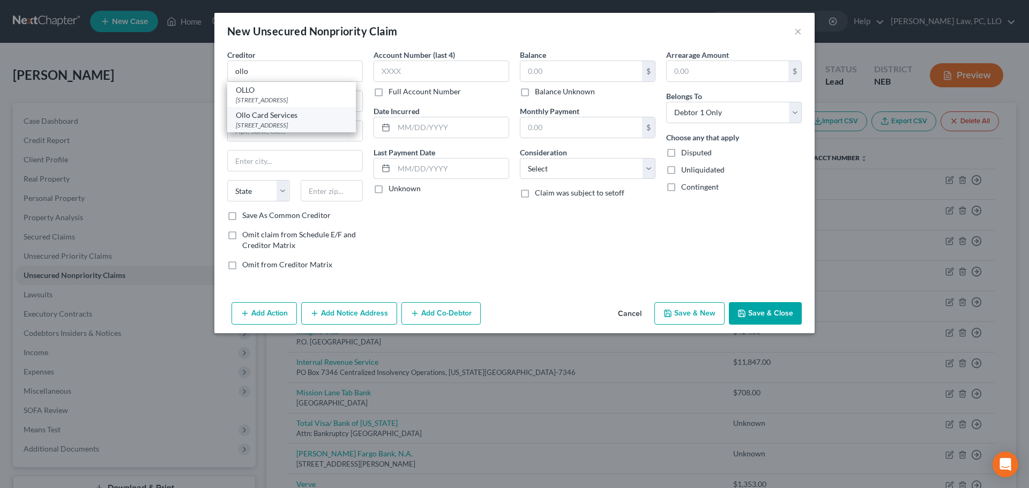
type input "11804"
click at [535, 92] on label "Balance Unknown" at bounding box center [565, 91] width 60 height 11
click at [539, 92] on input "Balance Unknown" at bounding box center [542, 89] width 7 height 7
checkbox input "true"
type input "0.00"
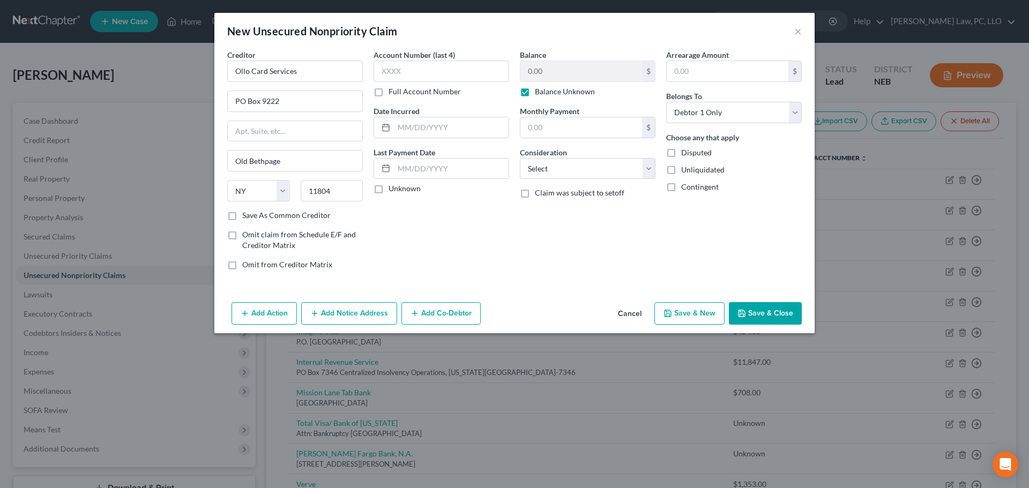
click at [778, 310] on button "Save & Close" at bounding box center [765, 313] width 73 height 23
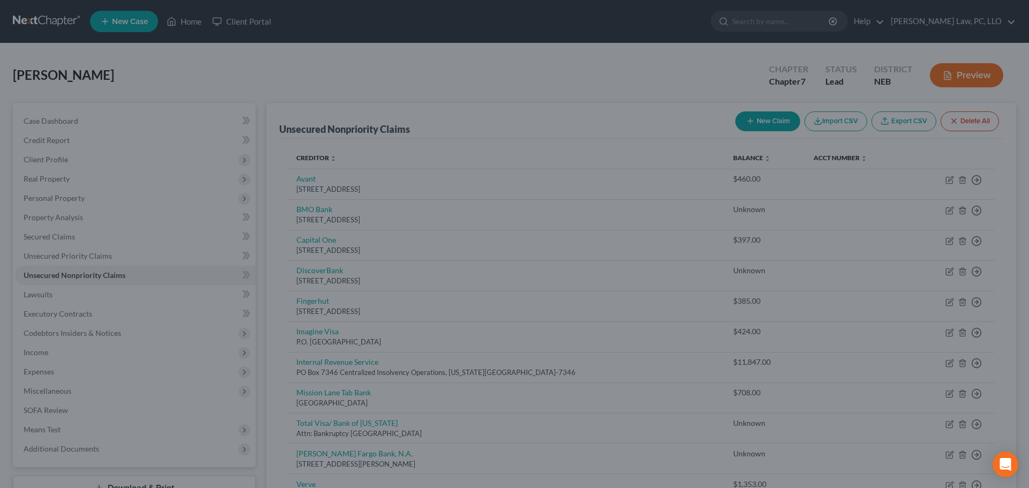
type input "0.00"
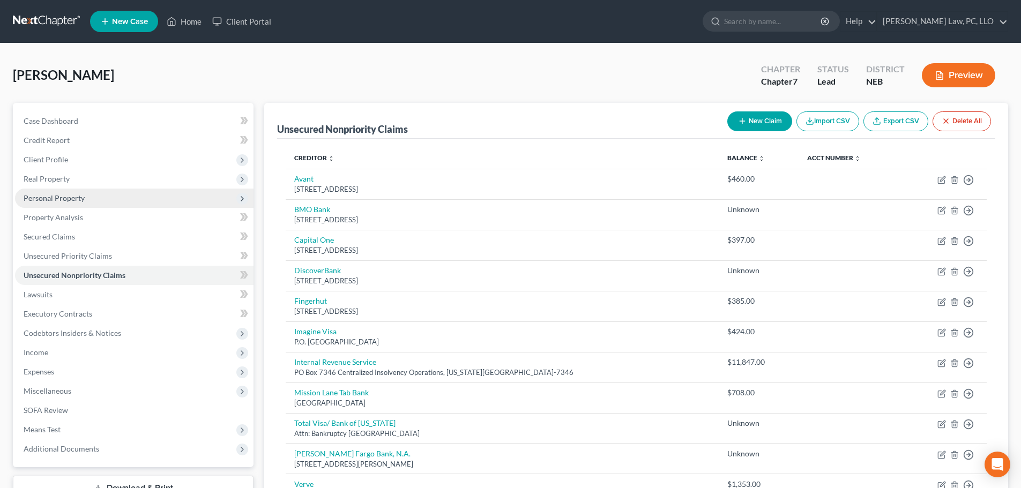
click at [84, 199] on span "Personal Property" at bounding box center [134, 198] width 238 height 19
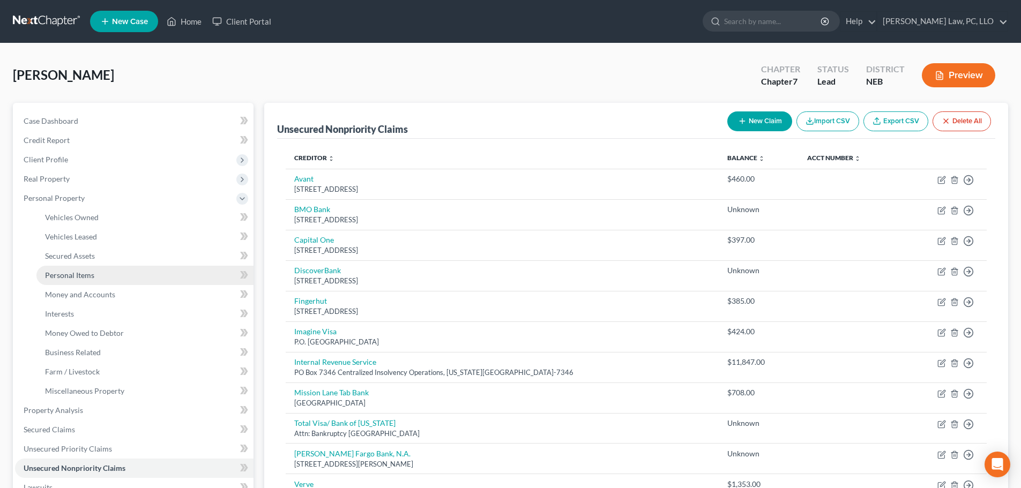
click at [95, 280] on link "Personal Items" at bounding box center [144, 275] width 217 height 19
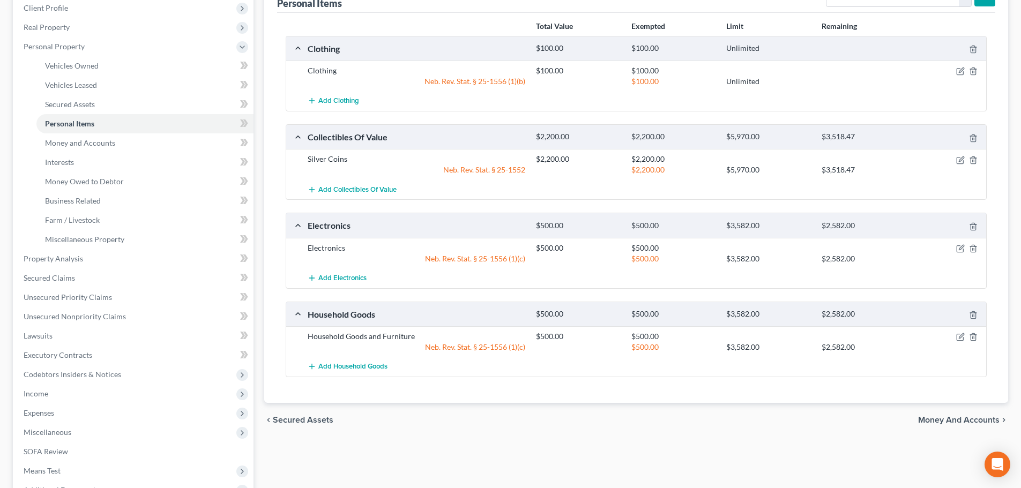
scroll to position [161, 0]
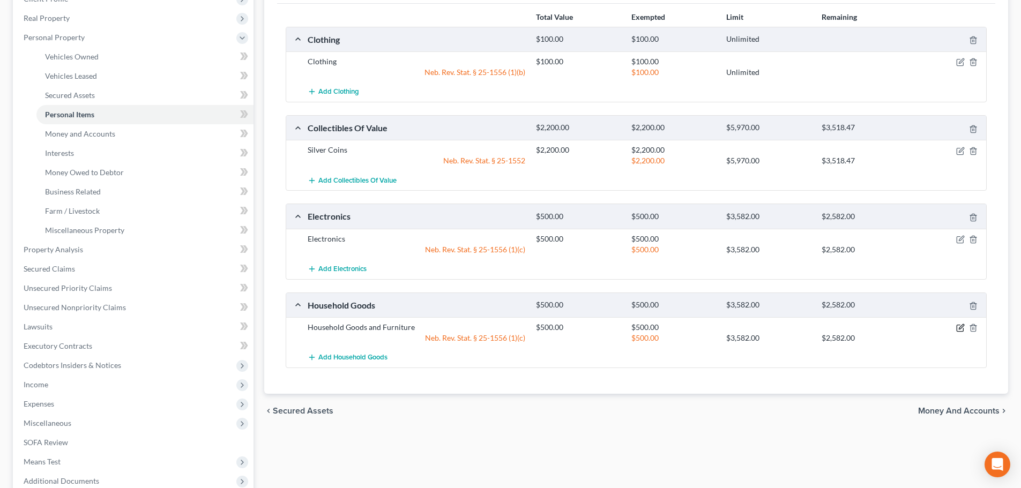
click at [960, 325] on icon "button" at bounding box center [960, 328] width 9 height 9
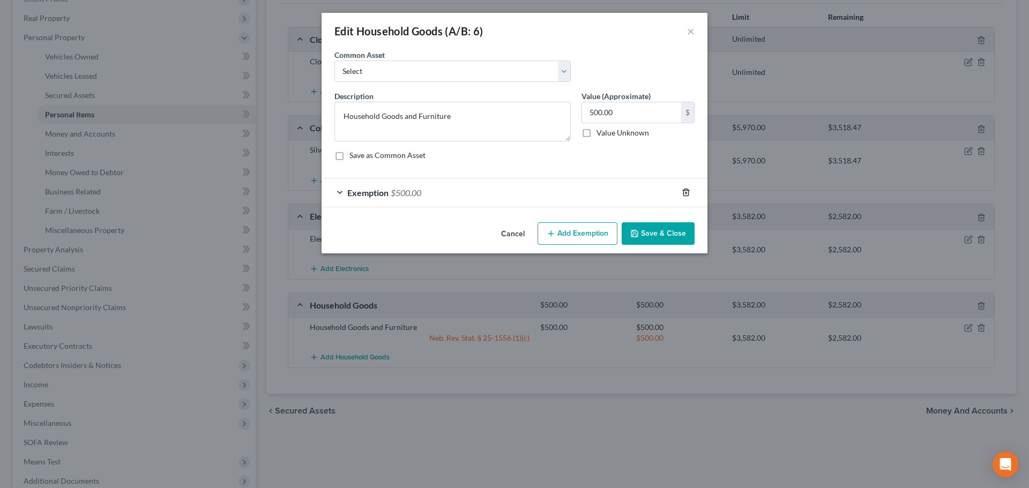
click at [683, 190] on icon "button" at bounding box center [685, 192] width 5 height 7
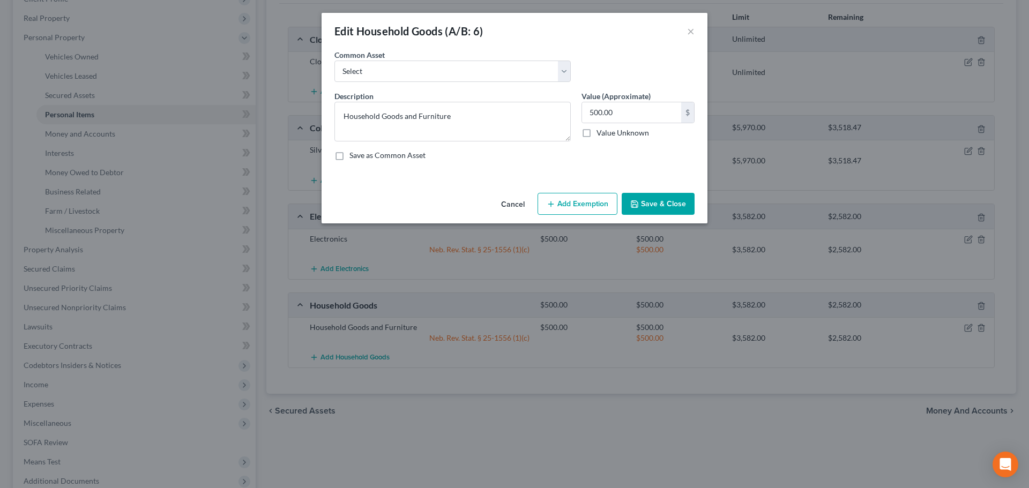
click at [640, 206] on button "Save & Close" at bounding box center [658, 204] width 73 height 23
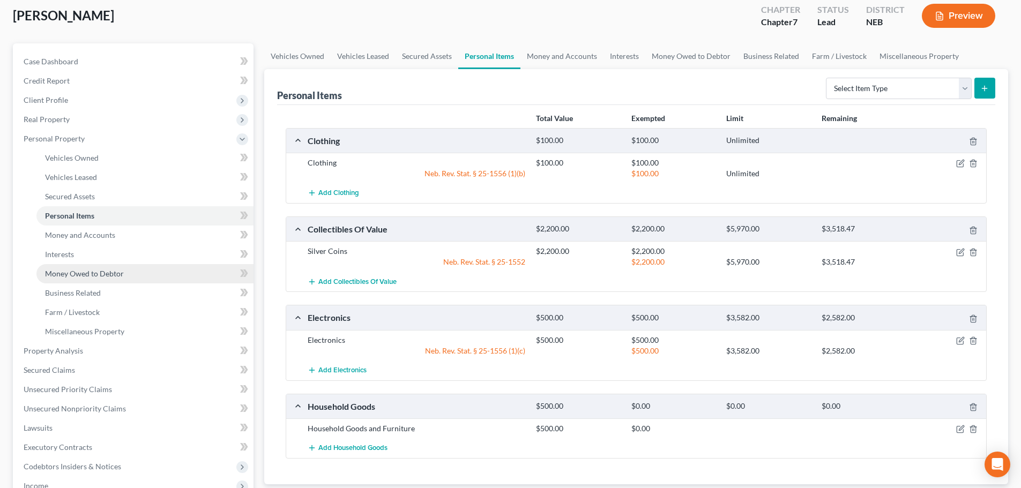
scroll to position [0, 0]
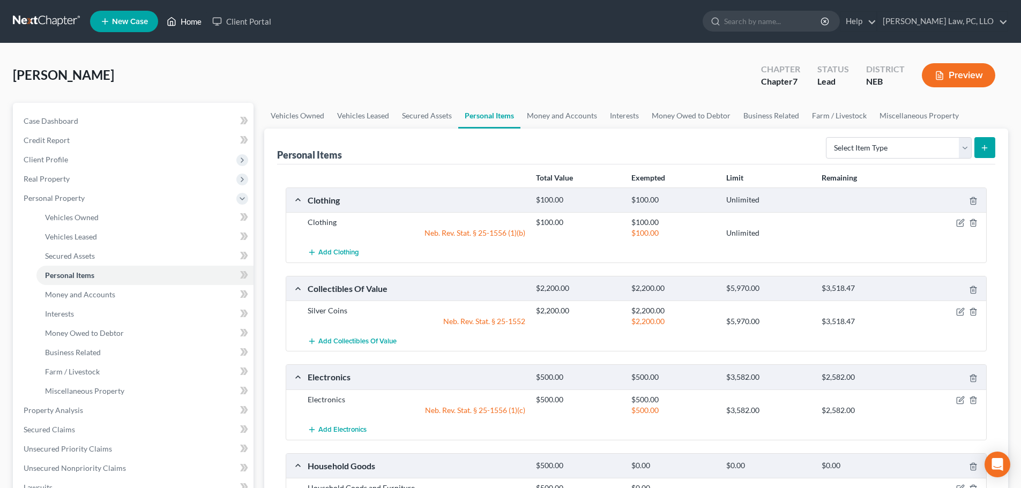
click at [182, 23] on link "Home" at bounding box center [184, 21] width 46 height 19
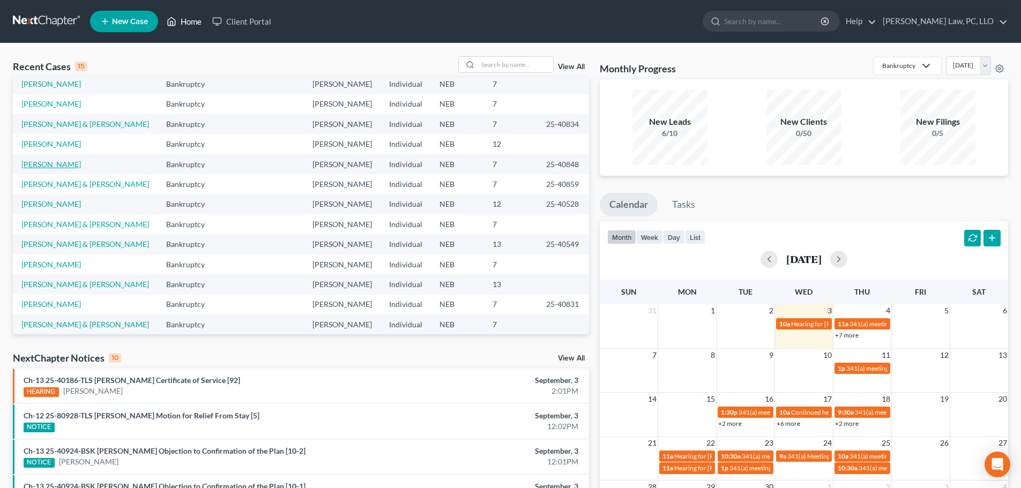
scroll to position [73, 0]
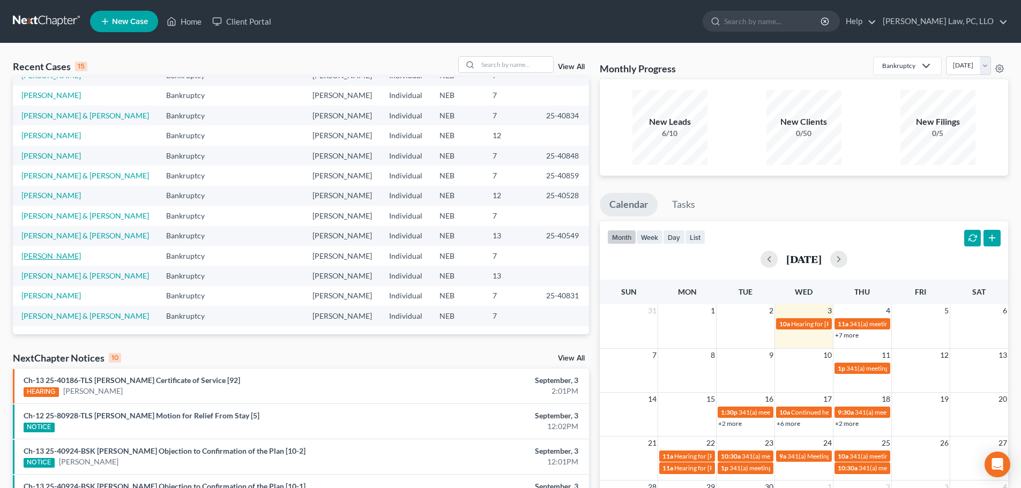
click at [47, 253] on link "[PERSON_NAME]" at bounding box center [50, 255] width 59 height 9
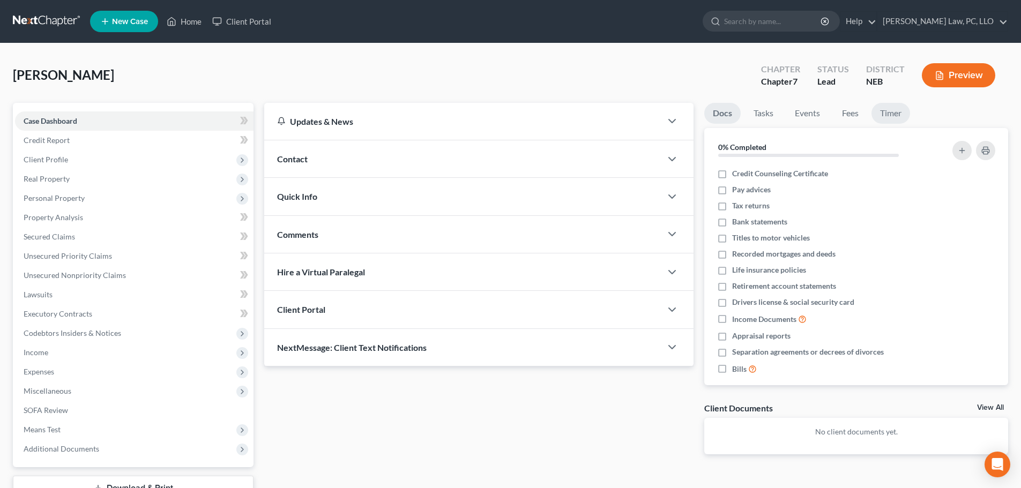
click at [892, 114] on link "Timer" at bounding box center [890, 113] width 39 height 21
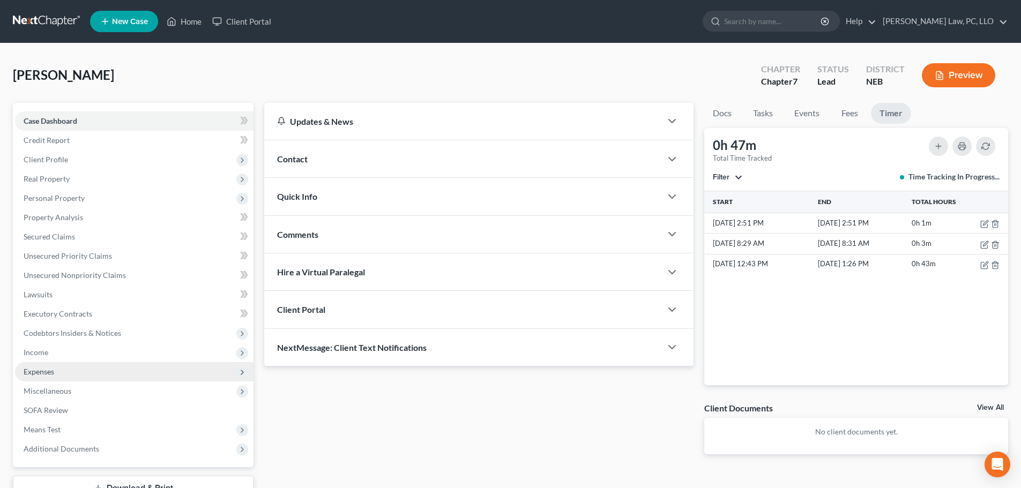
click at [34, 374] on span "Expenses" at bounding box center [39, 371] width 31 height 9
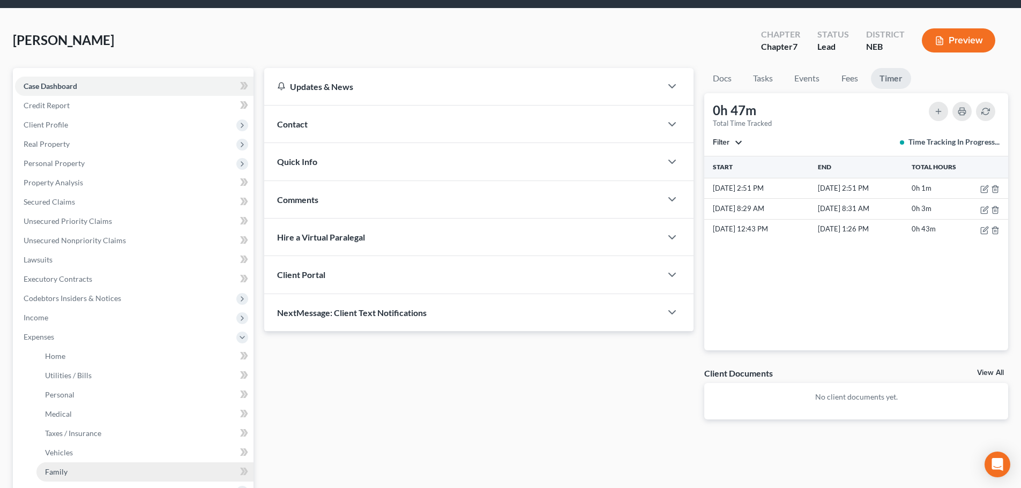
scroll to position [54, 0]
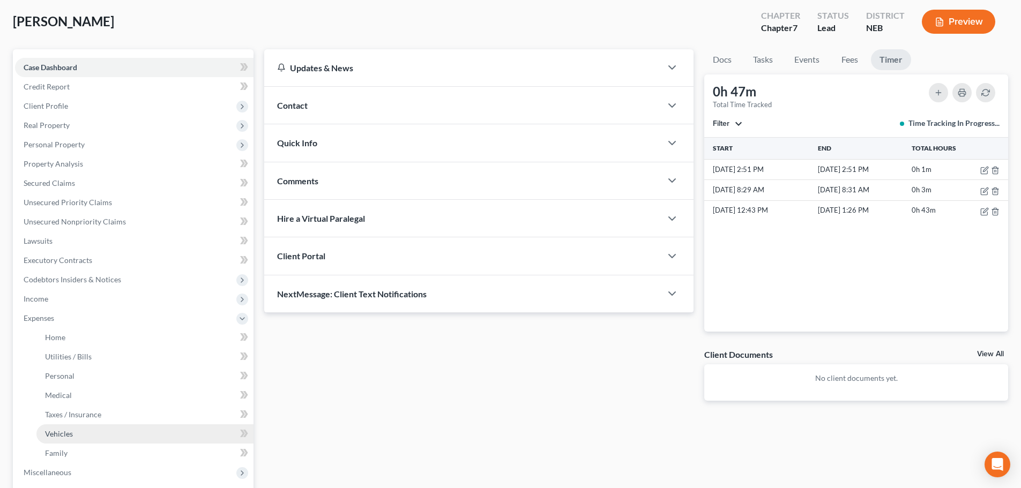
click at [72, 439] on link "Vehicles" at bounding box center [144, 433] width 217 height 19
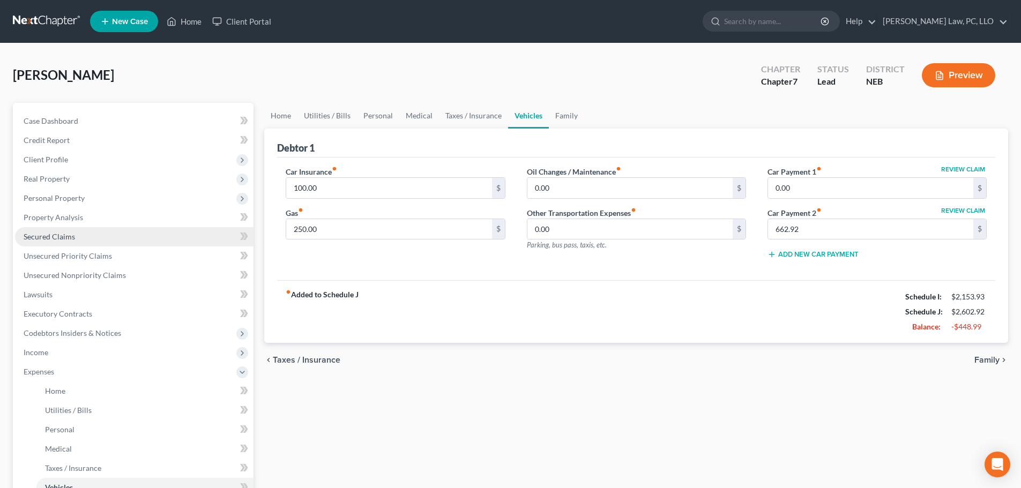
click at [66, 236] on span "Secured Claims" at bounding box center [49, 236] width 51 height 9
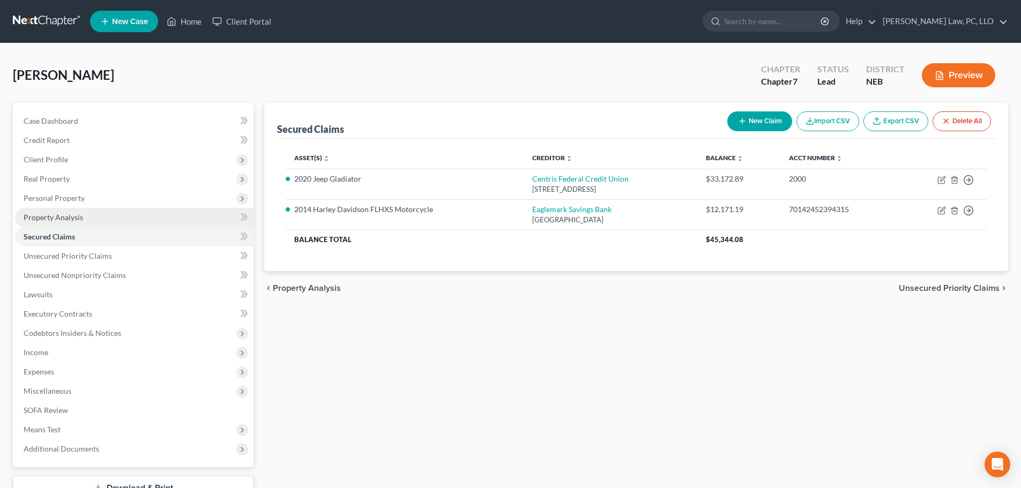
click at [66, 218] on span "Property Analysis" at bounding box center [53, 217] width 59 height 9
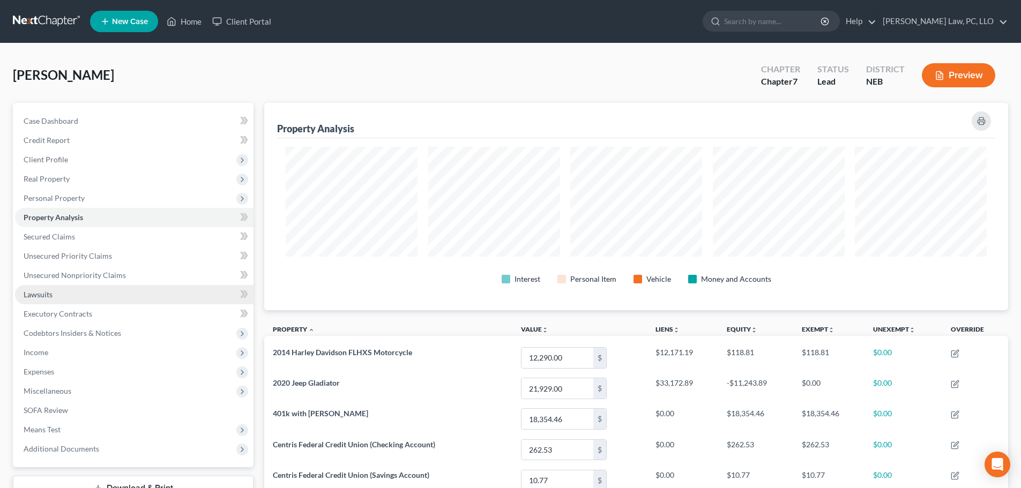
click at [137, 286] on link "Lawsuits" at bounding box center [134, 294] width 238 height 19
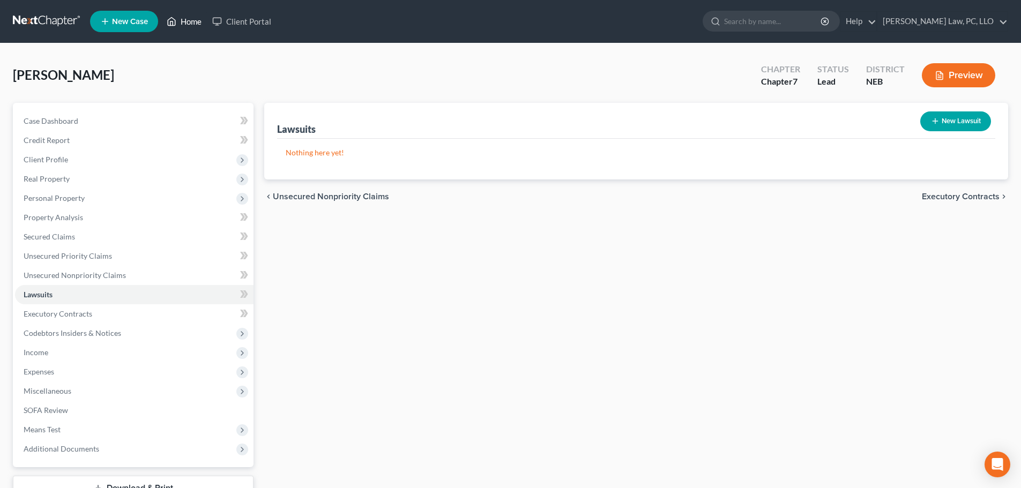
click at [194, 19] on link "Home" at bounding box center [184, 21] width 46 height 19
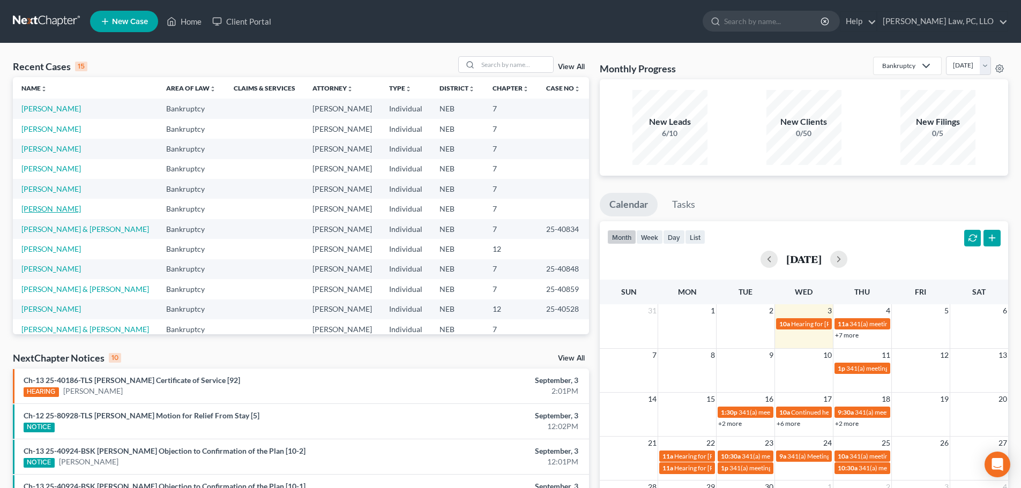
click at [72, 208] on link "[PERSON_NAME]" at bounding box center [50, 208] width 59 height 9
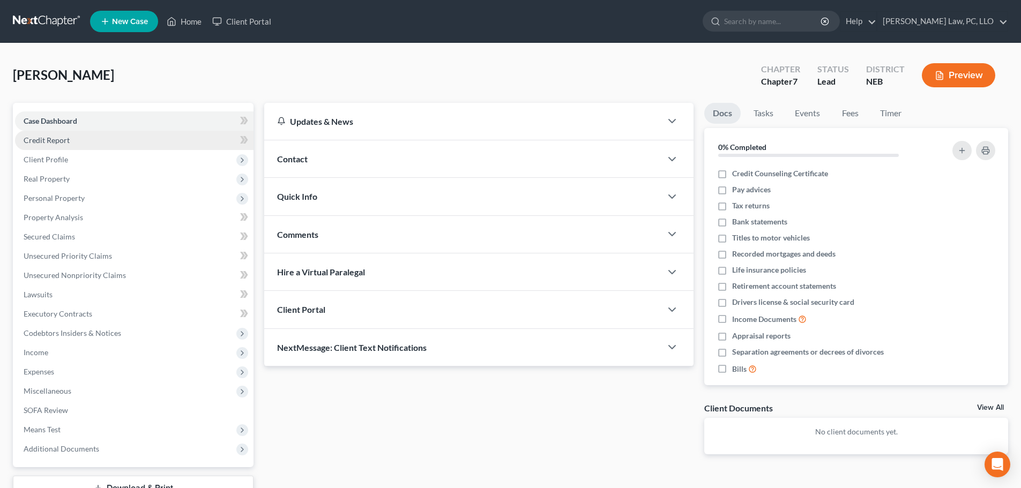
click at [64, 144] on span "Credit Report" at bounding box center [47, 140] width 46 height 9
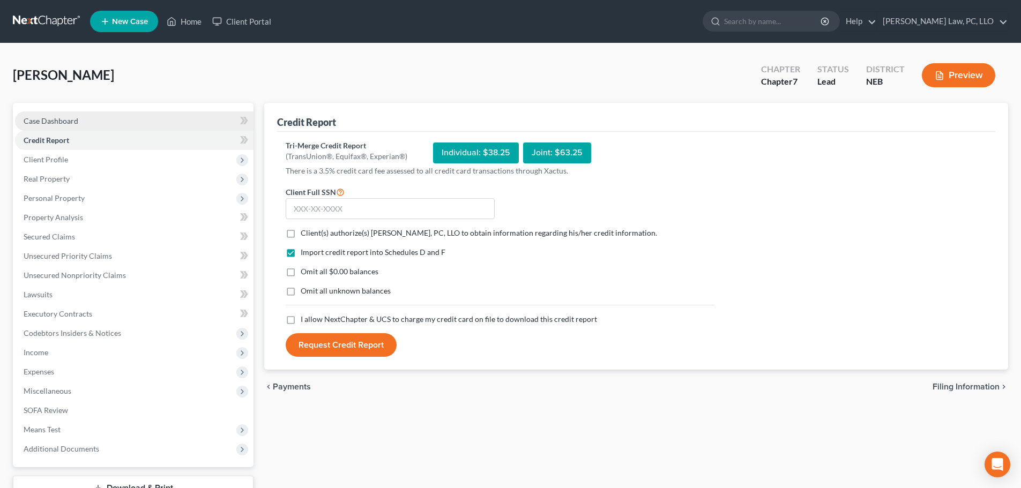
click at [68, 118] on span "Case Dashboard" at bounding box center [51, 120] width 55 height 9
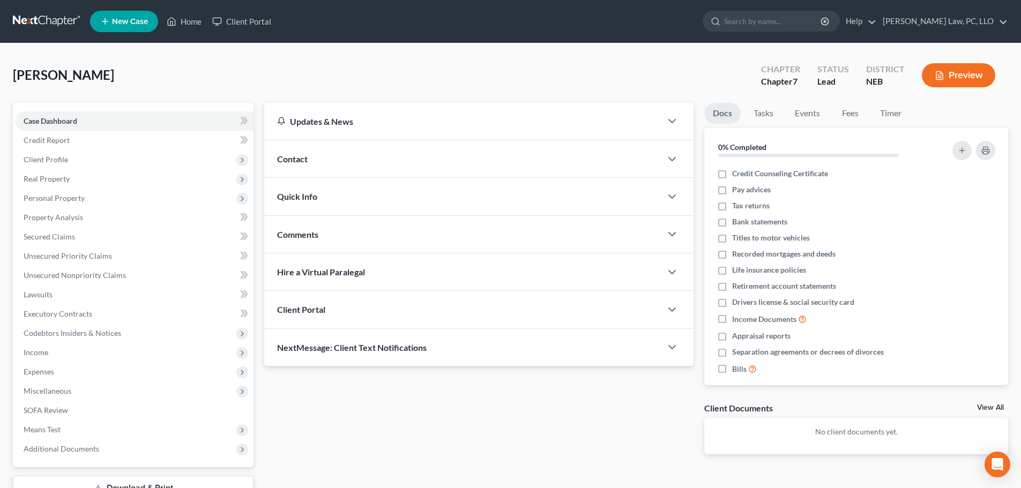
click at [296, 156] on span "Contact" at bounding box center [292, 159] width 31 height 10
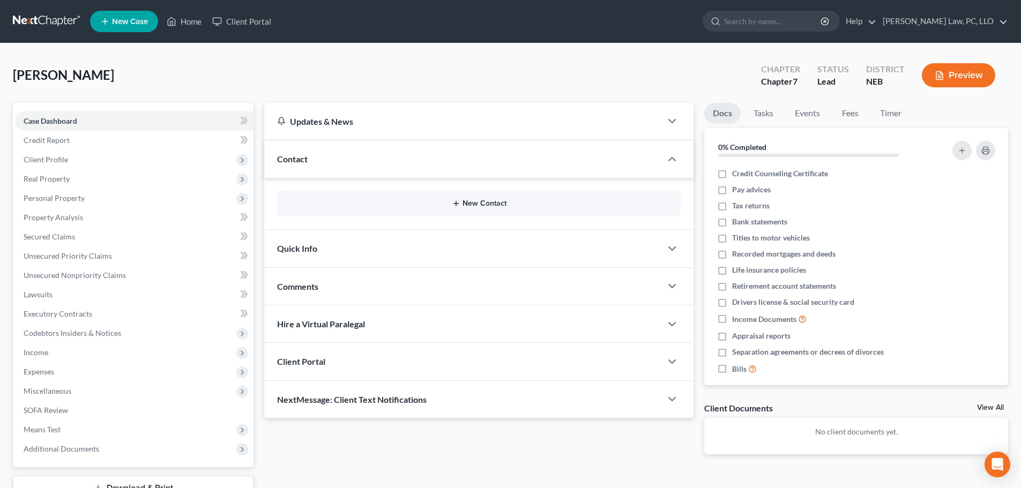
click at [475, 204] on button "New Contact" at bounding box center [479, 203] width 386 height 9
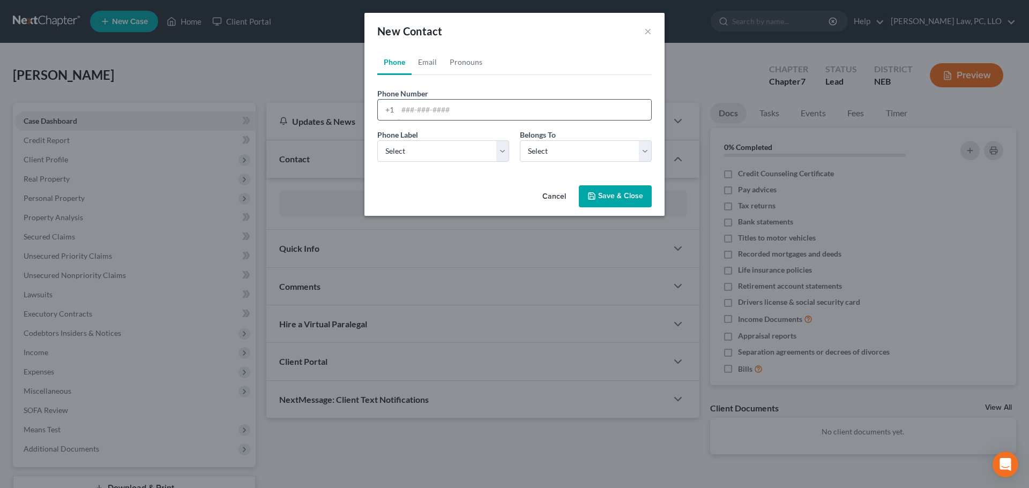
click at [407, 114] on input "tel" at bounding box center [524, 110] width 253 height 20
type input "402-560-7948"
click at [413, 158] on select "Select Mobile Home Work Other" at bounding box center [443, 150] width 132 height 21
select select "0"
click at [377, 140] on select "Select Mobile Home Work Other" at bounding box center [443, 150] width 132 height 21
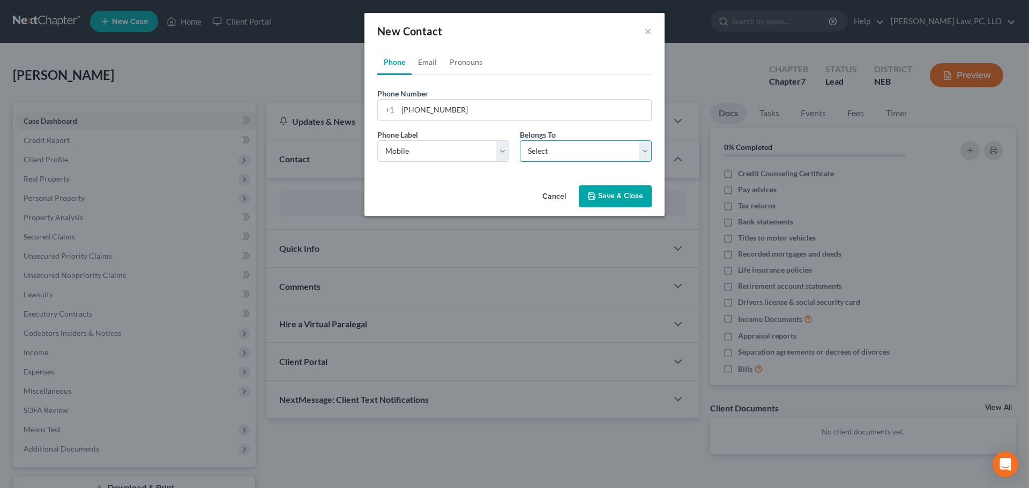
click at [536, 152] on select "Select Client Other" at bounding box center [586, 150] width 132 height 21
select select "0"
click at [520, 140] on select "Select Client Other" at bounding box center [586, 150] width 132 height 21
click at [617, 196] on button "Save & Close" at bounding box center [615, 196] width 73 height 23
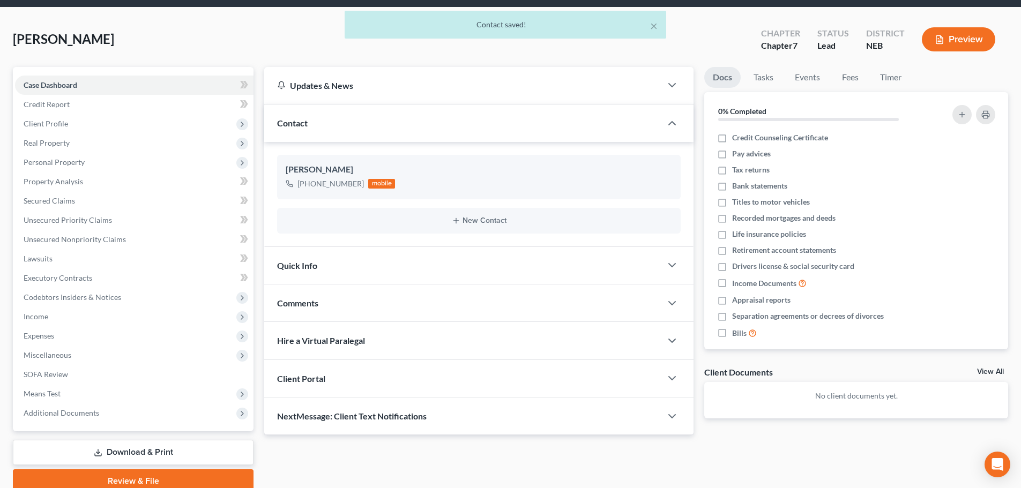
scroll to position [81, 0]
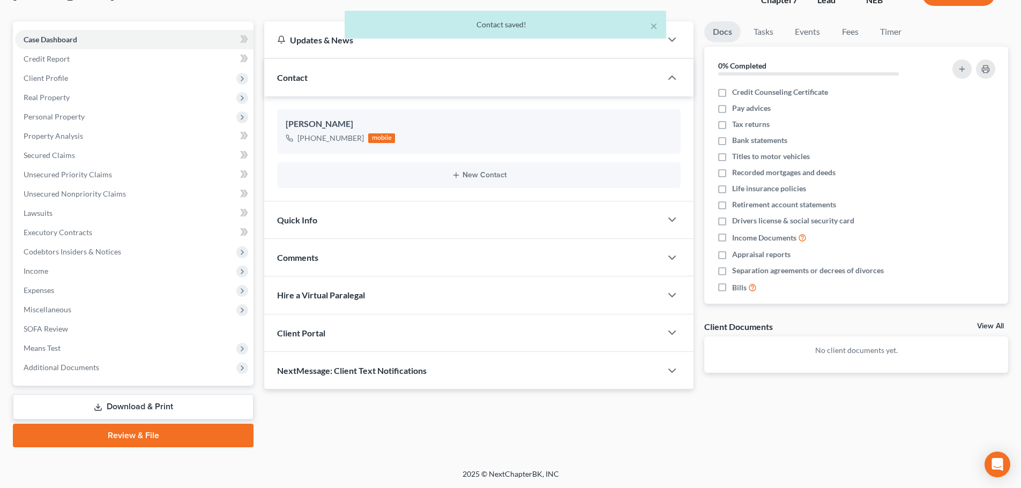
click at [435, 382] on div "NextMessage: Client Text Notifications" at bounding box center [462, 370] width 397 height 37
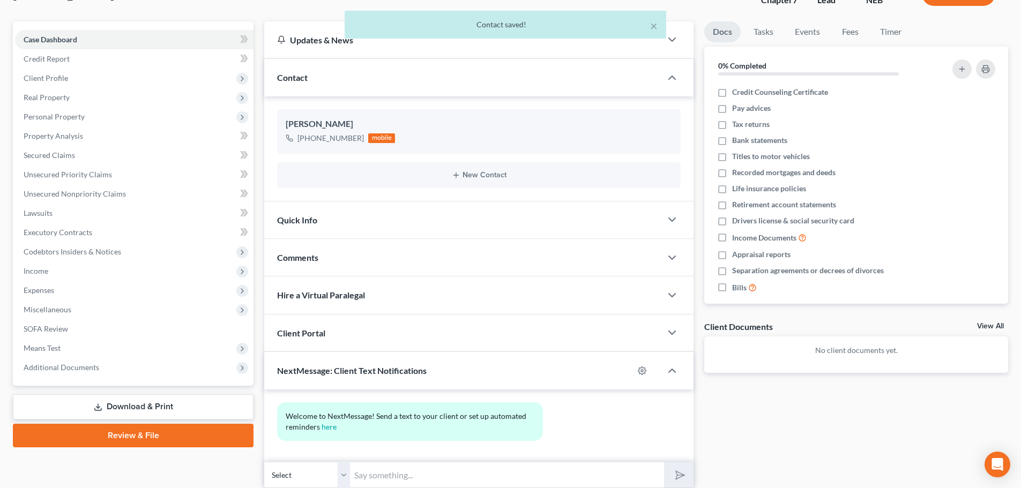
drag, startPoint x: 389, startPoint y: 476, endPoint x: 415, endPoint y: 468, distance: 27.3
click at [392, 476] on input "text" at bounding box center [507, 475] width 314 height 26
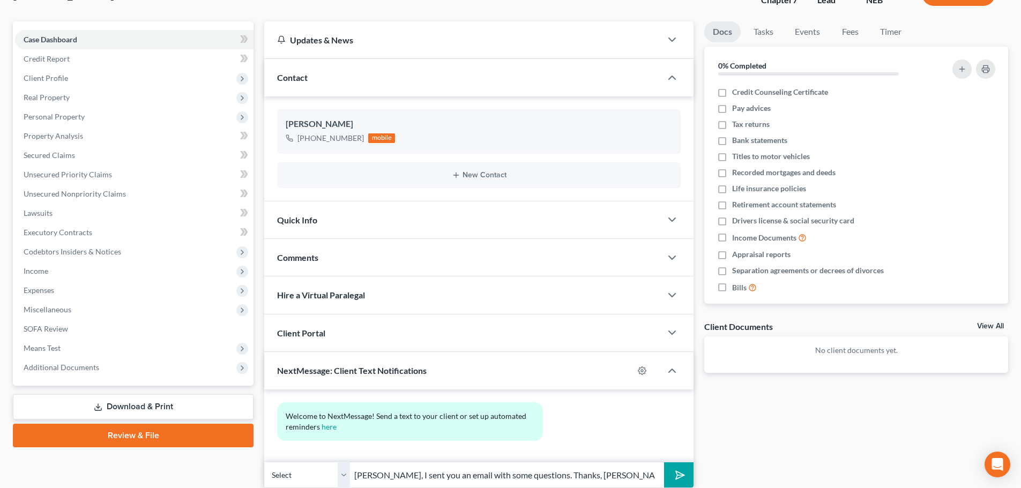
scroll to position [122, 0]
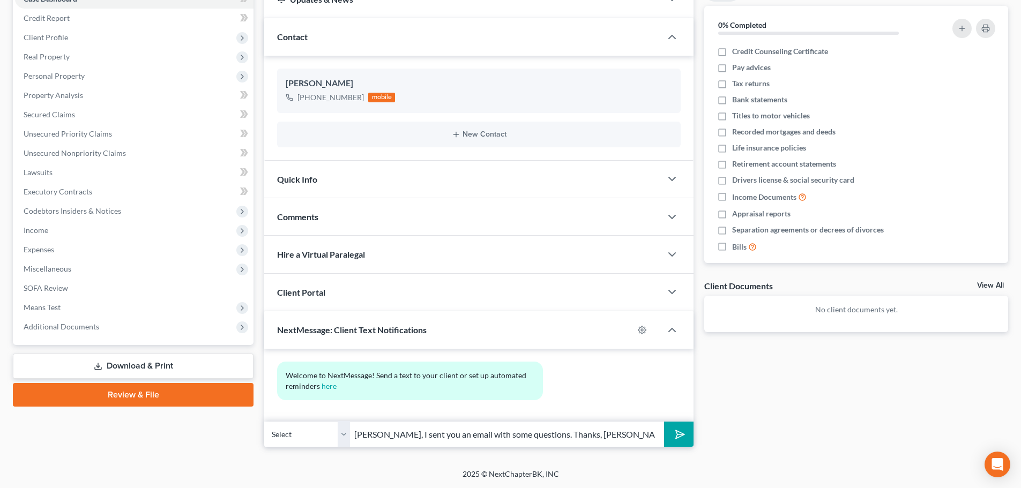
type input "Jacob, I sent you an email with some questions. Thanks, Brooke at Lentz Law"
click at [676, 427] on button "submit" at bounding box center [678, 434] width 29 height 25
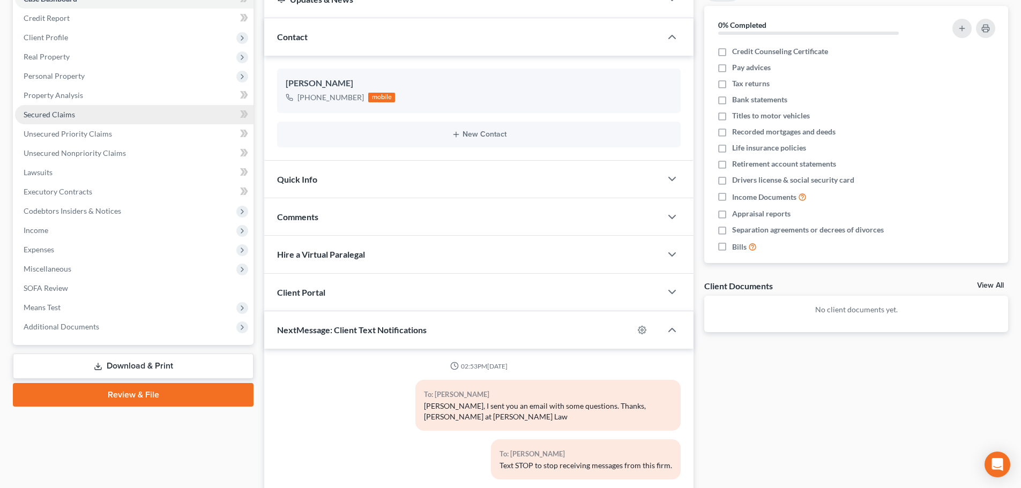
scroll to position [0, 0]
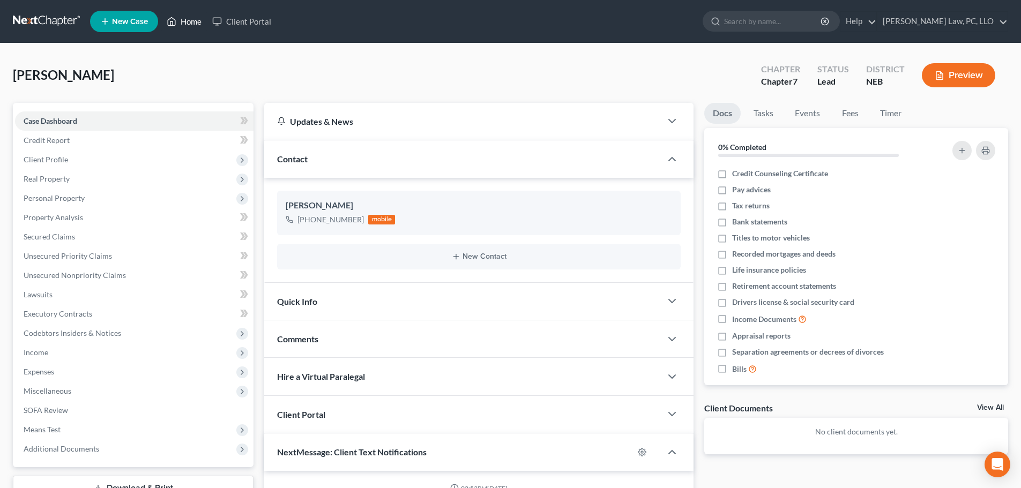
click at [168, 21] on icon at bounding box center [172, 21] width 10 height 13
